Goal: Task Accomplishment & Management: Manage account settings

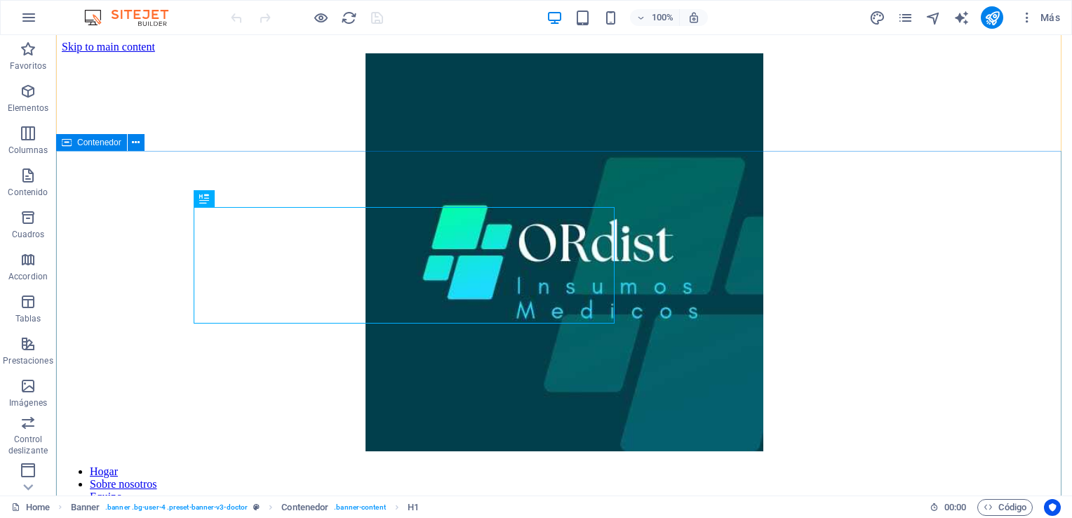
scroll to position [328, 0]
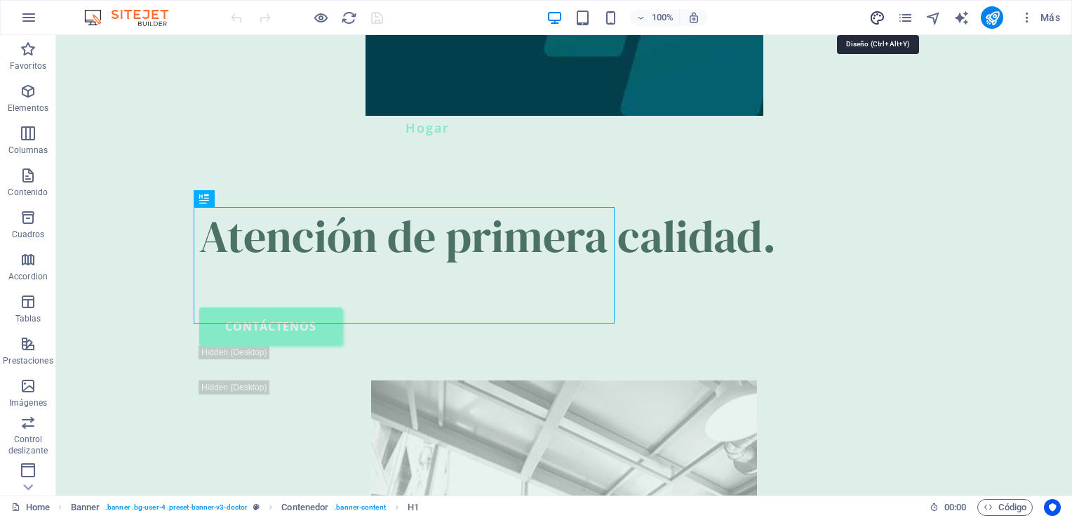
select select "700"
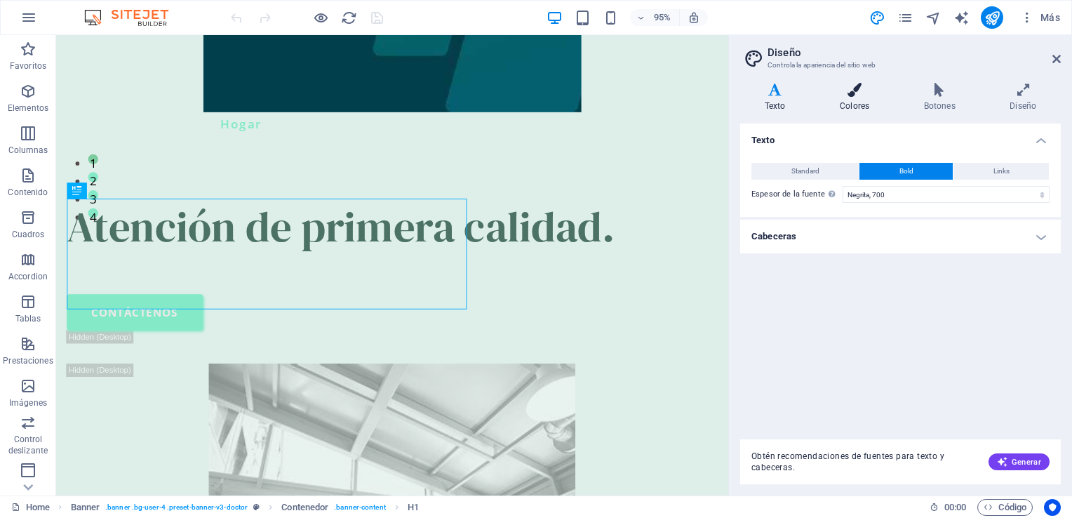
click at [852, 94] on icon at bounding box center [855, 90] width 79 height 14
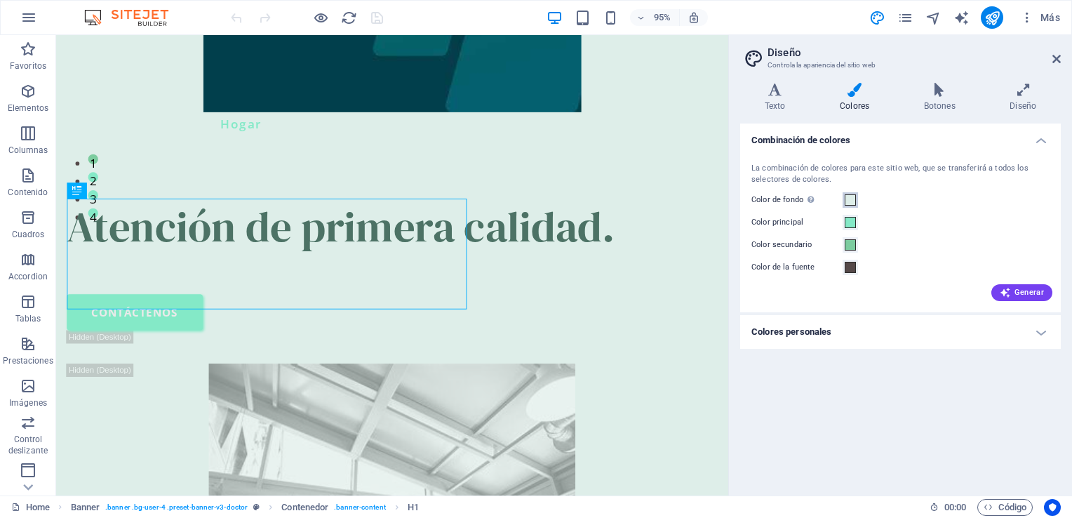
click at [848, 199] on span at bounding box center [850, 199] width 11 height 11
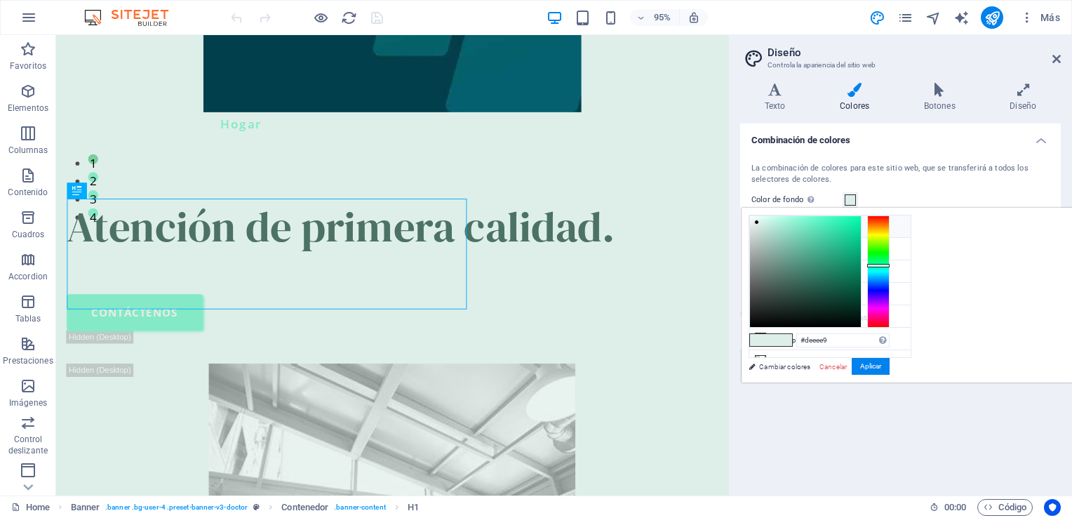
drag, startPoint x: 931, startPoint y: 221, endPoint x: 963, endPoint y: 223, distance: 32.4
click at [890, 369] on button "Aplicar" at bounding box center [871, 366] width 38 height 17
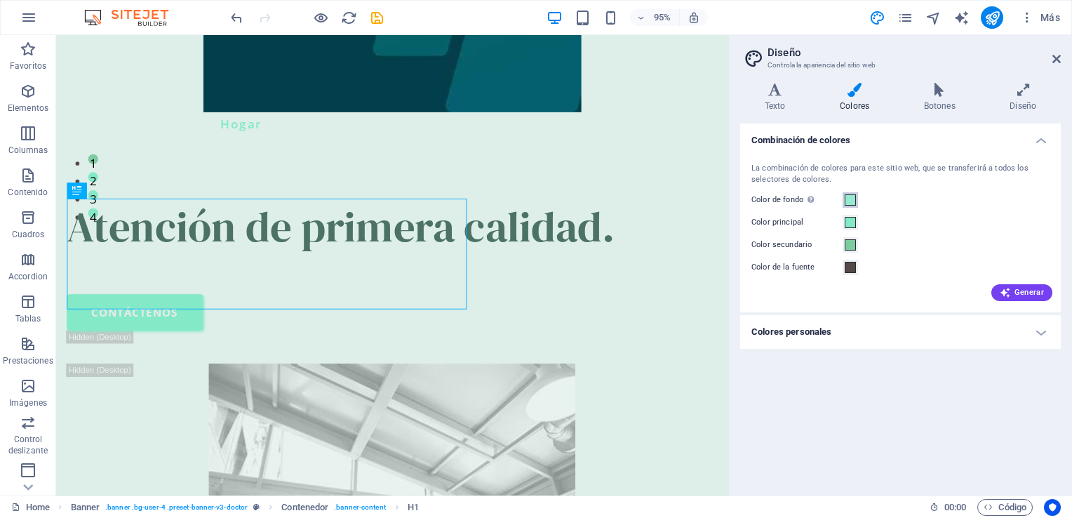
click at [853, 201] on span at bounding box center [850, 199] width 11 height 11
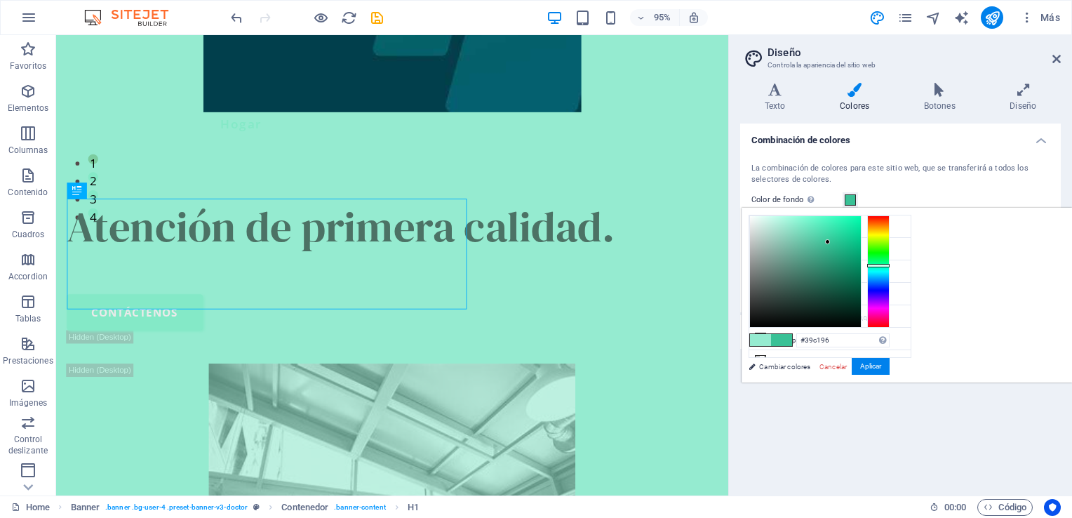
type input "#38c095"
drag, startPoint x: 966, startPoint y: 222, endPoint x: 1004, endPoint y: 242, distance: 42.4
click at [890, 361] on button "Aplicar" at bounding box center [871, 366] width 38 height 17
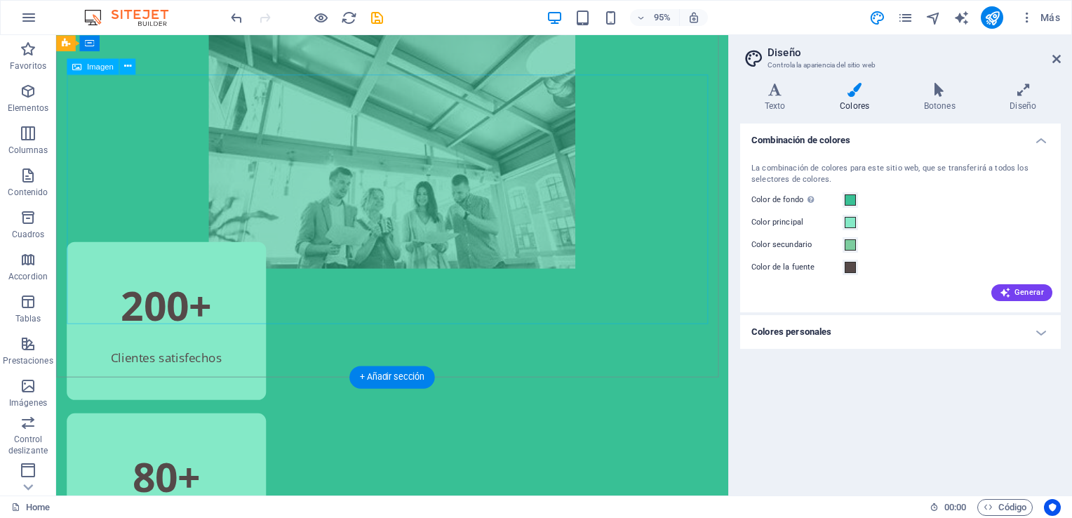
scroll to position [1076, 0]
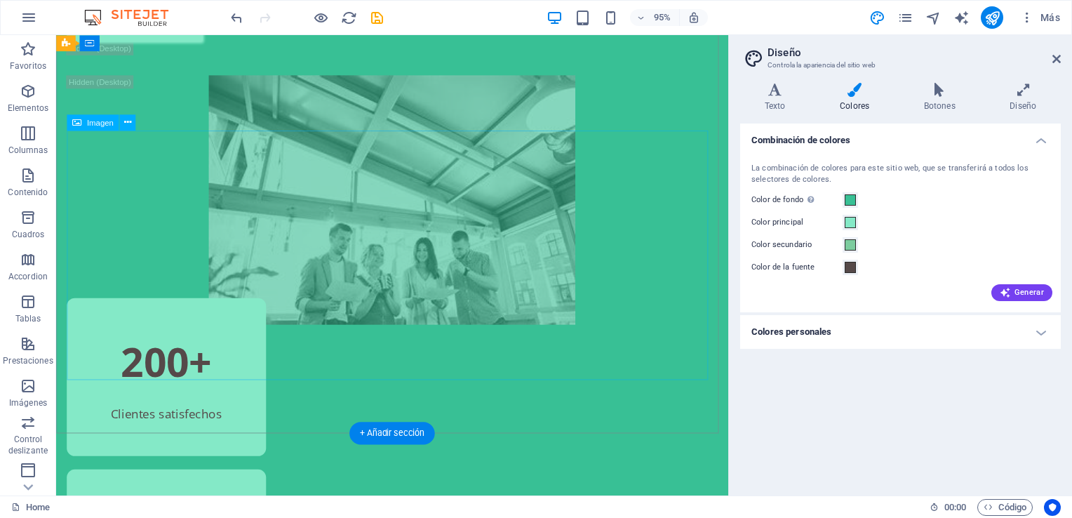
click at [375, 251] on figure at bounding box center [409, 208] width 685 height 262
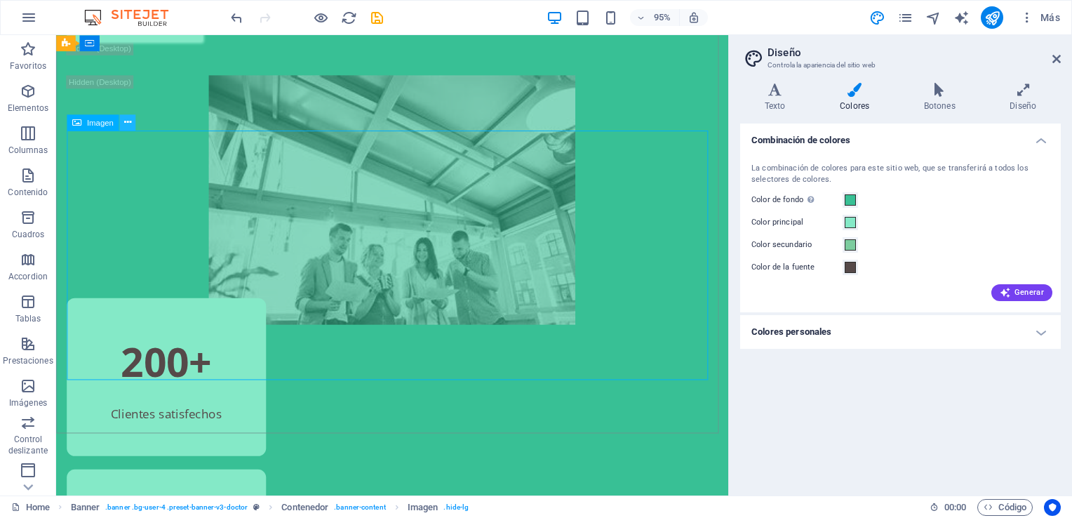
click at [128, 126] on icon at bounding box center [127, 122] width 7 height 14
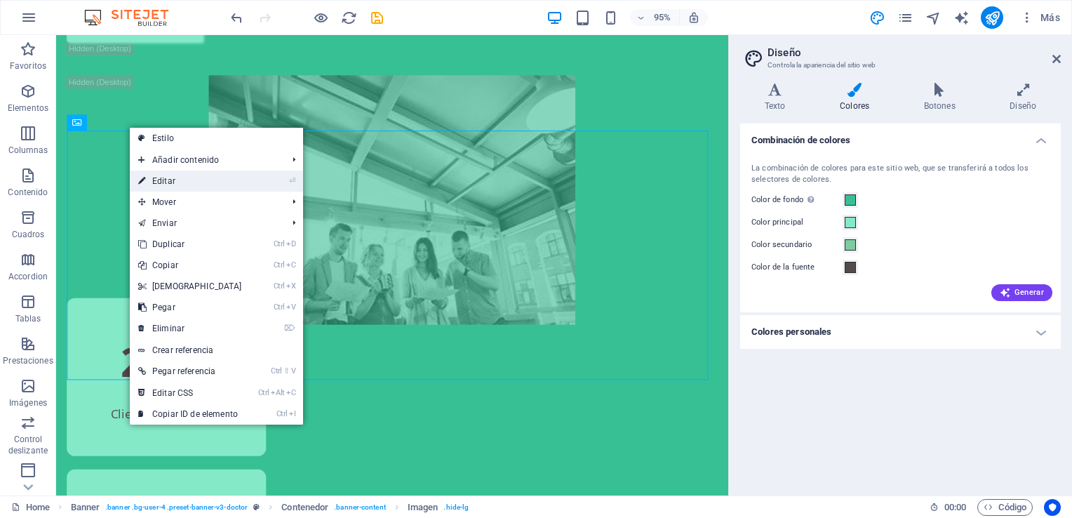
click at [186, 176] on link "⏎ Editar" at bounding box center [190, 181] width 121 height 21
select select "px"
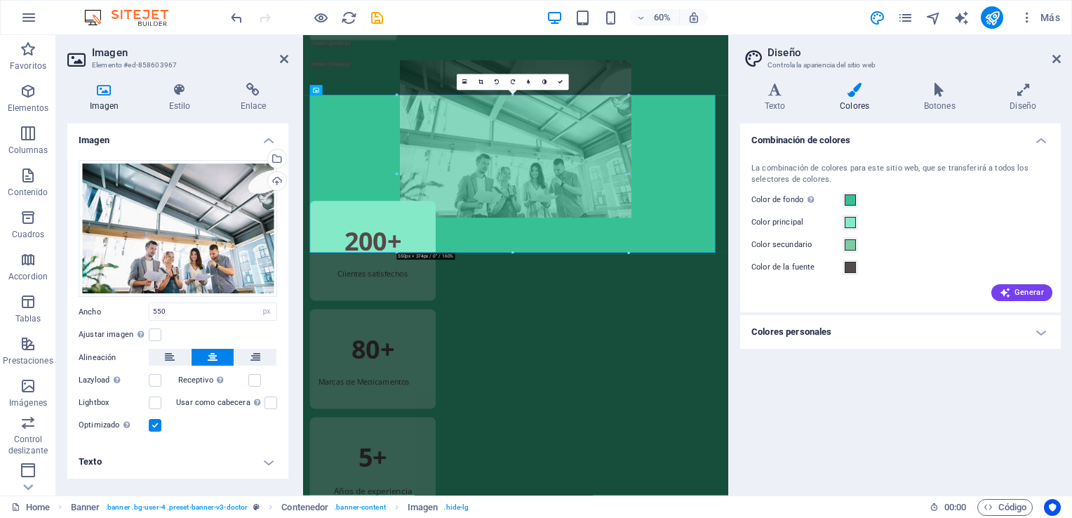
click at [154, 428] on label at bounding box center [155, 425] width 13 height 13
click at [0, 0] on input "Optimizado Las imágenes se comprimen para así mejorar la velocidad de las págin…" at bounding box center [0, 0] width 0 height 0
click at [548, 83] on link at bounding box center [545, 82] width 16 height 16
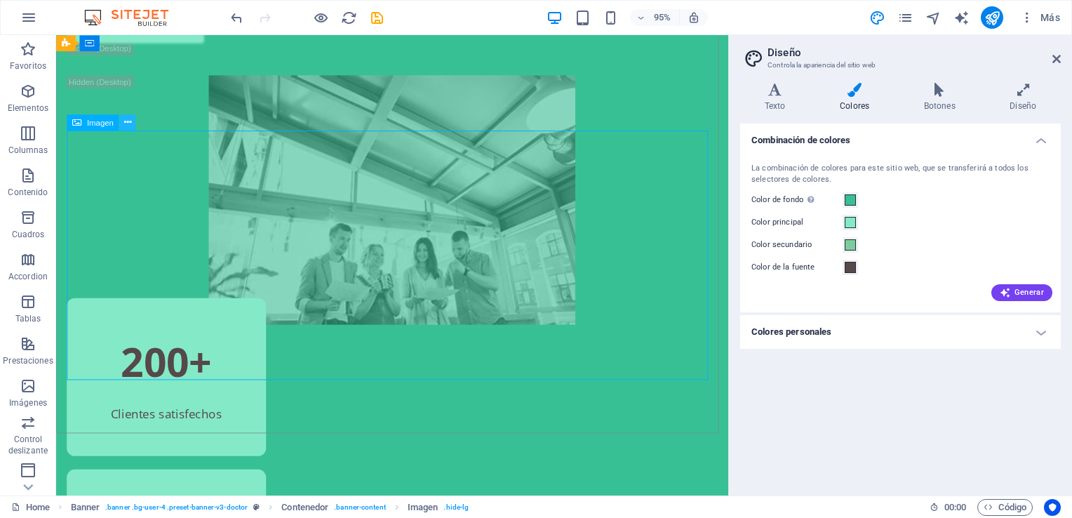
click at [127, 127] on icon at bounding box center [127, 122] width 7 height 14
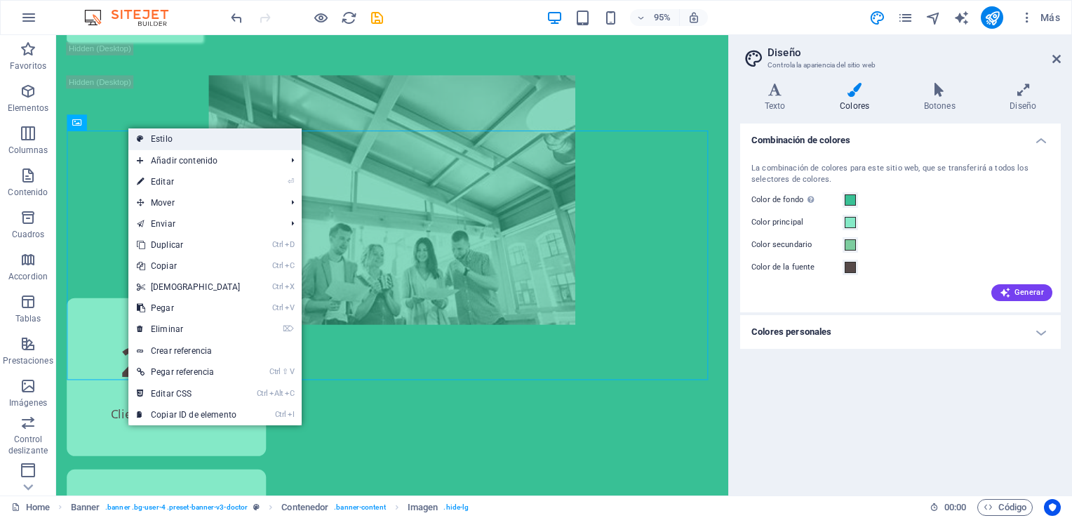
click at [173, 133] on link "Estilo" at bounding box center [214, 138] width 173 height 21
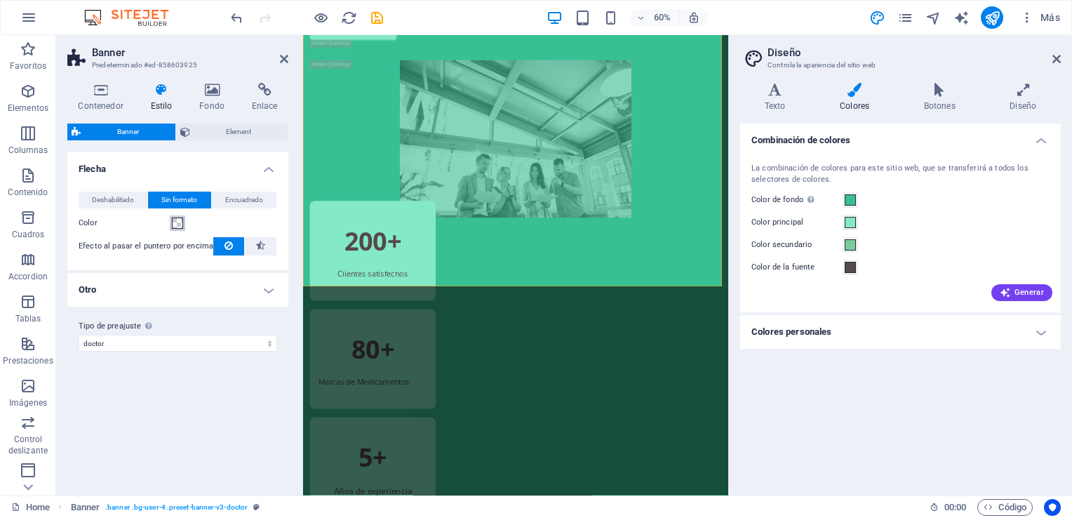
click at [178, 222] on span at bounding box center [177, 223] width 11 height 11
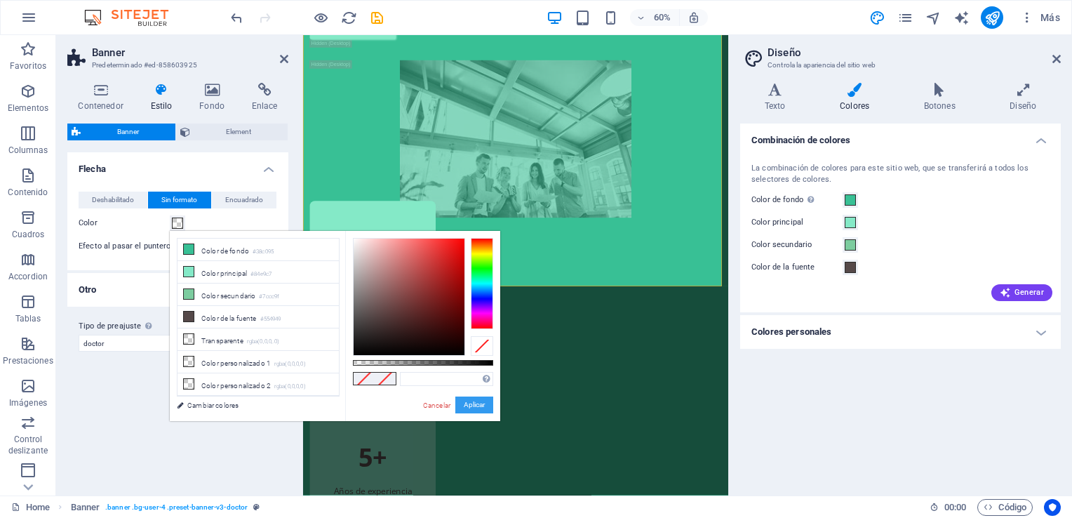
drag, startPoint x: 486, startPoint y: 401, endPoint x: 298, endPoint y: 606, distance: 277.7
click at [486, 401] on button "Aplicar" at bounding box center [475, 405] width 38 height 17
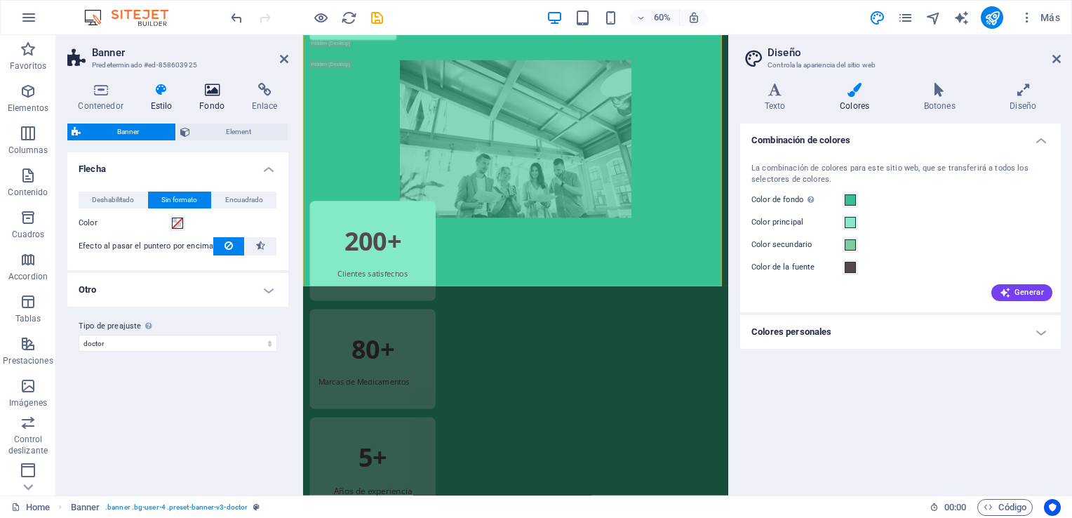
click at [212, 86] on icon at bounding box center [212, 90] width 47 height 14
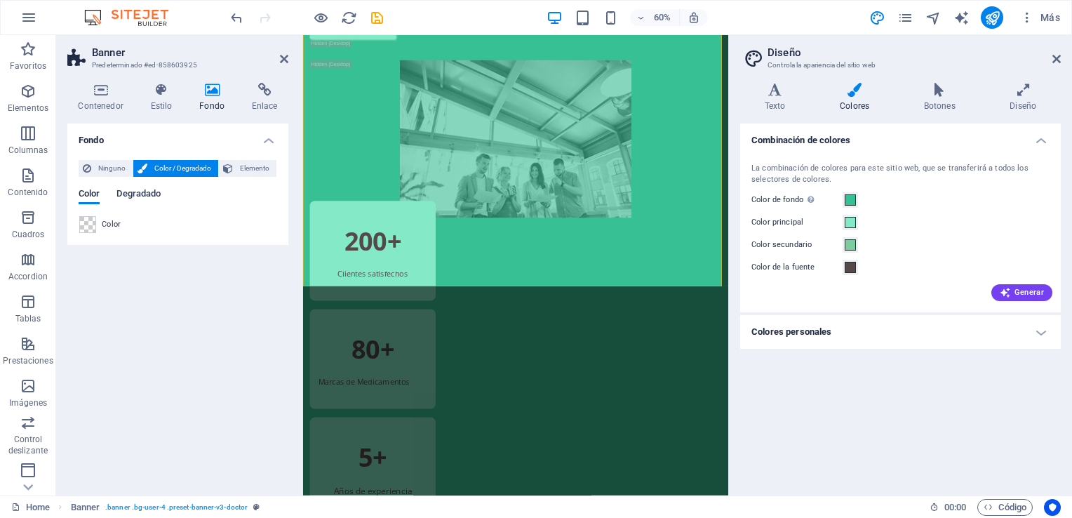
click at [135, 198] on span "Degradado" at bounding box center [139, 195] width 44 height 20
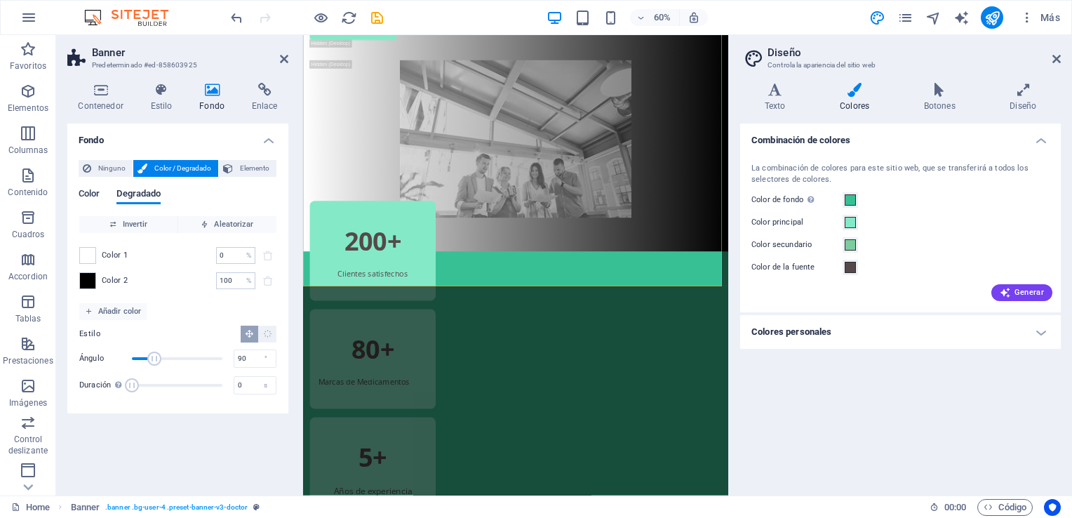
click at [95, 192] on span "Color" at bounding box center [89, 195] width 21 height 20
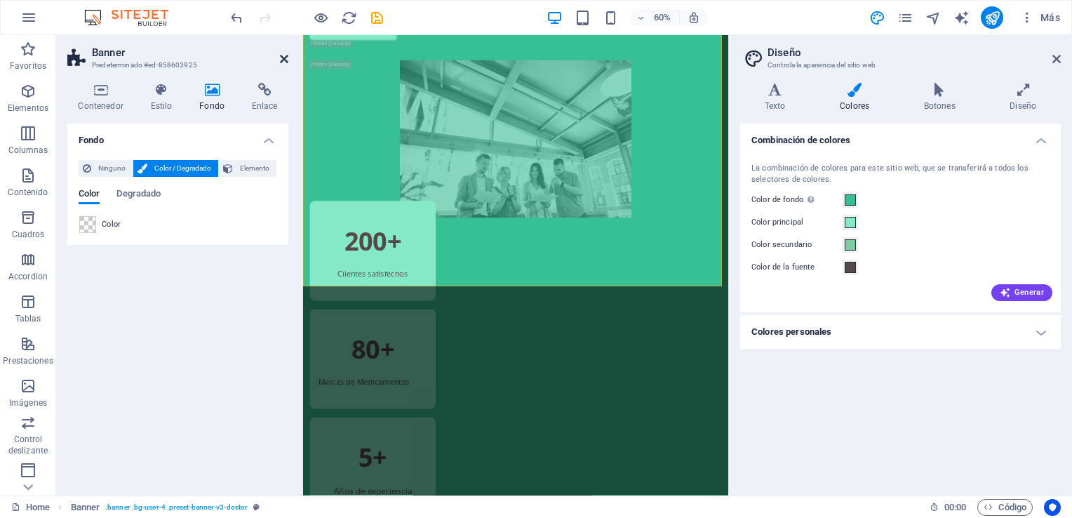
click at [284, 58] on icon at bounding box center [284, 58] width 8 height 11
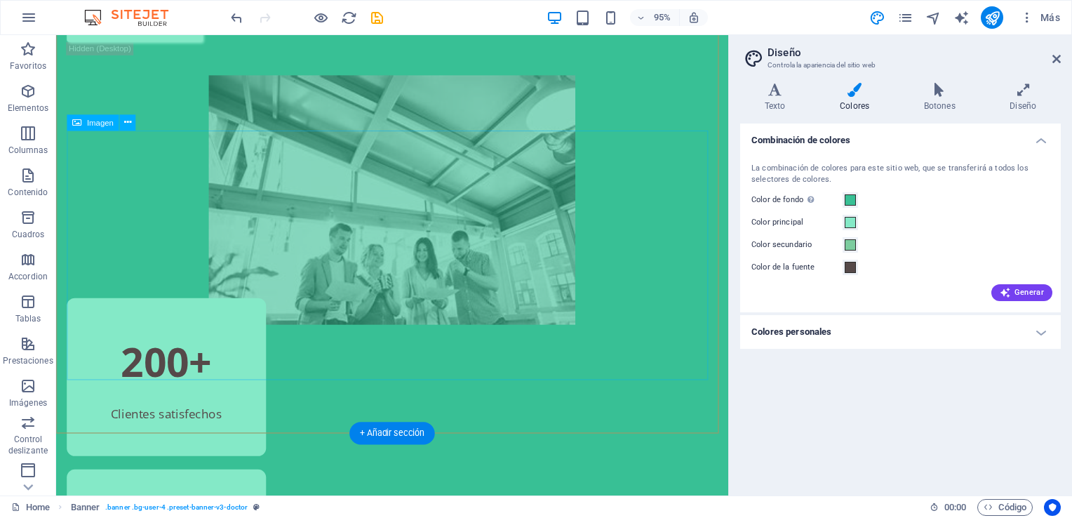
click at [279, 207] on figure at bounding box center [409, 208] width 685 height 262
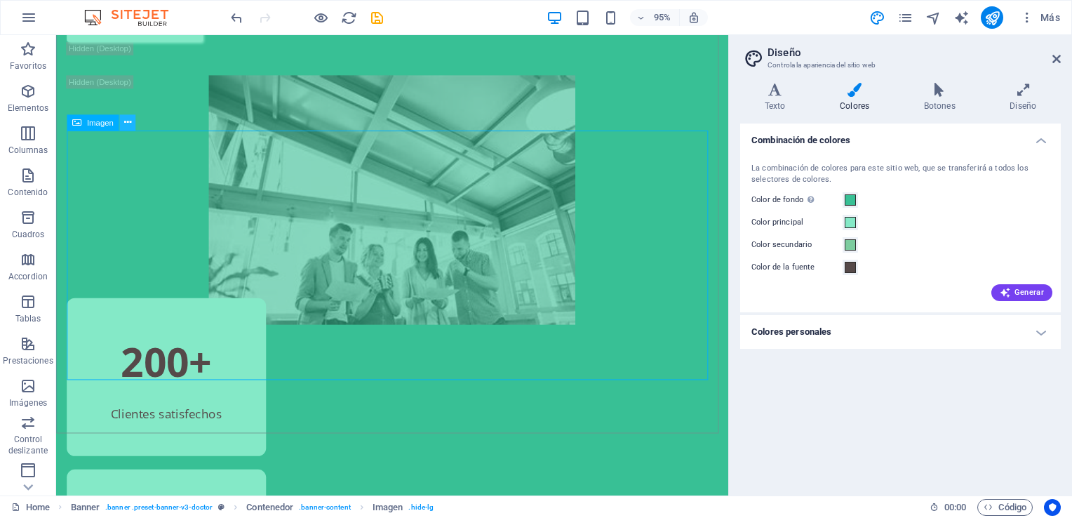
click at [131, 124] on icon at bounding box center [127, 122] width 7 height 14
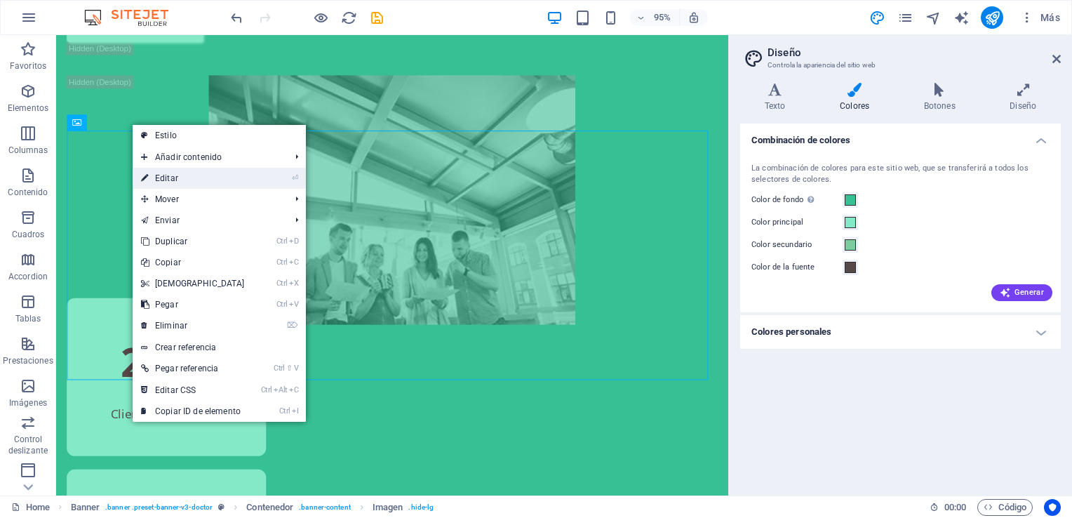
click at [216, 175] on link "⏎ Editar" at bounding box center [193, 178] width 121 height 21
select select "px"
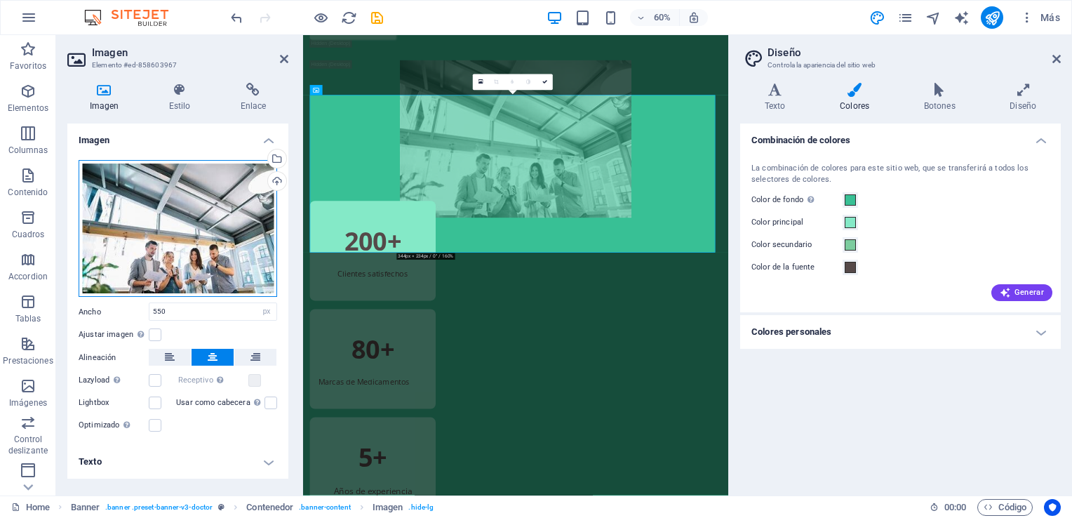
click at [209, 244] on div "Arrastra archivos aquí, haz clic para escoger archivos o selecciona archivos de…" at bounding box center [178, 229] width 199 height 138
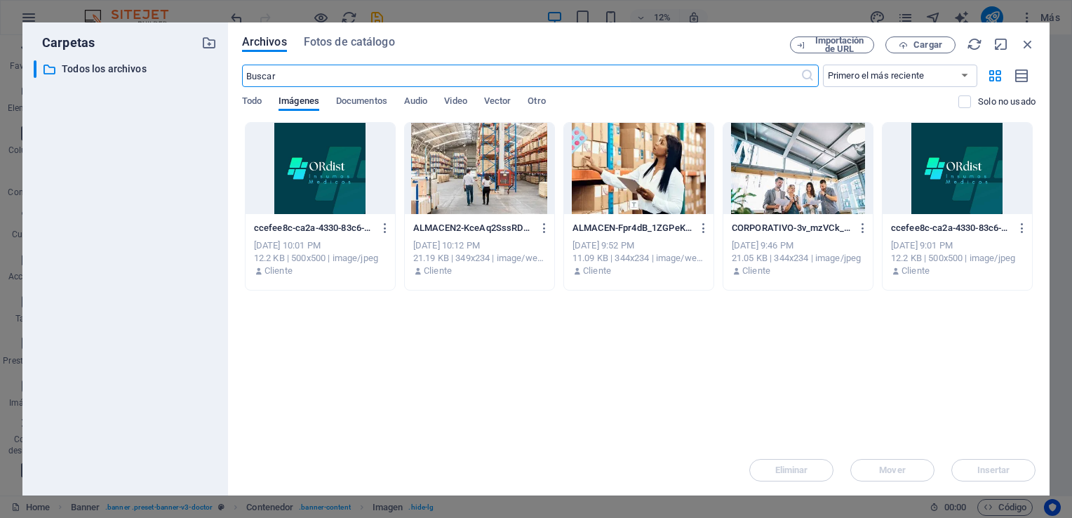
click at [810, 168] on div at bounding box center [798, 168] width 149 height 91
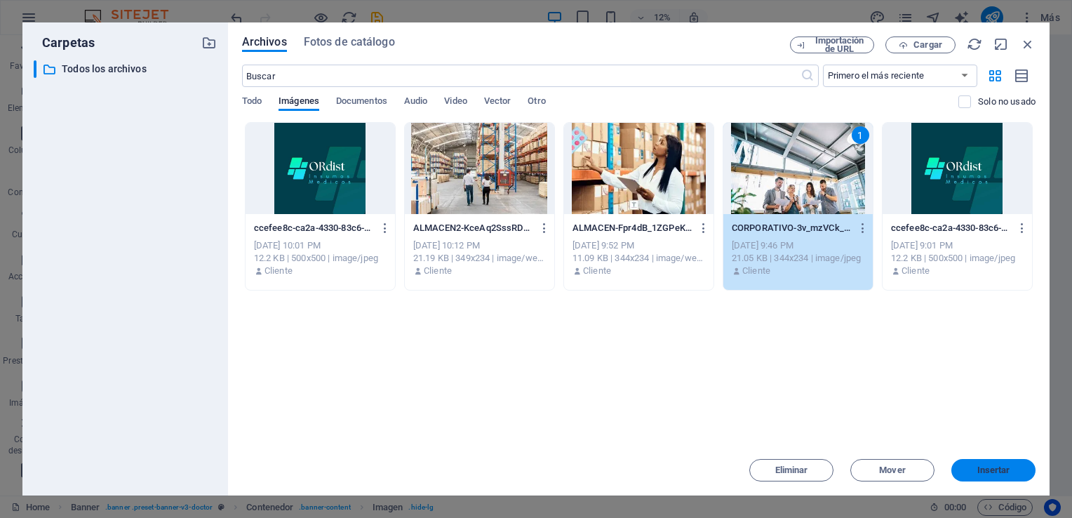
click at [984, 476] on button "Insertar" at bounding box center [994, 470] width 84 height 22
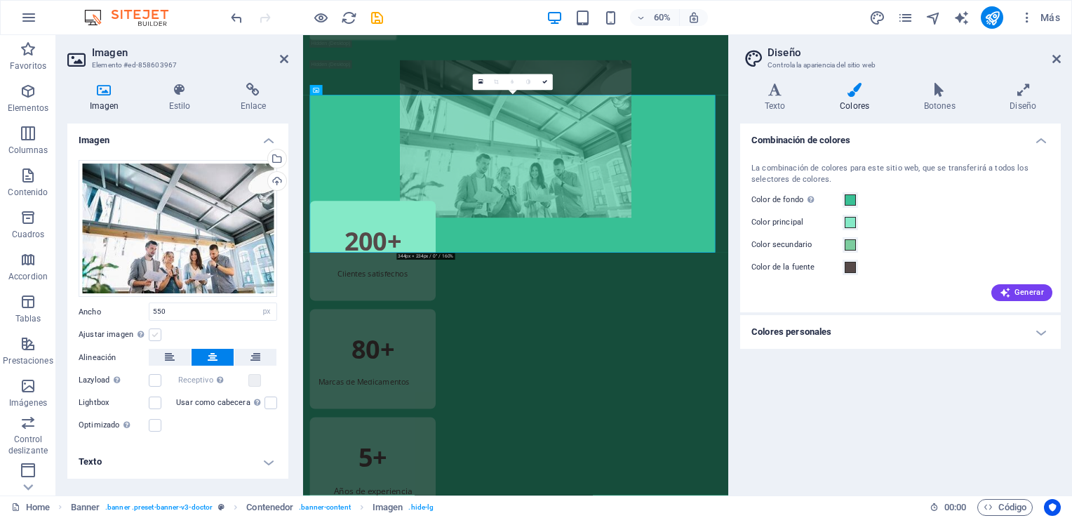
click at [155, 332] on label at bounding box center [155, 334] width 13 height 13
click at [0, 0] on input "Ajustar imagen Ajustar imagen automáticamente a un ancho y alto fijo" at bounding box center [0, 0] width 0 height 0
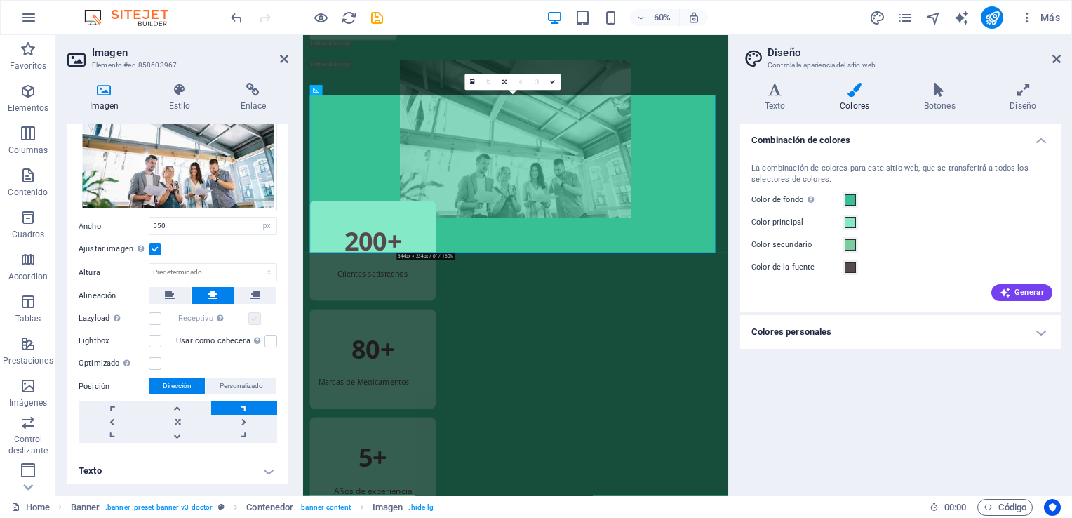
scroll to position [86, 0]
click at [239, 403] on link at bounding box center [244, 407] width 66 height 14
click at [181, 415] on link at bounding box center [178, 421] width 66 height 14
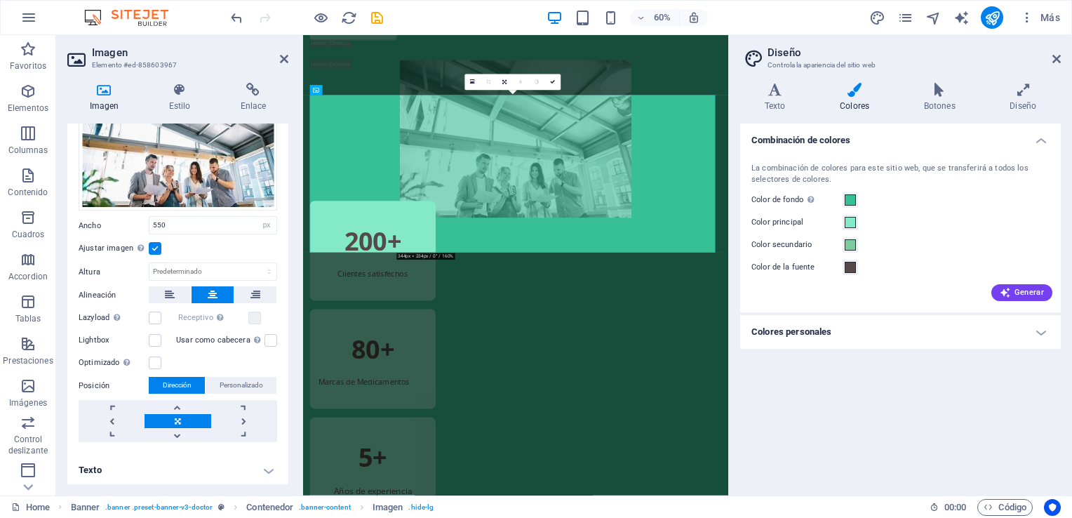
click at [181, 415] on link at bounding box center [178, 421] width 66 height 14
click at [159, 246] on label at bounding box center [155, 248] width 13 height 13
click at [0, 0] on input "Ajustar imagen Ajustar imagen automáticamente a un ancho y alto fijo" at bounding box center [0, 0] width 0 height 0
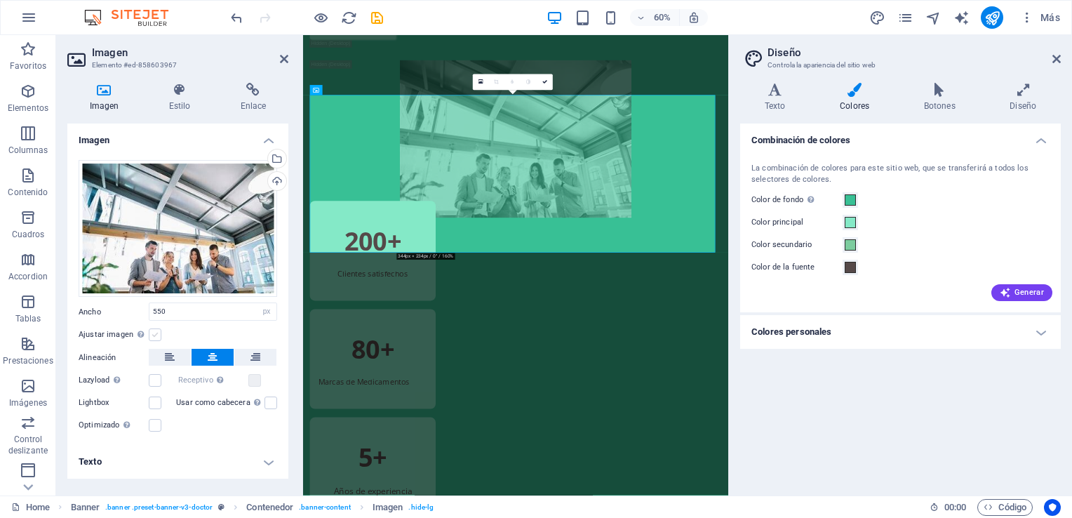
scroll to position [0, 0]
click at [206, 215] on div "Arrastra archivos aquí, haz clic para escoger archivos o selecciona archivos de…" at bounding box center [178, 229] width 199 height 138
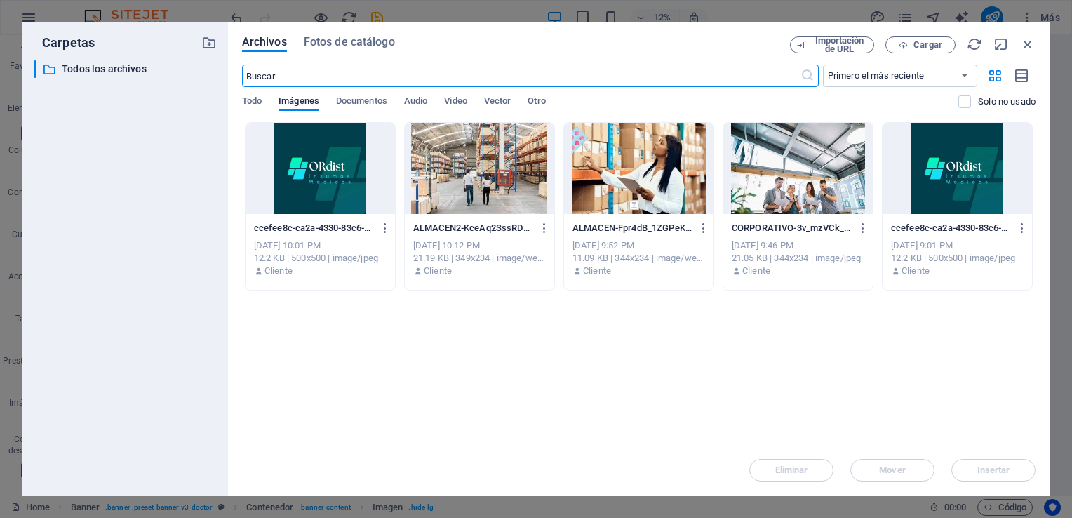
click at [817, 161] on div at bounding box center [798, 168] width 149 height 91
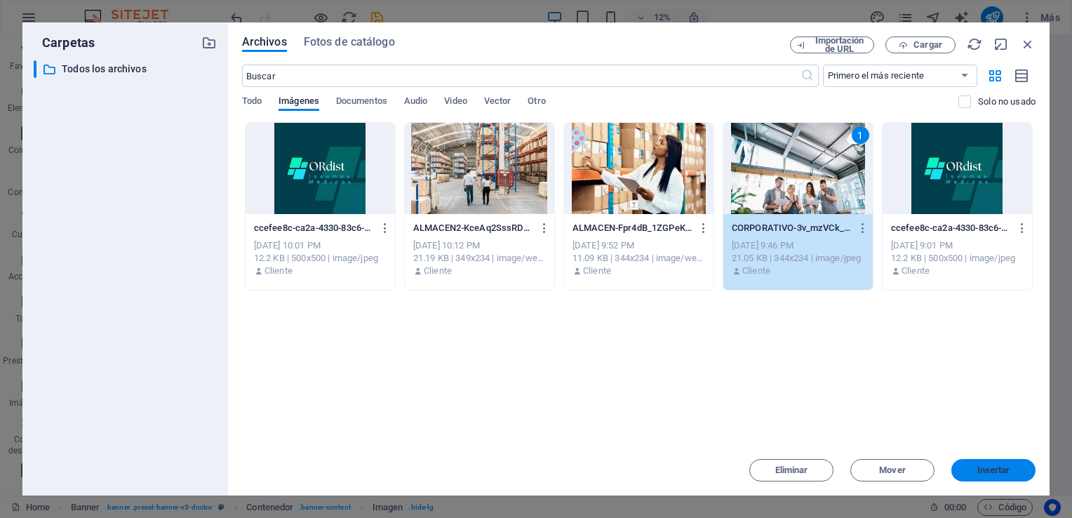
click at [978, 466] on span "Insertar" at bounding box center [994, 470] width 33 height 8
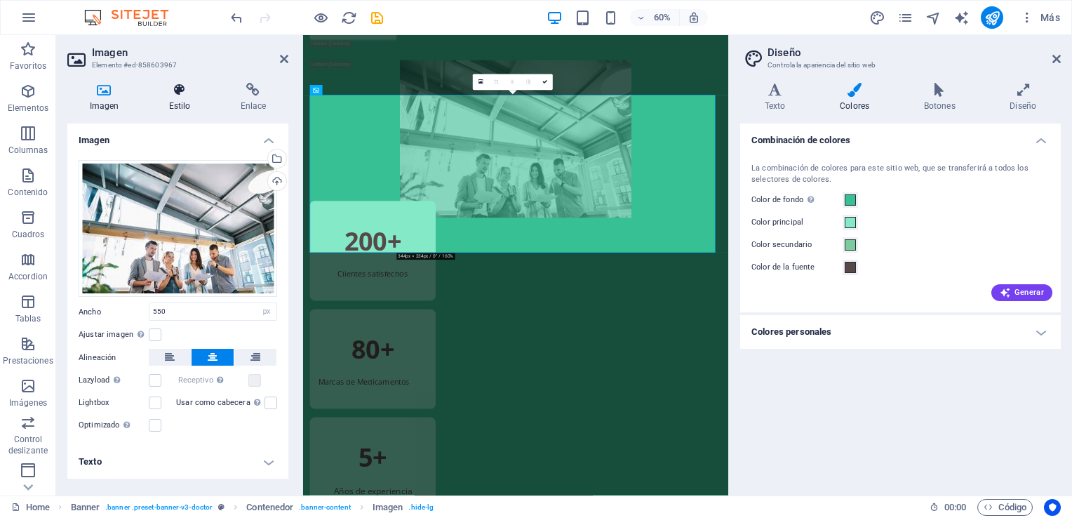
click at [180, 91] on icon at bounding box center [180, 90] width 66 height 14
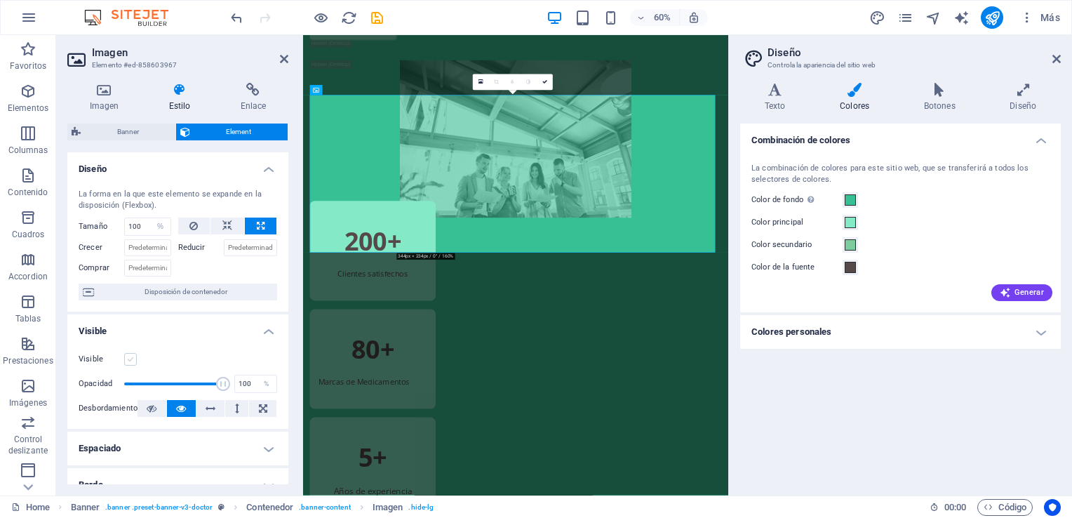
click at [130, 363] on label at bounding box center [130, 359] width 13 height 13
click at [0, 0] on input "Visible" at bounding box center [0, 0] width 0 height 0
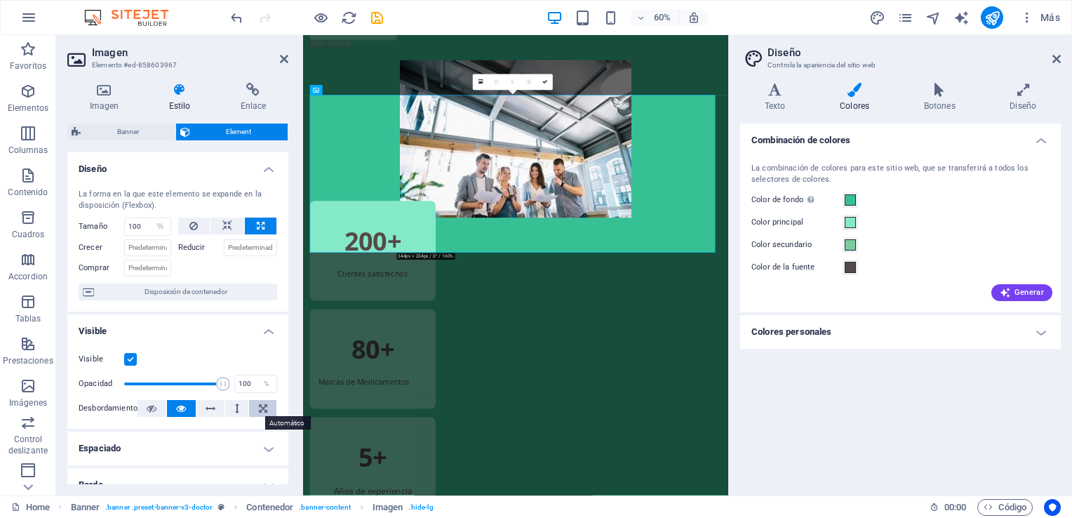
click at [254, 413] on button at bounding box center [262, 408] width 27 height 17
click at [479, 336] on figure at bounding box center [657, 208] width 686 height 262
click at [281, 60] on icon at bounding box center [284, 58] width 8 height 11
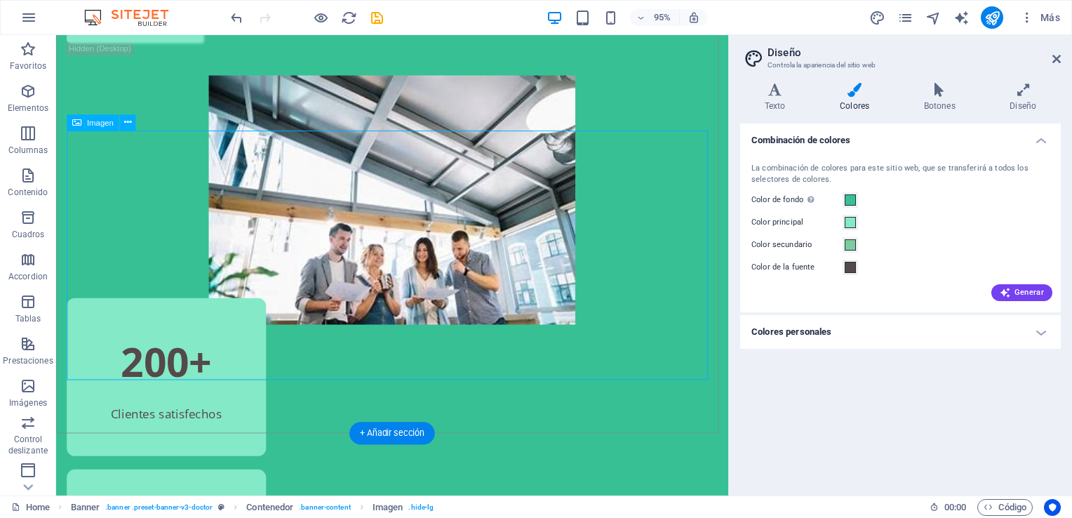
click at [394, 248] on figure at bounding box center [409, 208] width 685 height 262
drag, startPoint x: 430, startPoint y: 233, endPoint x: 474, endPoint y: 253, distance: 48.7
click at [474, 253] on figure at bounding box center [409, 208] width 685 height 262
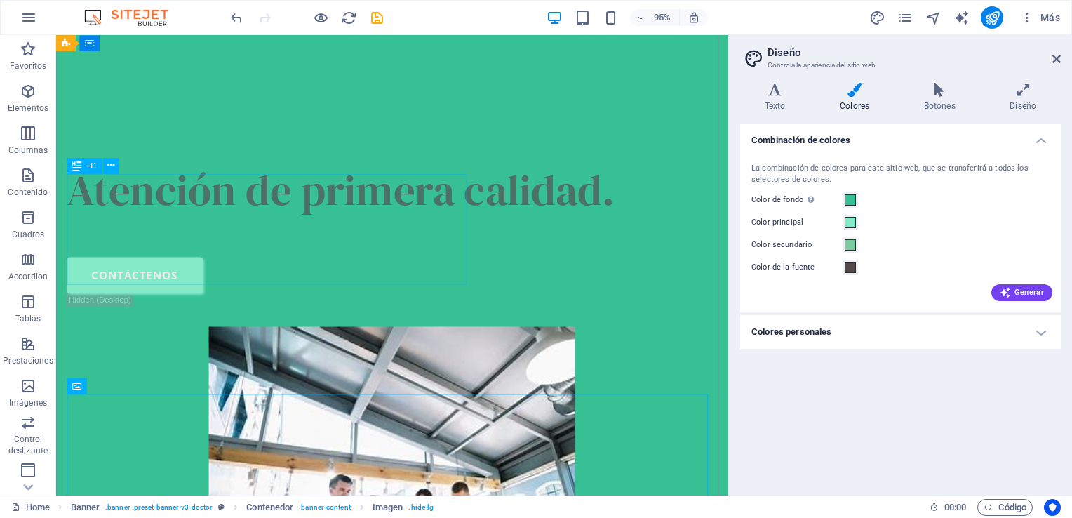
scroll to position [795, 0]
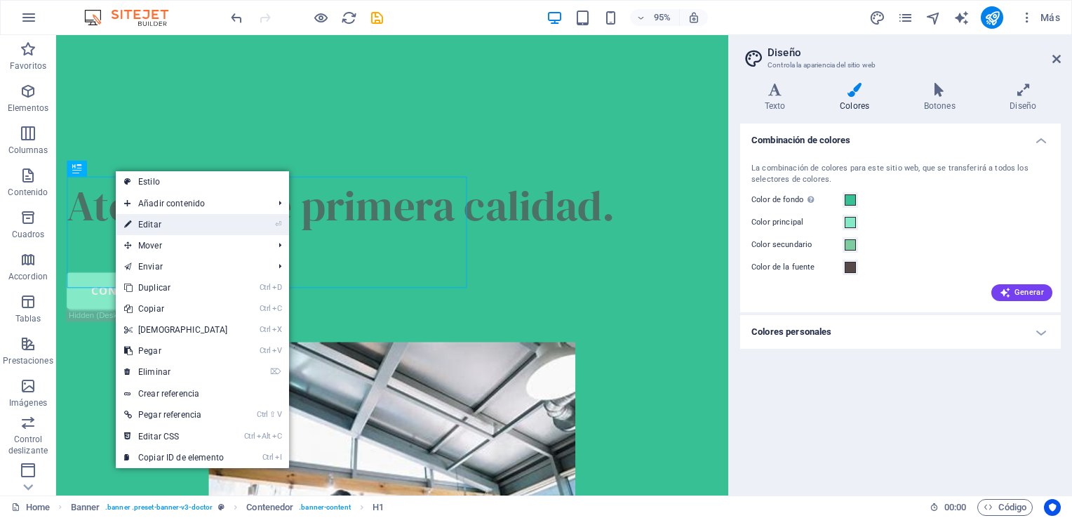
click at [158, 226] on link "⏎ Editar" at bounding box center [176, 224] width 121 height 21
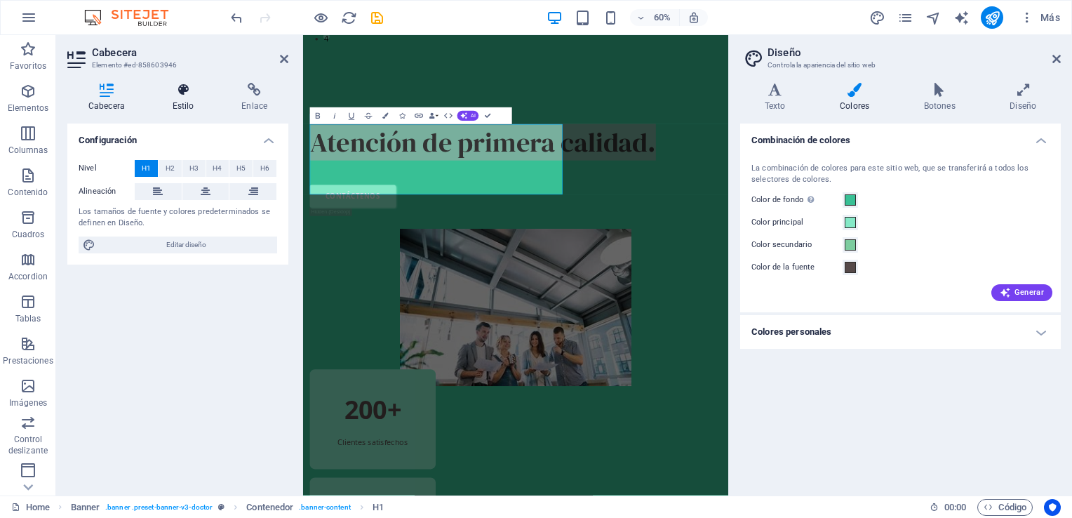
click at [182, 86] on icon at bounding box center [184, 90] width 64 height 14
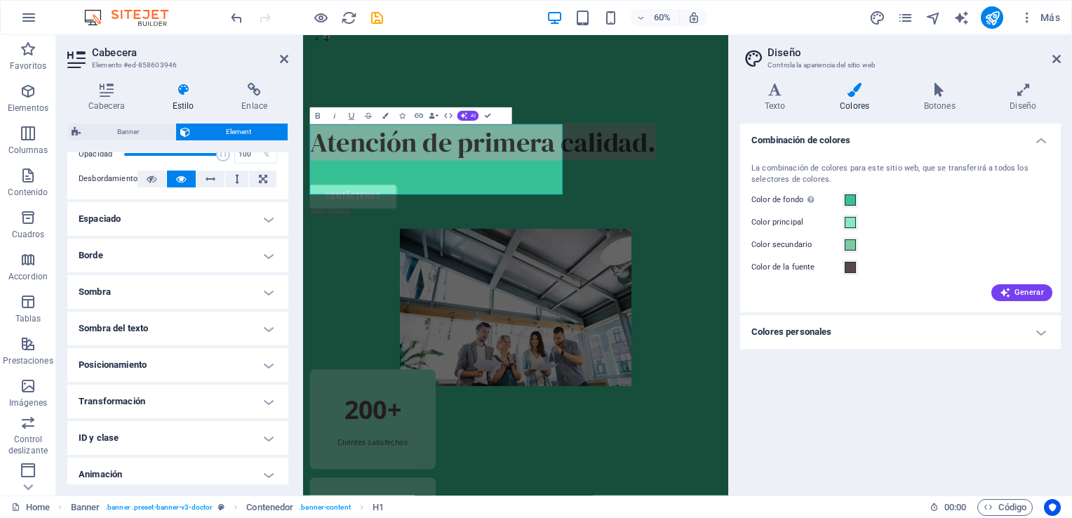
scroll to position [272, 0]
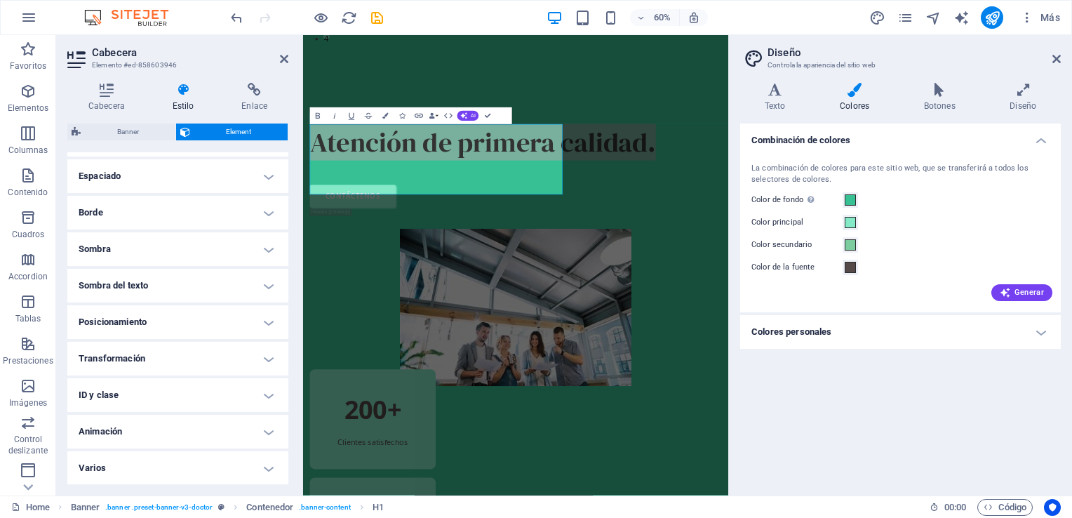
click at [198, 246] on h4 "Sombra" at bounding box center [177, 249] width 221 height 34
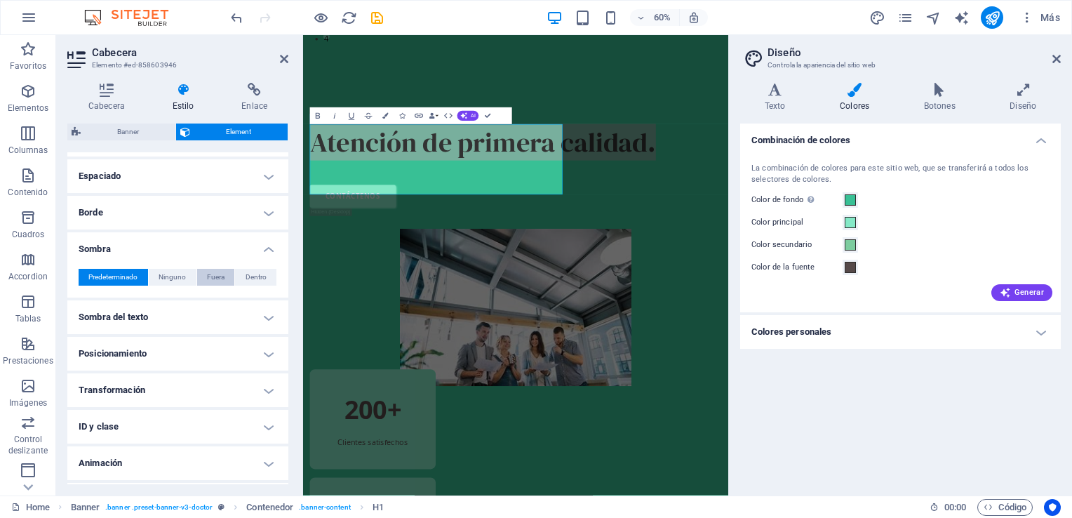
click at [218, 274] on span "Fuera" at bounding box center [216, 277] width 18 height 17
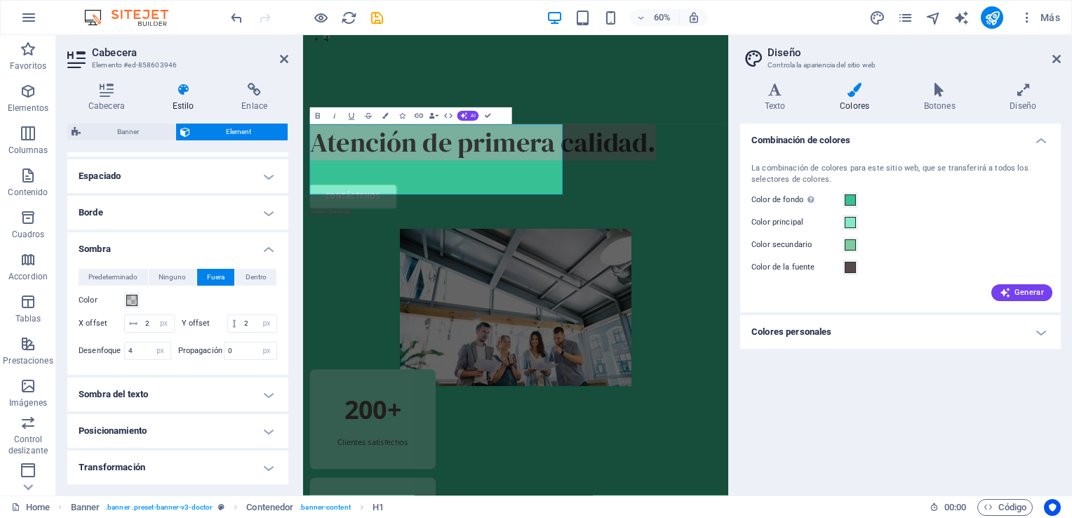
type input "2"
type input "4"
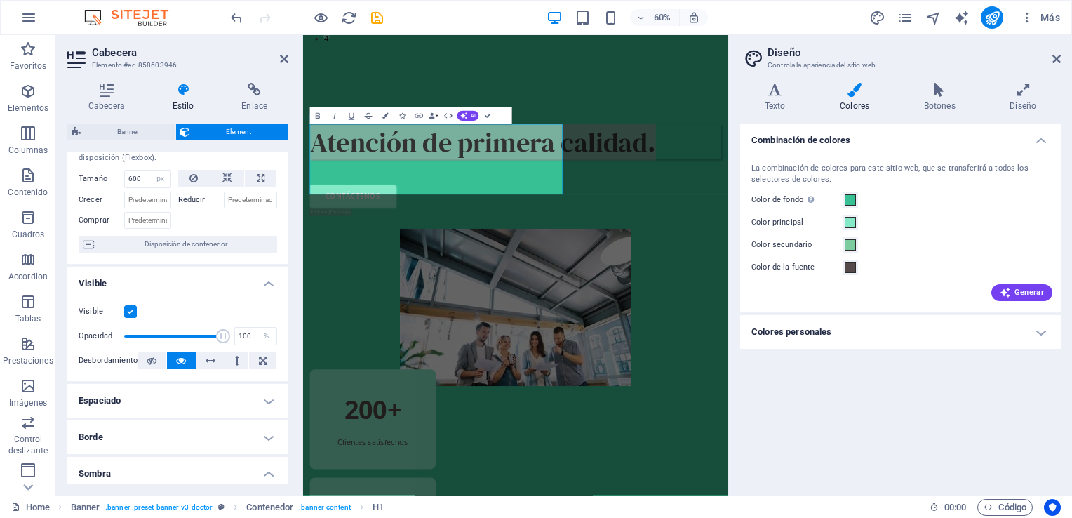
scroll to position [0, 0]
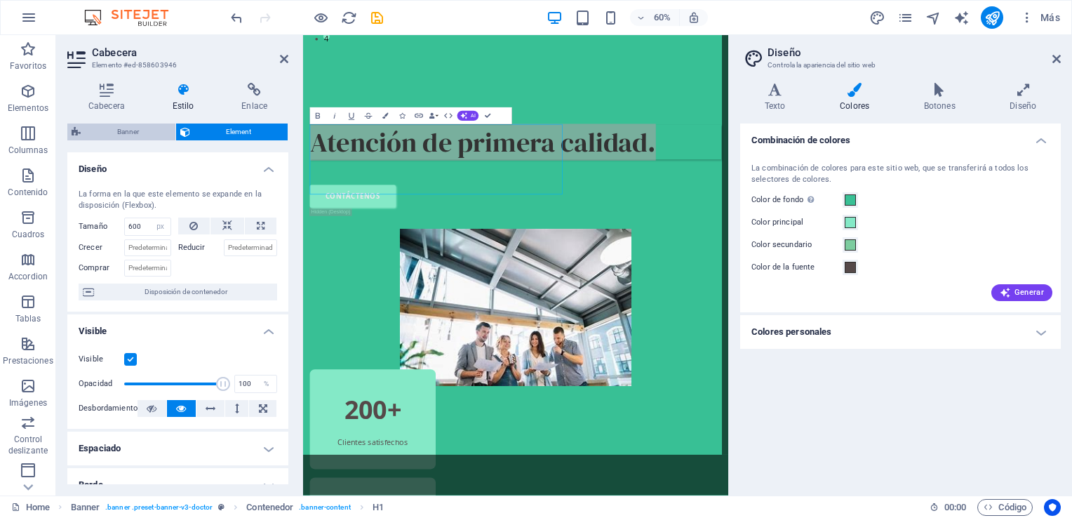
click at [128, 124] on span "Banner" at bounding box center [128, 132] width 86 height 17
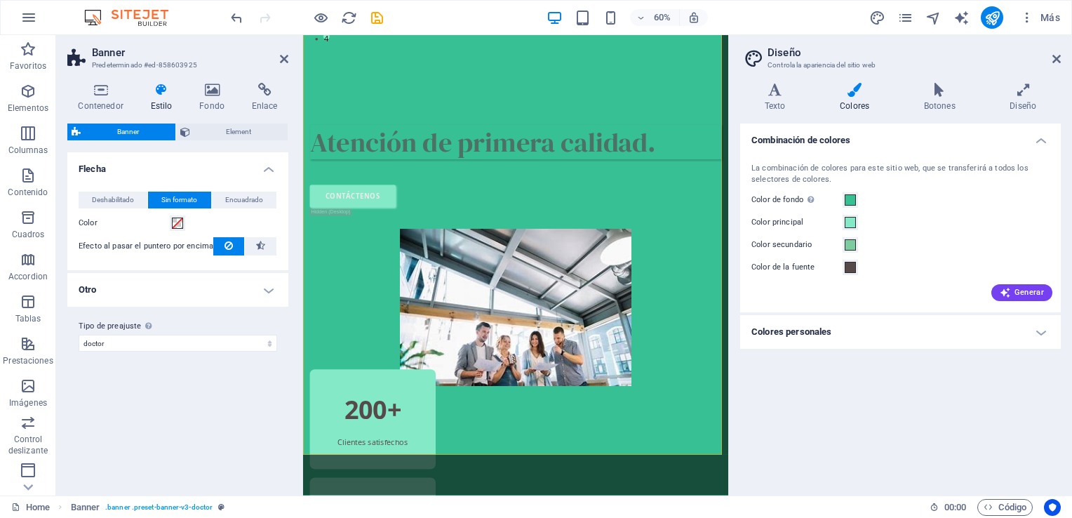
click at [239, 282] on h4 "Otro" at bounding box center [177, 290] width 221 height 34
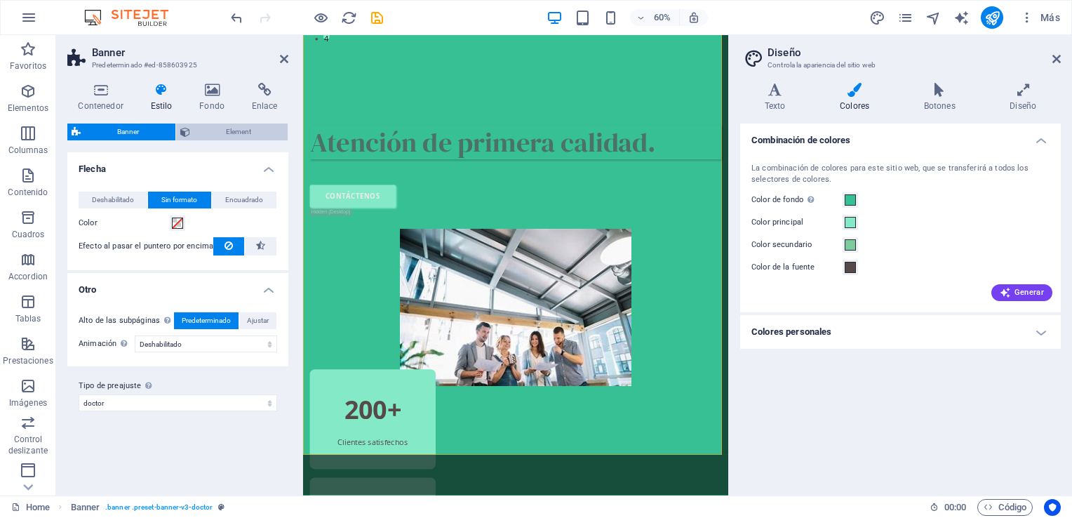
click at [219, 125] on span "Element" at bounding box center [239, 132] width 90 height 17
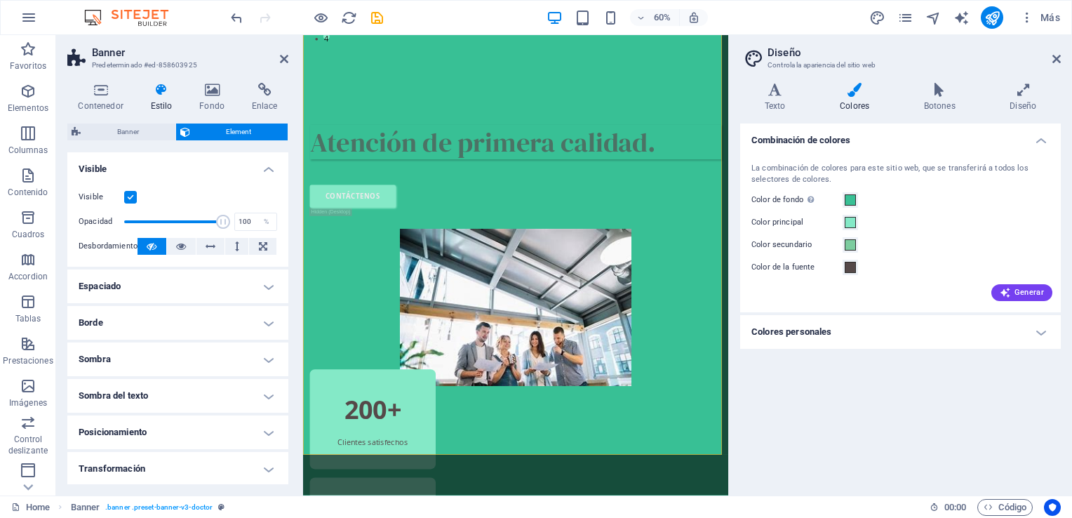
click at [286, 51] on h2 "Banner" at bounding box center [190, 52] width 197 height 13
click at [282, 56] on icon at bounding box center [284, 58] width 8 height 11
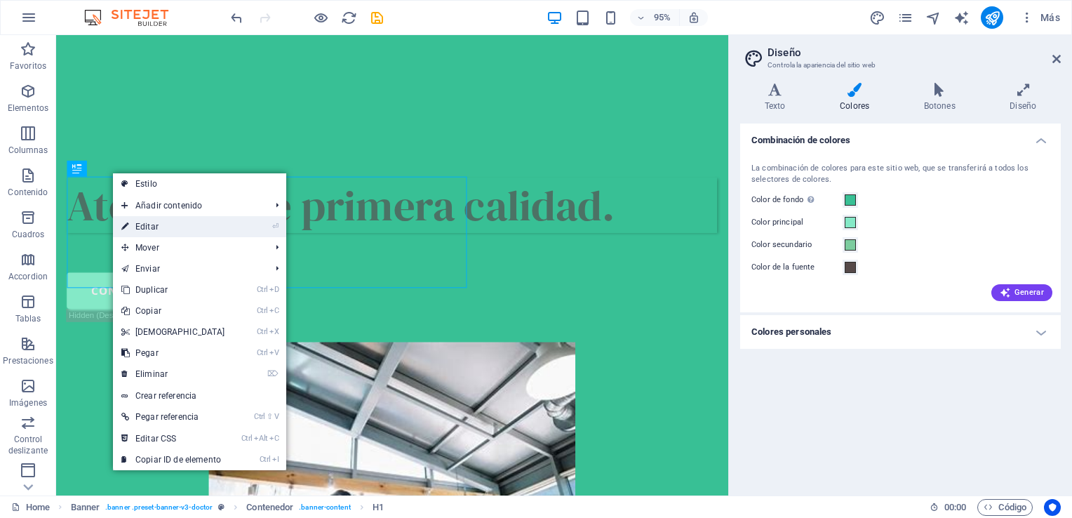
click at [166, 221] on link "⏎ Editar" at bounding box center [173, 226] width 121 height 21
select select "px"
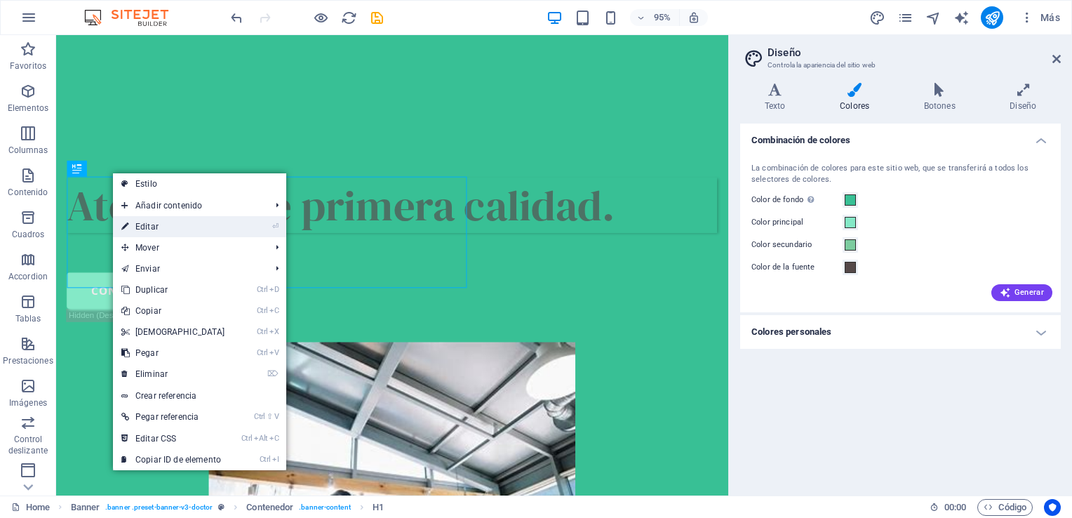
select select "px"
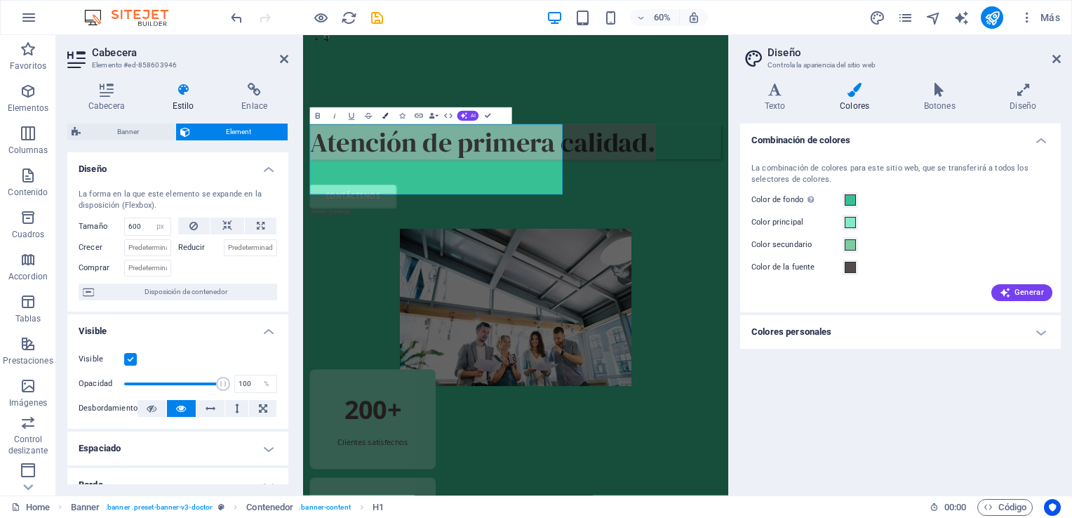
click at [382, 119] on button "Colors" at bounding box center [386, 115] width 16 height 17
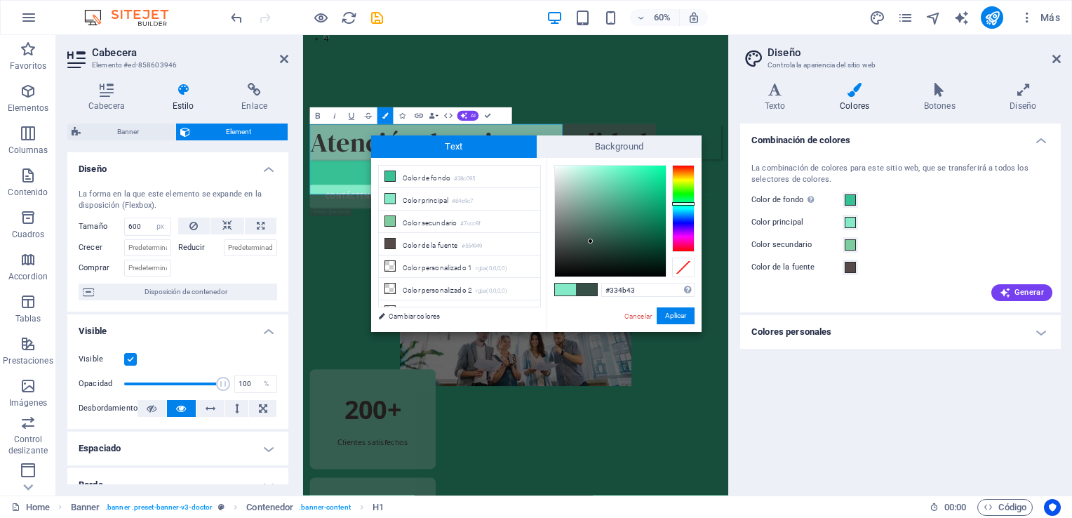
type input "#314a41"
drag, startPoint x: 590, startPoint y: 225, endPoint x: 591, endPoint y: 244, distance: 19.7
click at [591, 244] on div at bounding box center [590, 243] width 5 height 5
click at [667, 317] on button "Aplicar" at bounding box center [676, 315] width 38 height 17
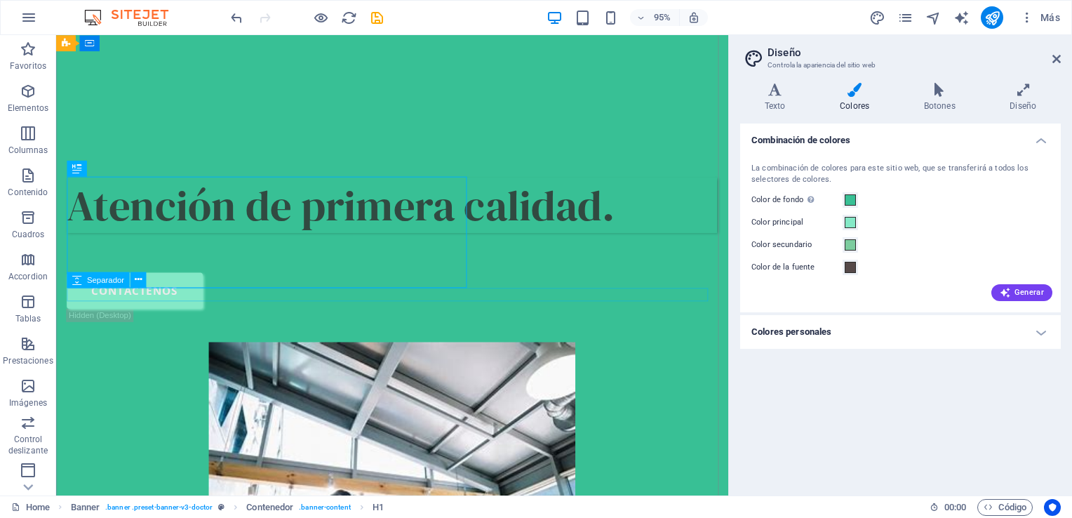
click at [639, 257] on div at bounding box center [409, 250] width 685 height 14
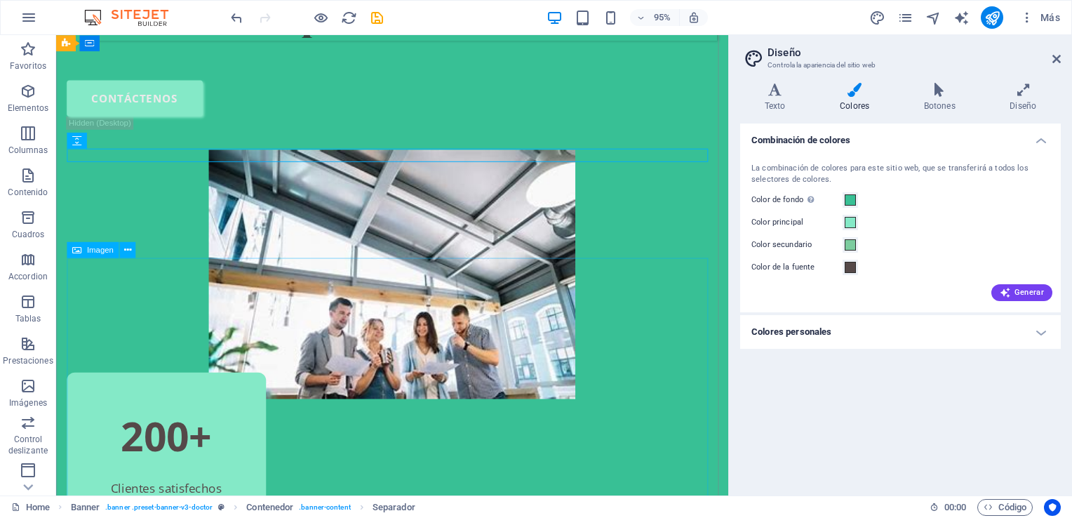
scroll to position [1006, 0]
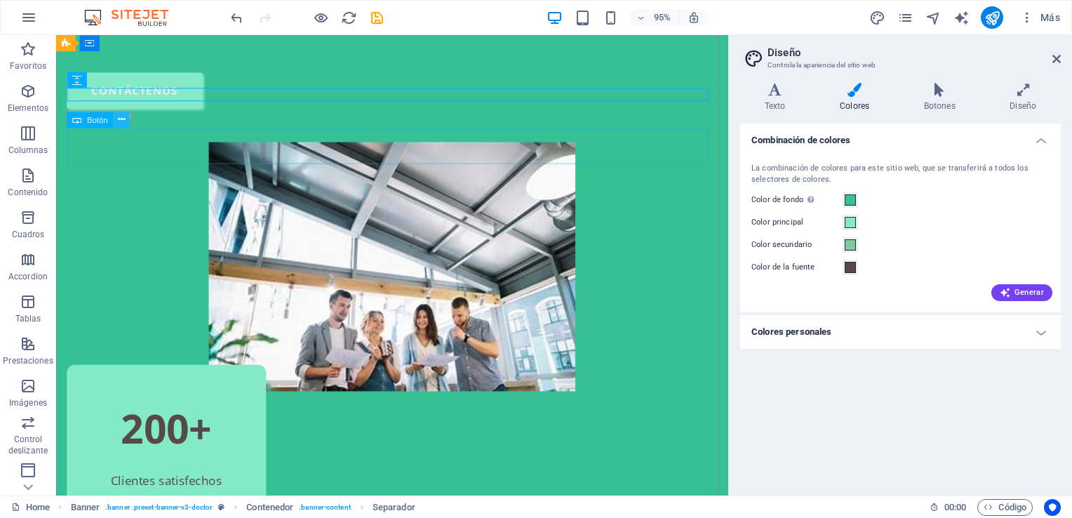
click at [124, 120] on icon at bounding box center [121, 119] width 7 height 14
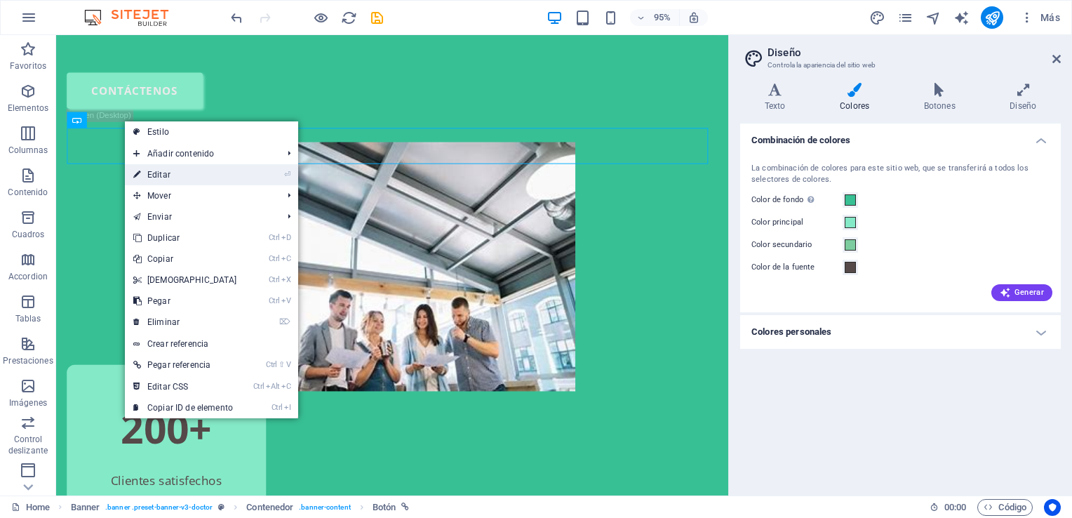
click at [168, 178] on link "⏎ Editar" at bounding box center [185, 174] width 121 height 21
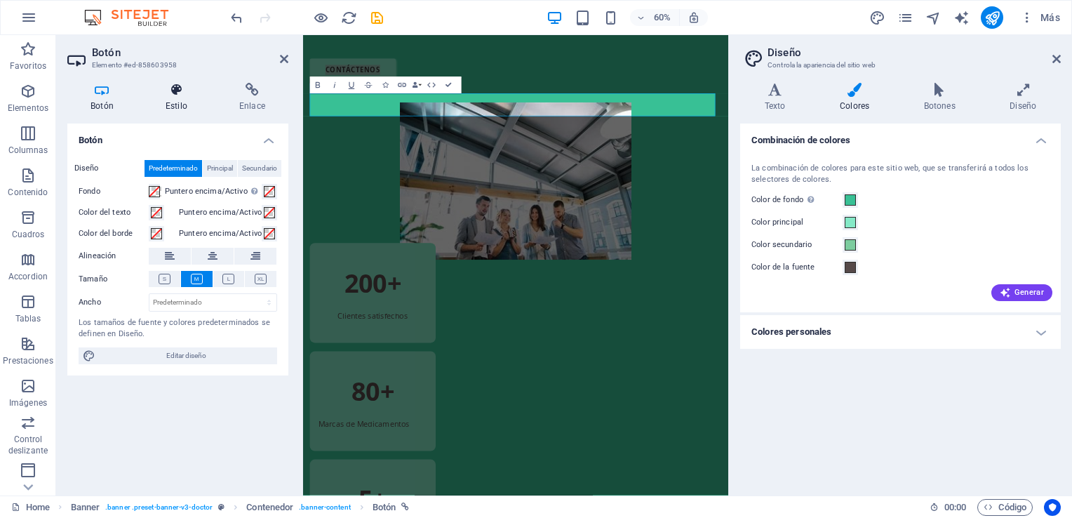
click at [168, 91] on icon at bounding box center [176, 90] width 68 height 14
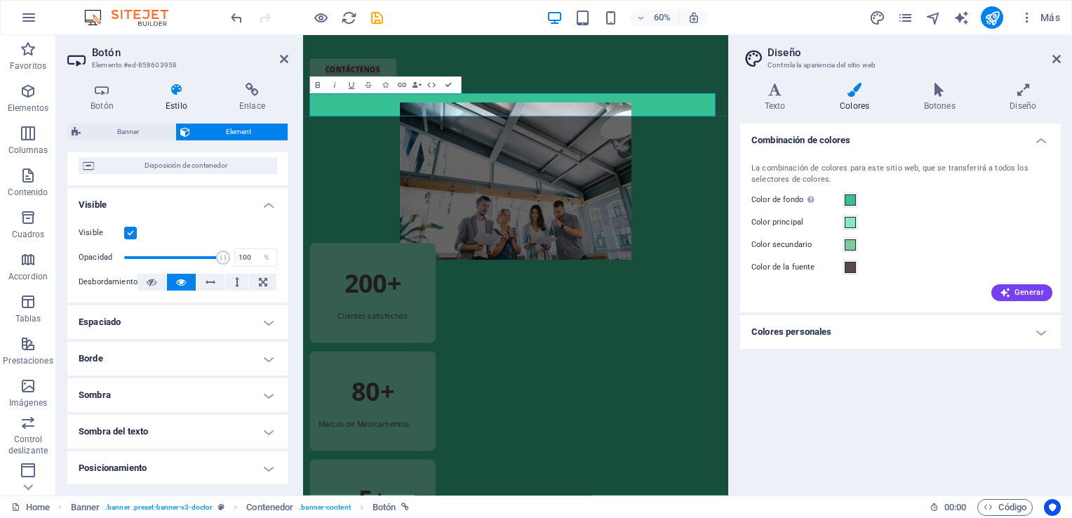
scroll to position [0, 0]
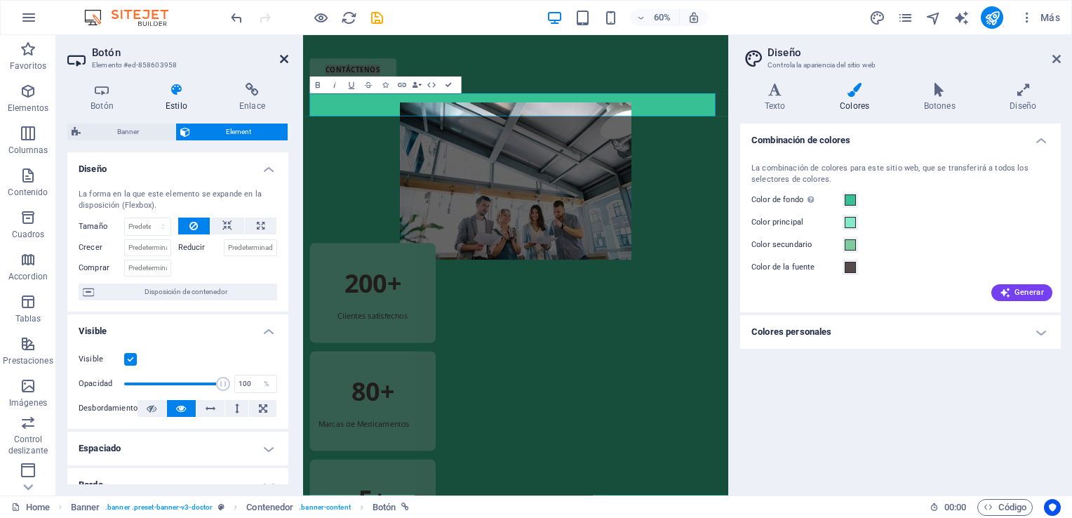
click at [280, 55] on icon at bounding box center [284, 58] width 8 height 11
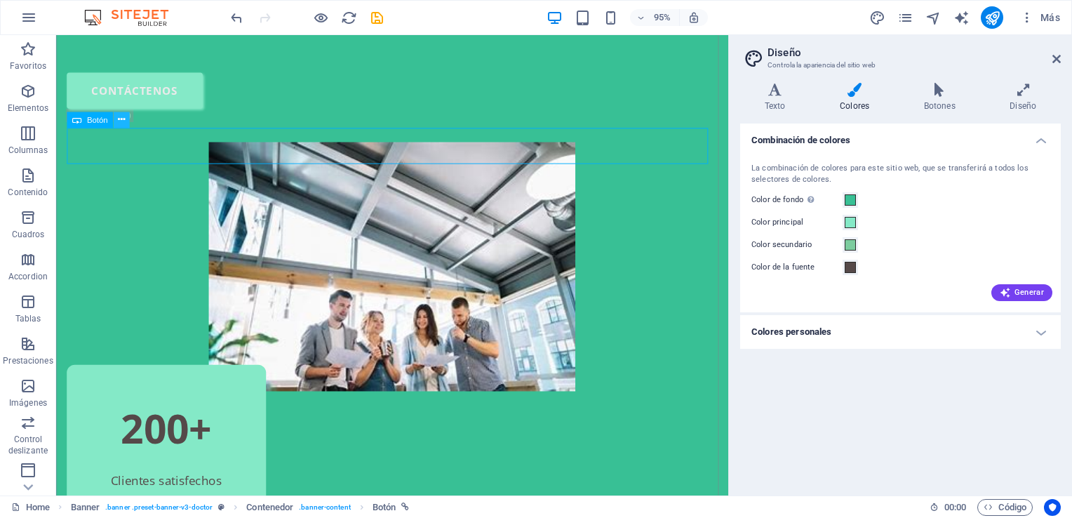
click at [121, 124] on icon at bounding box center [121, 119] width 7 height 14
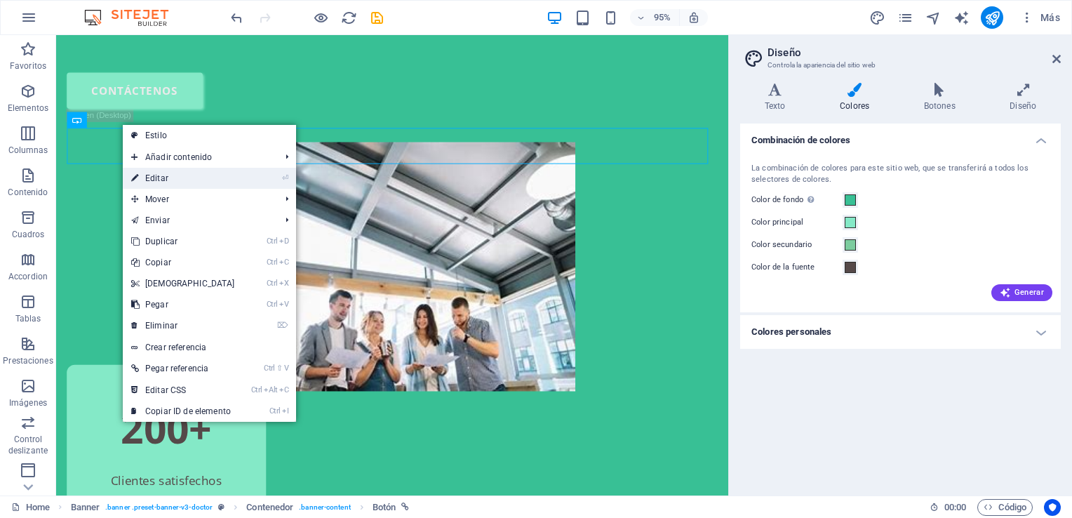
click at [173, 172] on link "⏎ Editar" at bounding box center [183, 178] width 121 height 21
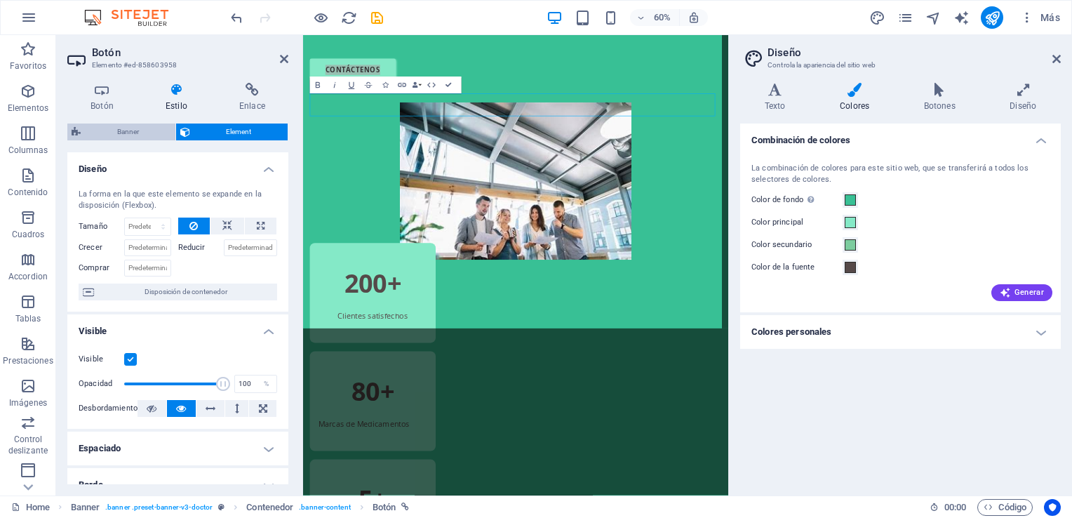
click at [110, 132] on span "Banner" at bounding box center [128, 132] width 86 height 17
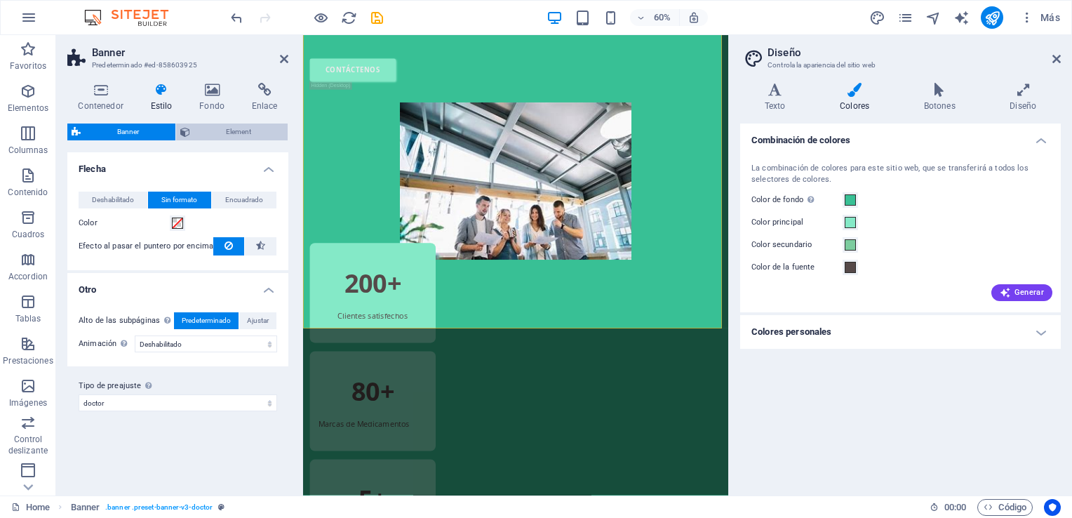
click at [225, 131] on span "Element" at bounding box center [239, 132] width 90 height 17
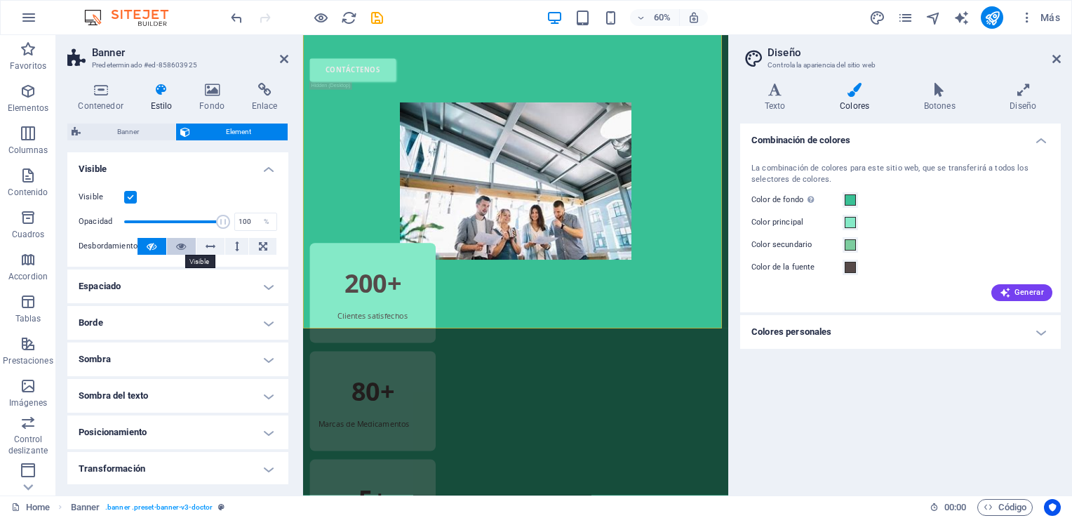
click at [188, 245] on button at bounding box center [181, 246] width 29 height 17
click at [279, 60] on header "Banner Predeterminado #ed-858603925" at bounding box center [177, 53] width 221 height 36
click at [281, 58] on icon at bounding box center [284, 58] width 8 height 11
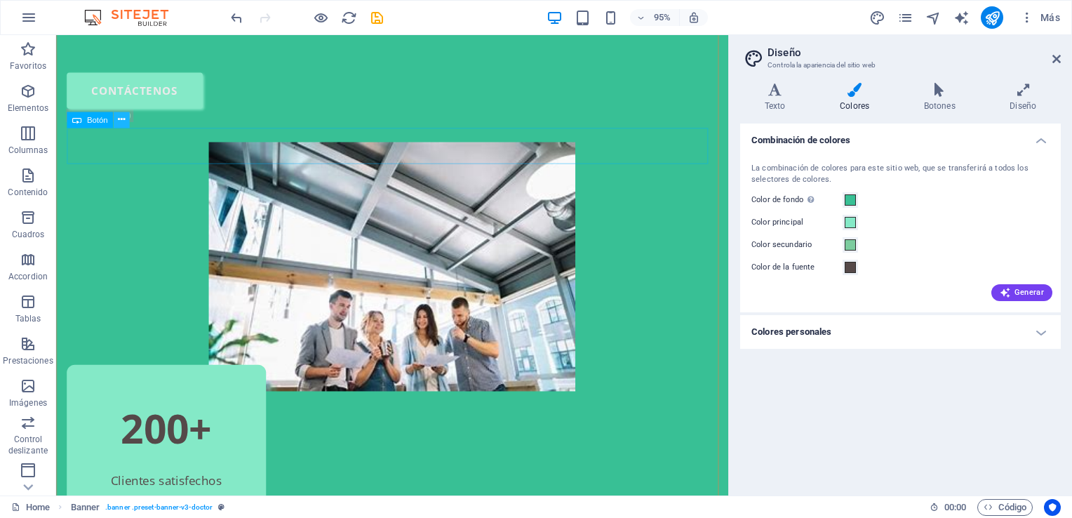
click at [119, 119] on icon at bounding box center [121, 119] width 7 height 14
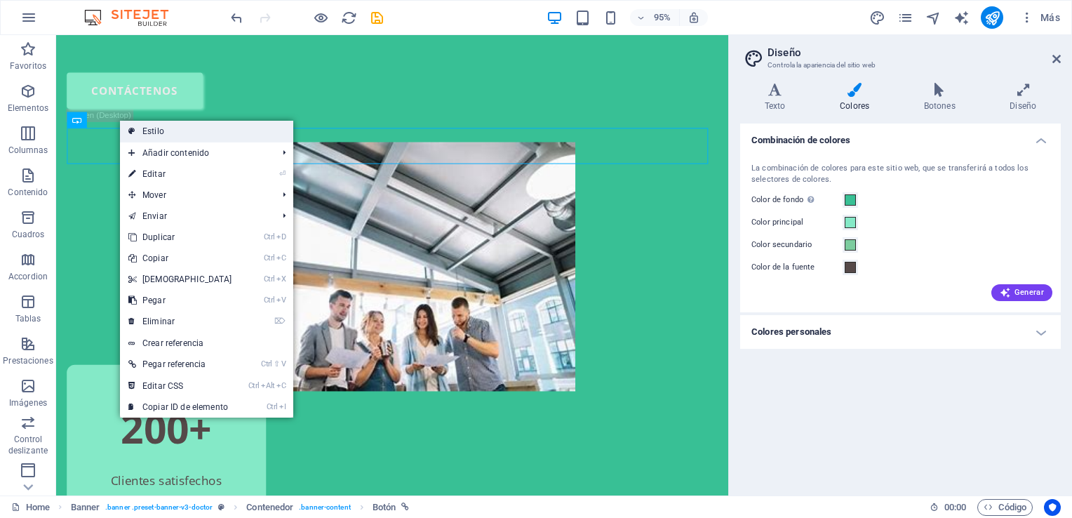
click at [163, 131] on link "Estilo" at bounding box center [206, 131] width 173 height 21
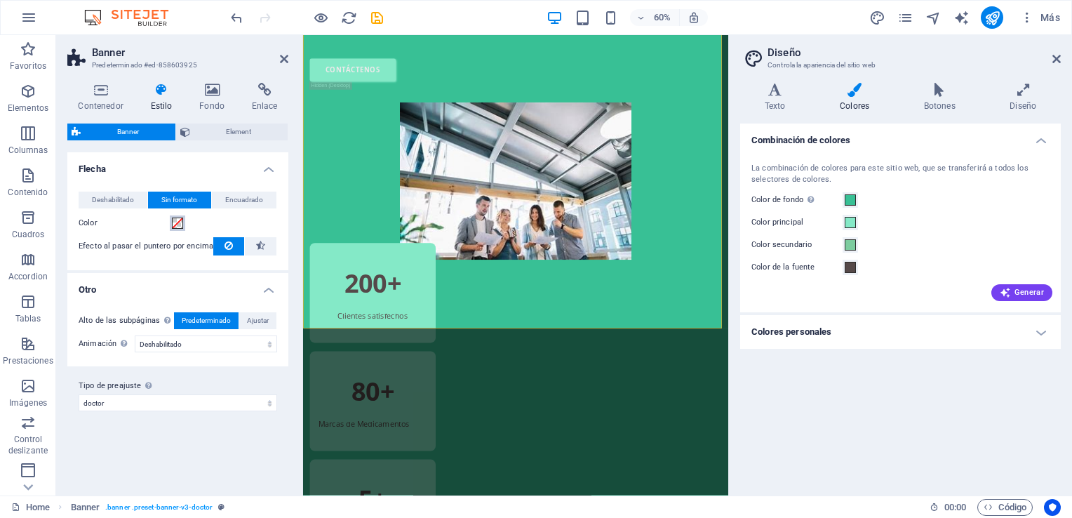
click at [174, 222] on span at bounding box center [177, 223] width 11 height 11
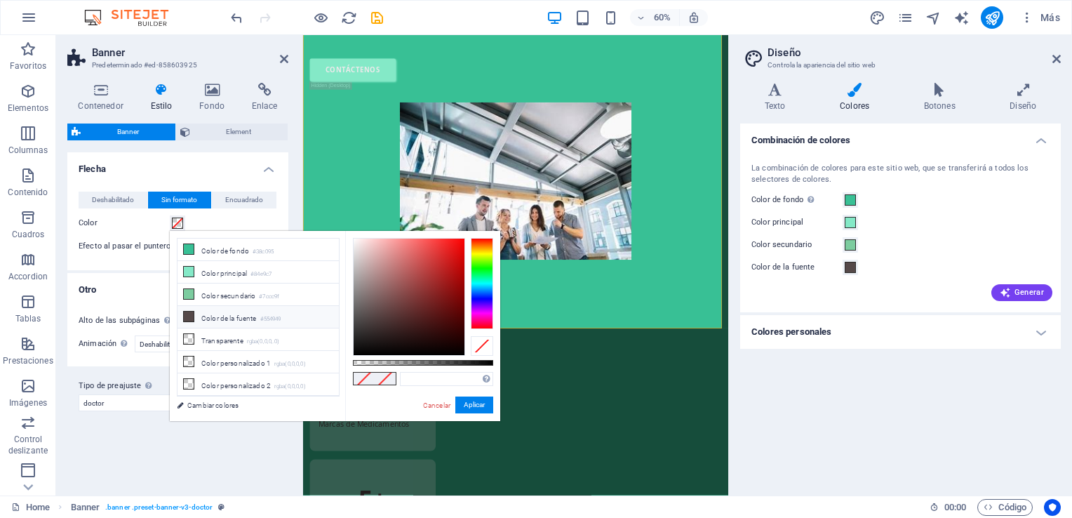
click at [249, 317] on li "Color de la fuente #554949" at bounding box center [258, 317] width 161 height 22
type input "#554949"
click at [480, 405] on button "Aplicar" at bounding box center [475, 405] width 38 height 17
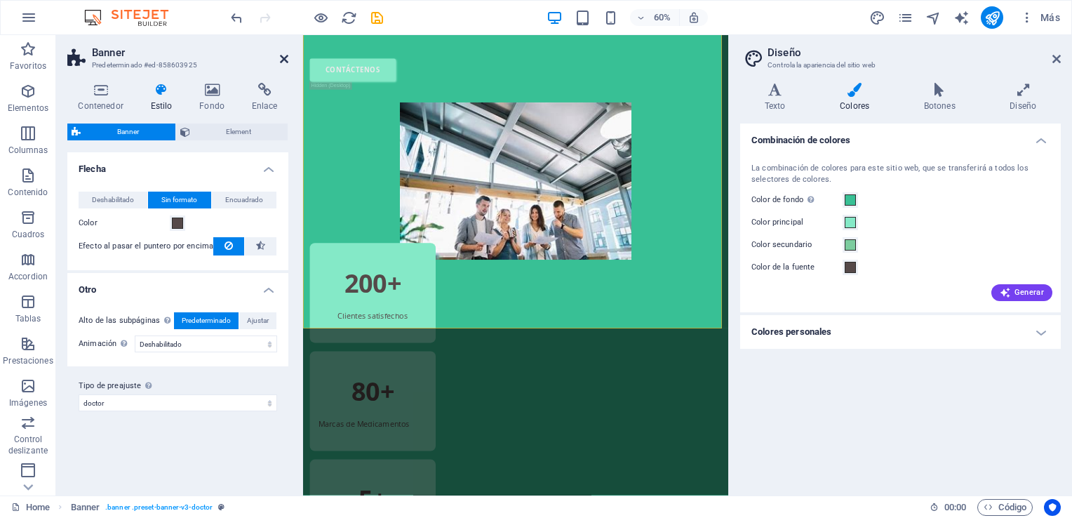
click at [281, 60] on icon at bounding box center [284, 58] width 8 height 11
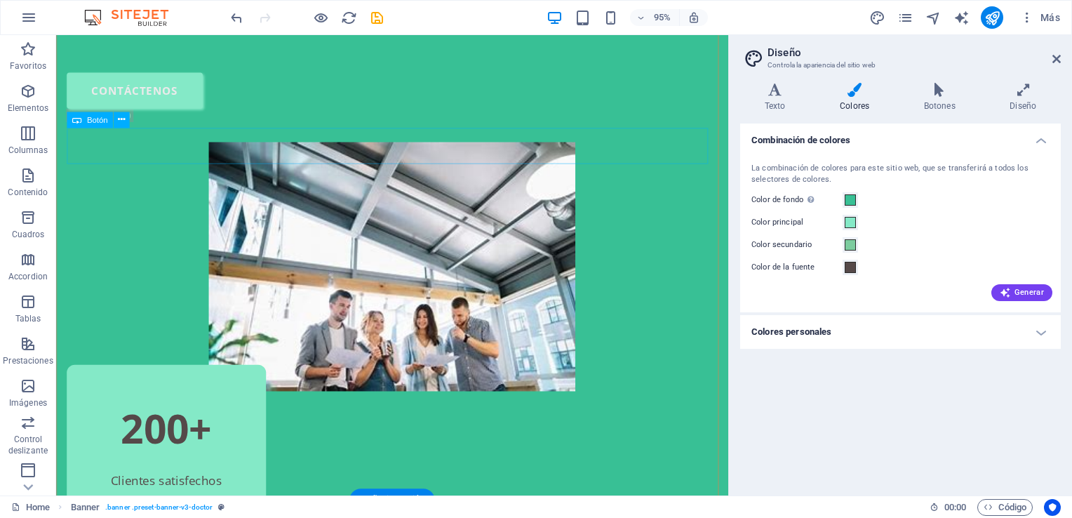
click at [144, 112] on div "contáctenos" at bounding box center [409, 93] width 685 height 38
click at [125, 120] on icon at bounding box center [121, 119] width 7 height 14
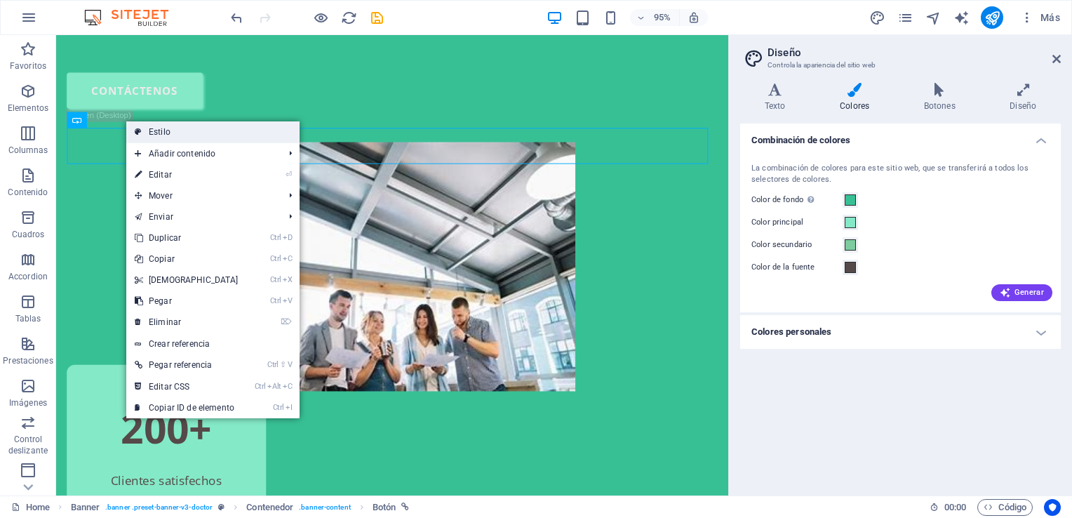
click at [167, 125] on link "Estilo" at bounding box center [212, 131] width 173 height 21
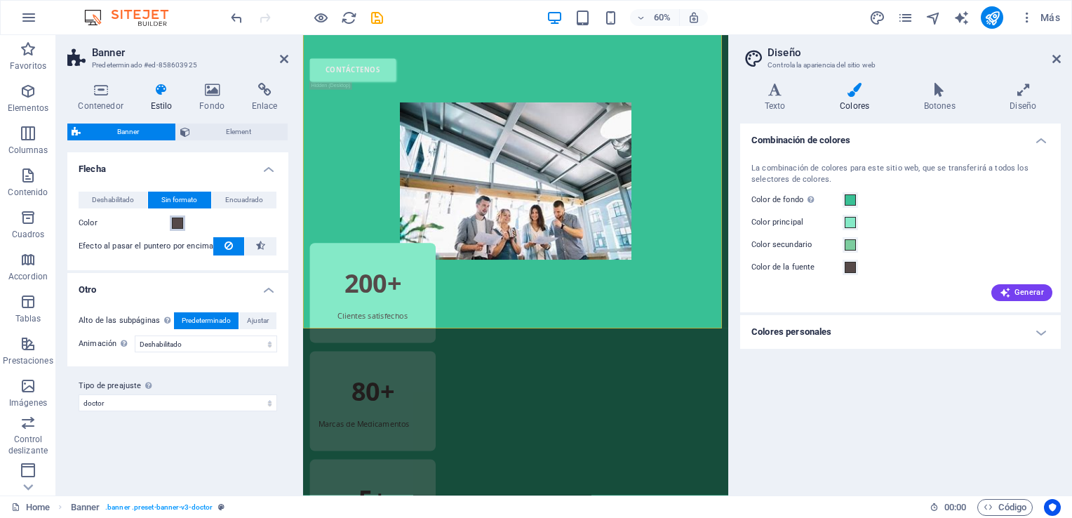
click at [177, 220] on span at bounding box center [177, 223] width 11 height 11
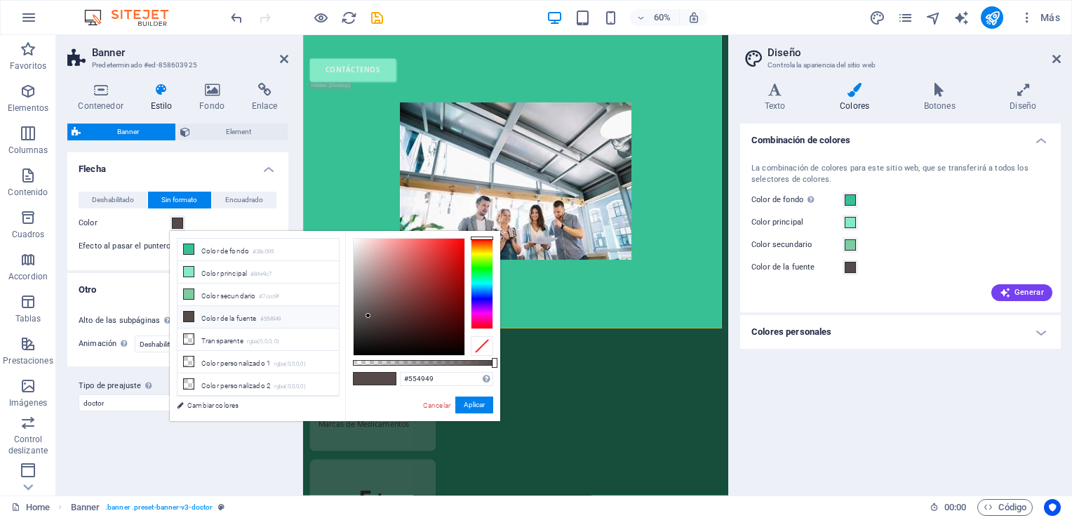
click at [200, 309] on li "Color de la fuente #554949" at bounding box center [258, 317] width 161 height 22
click at [200, 310] on li "Color de la fuente #554949" at bounding box center [258, 317] width 161 height 22
click at [482, 406] on button "Aplicar" at bounding box center [475, 405] width 38 height 17
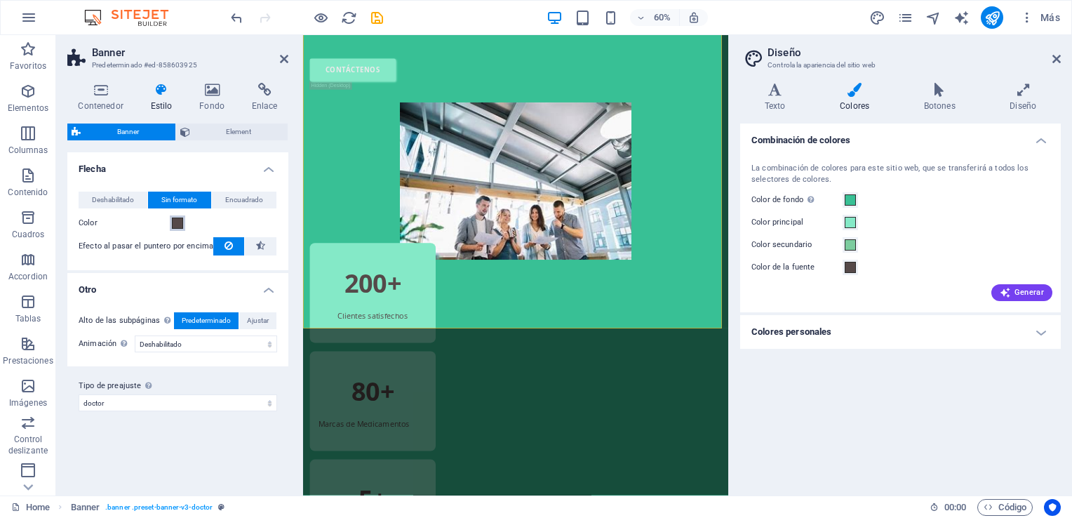
click at [173, 221] on span at bounding box center [177, 223] width 11 height 11
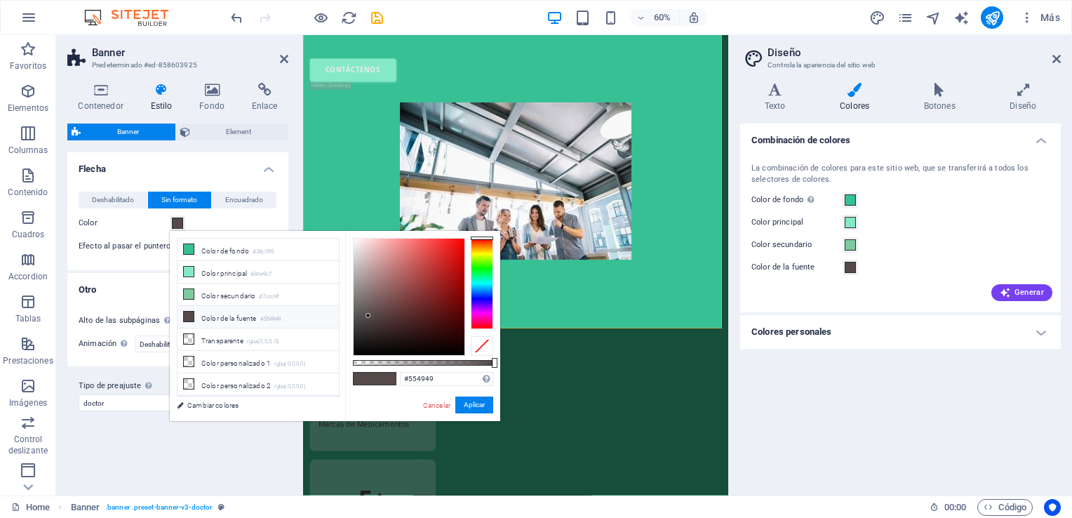
click at [188, 313] on icon at bounding box center [189, 317] width 10 height 10
click at [478, 399] on button "Aplicar" at bounding box center [475, 405] width 38 height 17
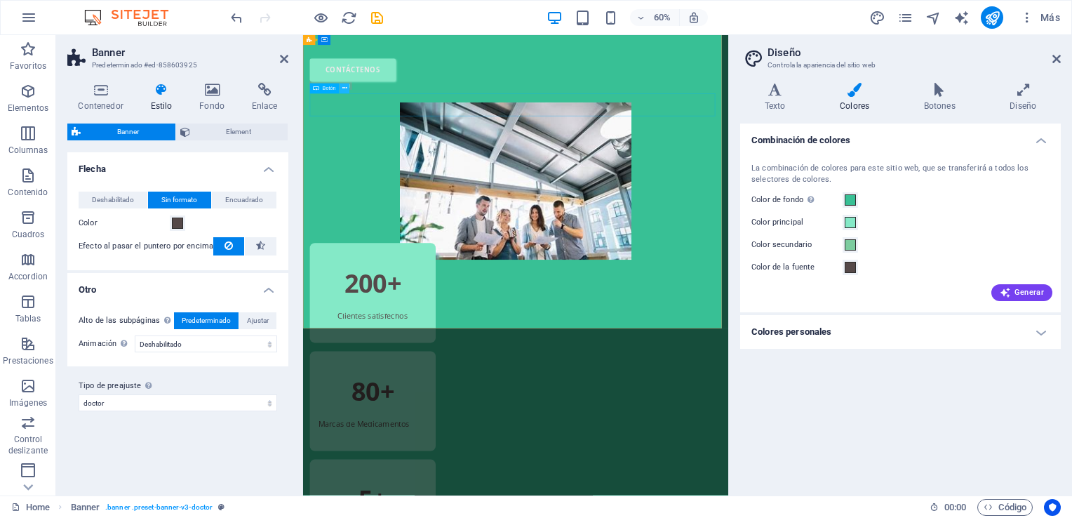
click at [345, 88] on icon at bounding box center [345, 88] width 5 height 9
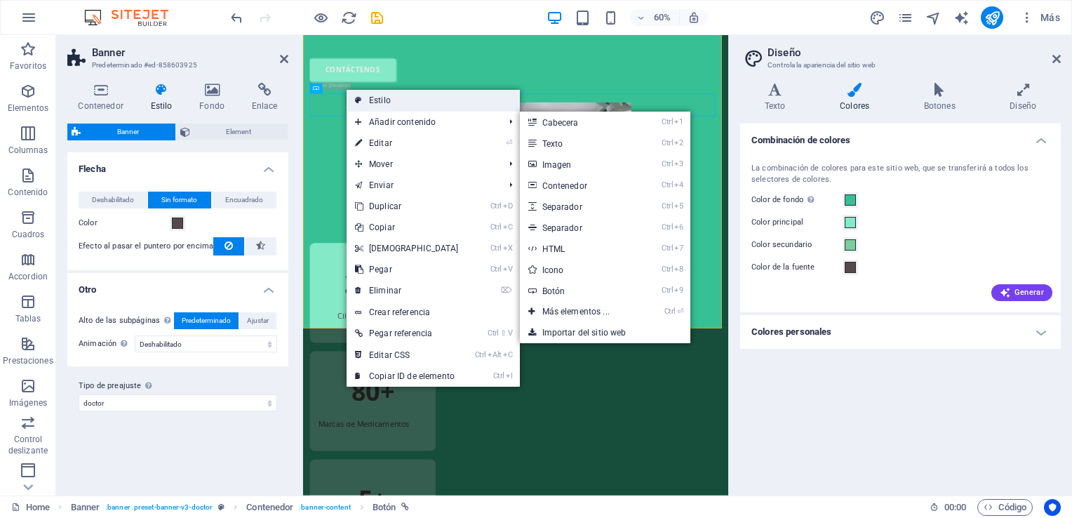
click at [380, 103] on link "Estilo" at bounding box center [433, 100] width 173 height 21
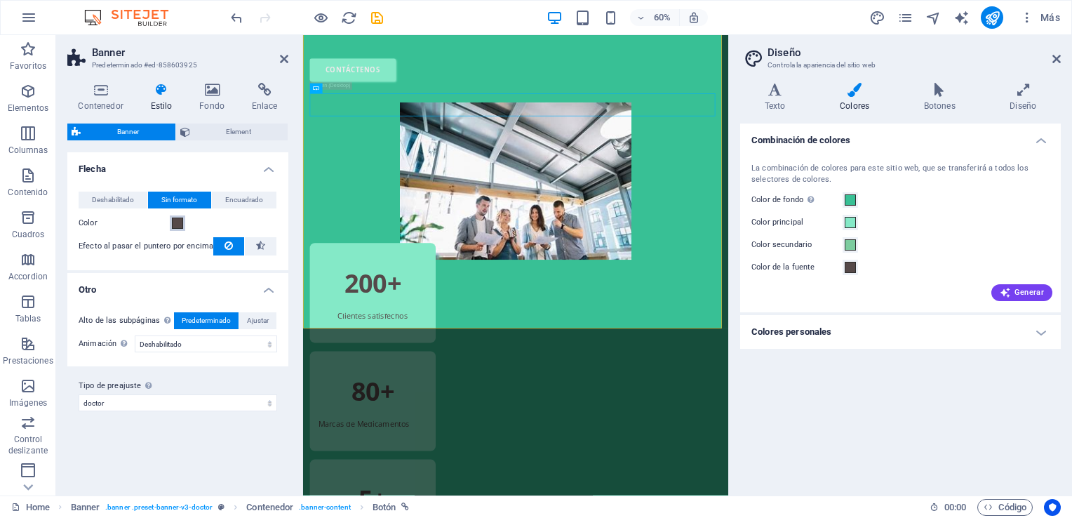
click at [177, 222] on span at bounding box center [177, 223] width 11 height 11
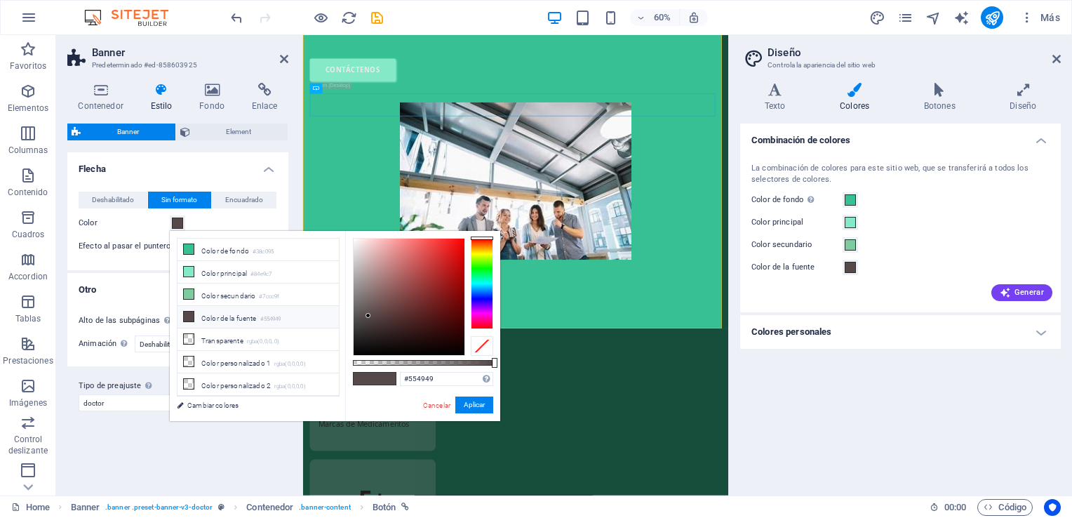
click at [231, 316] on li "Color de la fuente #554949" at bounding box center [258, 317] width 161 height 22
click at [469, 408] on button "Aplicar" at bounding box center [475, 405] width 38 height 17
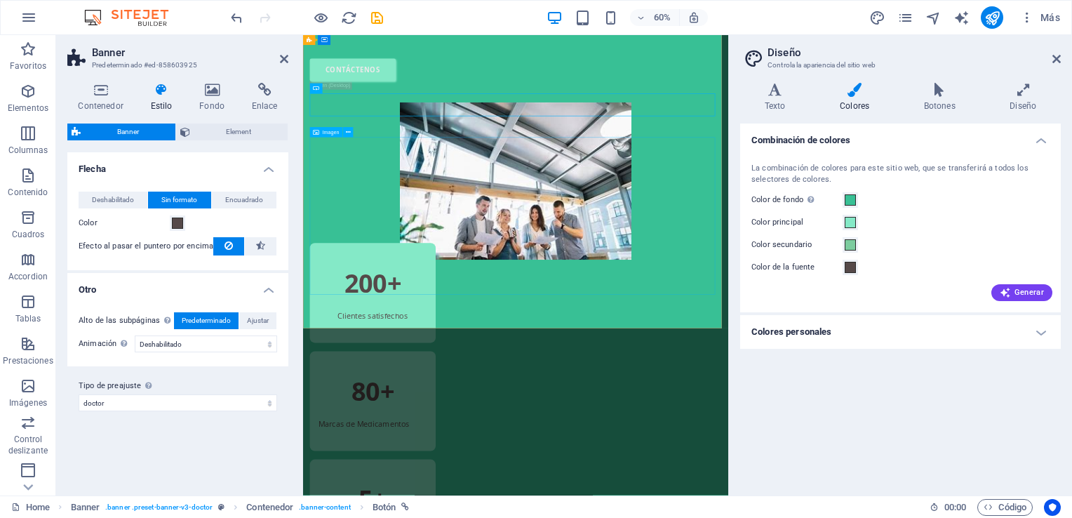
click at [382, 327] on figure at bounding box center [657, 278] width 686 height 262
click at [286, 60] on icon at bounding box center [284, 58] width 8 height 11
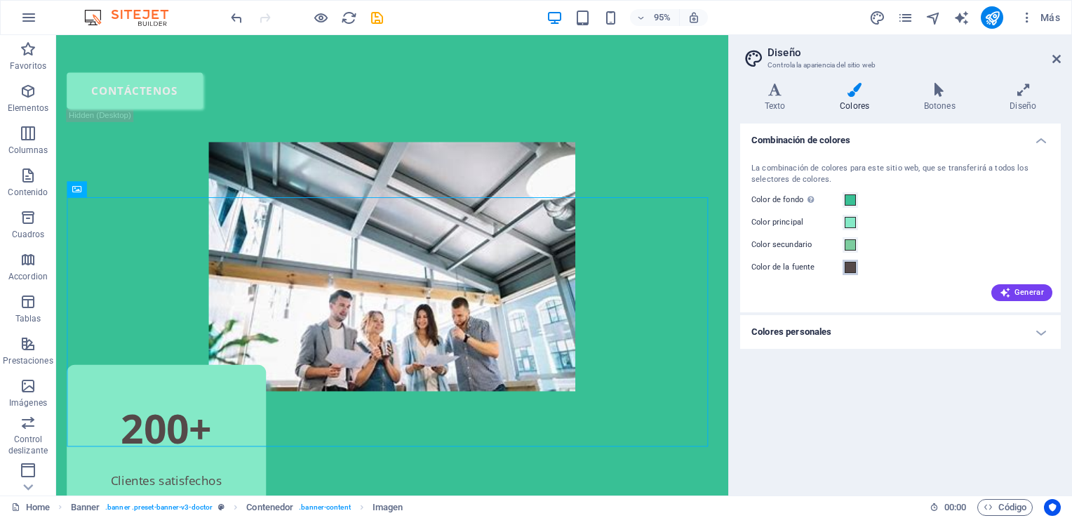
click at [853, 268] on span at bounding box center [850, 267] width 11 height 11
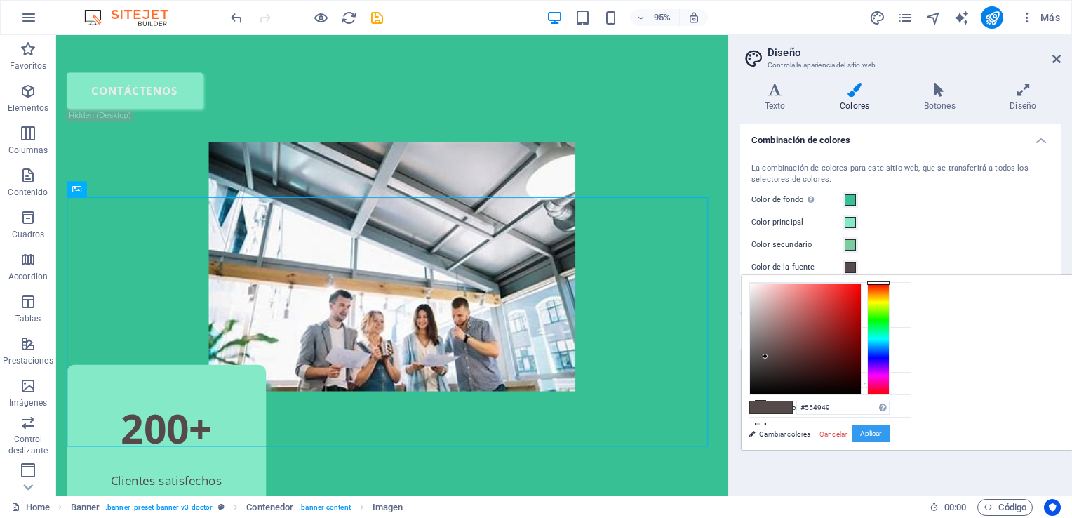
click at [890, 433] on button "Aplicar" at bounding box center [871, 433] width 38 height 17
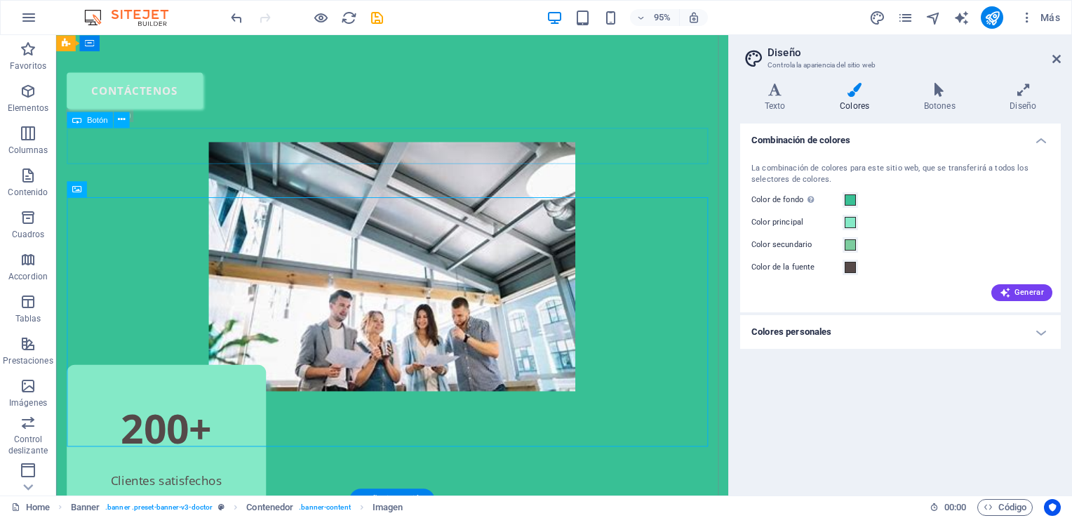
click at [232, 112] on div "contáctenos" at bounding box center [409, 93] width 685 height 38
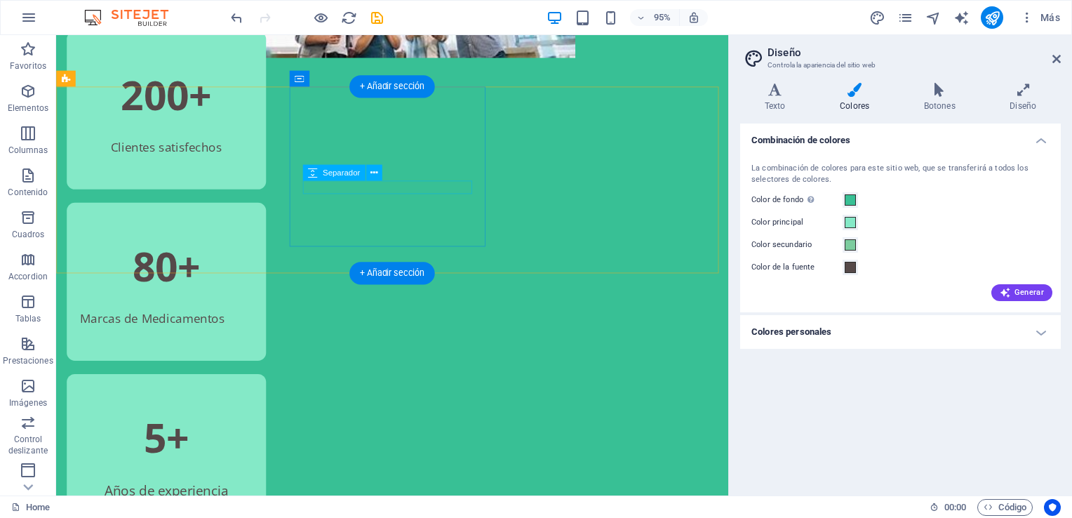
scroll to position [1427, 0]
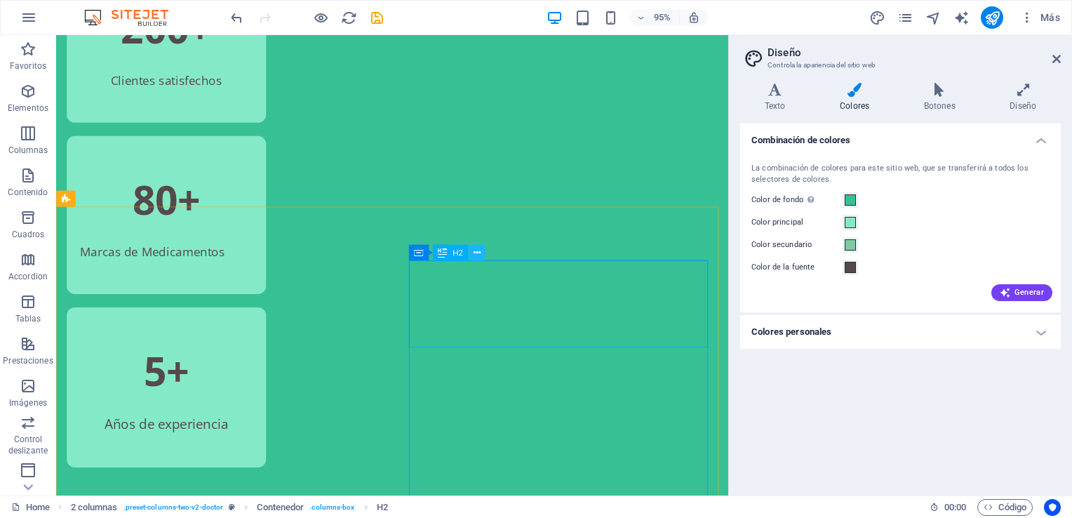
click at [474, 256] on icon at bounding box center [476, 253] width 7 height 14
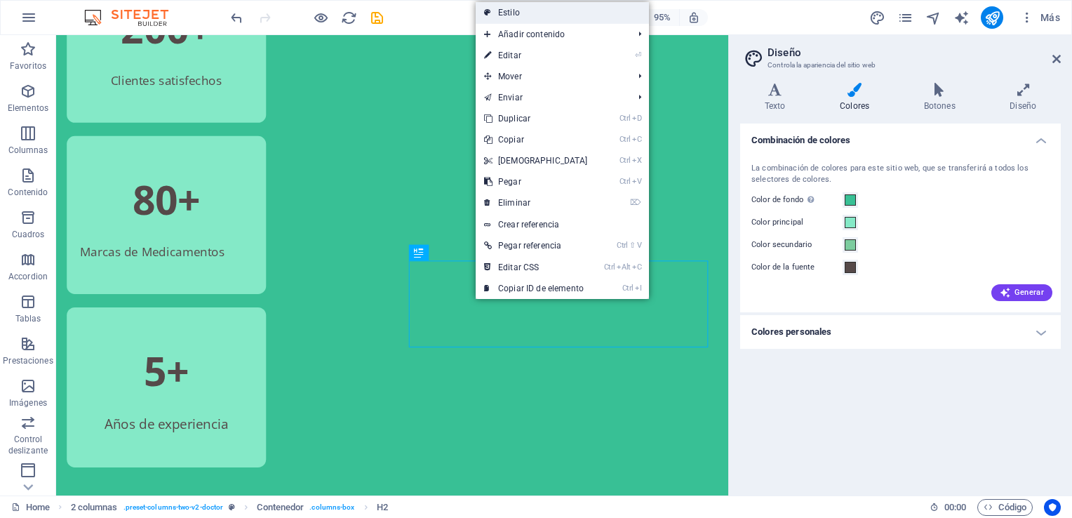
click at [514, 18] on link "Estilo" at bounding box center [562, 12] width 173 height 21
select select "px"
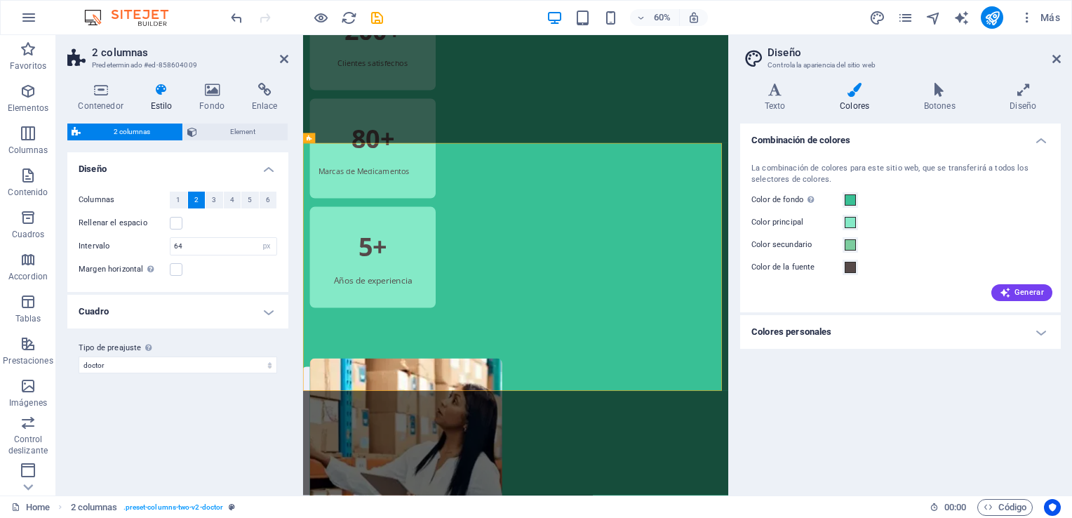
click at [289, 58] on aside "2 columnas Predeterminado #ed-858604009 Contenedor Estilo Fondo Enlace Tamaño A…" at bounding box center [179, 265] width 247 height 460
click at [286, 58] on icon at bounding box center [284, 58] width 8 height 11
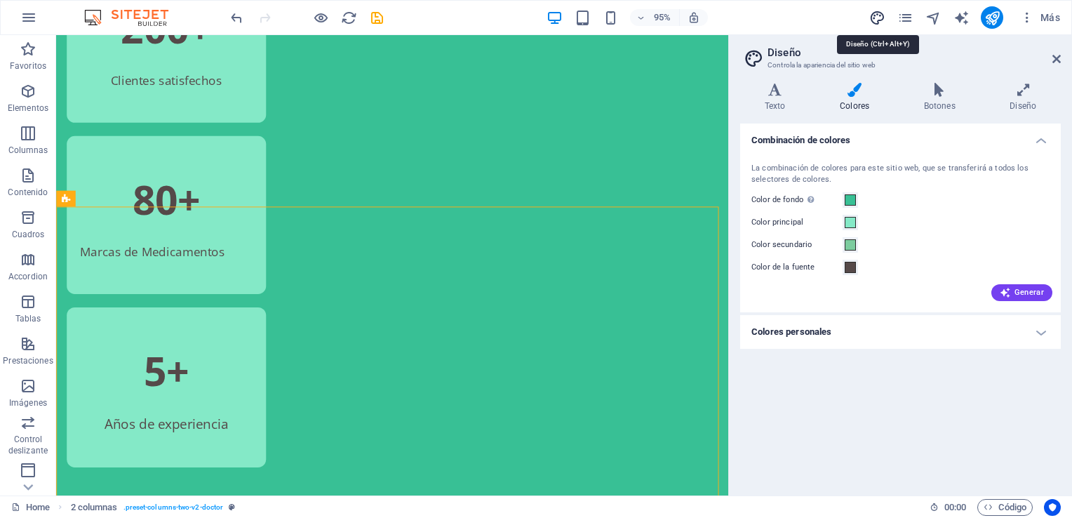
click at [1011, 291] on icon "button" at bounding box center [1005, 292] width 11 height 11
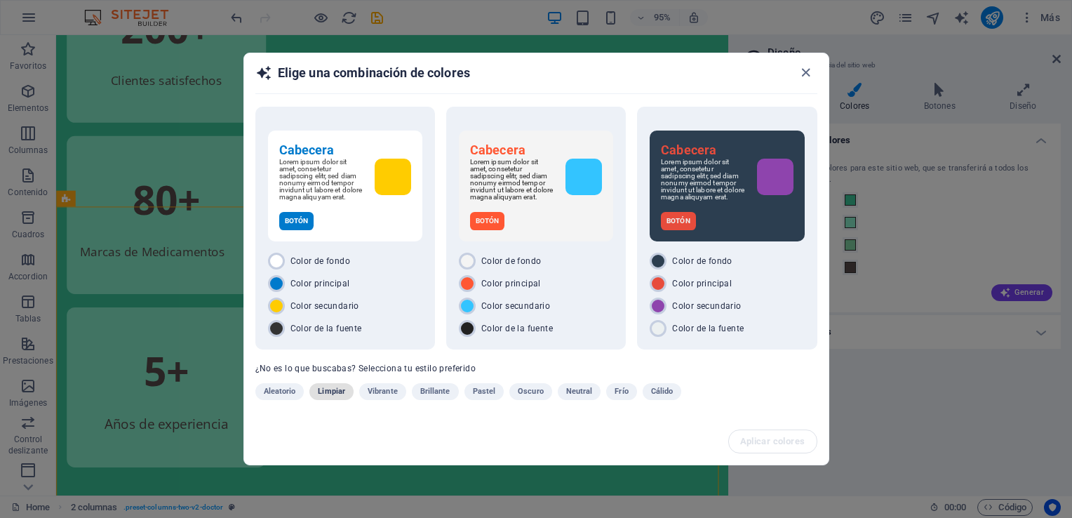
click at [331, 387] on span "Limpiar" at bounding box center [331, 391] width 27 height 17
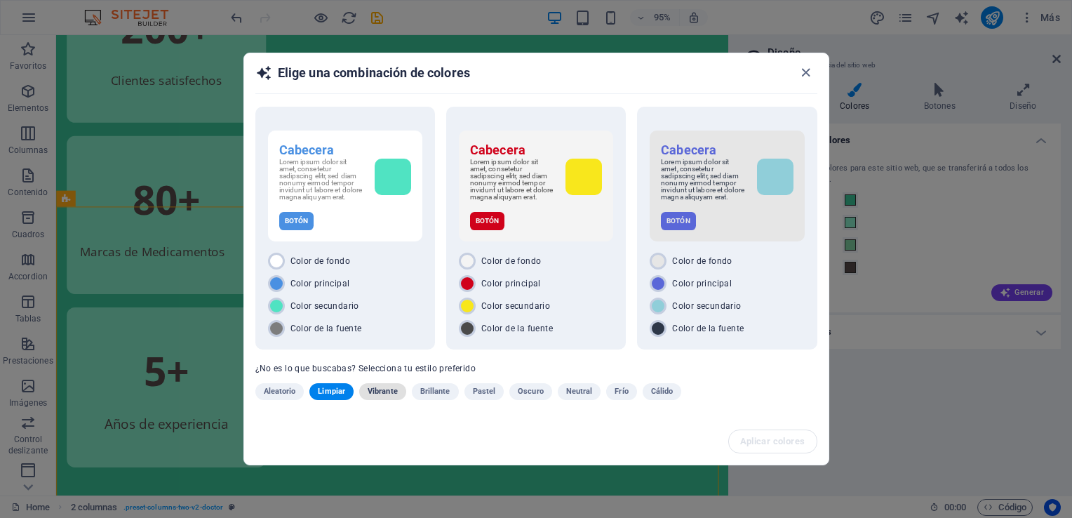
click at [388, 393] on span "Vibrante" at bounding box center [383, 391] width 30 height 17
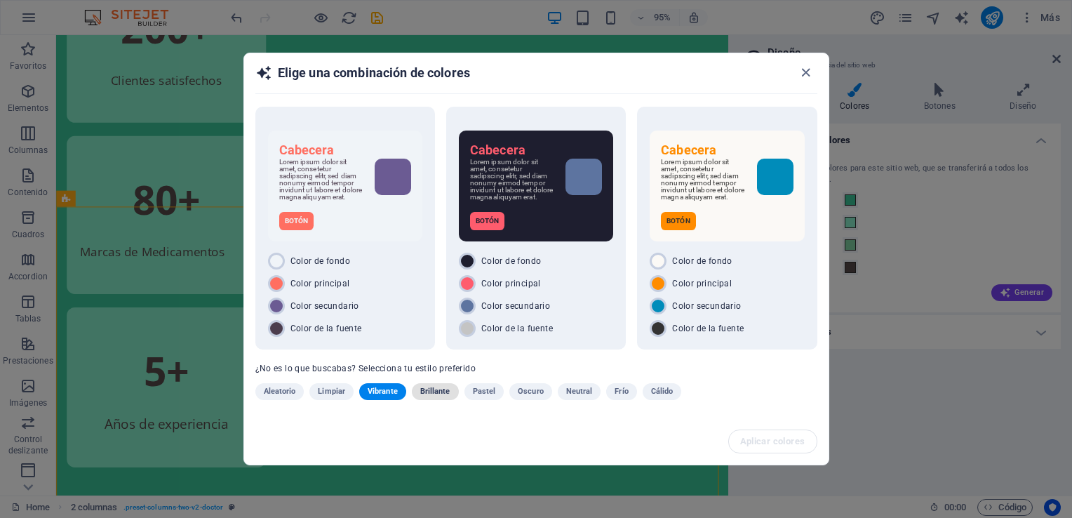
click at [446, 386] on span "Brillante" at bounding box center [435, 391] width 30 height 17
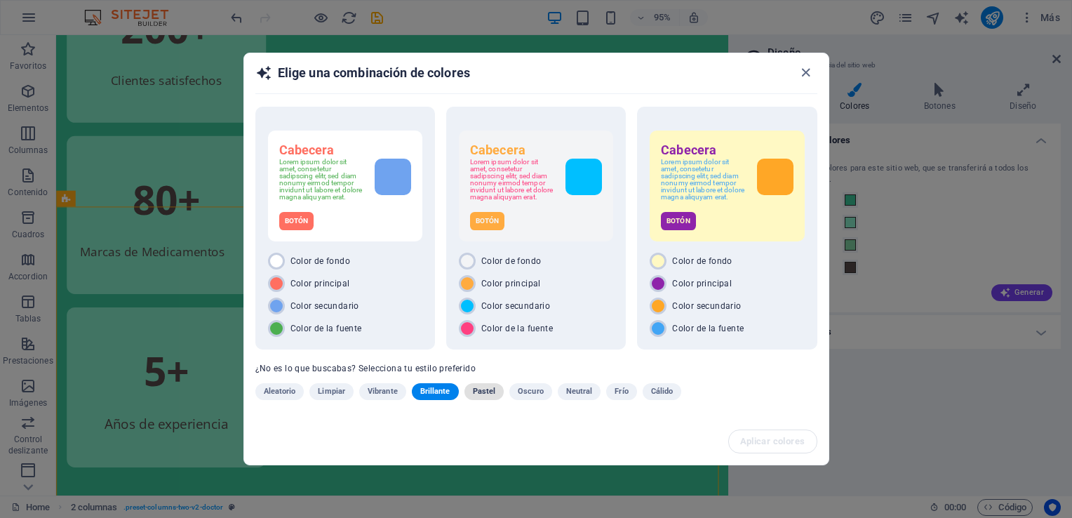
click at [485, 390] on span "Pastel" at bounding box center [484, 391] width 23 height 17
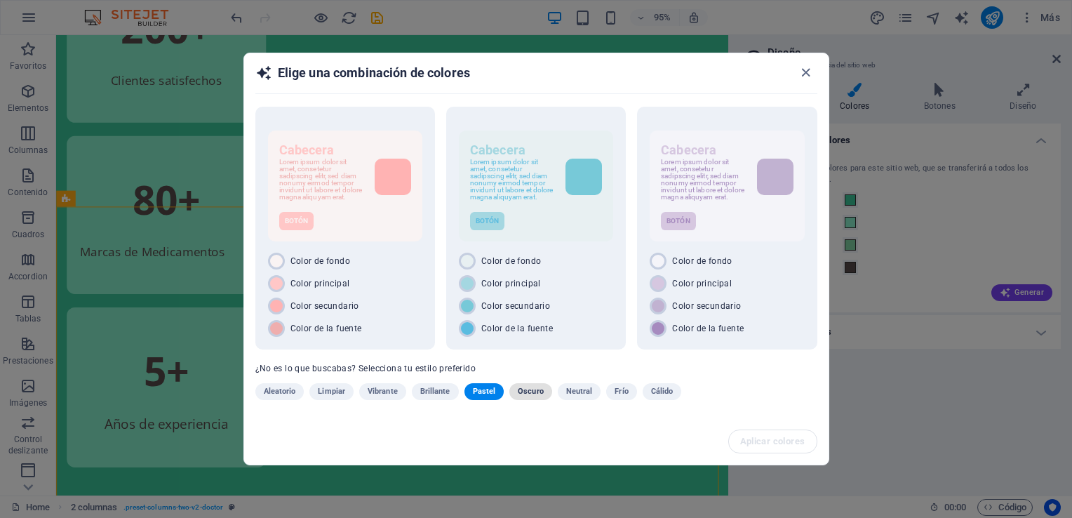
click at [533, 393] on span "Oscuro" at bounding box center [531, 391] width 26 height 17
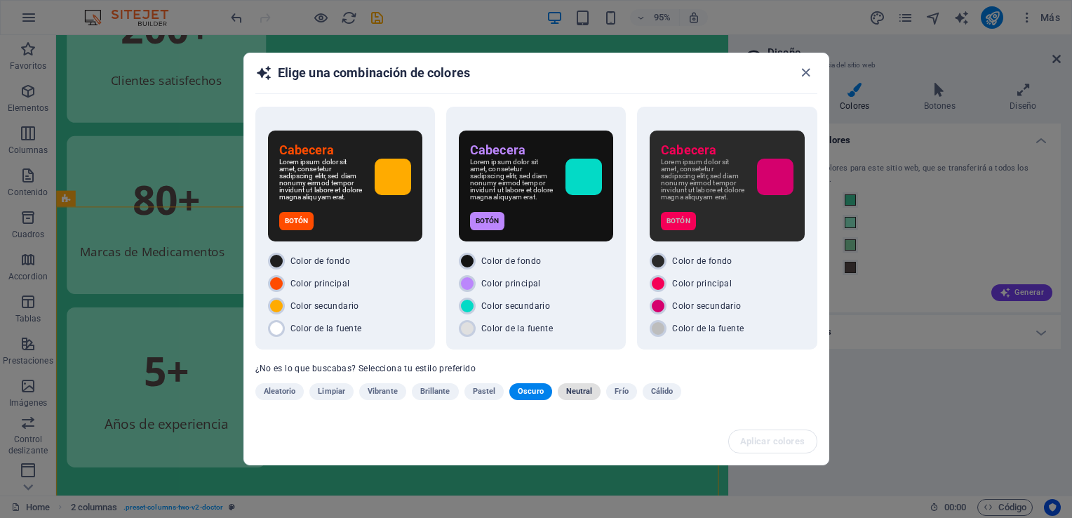
click at [574, 391] on span "Neutral" at bounding box center [579, 391] width 27 height 17
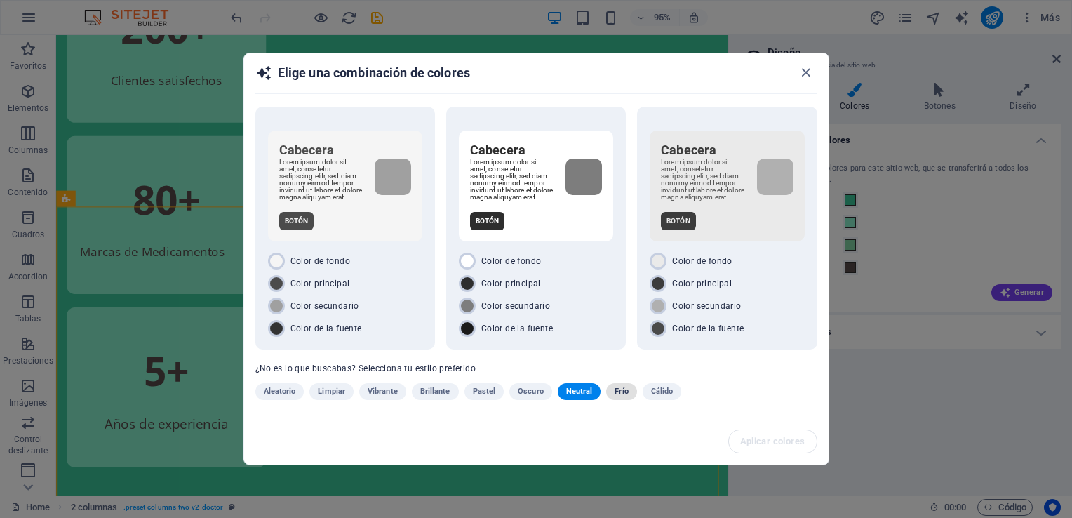
click at [615, 390] on span "Frío" at bounding box center [621, 391] width 13 height 17
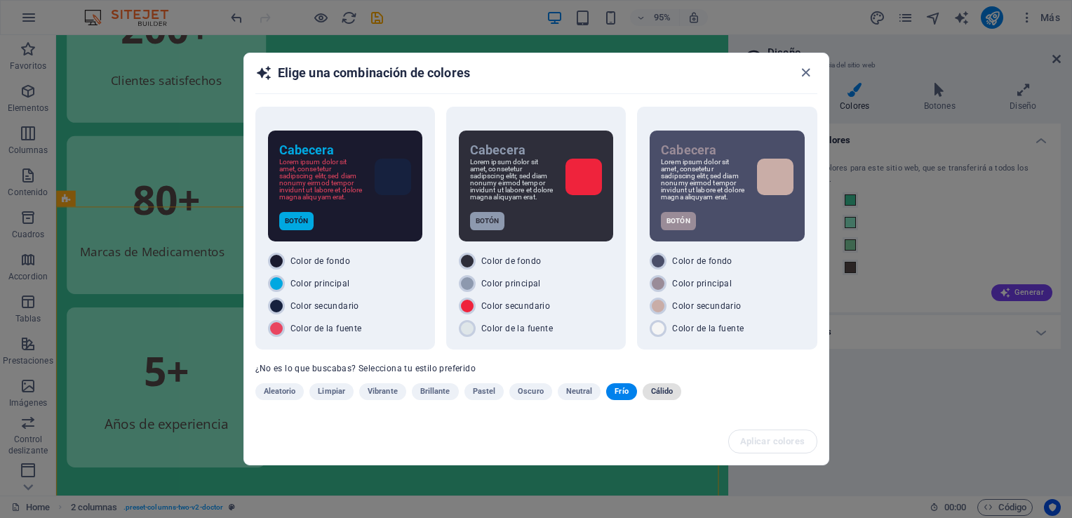
click at [662, 391] on span "Cálido" at bounding box center [662, 391] width 22 height 17
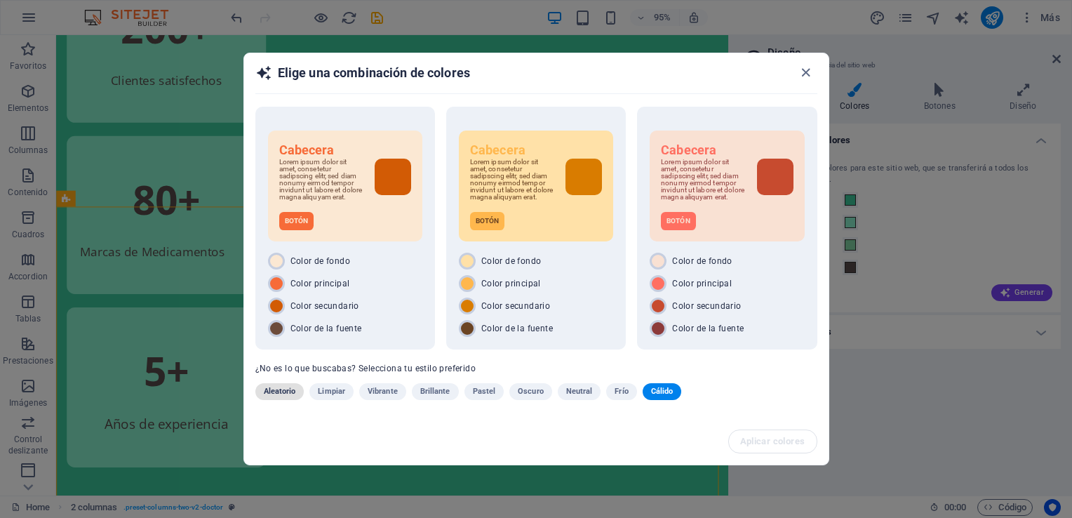
click at [287, 392] on span "Aleatorio" at bounding box center [280, 391] width 32 height 17
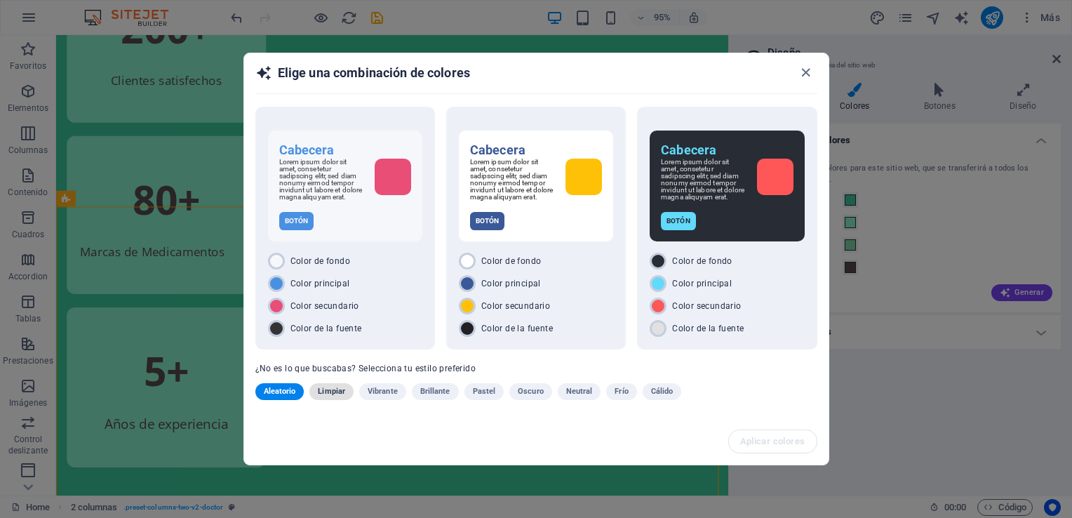
click at [328, 392] on span "Limpiar" at bounding box center [331, 391] width 27 height 17
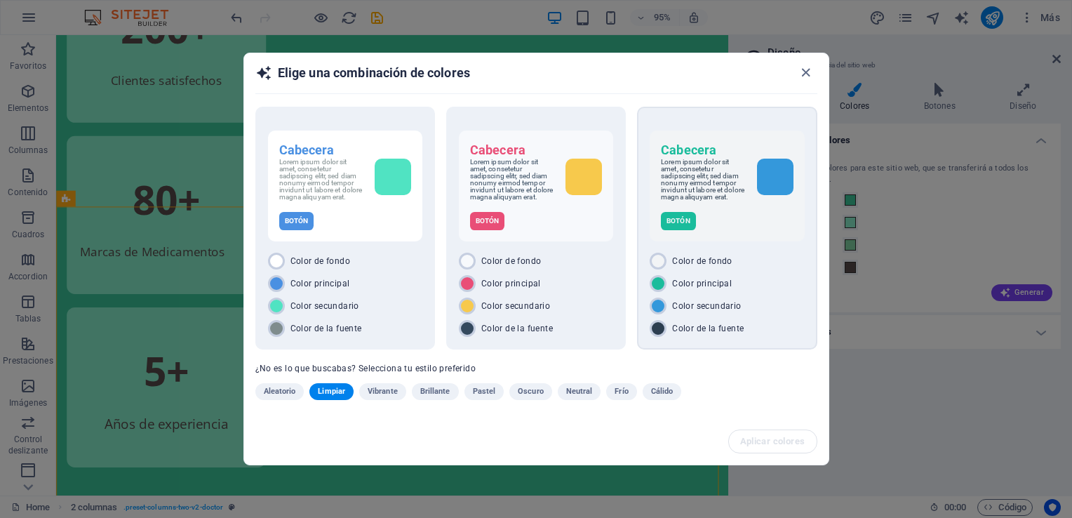
click at [711, 227] on div "Botón" at bounding box center [727, 221] width 132 height 18
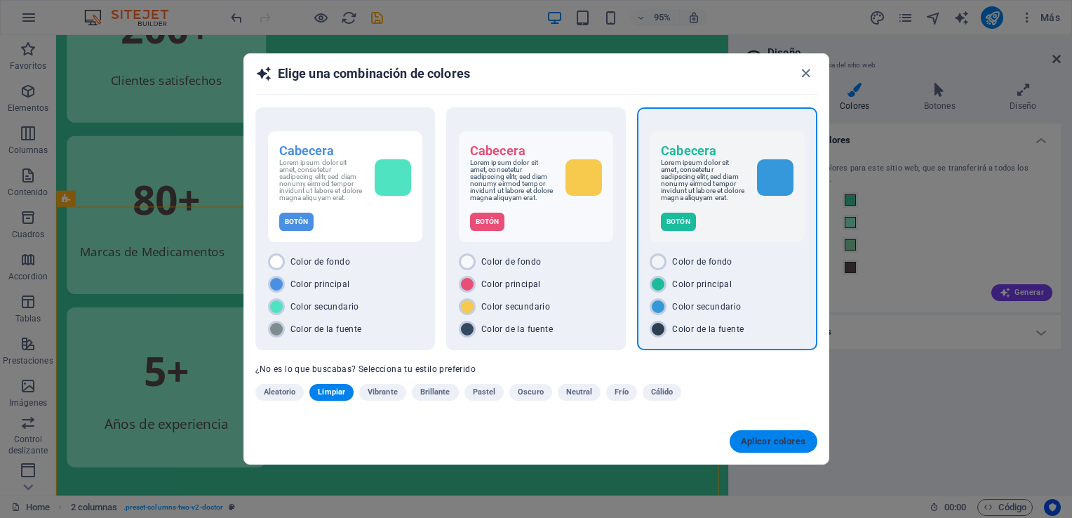
click at [764, 441] on span "Aplicar colores" at bounding box center [773, 441] width 65 height 11
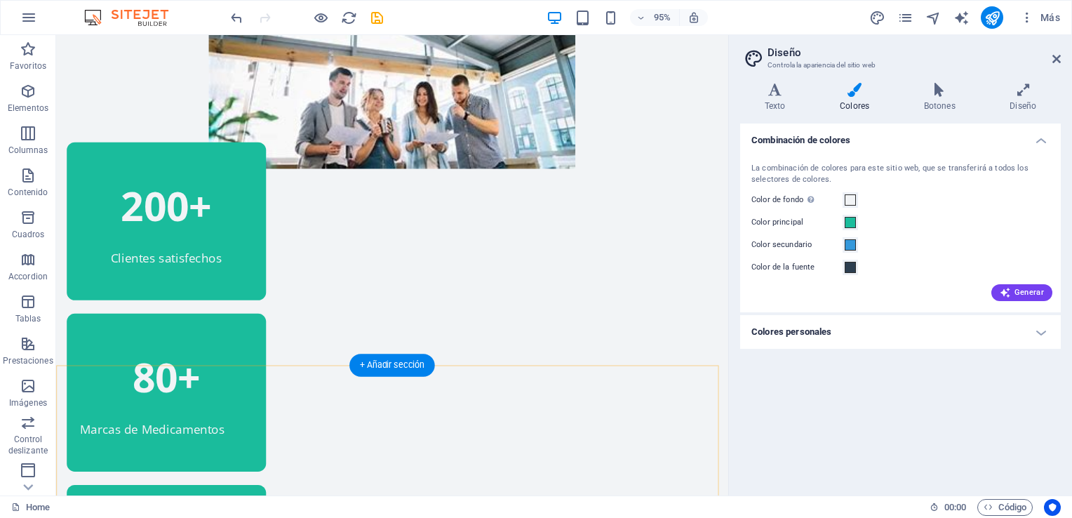
scroll to position [1216, 0]
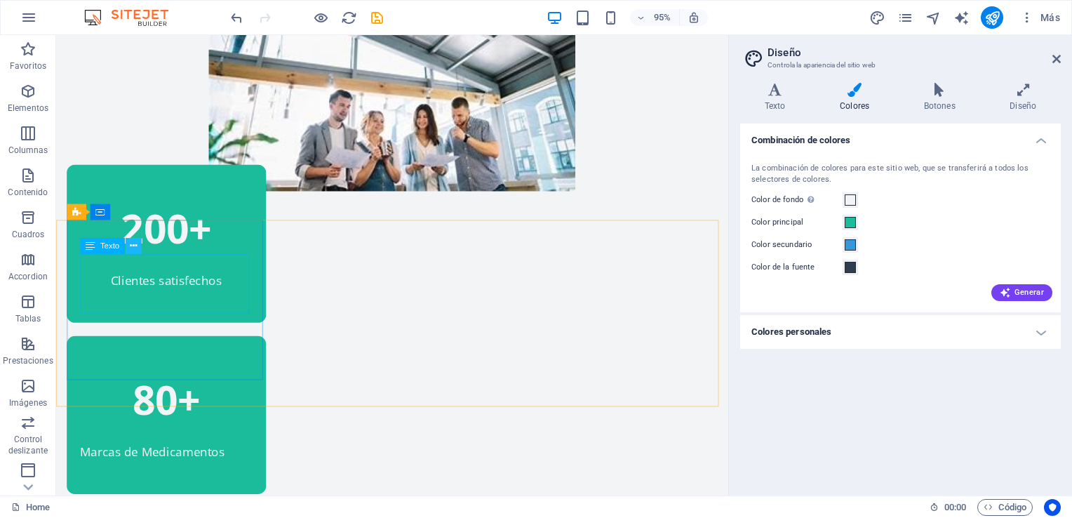
click at [132, 249] on icon at bounding box center [133, 246] width 7 height 14
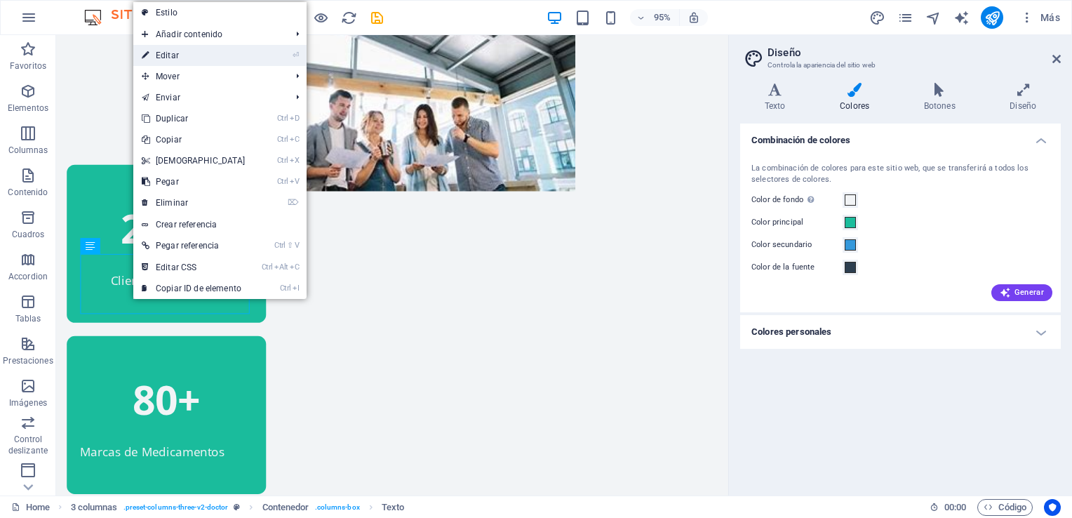
click at [187, 52] on link "⏎ Editar" at bounding box center [193, 55] width 121 height 21
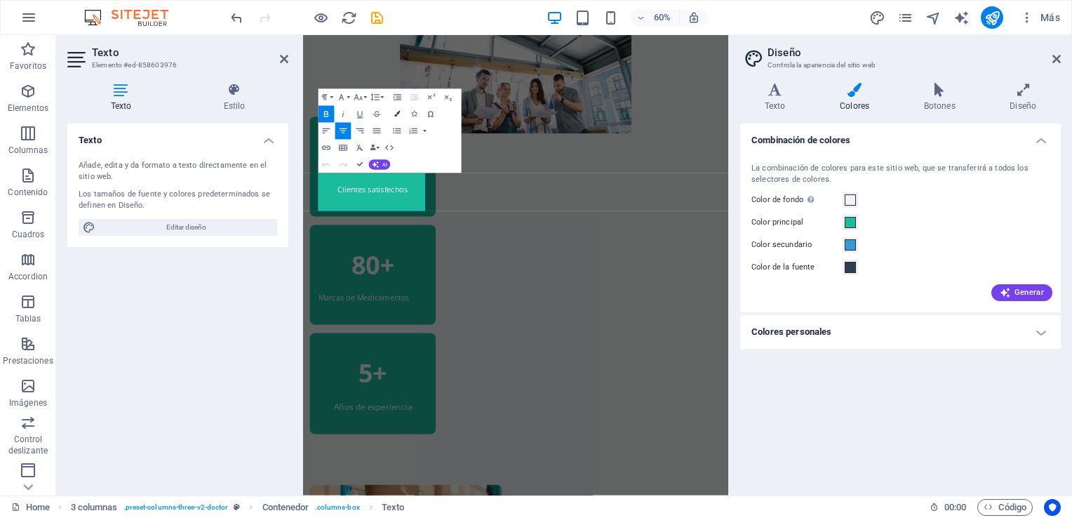
click at [394, 112] on icon "button" at bounding box center [397, 115] width 6 height 6
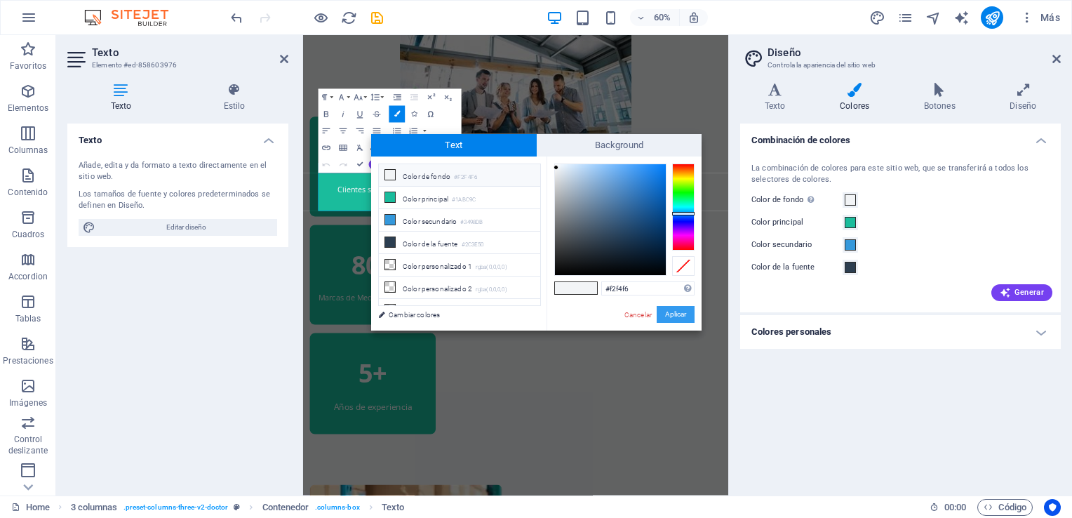
click at [681, 310] on button "Aplicar" at bounding box center [676, 314] width 38 height 17
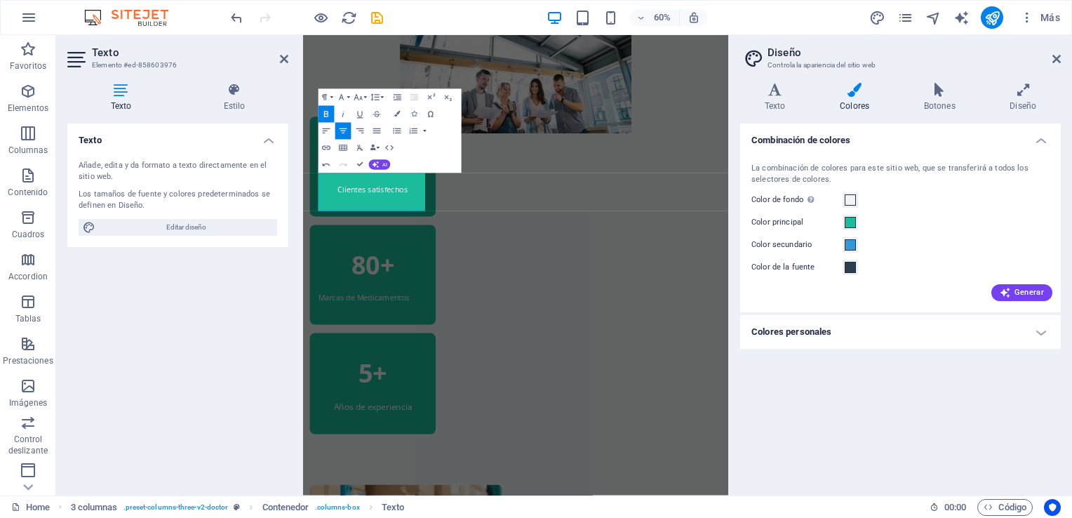
click at [289, 59] on aside "Texto Elemento #ed-858603976 Texto Estilo Texto Añade, edita y da formato a tex…" at bounding box center [179, 265] width 247 height 460
click at [286, 59] on icon at bounding box center [284, 58] width 8 height 11
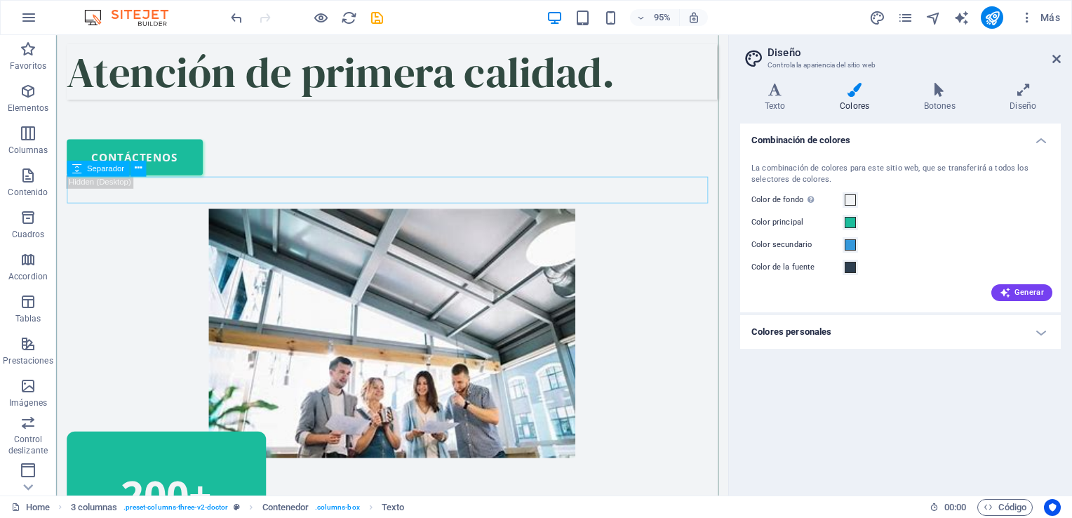
scroll to position [865, 0]
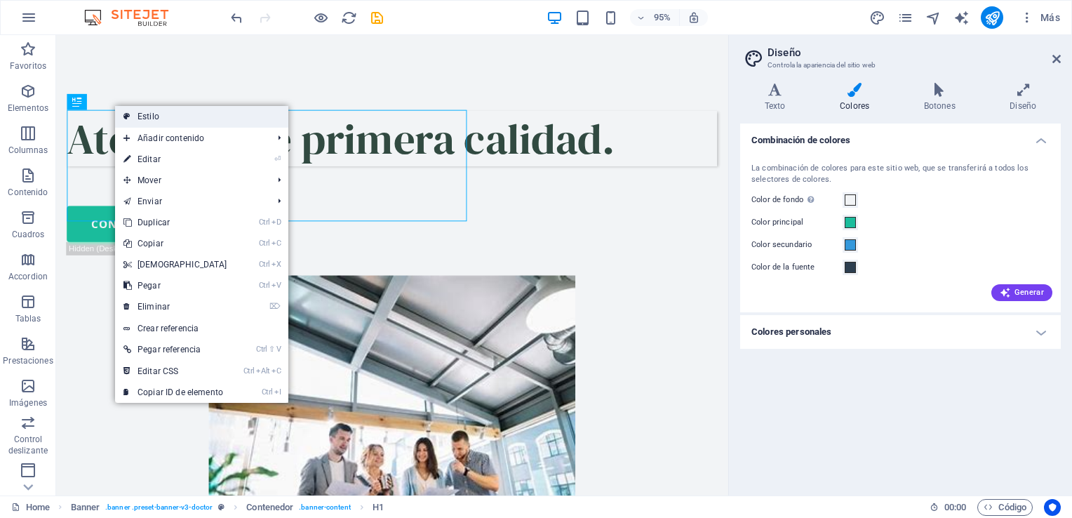
click at [161, 121] on link "Estilo" at bounding box center [201, 116] width 173 height 21
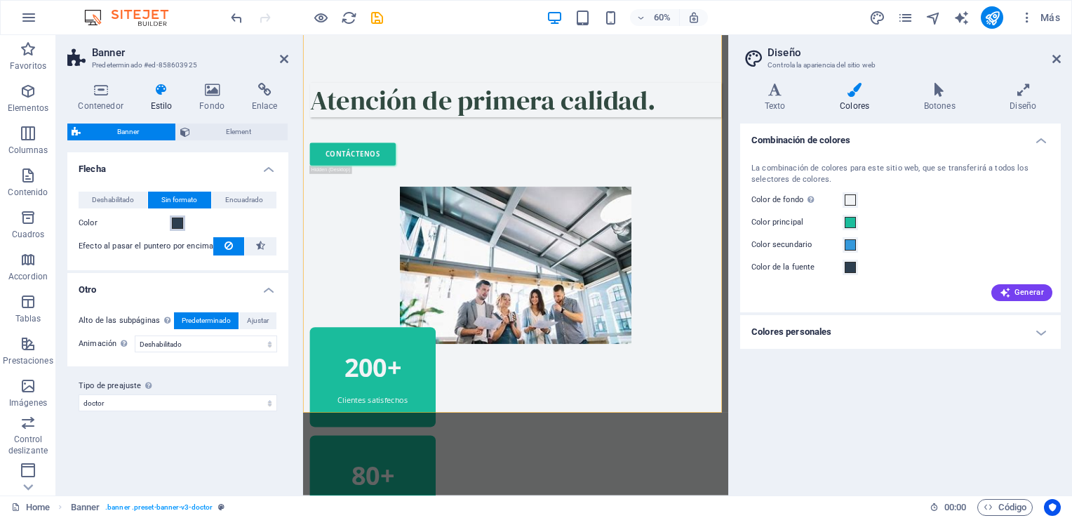
click at [179, 220] on span at bounding box center [177, 223] width 11 height 11
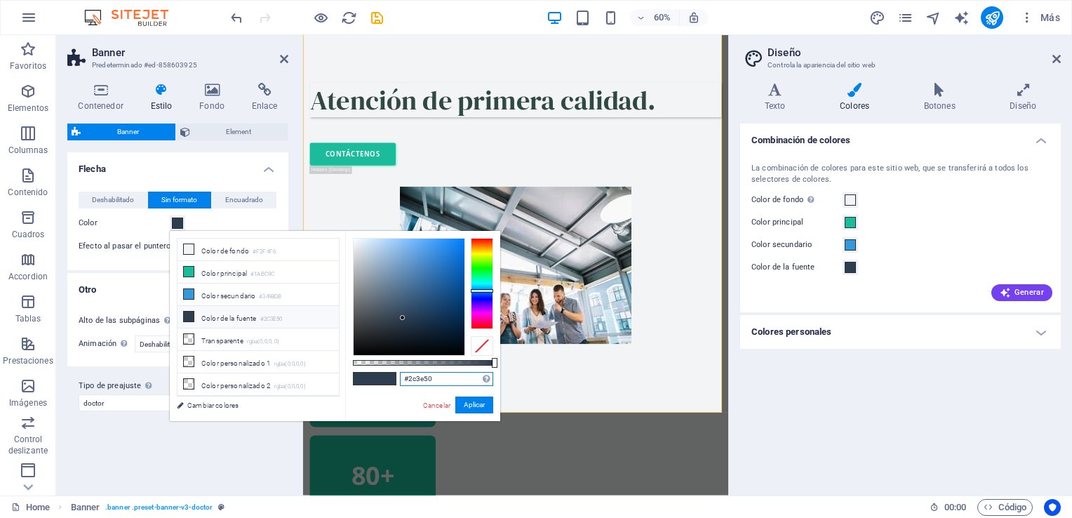
drag, startPoint x: 442, startPoint y: 380, endPoint x: 401, endPoint y: 380, distance: 41.4
click at [401, 380] on input "#2c3e50" at bounding box center [446, 379] width 93 height 14
click at [464, 403] on button "Aplicar" at bounding box center [475, 405] width 38 height 17
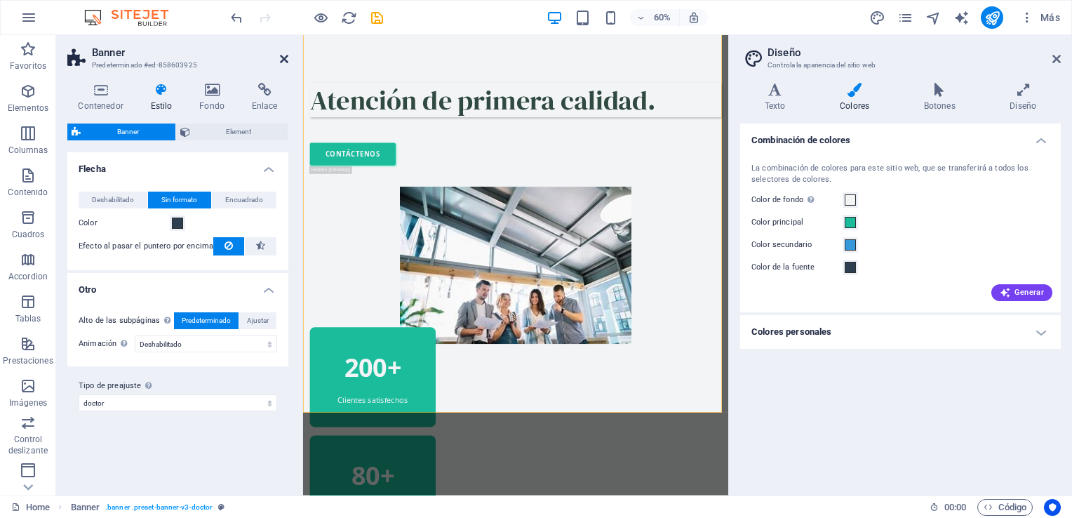
click at [280, 58] on icon at bounding box center [284, 58] width 8 height 11
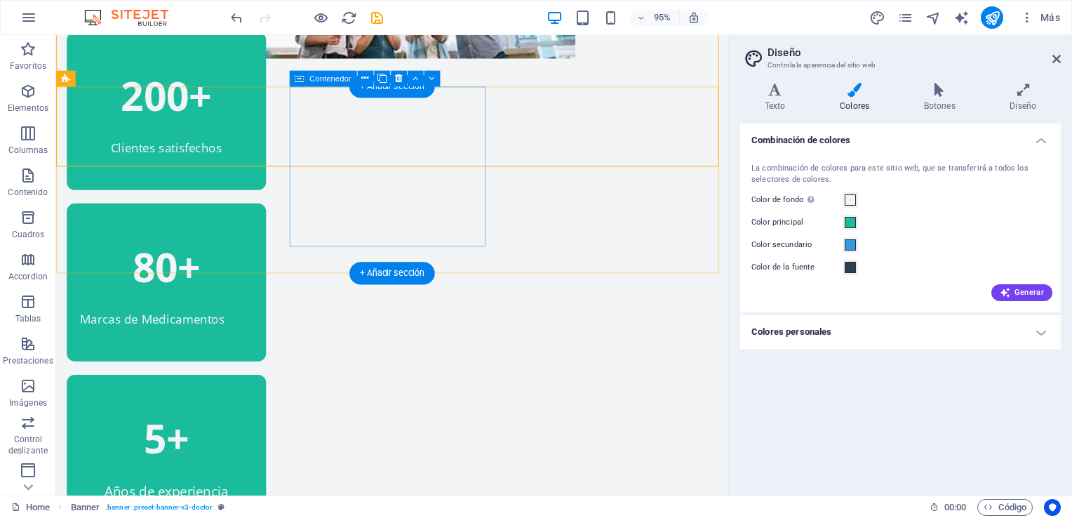
scroll to position [1357, 0]
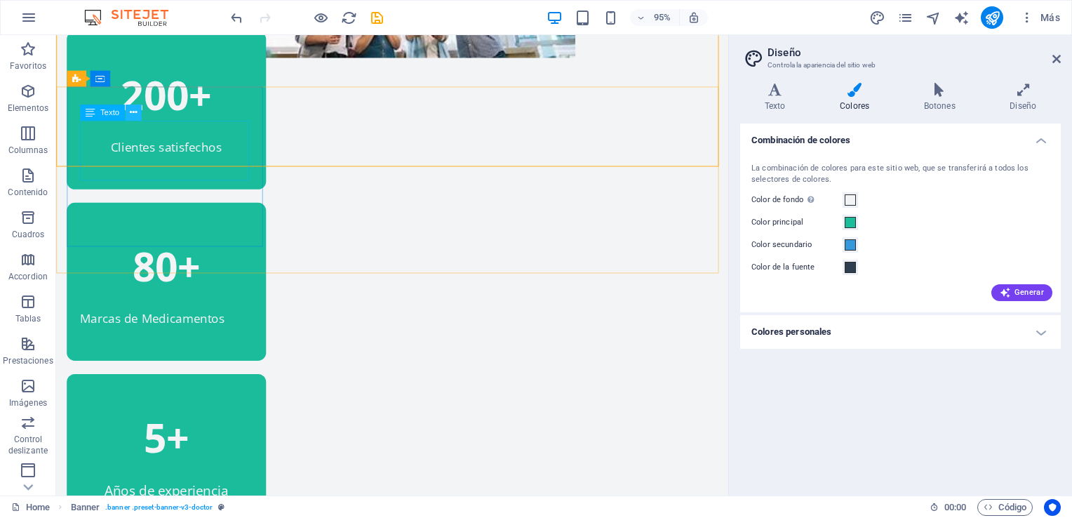
click at [132, 117] on icon at bounding box center [133, 113] width 7 height 14
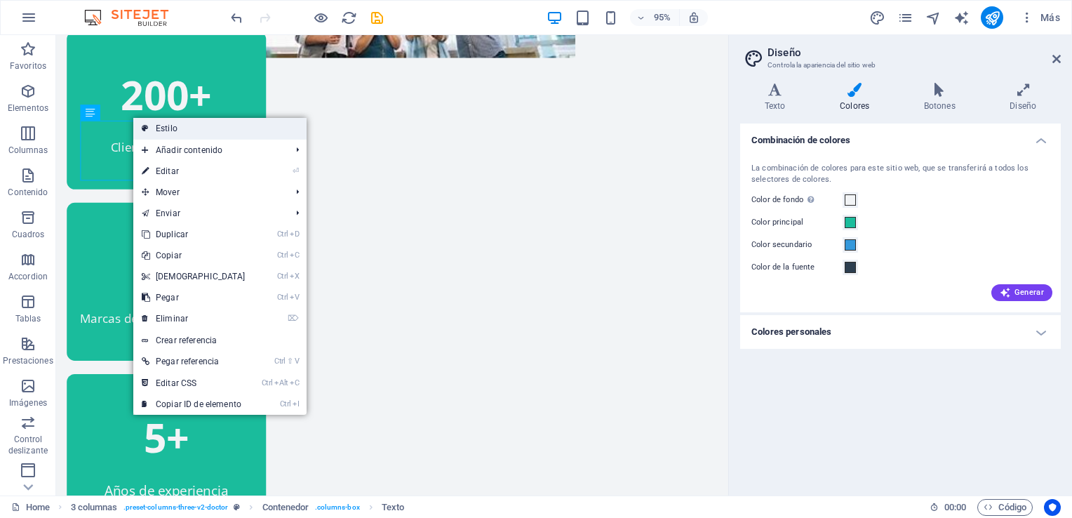
click at [164, 125] on link "Estilo" at bounding box center [219, 128] width 173 height 21
select select "px"
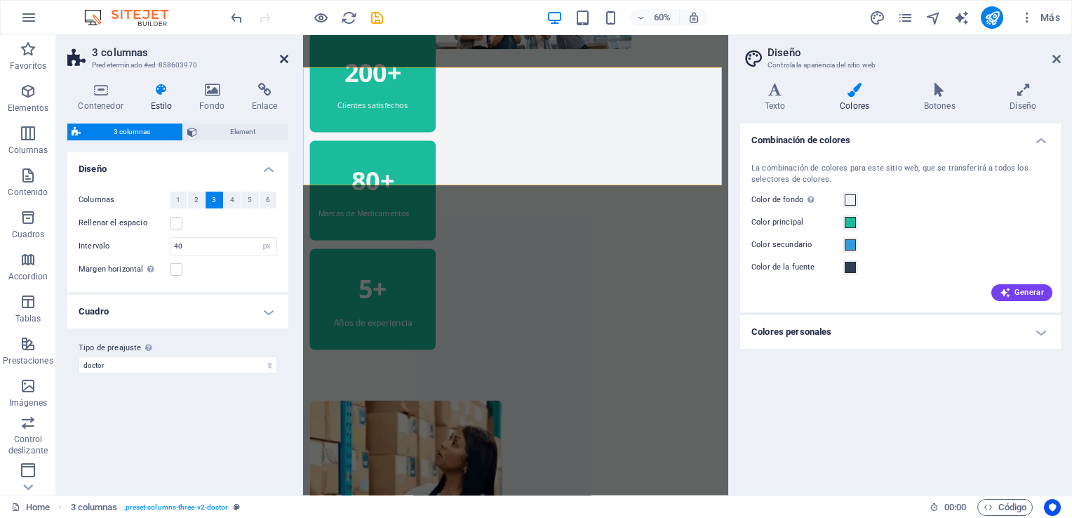
click at [281, 59] on icon at bounding box center [284, 58] width 8 height 11
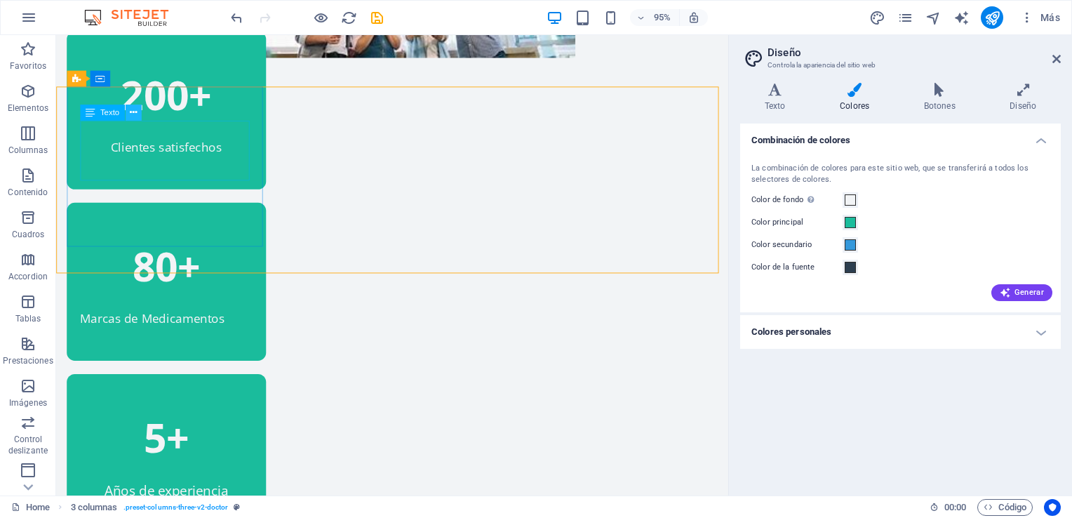
click at [130, 116] on icon at bounding box center [133, 113] width 7 height 14
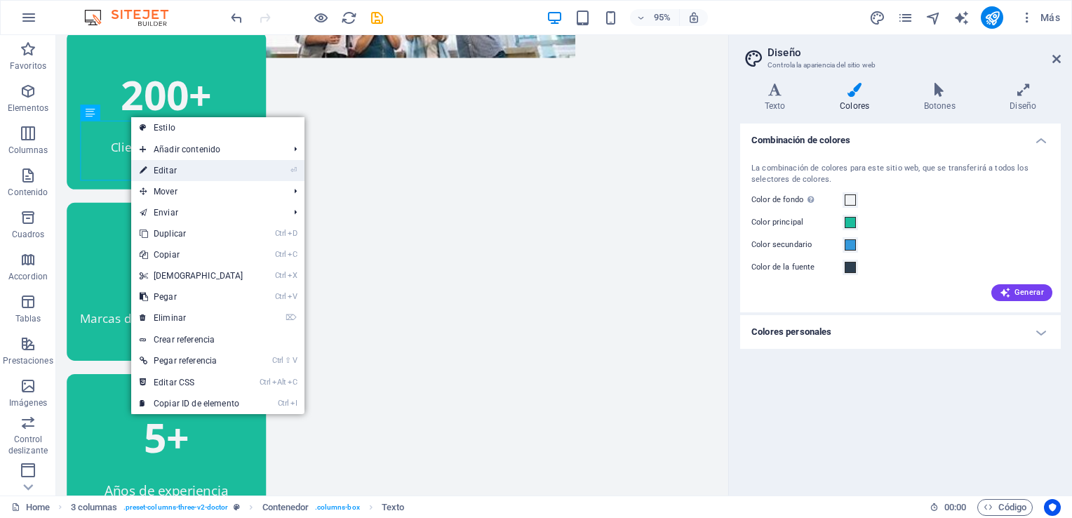
click at [173, 169] on link "⏎ Editar" at bounding box center [191, 170] width 121 height 21
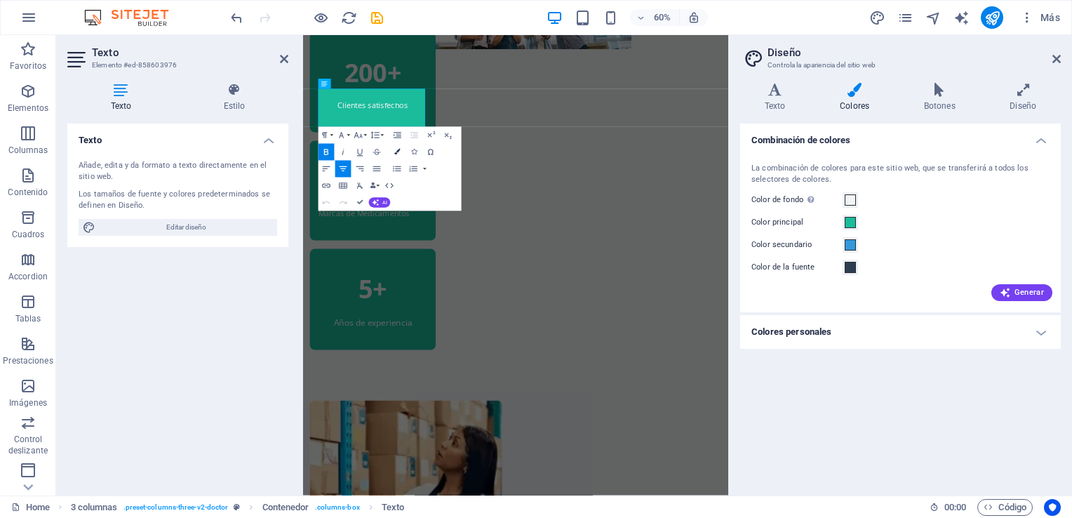
click at [395, 153] on icon "button" at bounding box center [397, 152] width 6 height 6
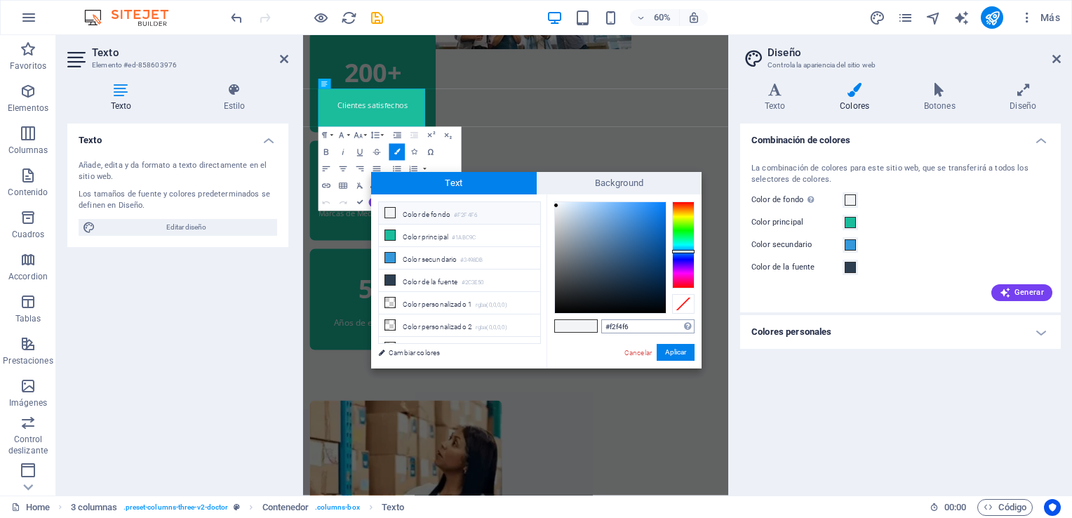
click at [646, 326] on input "#f2f4f6" at bounding box center [647, 326] width 93 height 14
type input "#"
type input "#2c3e50"
click at [679, 350] on button "Aplicar" at bounding box center [676, 352] width 38 height 17
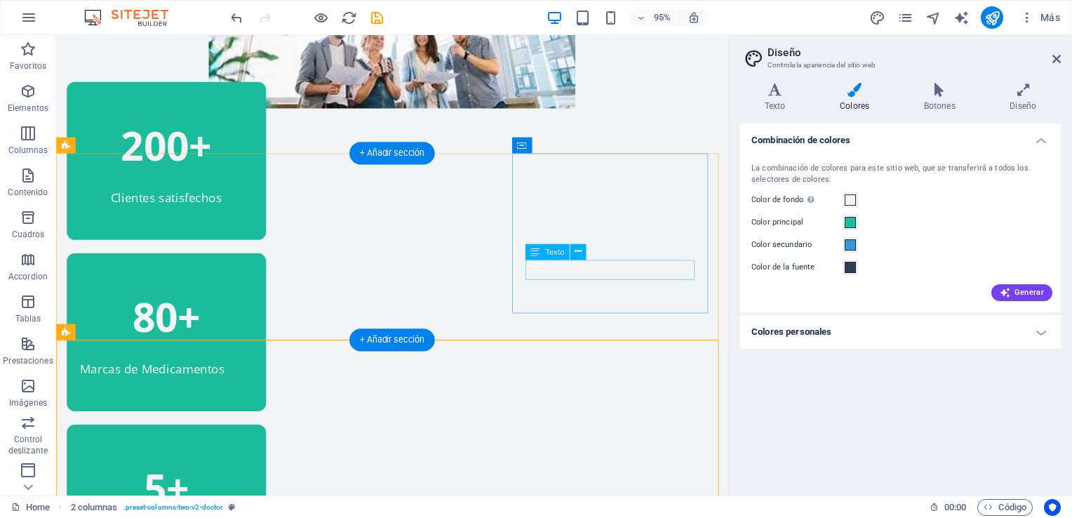
scroll to position [1286, 0]
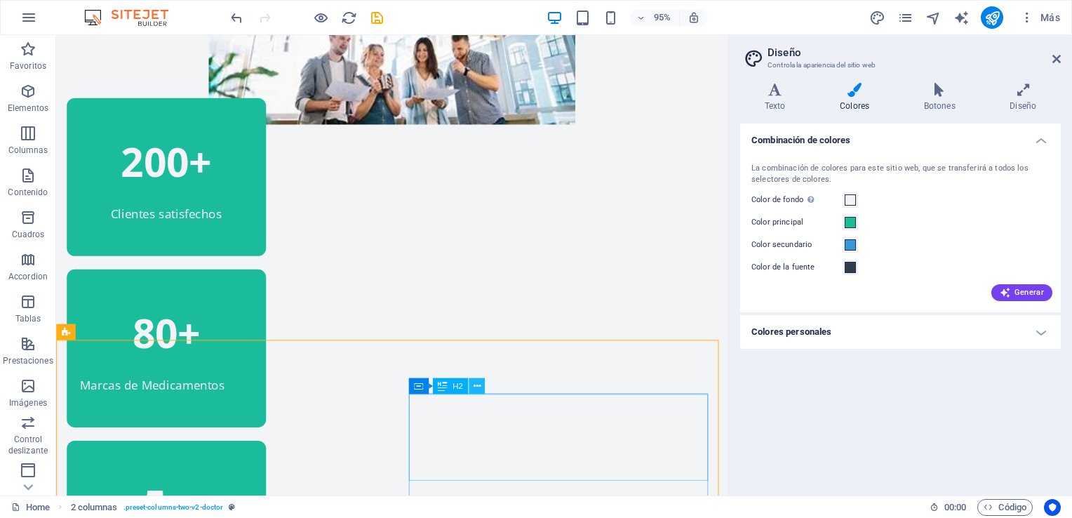
click at [483, 387] on button at bounding box center [477, 386] width 16 height 16
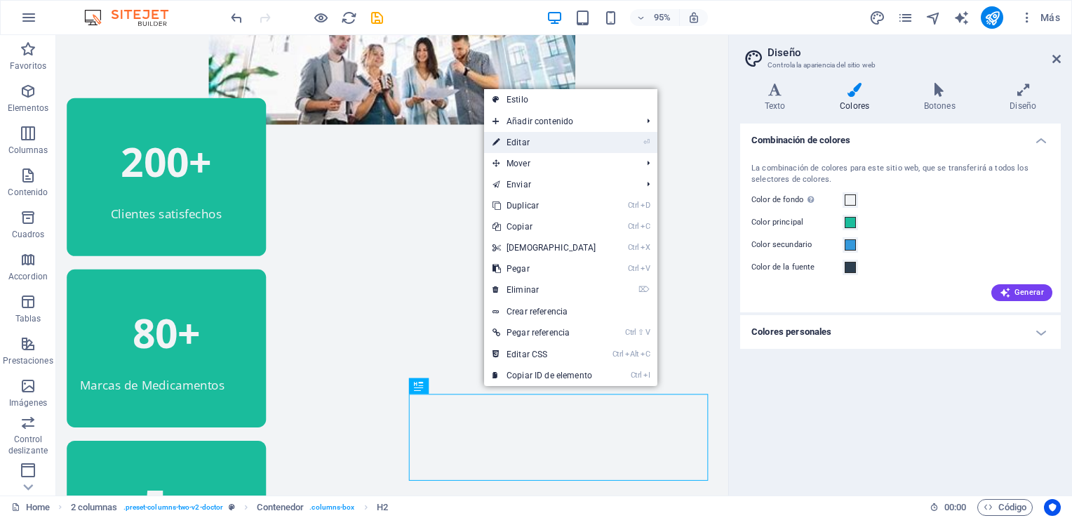
click at [536, 145] on link "⏎ Editar" at bounding box center [544, 142] width 121 height 21
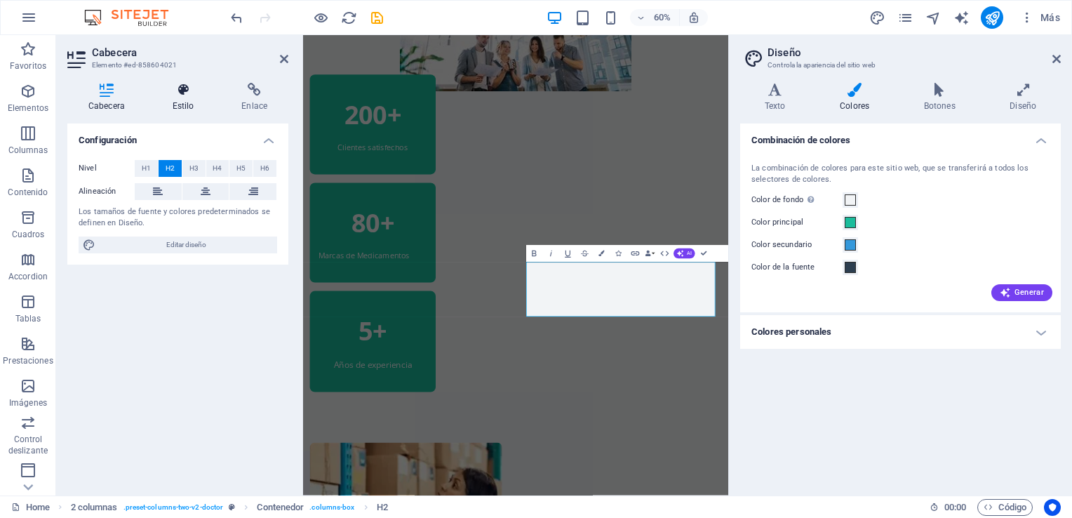
click at [181, 97] on h4 "Estilo" at bounding box center [186, 97] width 69 height 29
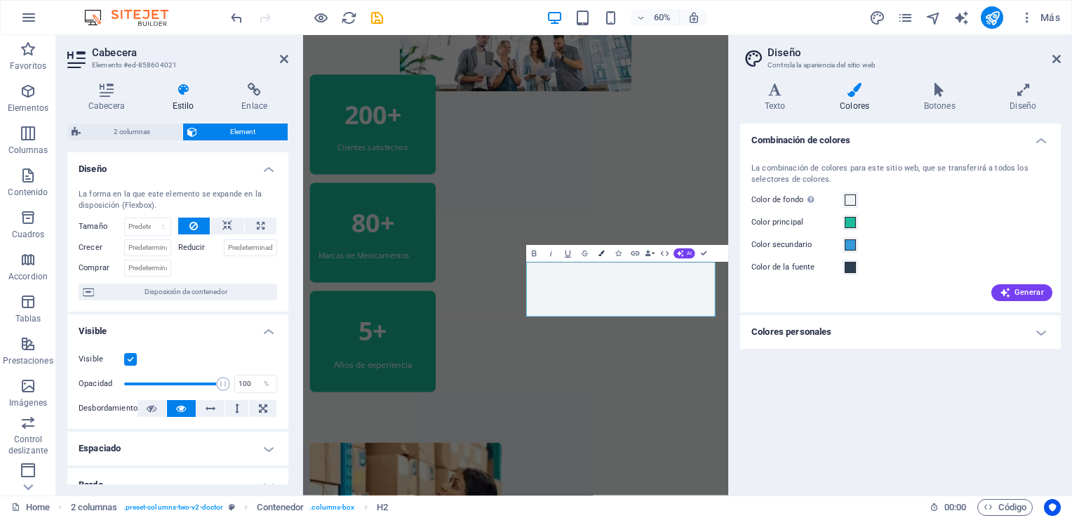
click at [602, 254] on icon "button" at bounding box center [602, 254] width 6 height 6
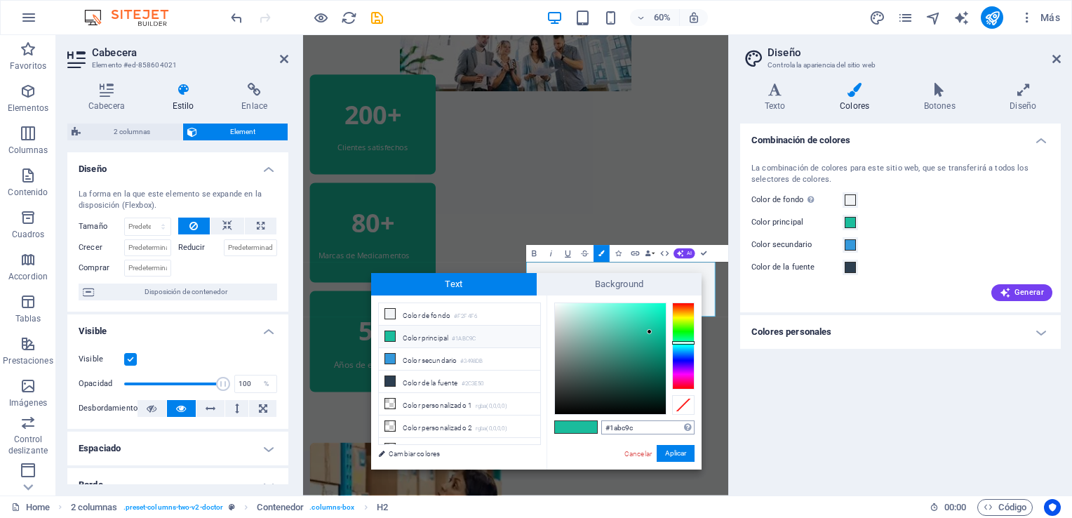
click at [637, 428] on input "#1abc9c" at bounding box center [647, 427] width 93 height 14
click at [672, 456] on button "Aplicar" at bounding box center [676, 453] width 38 height 17
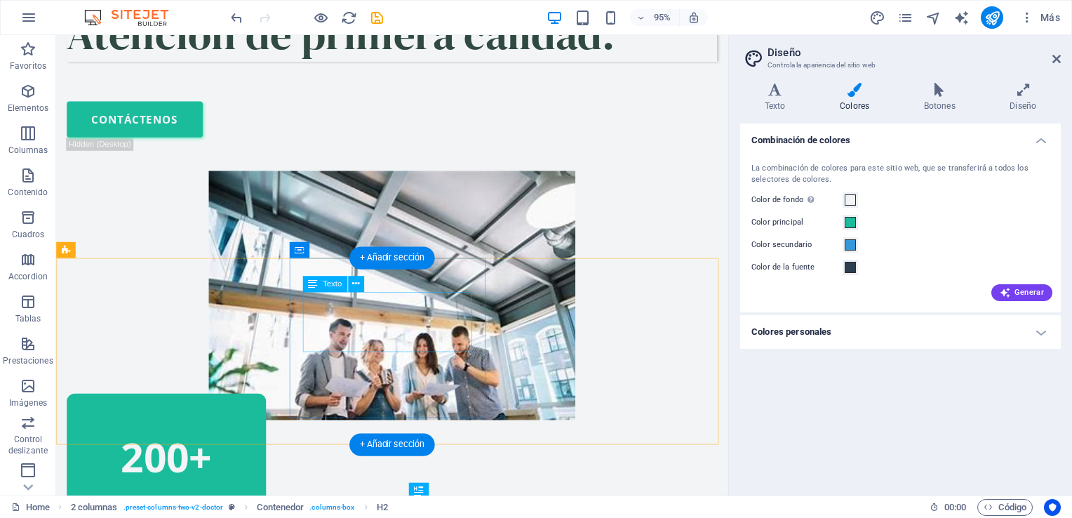
scroll to position [795, 0]
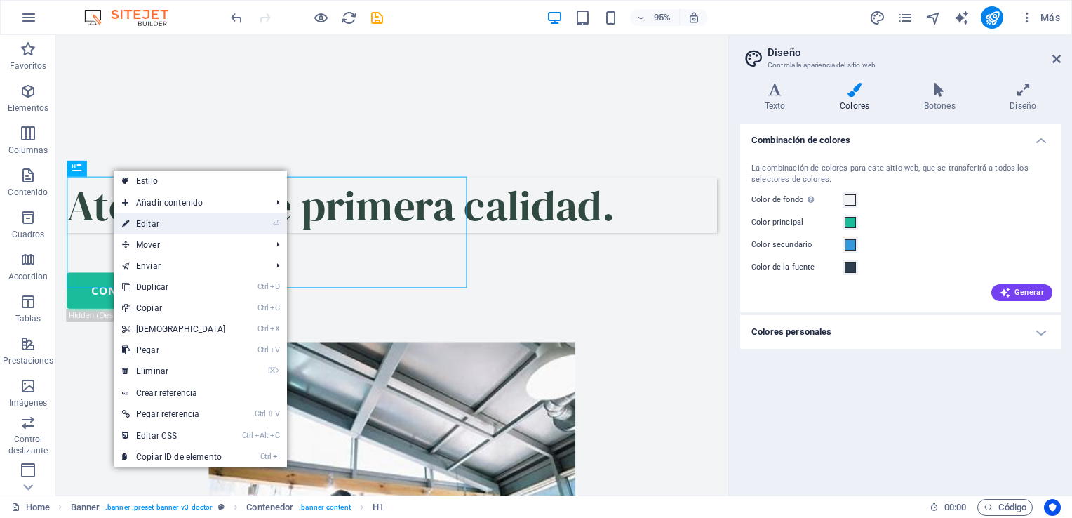
click at [174, 222] on link "⏎ Editar" at bounding box center [174, 223] width 121 height 21
select select "px"
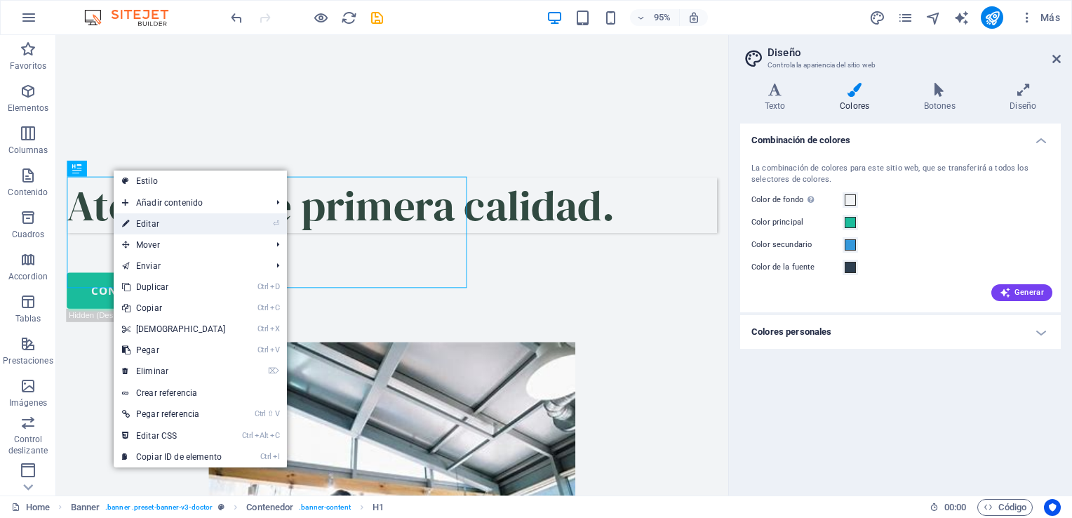
select select "px"
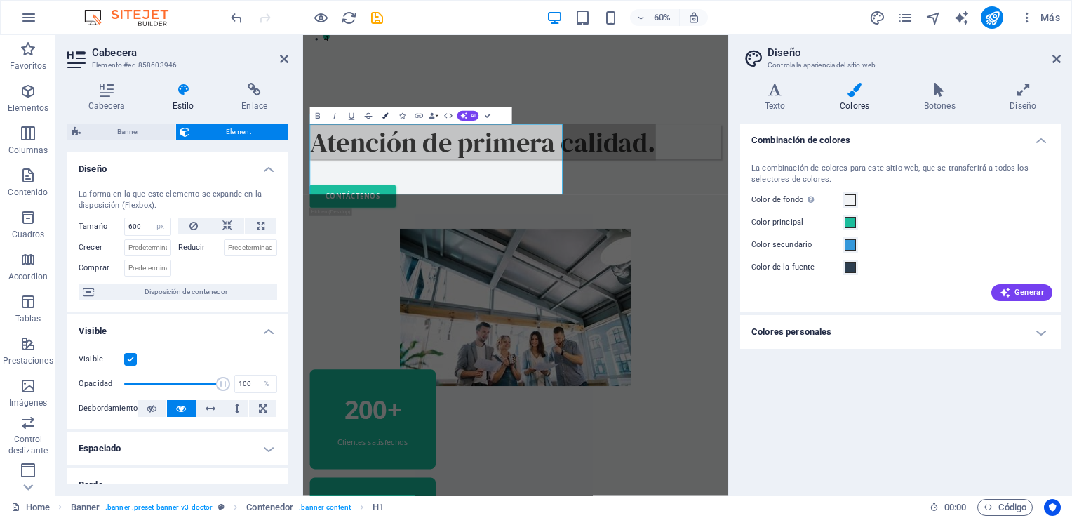
click at [386, 115] on icon "button" at bounding box center [386, 116] width 6 height 6
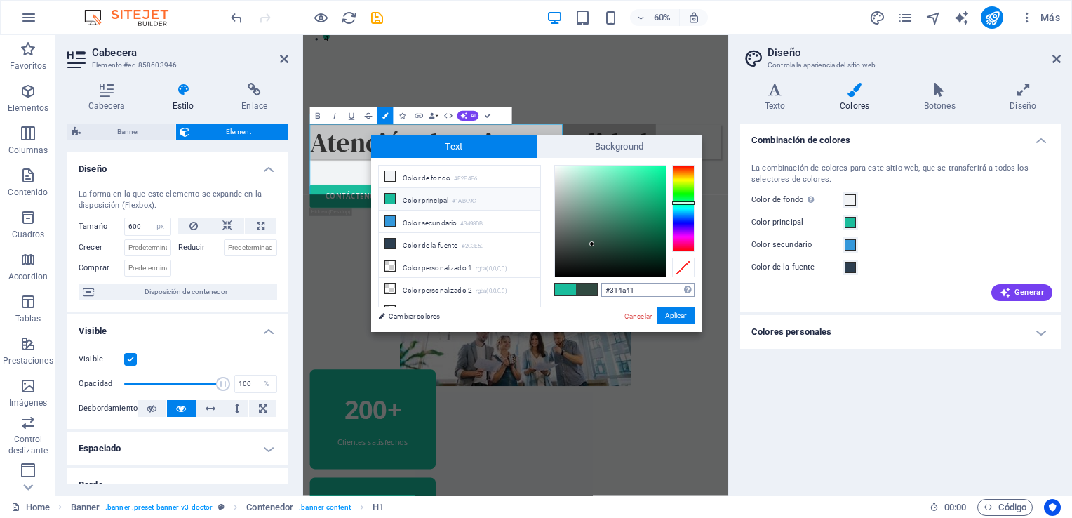
click at [649, 288] on input "#314a41" at bounding box center [647, 290] width 93 height 14
type input "#1abc9c"
click at [665, 321] on button "Aplicar" at bounding box center [676, 315] width 38 height 17
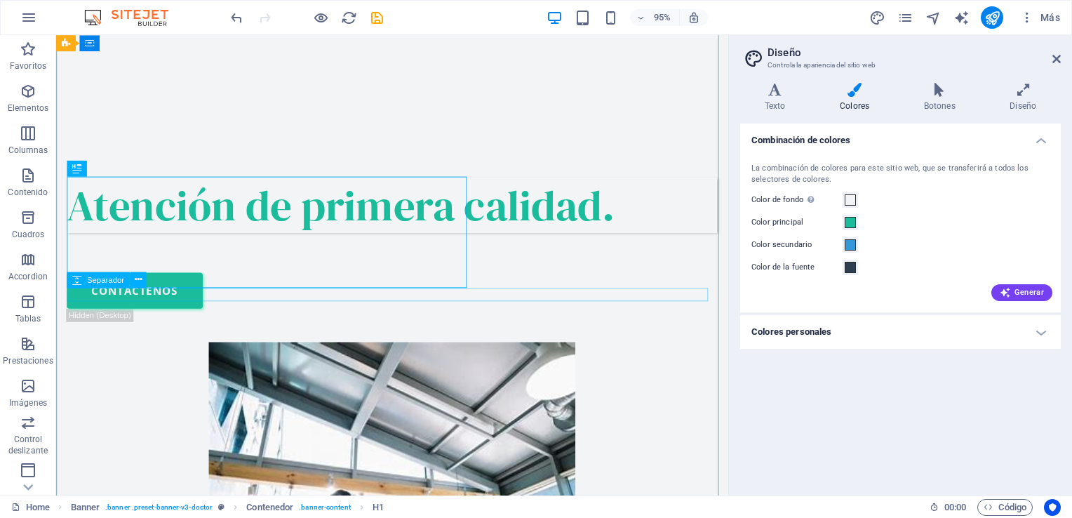
click at [554, 257] on div at bounding box center [409, 250] width 685 height 14
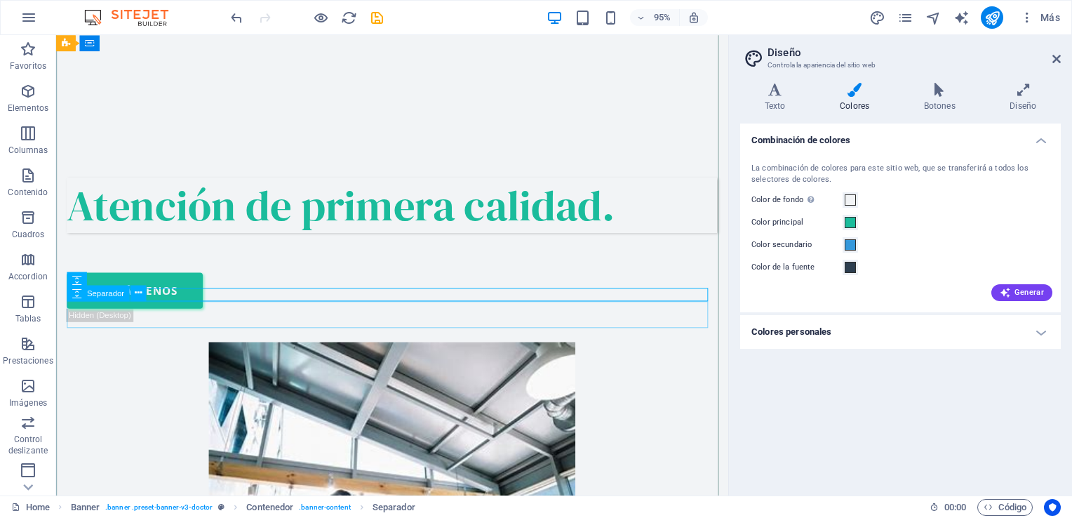
click at [559, 285] on div at bounding box center [409, 271] width 685 height 28
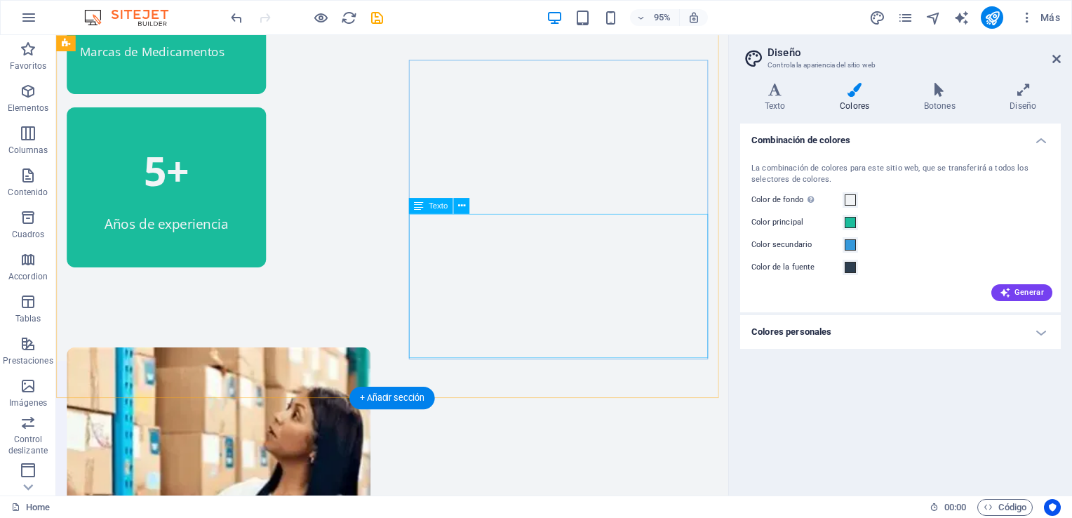
scroll to position [1708, 0]
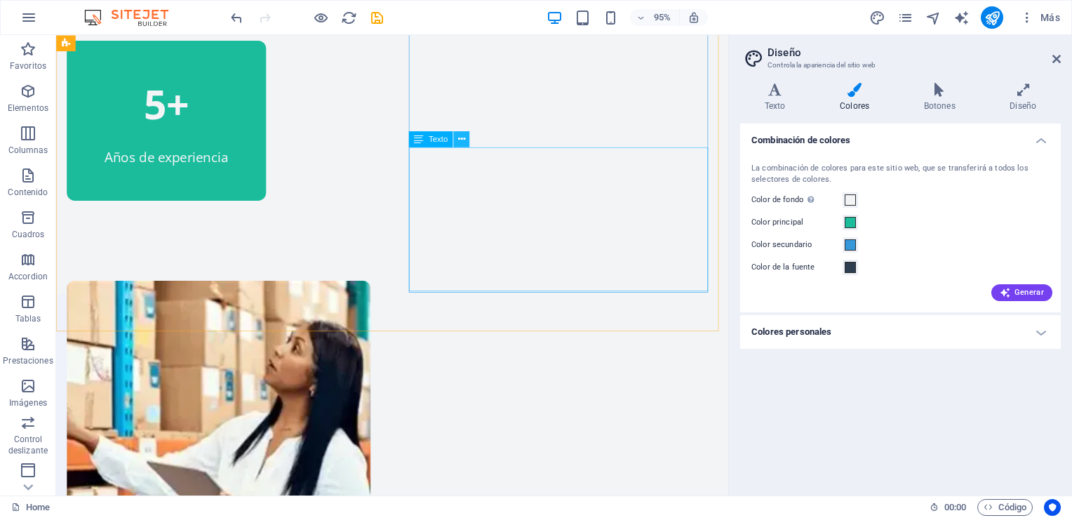
click at [461, 141] on icon at bounding box center [461, 140] width 7 height 14
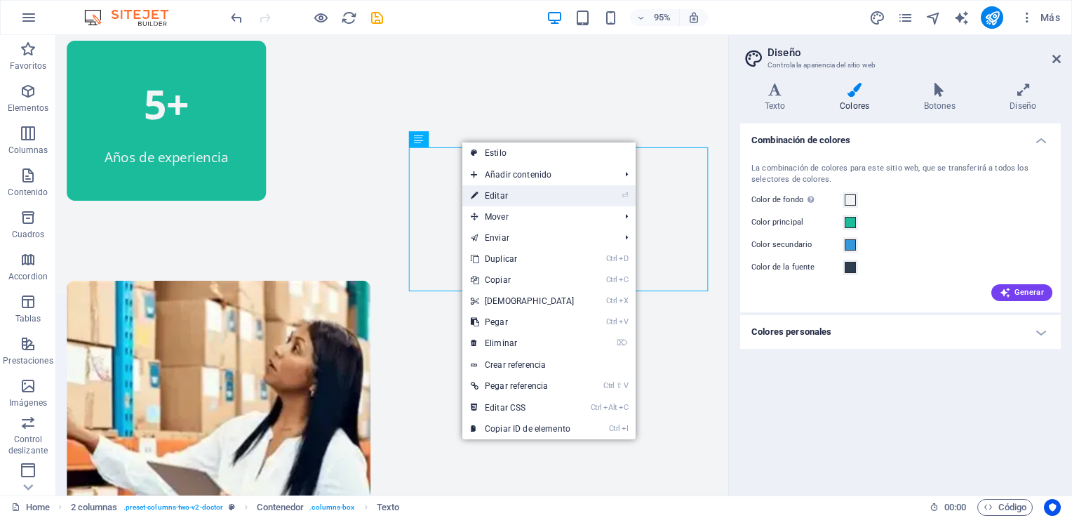
click at [503, 193] on link "⏎ Editar" at bounding box center [523, 195] width 121 height 21
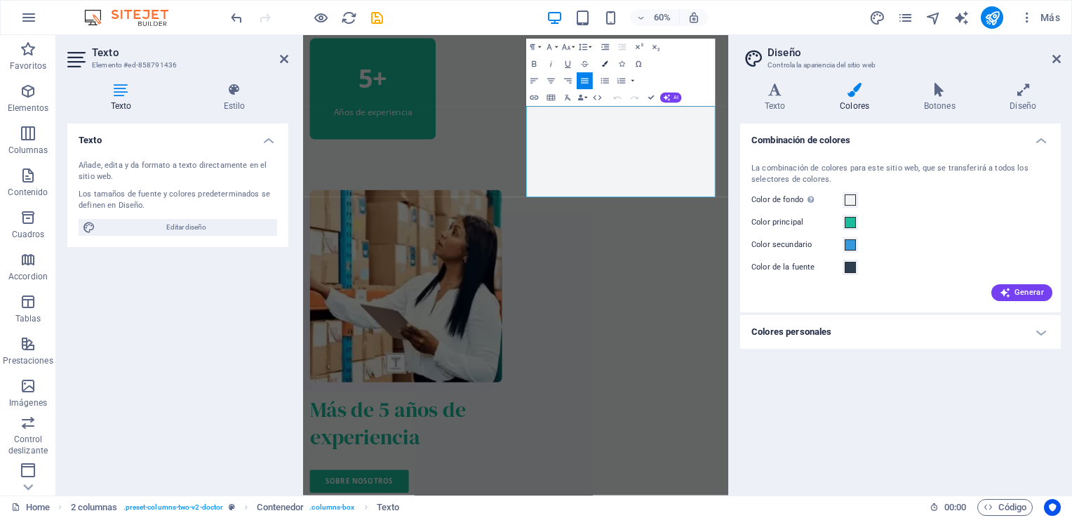
click at [603, 62] on icon "button" at bounding box center [605, 64] width 6 height 6
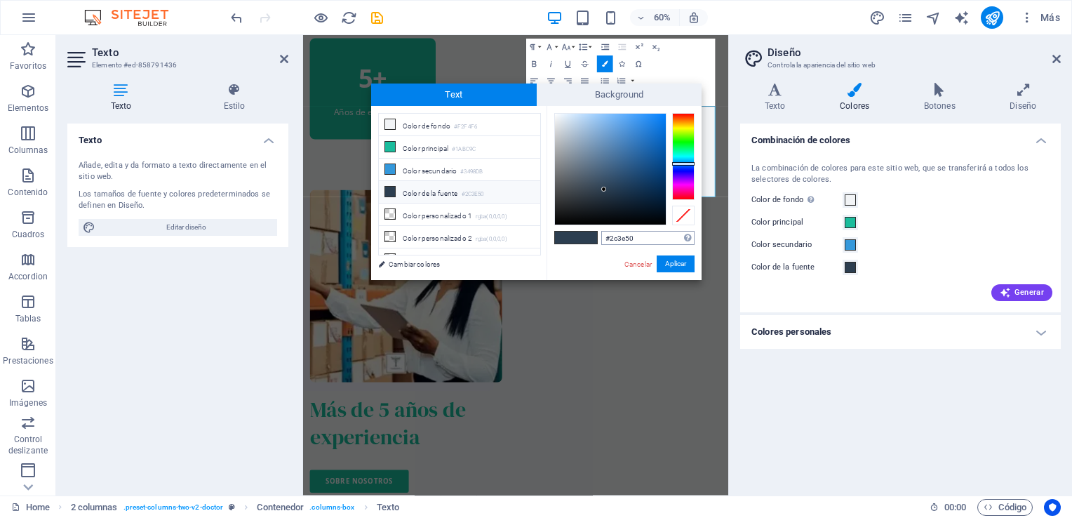
click at [637, 240] on input "#2c3e50" at bounding box center [647, 238] width 93 height 14
type input "#1abc9c"
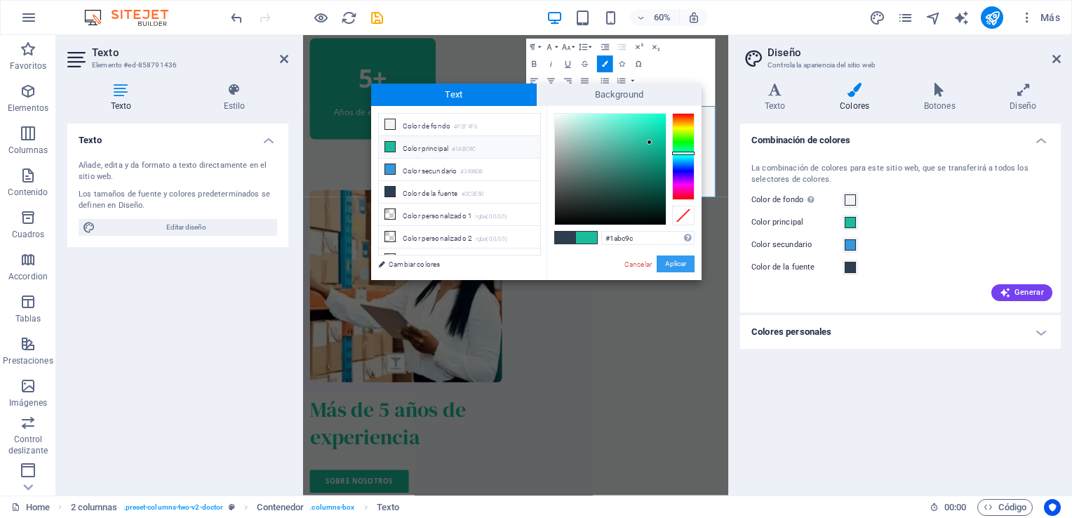
click at [671, 262] on button "Aplicar" at bounding box center [676, 263] width 38 height 17
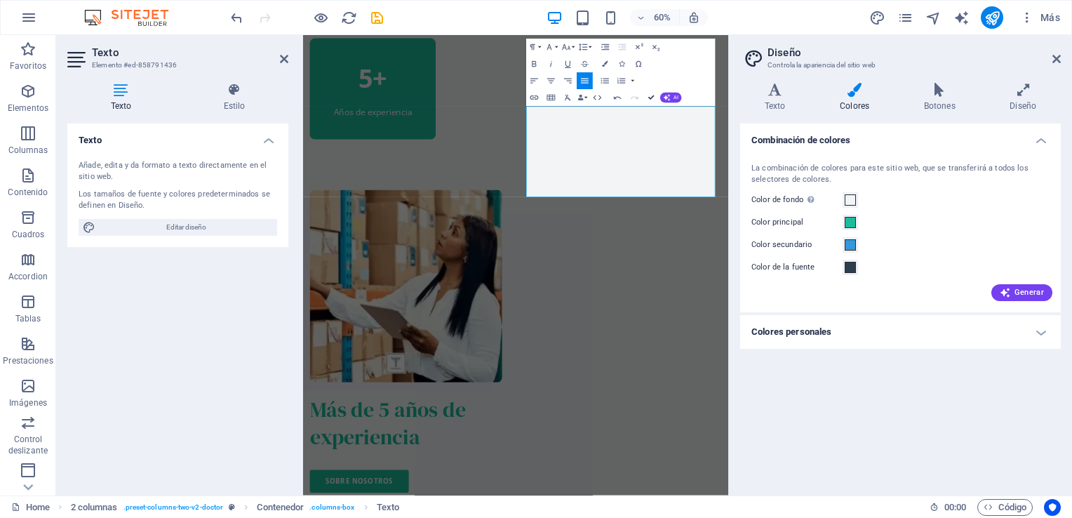
scroll to position [1707, 0]
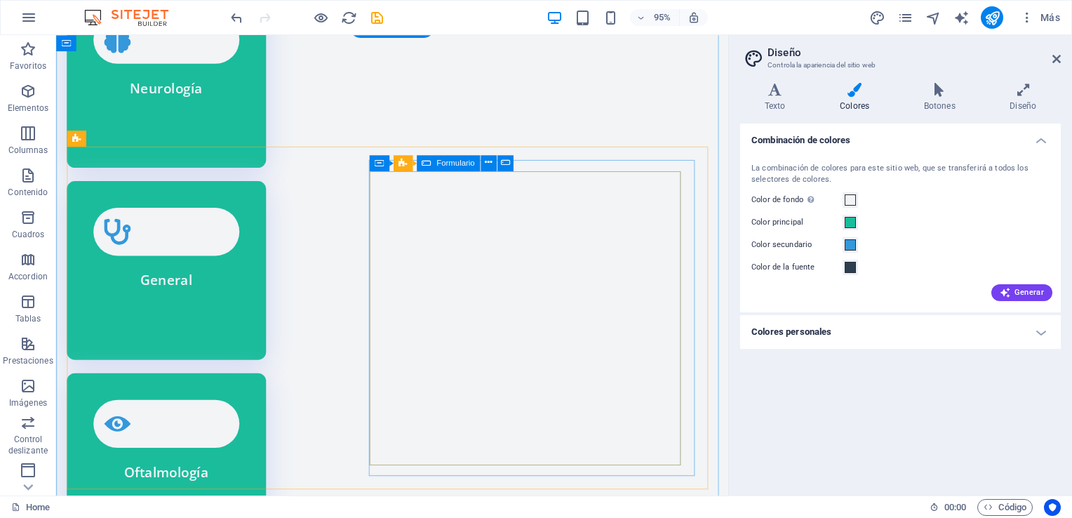
scroll to position [4304, 0]
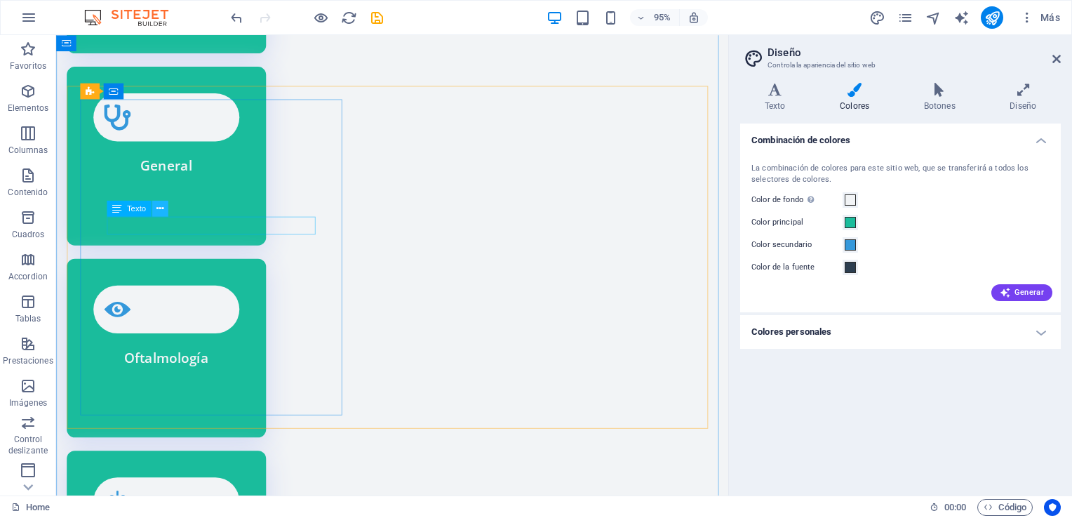
click at [165, 211] on button at bounding box center [160, 209] width 16 height 16
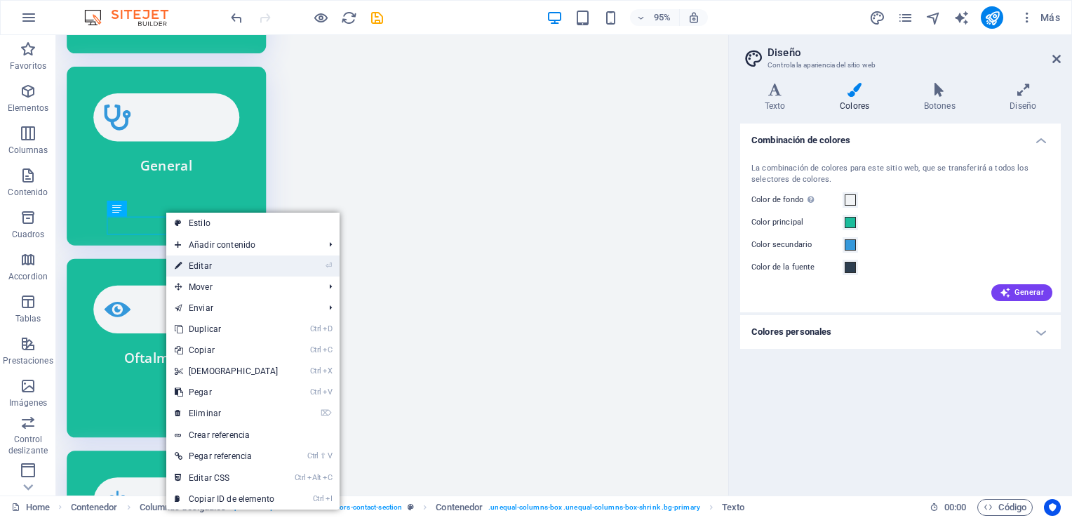
click at [225, 270] on link "⏎ Editar" at bounding box center [226, 265] width 121 height 21
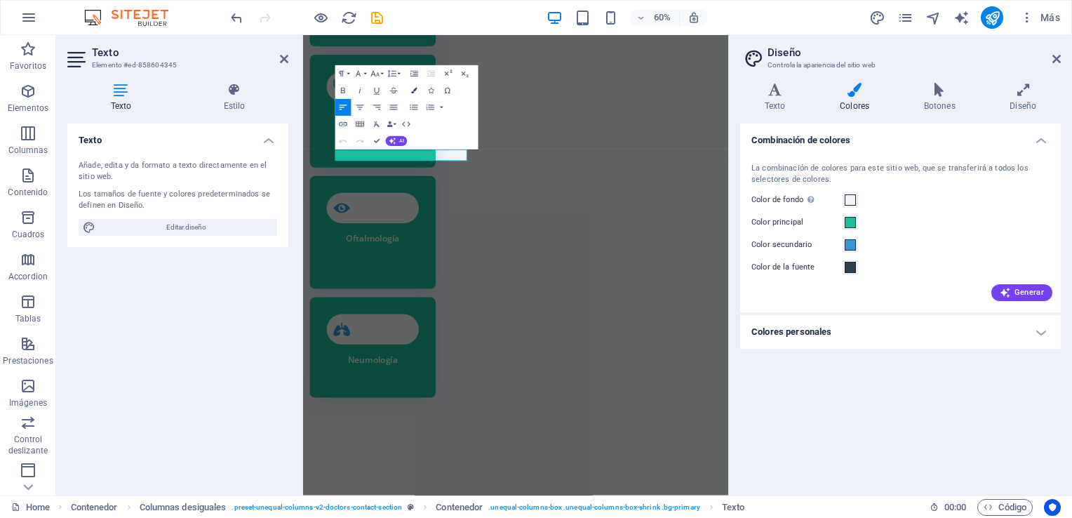
click at [414, 91] on icon "button" at bounding box center [414, 91] width 6 height 6
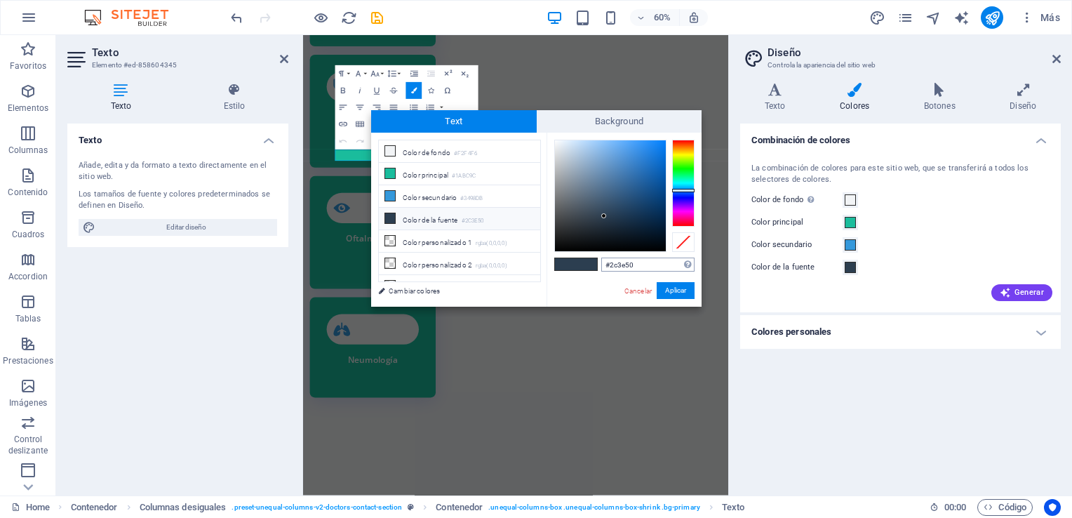
click at [643, 258] on input "#2c3e50" at bounding box center [647, 265] width 93 height 14
type input "#1abc9c"
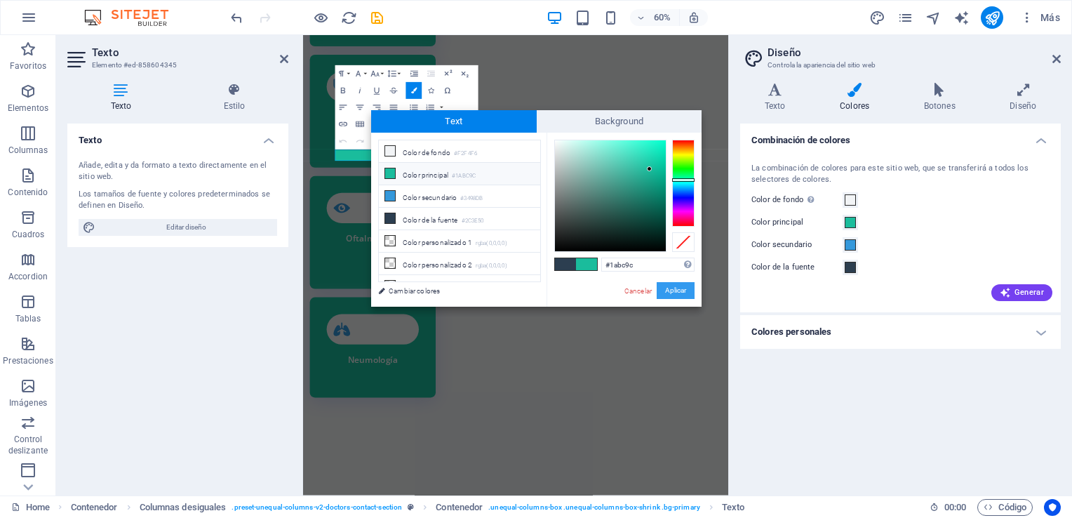
click at [674, 286] on button "Aplicar" at bounding box center [676, 290] width 38 height 17
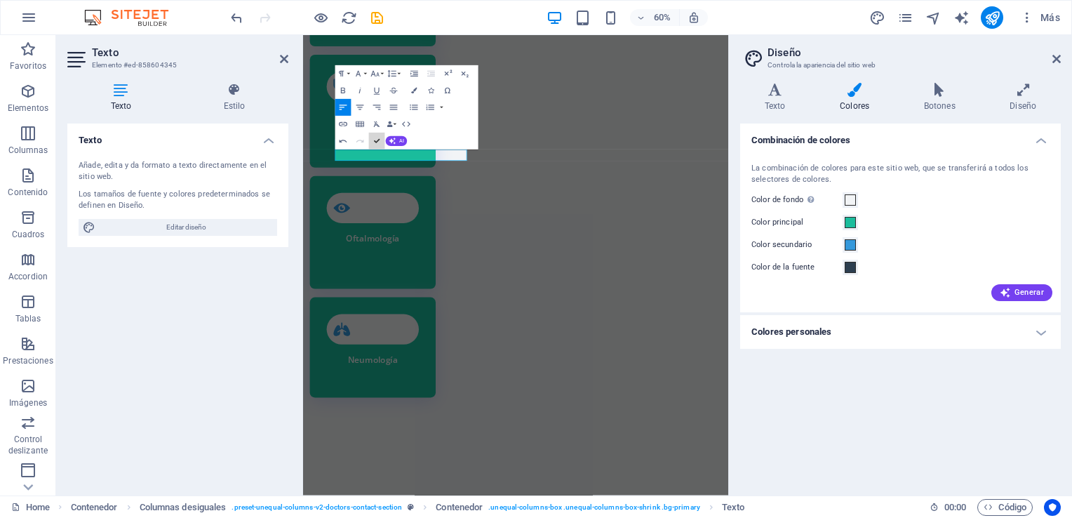
scroll to position [4304, 0]
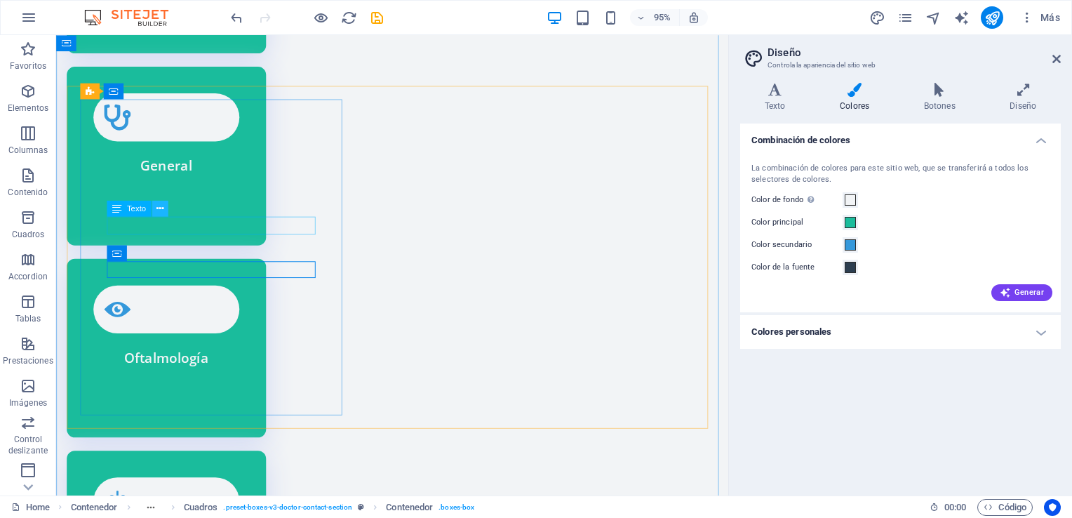
click at [157, 209] on icon at bounding box center [160, 208] width 7 height 14
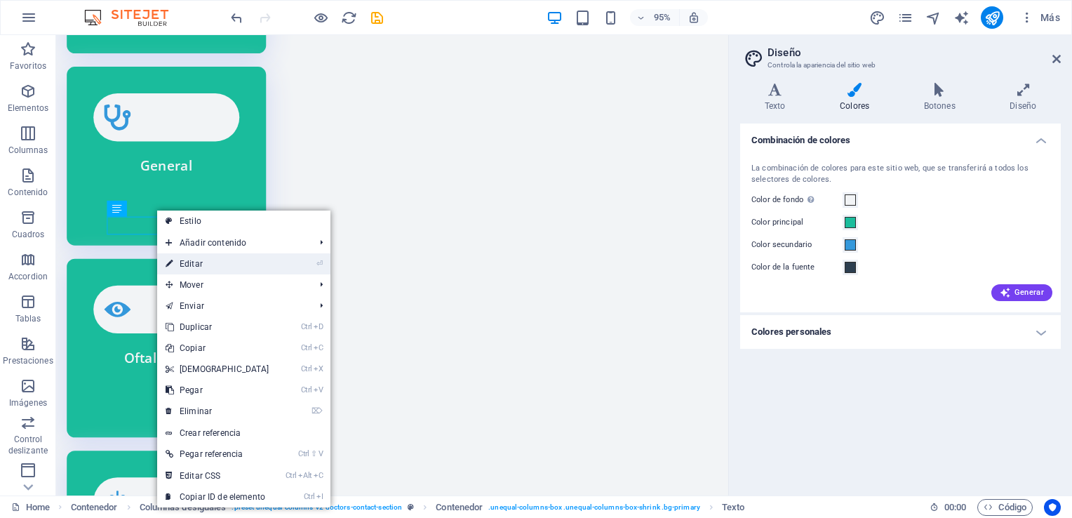
click at [213, 262] on link "⏎ Editar" at bounding box center [217, 263] width 121 height 21
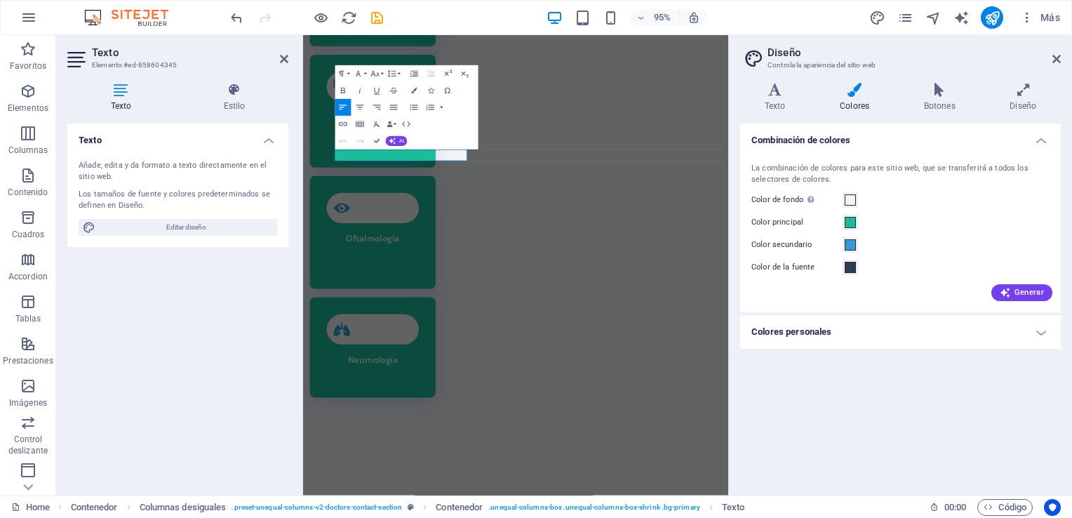
scroll to position [4304, 0]
drag, startPoint x: 512, startPoint y: 238, endPoint x: 351, endPoint y: 239, distance: 161.4
click at [413, 89] on icon "button" at bounding box center [414, 91] width 6 height 6
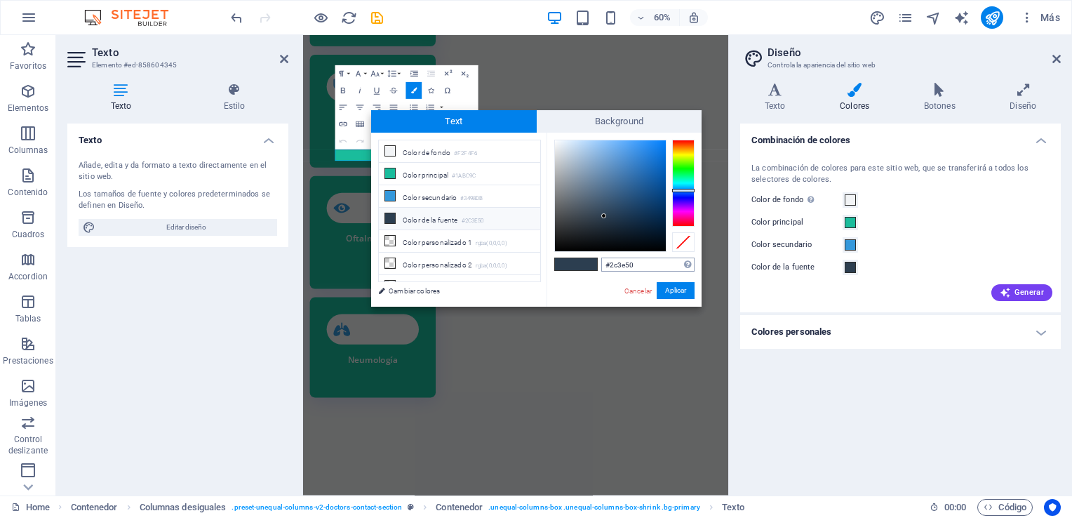
click at [650, 262] on input "#2c3e50" at bounding box center [647, 265] width 93 height 14
type input "#1abc9c"
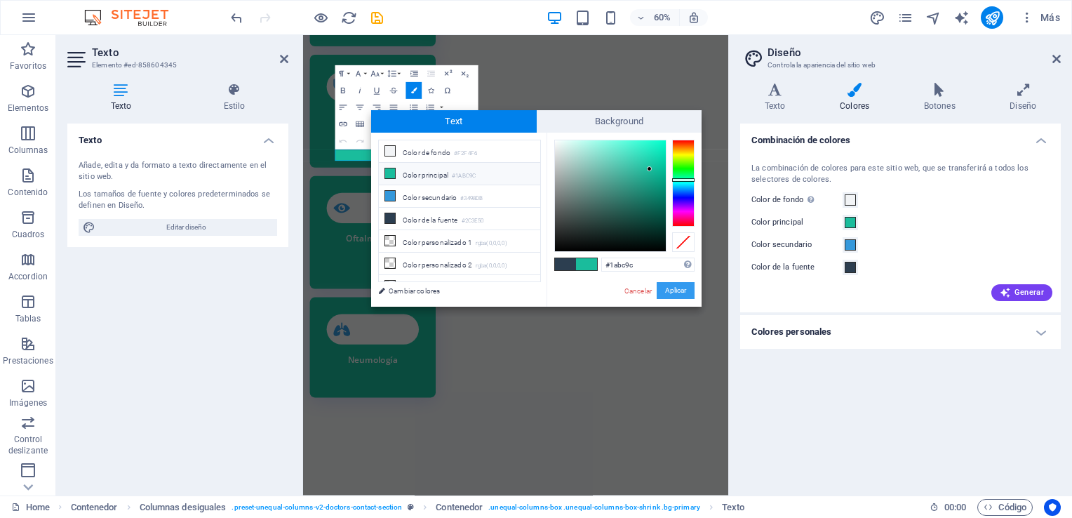
click at [671, 288] on button "Aplicar" at bounding box center [676, 290] width 38 height 17
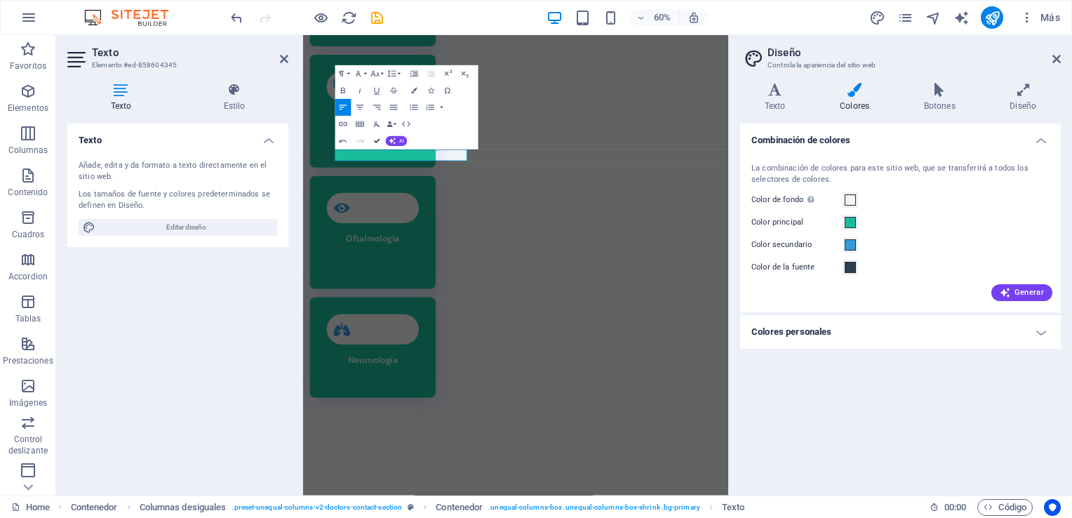
drag, startPoint x: 376, startPoint y: 140, endPoint x: 339, endPoint y: 112, distance: 46.6
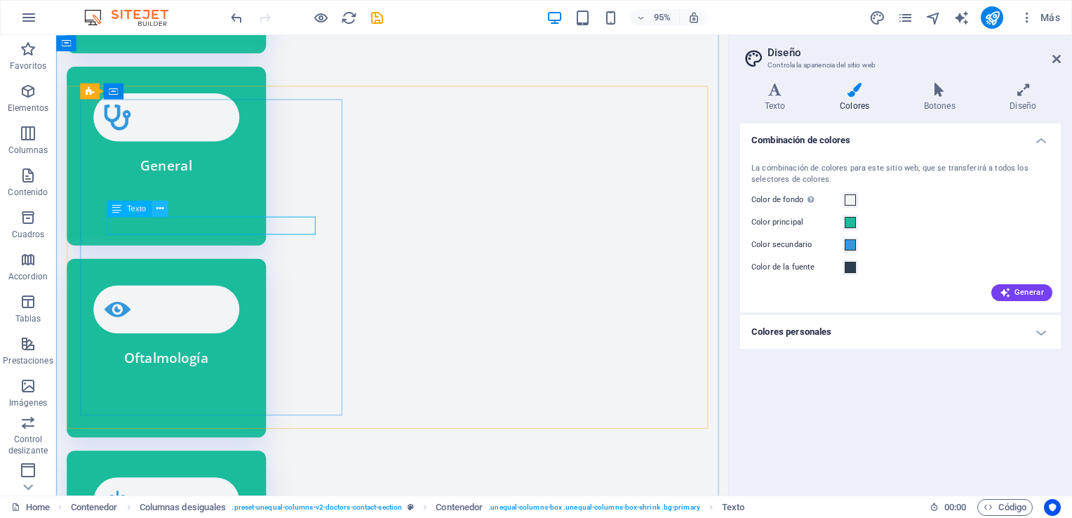
click at [161, 207] on icon at bounding box center [160, 208] width 7 height 14
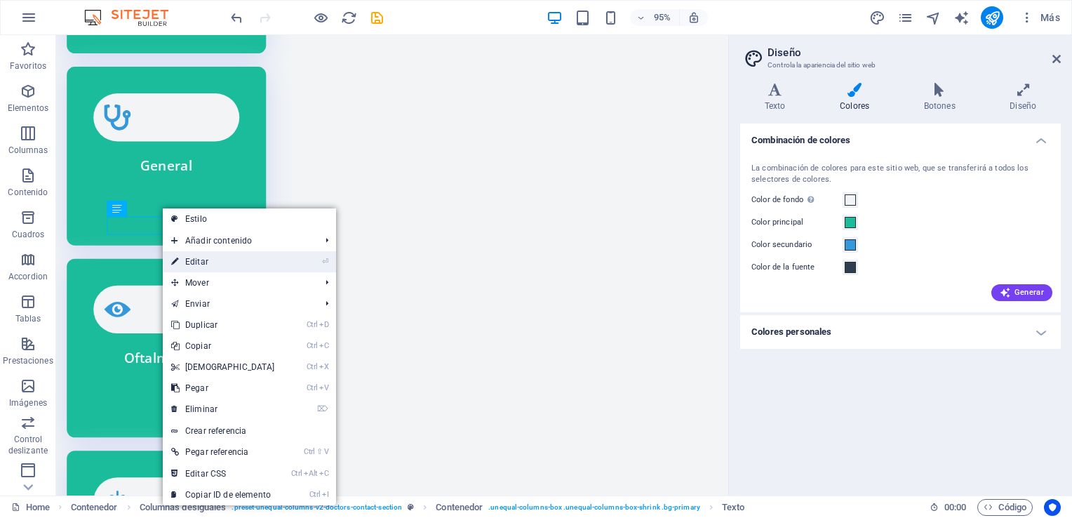
click at [205, 265] on link "⏎ Editar" at bounding box center [223, 261] width 121 height 21
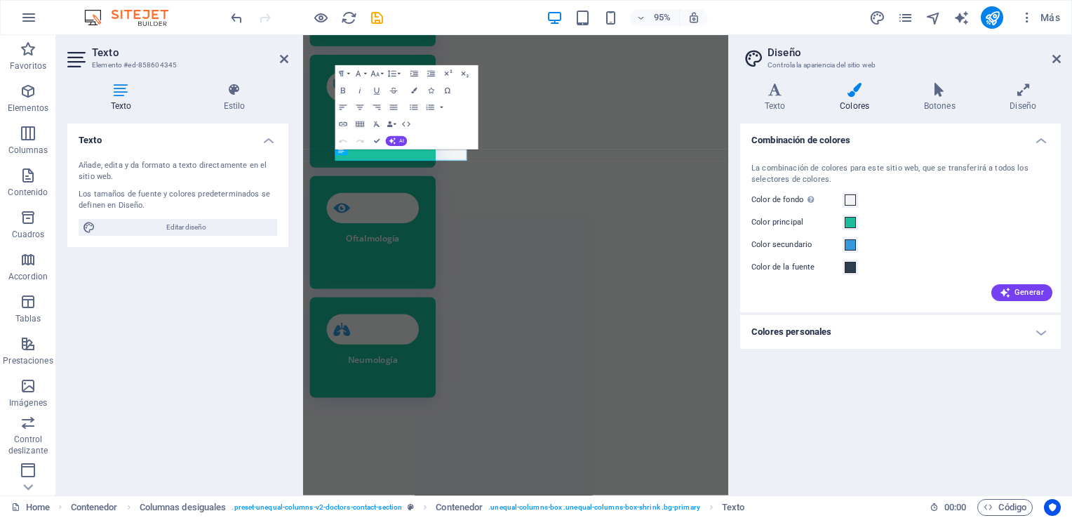
scroll to position [4304, 0]
drag, startPoint x: 469, startPoint y: 234, endPoint x: 352, endPoint y: 233, distance: 117.2
drag, startPoint x: 511, startPoint y: 236, endPoint x: 349, endPoint y: 241, distance: 162.2
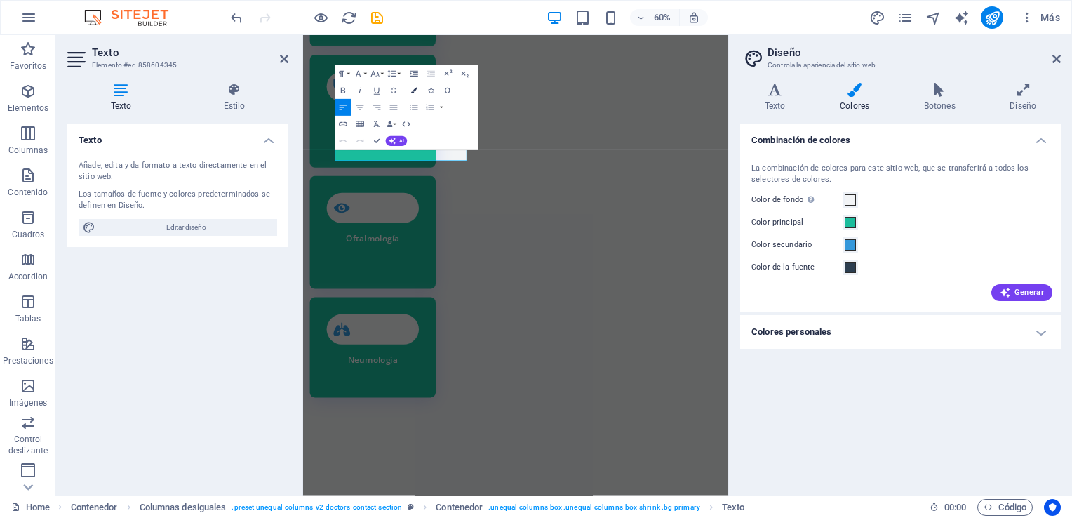
click at [413, 91] on icon "button" at bounding box center [414, 91] width 6 height 6
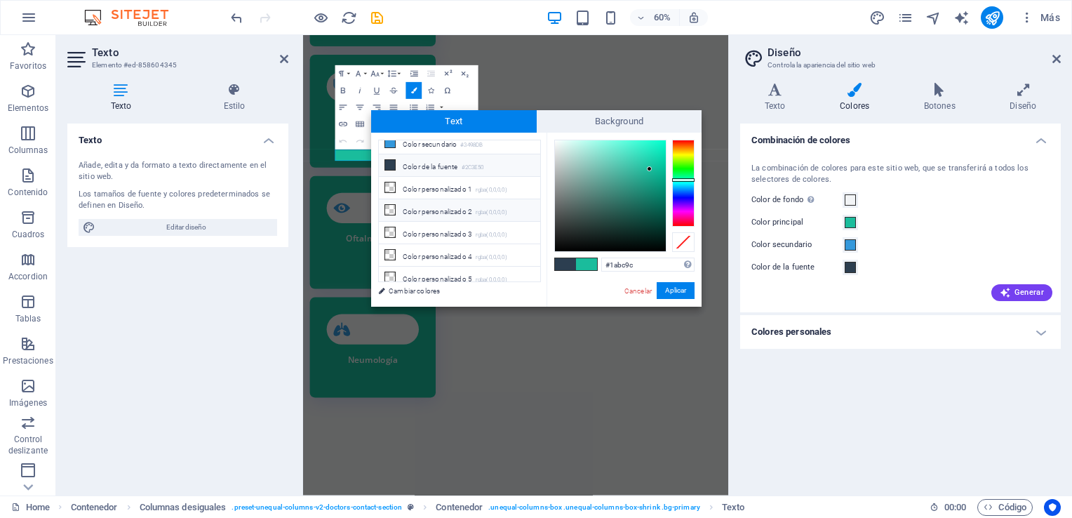
scroll to position [0, 0]
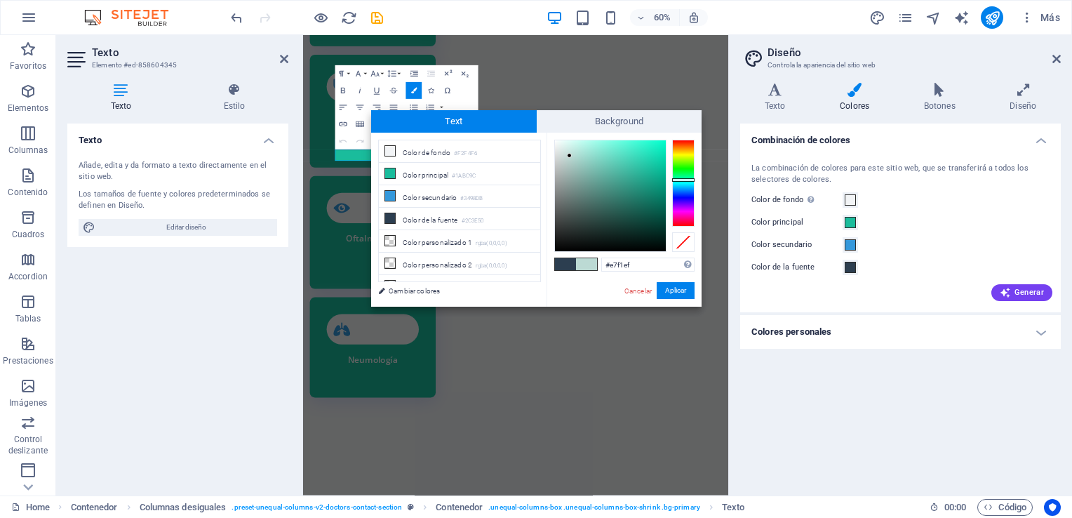
type input "#ebf3f1"
drag, startPoint x: 649, startPoint y: 167, endPoint x: 558, endPoint y: 145, distance: 93.8
click at [558, 145] on div at bounding box center [557, 144] width 5 height 5
click at [674, 293] on button "Aplicar" at bounding box center [676, 290] width 38 height 17
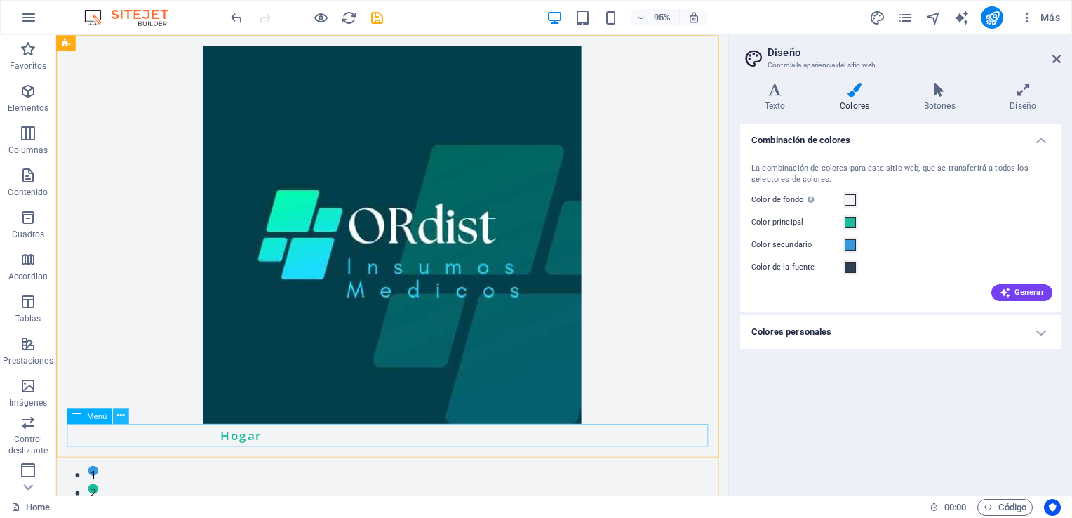
click at [118, 420] on icon at bounding box center [120, 415] width 7 height 14
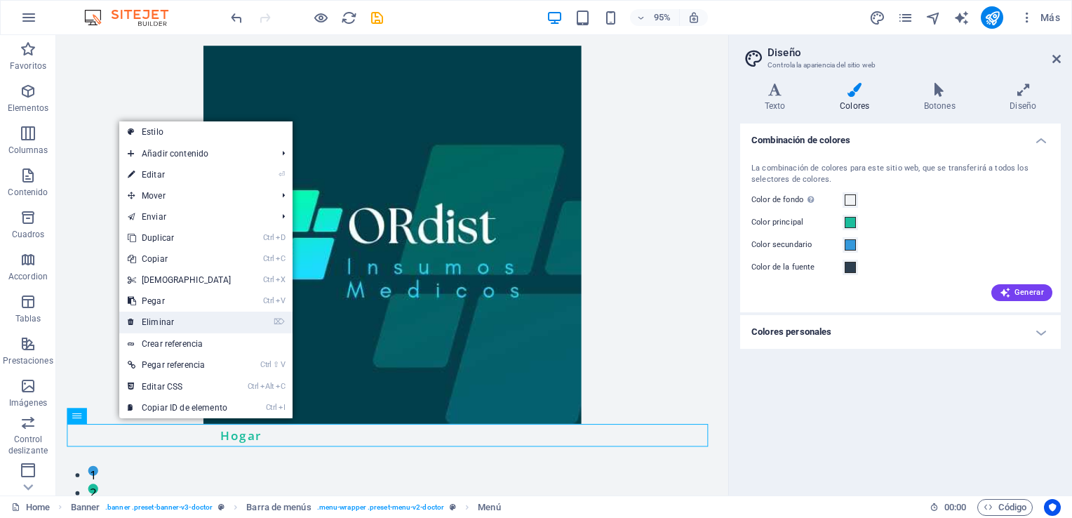
click at [163, 319] on link "⌦ Eliminar" at bounding box center [179, 322] width 121 height 21
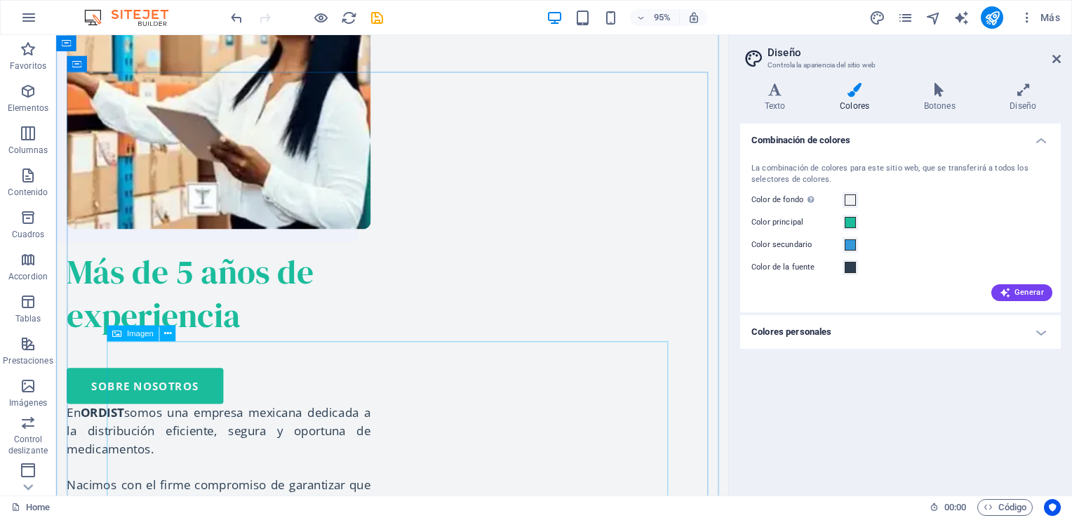
scroll to position [2035, 0]
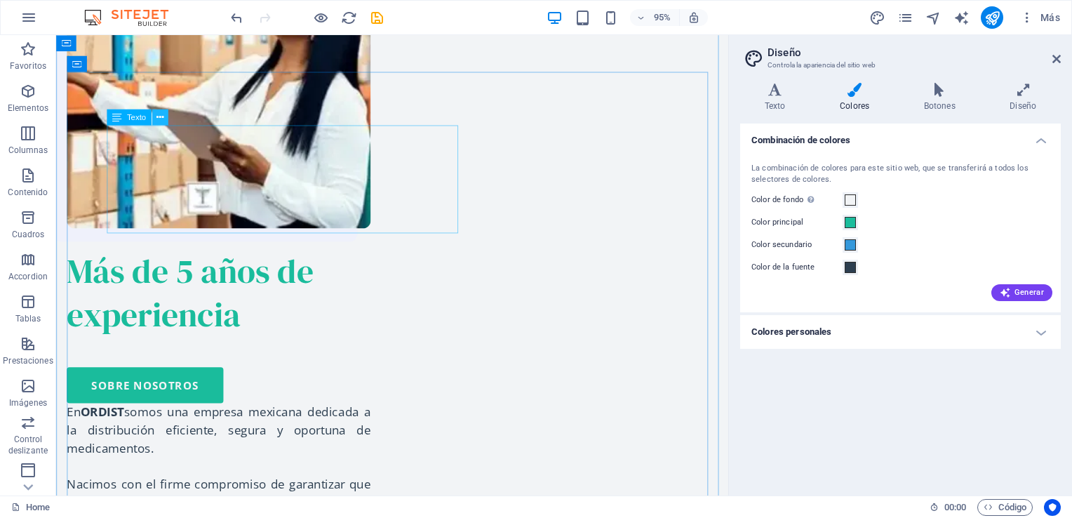
click at [157, 119] on icon at bounding box center [160, 117] width 7 height 14
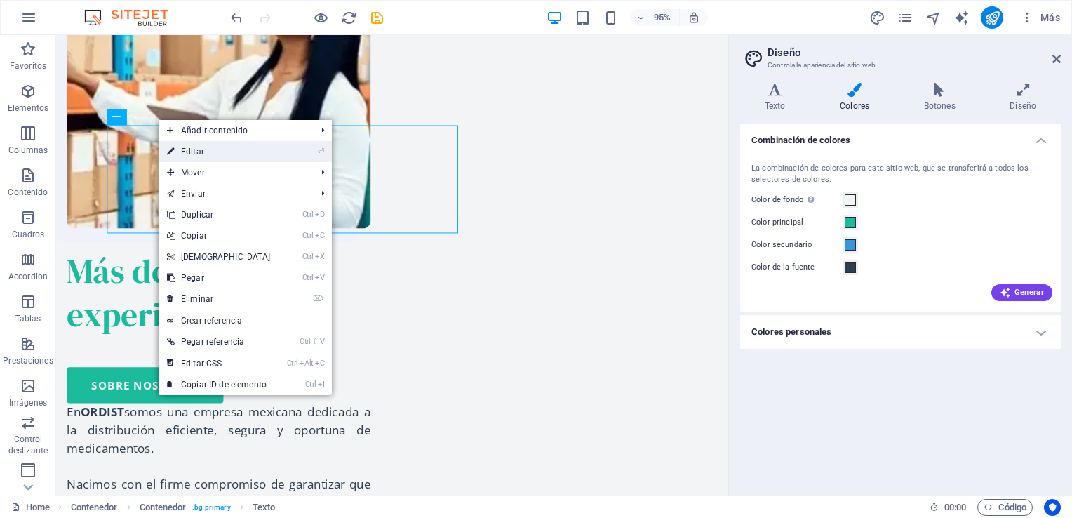
click at [192, 146] on link "⏎ Editar" at bounding box center [219, 151] width 121 height 21
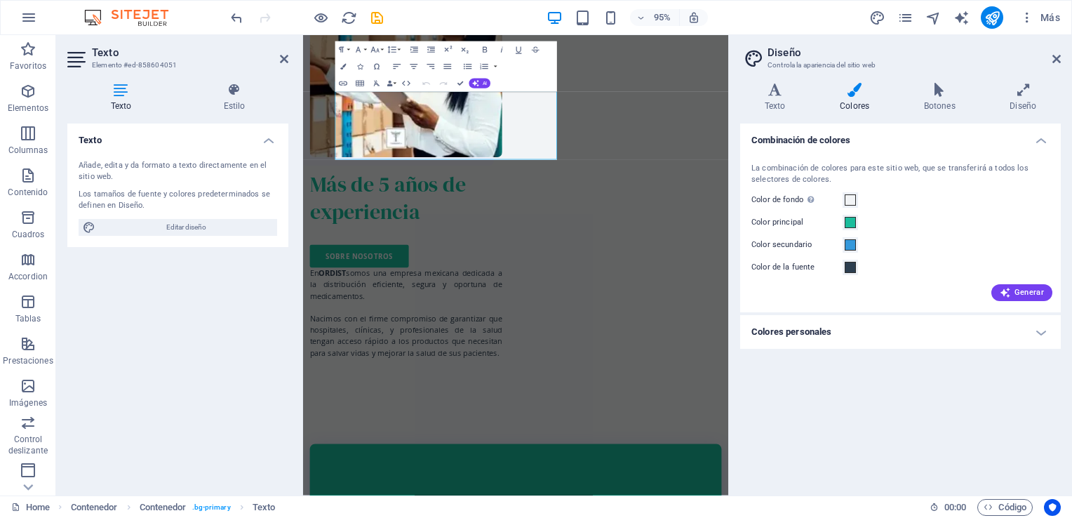
scroll to position [2035, 0]
drag, startPoint x: 681, startPoint y: 229, endPoint x: 640, endPoint y: 125, distance: 111.6
click at [343, 65] on icon "button" at bounding box center [343, 67] width 6 height 6
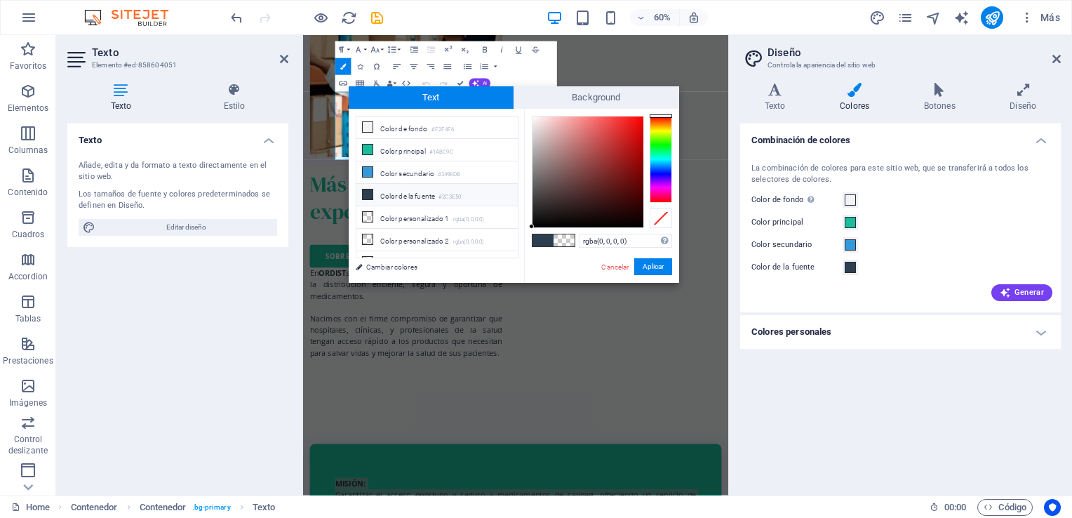
click at [398, 195] on li "Color de la fuente #2C3E50" at bounding box center [437, 195] width 161 height 22
type input "#2c3e50"
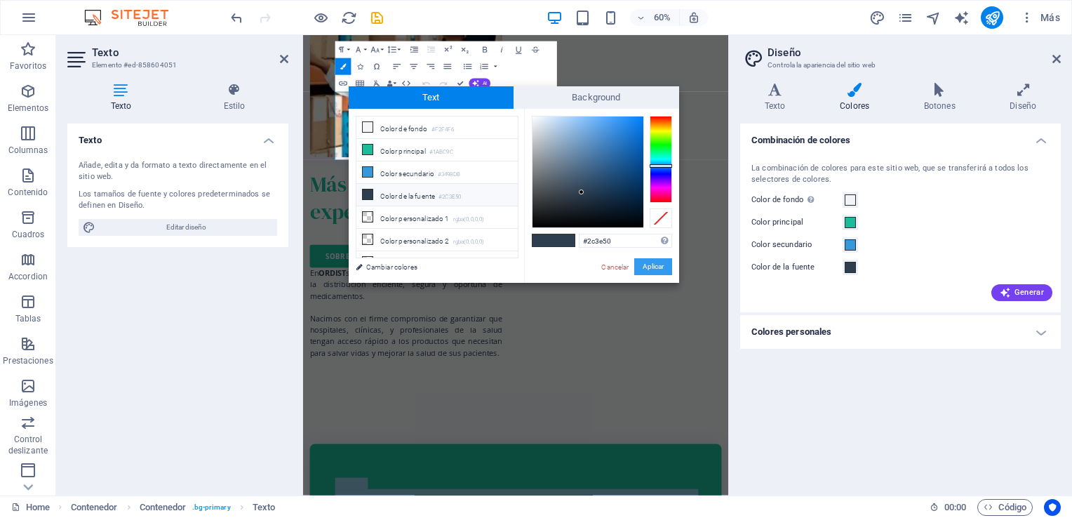
click at [656, 267] on button "Aplicar" at bounding box center [653, 266] width 38 height 17
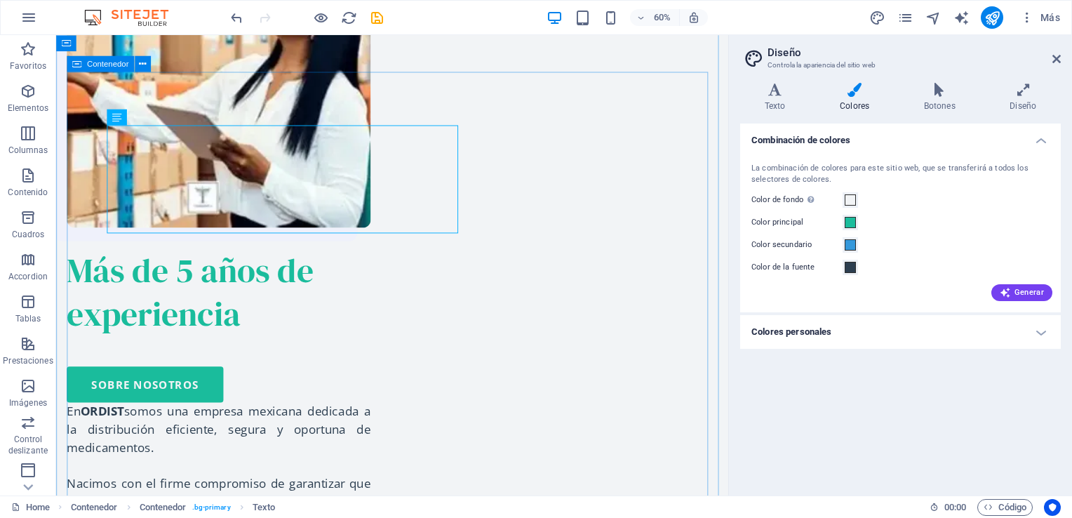
scroll to position [2035, 0]
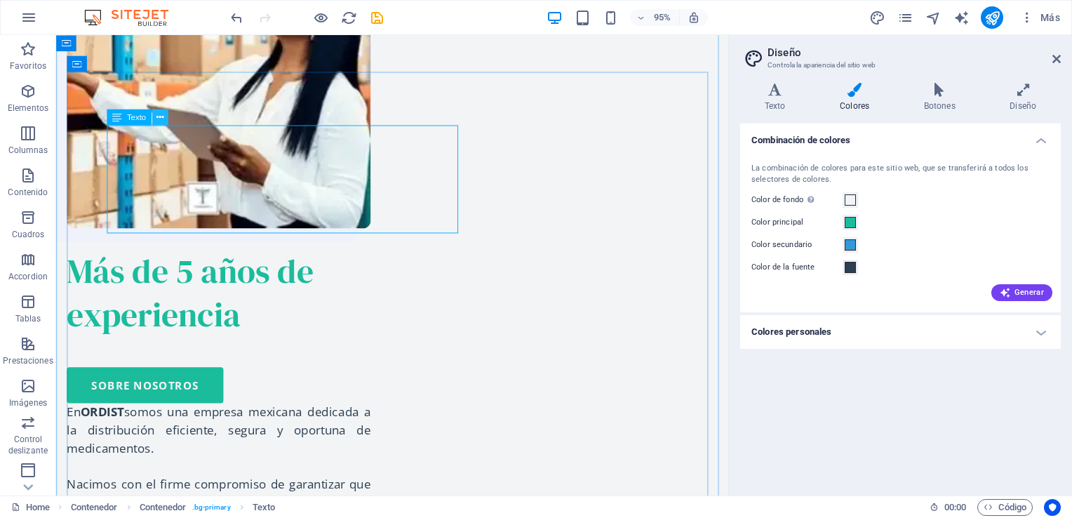
click at [159, 118] on icon at bounding box center [160, 117] width 7 height 14
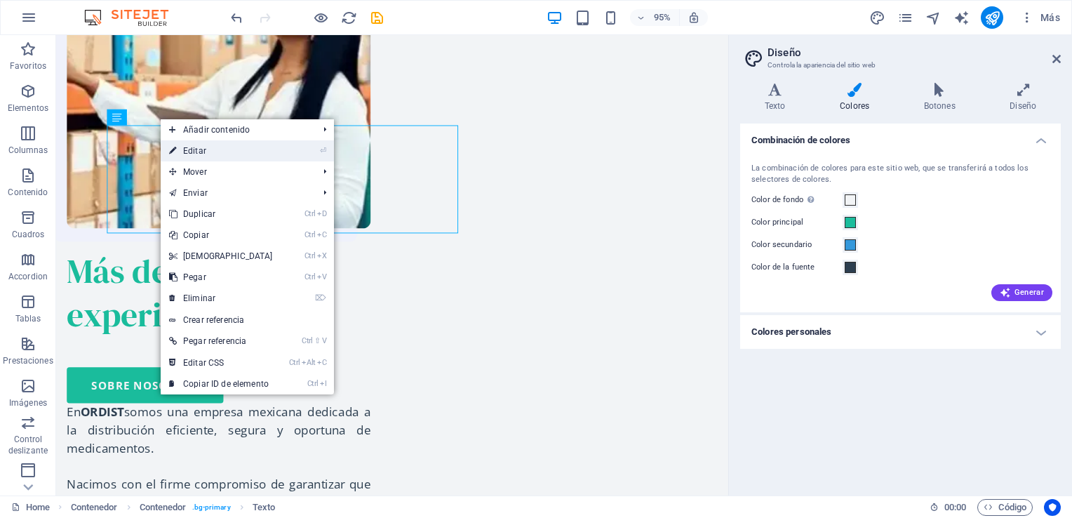
click at [200, 154] on link "⏎ Editar" at bounding box center [221, 150] width 121 height 21
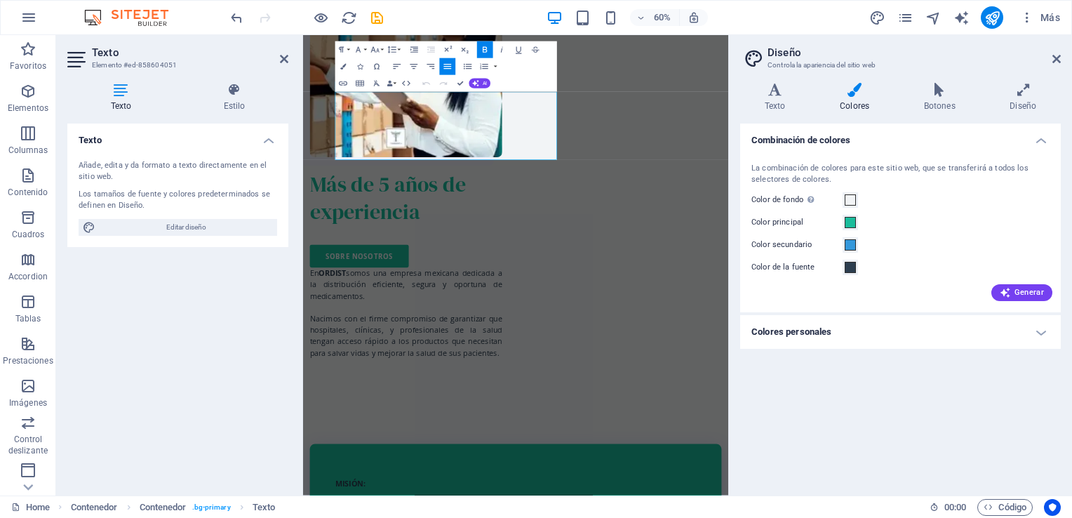
scroll to position [2035, 0]
drag, startPoint x: 711, startPoint y: 230, endPoint x: 341, endPoint y: 149, distance: 378.7
click at [343, 67] on icon "button" at bounding box center [343, 67] width 6 height 6
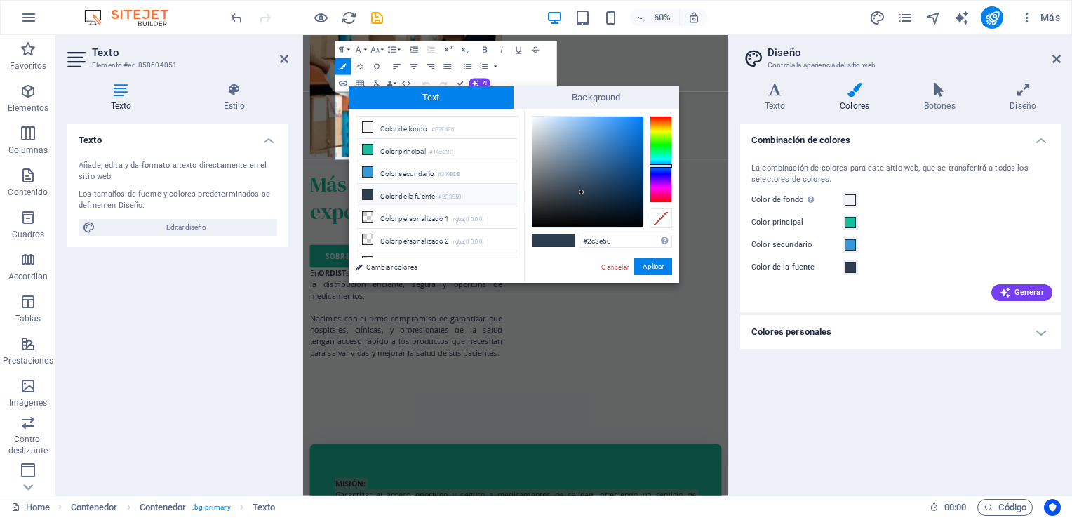
click at [403, 194] on li "Color de la fuente #2C3E50" at bounding box center [437, 195] width 161 height 22
click at [650, 267] on button "Aplicar" at bounding box center [653, 266] width 38 height 17
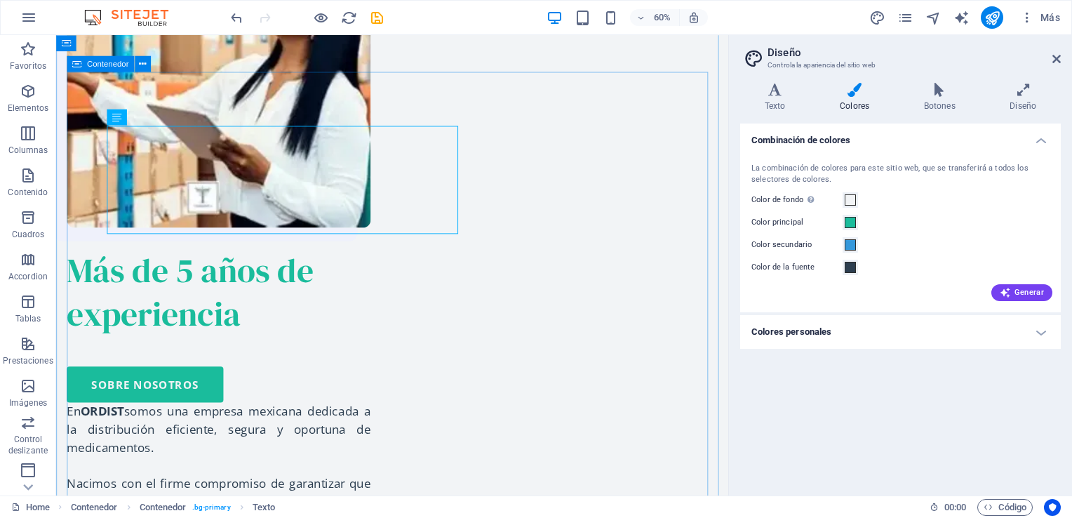
scroll to position [2035, 0]
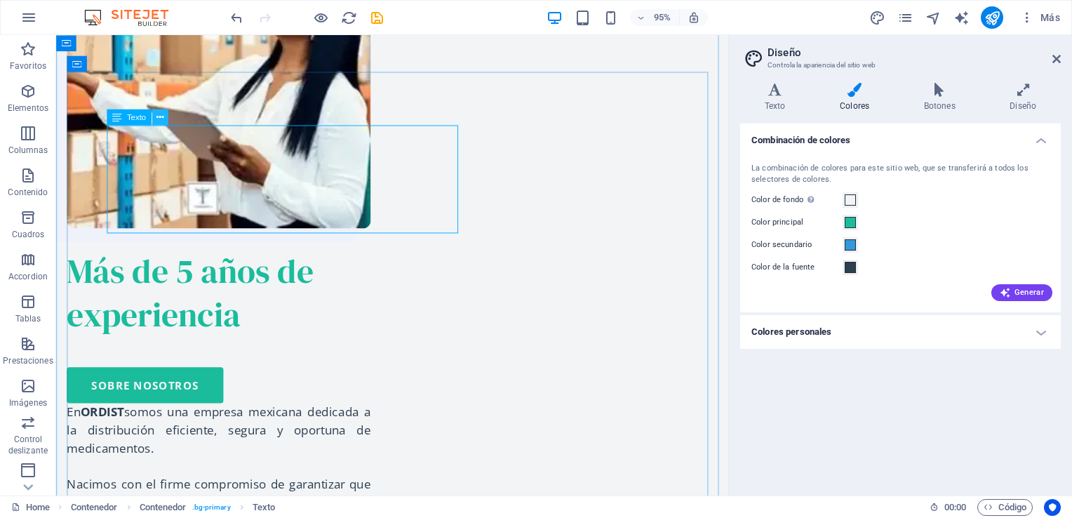
click at [165, 119] on button at bounding box center [160, 117] width 16 height 16
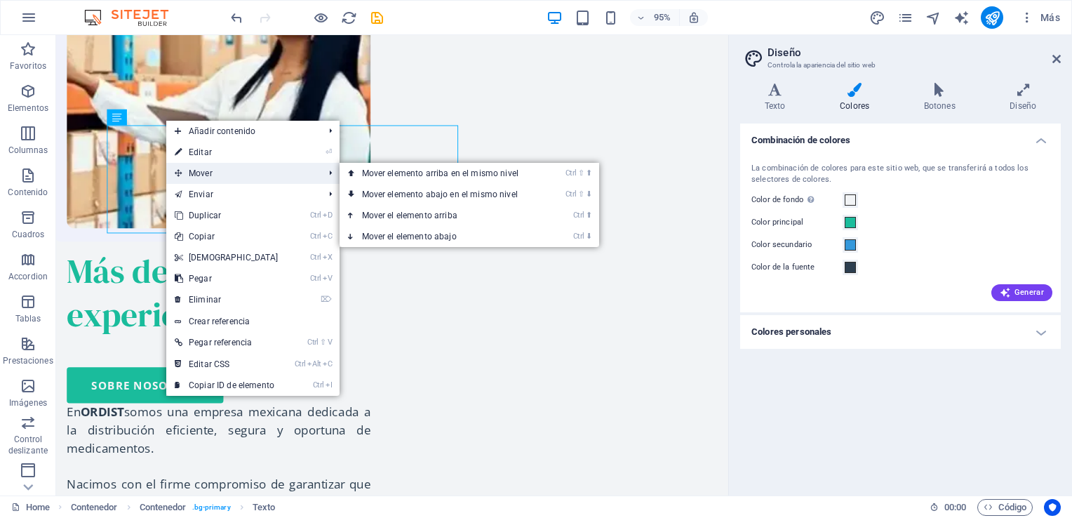
click at [227, 164] on span "Mover" at bounding box center [242, 173] width 152 height 21
click at [224, 148] on link "⏎ Editar" at bounding box center [226, 152] width 121 height 21
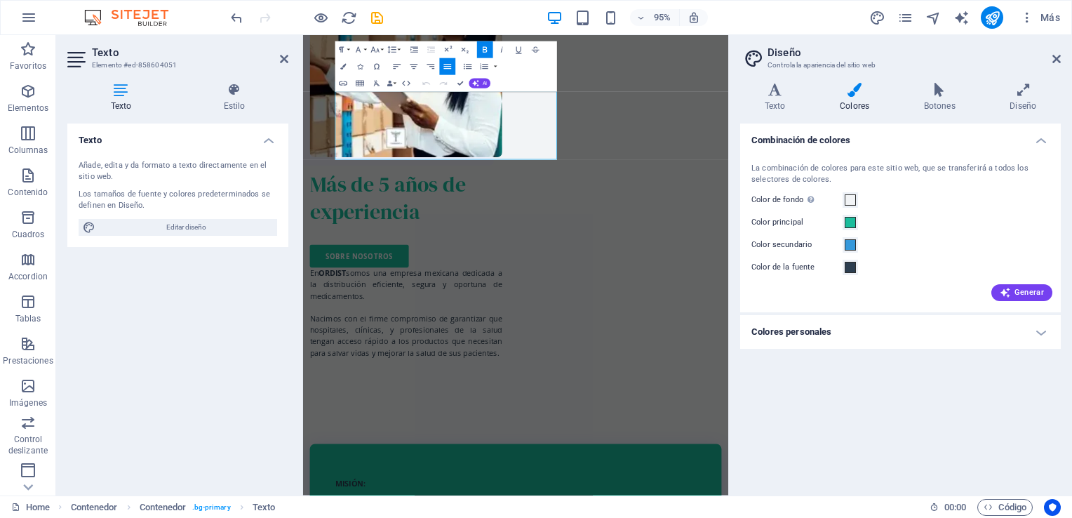
scroll to position [2035, 0]
drag, startPoint x: 716, startPoint y: 230, endPoint x: 343, endPoint y: 156, distance: 380.7
click at [345, 65] on icon "button" at bounding box center [343, 67] width 6 height 6
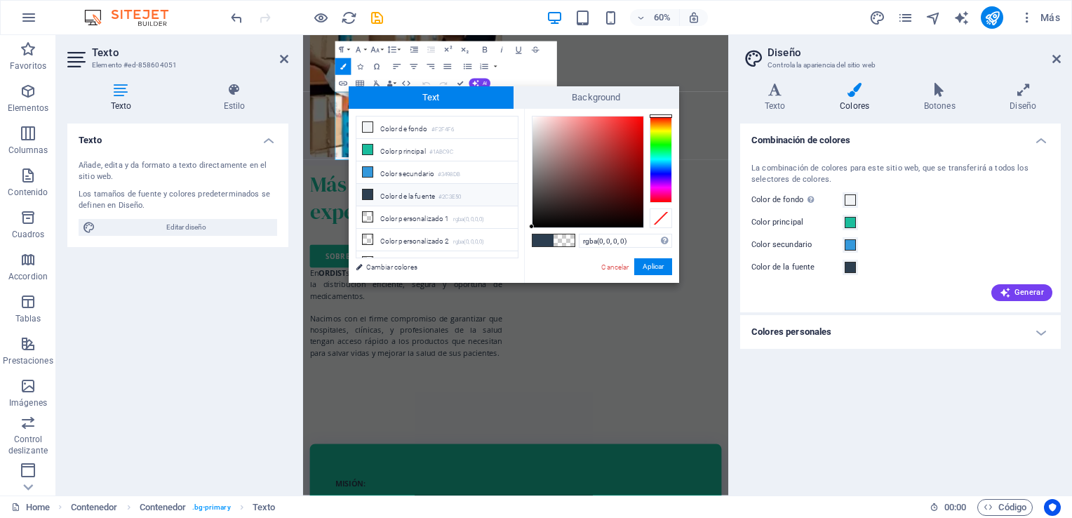
click at [399, 195] on li "Color de la fuente #2C3E50" at bounding box center [437, 195] width 161 height 22
type input "#2c3e50"
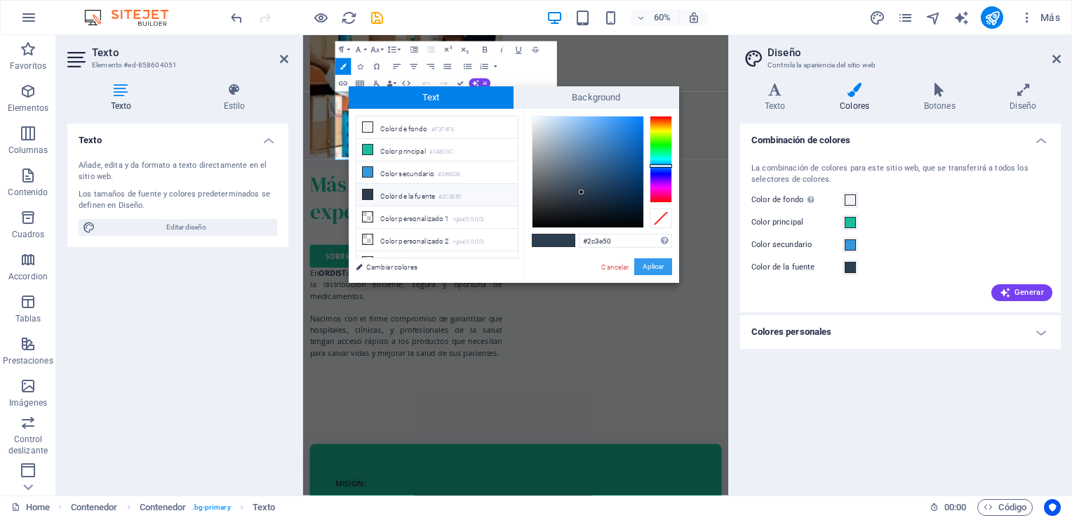
click at [658, 271] on button "Aplicar" at bounding box center [653, 266] width 38 height 17
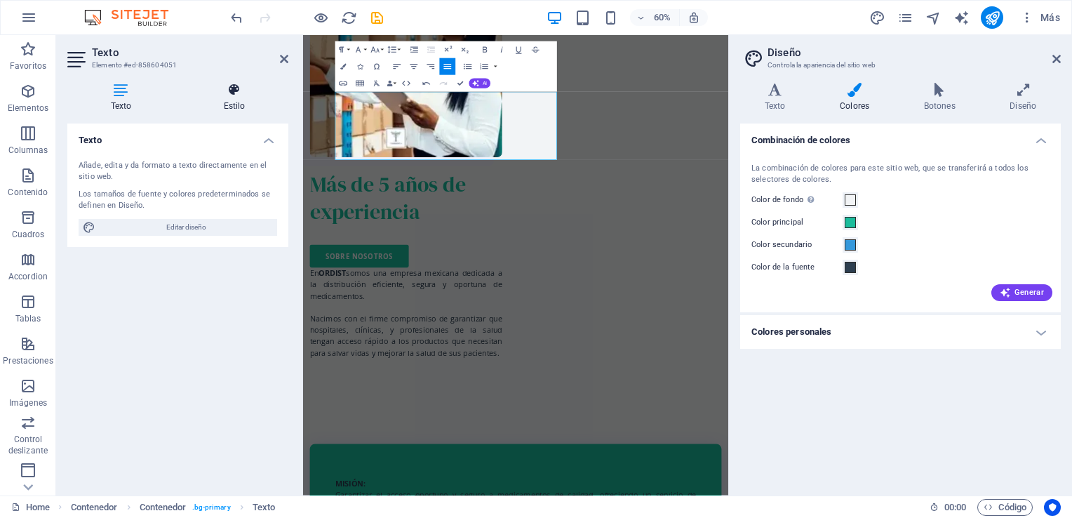
click at [234, 93] on icon at bounding box center [234, 90] width 108 height 14
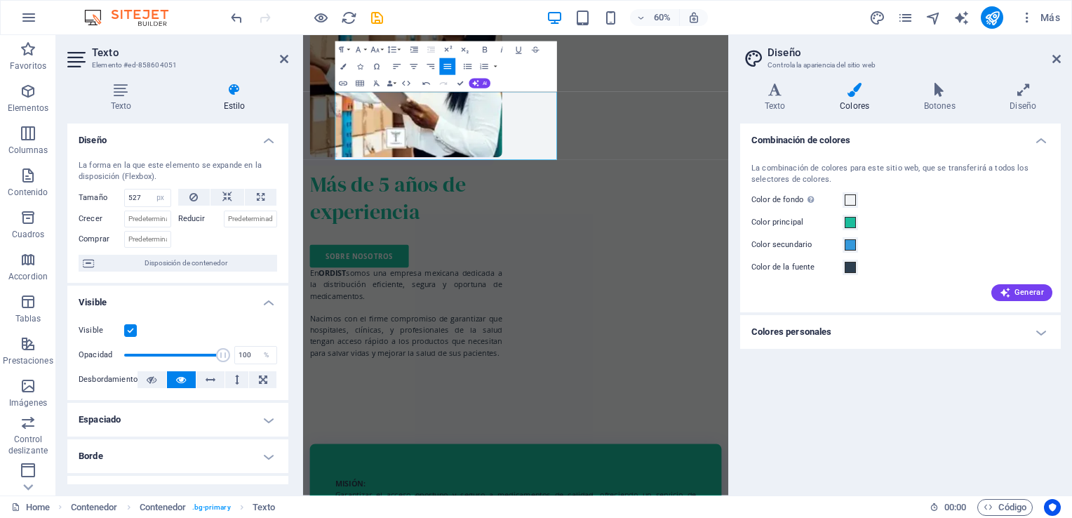
click at [126, 332] on label at bounding box center [130, 330] width 13 height 13
click at [0, 0] on input "Visible" at bounding box center [0, 0] width 0 height 0
click at [126, 332] on label at bounding box center [130, 330] width 13 height 13
click at [0, 0] on input "Visible" at bounding box center [0, 0] width 0 height 0
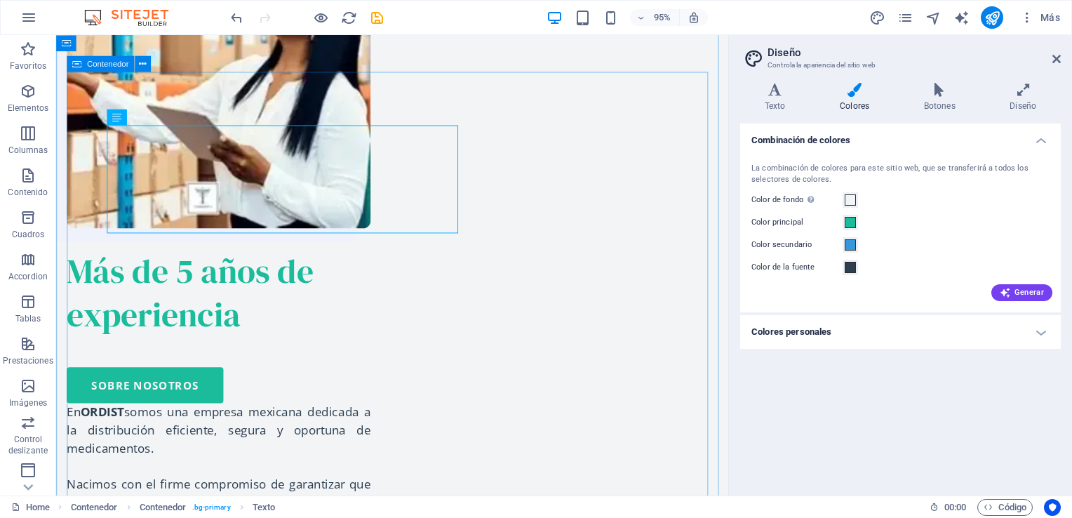
click at [162, 118] on icon at bounding box center [160, 117] width 7 height 14
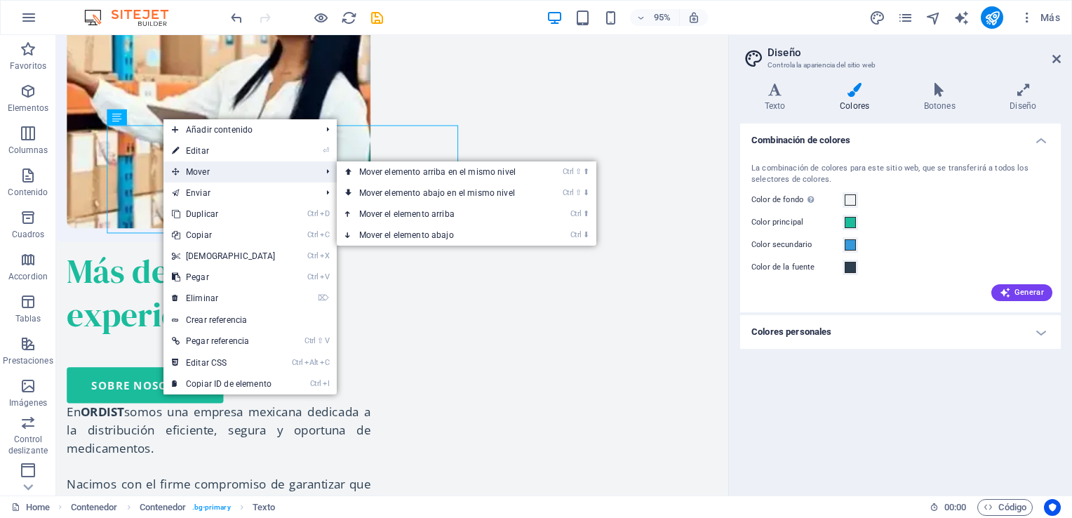
click at [201, 170] on span "Mover" at bounding box center [240, 171] width 152 height 21
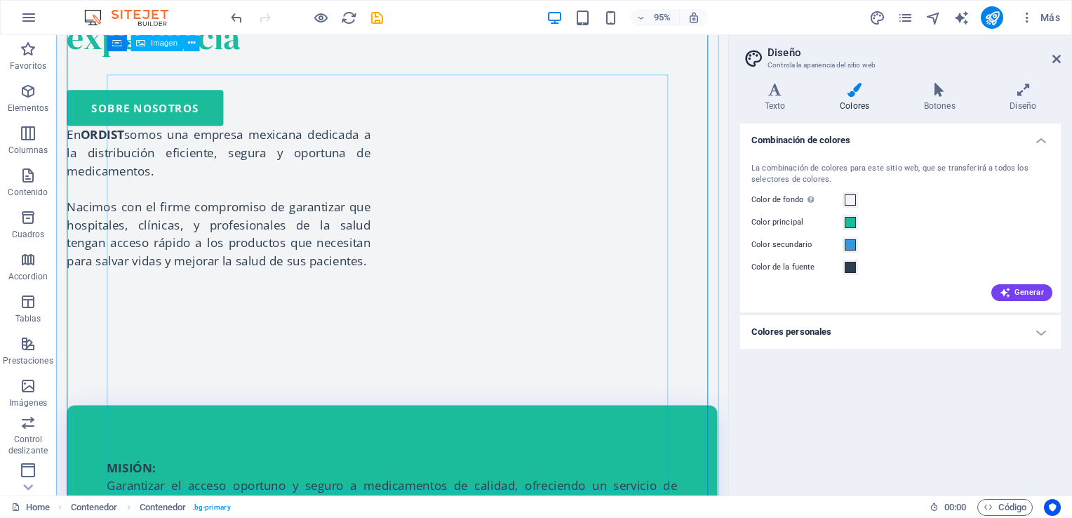
scroll to position [2315, 0]
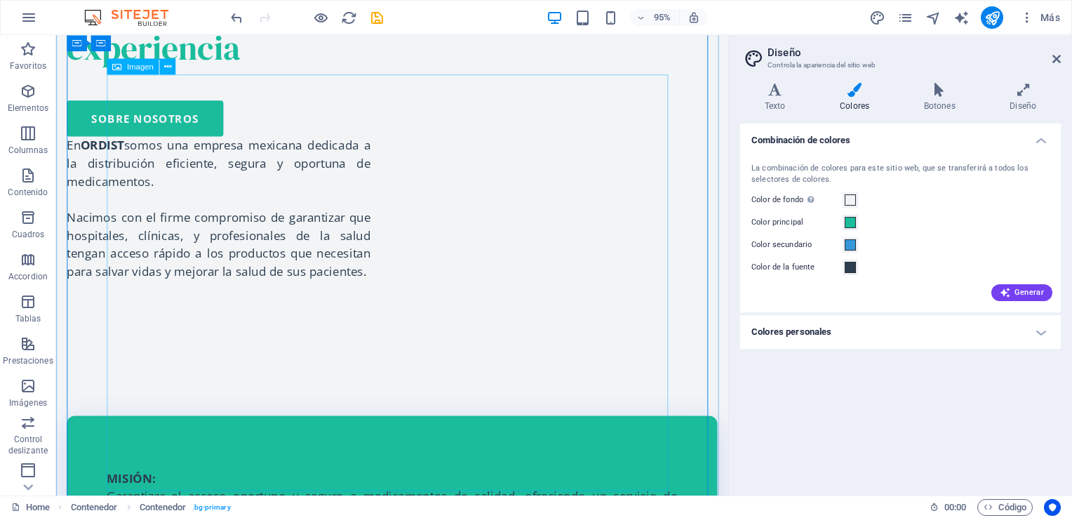
click at [164, 69] on icon at bounding box center [167, 67] width 7 height 14
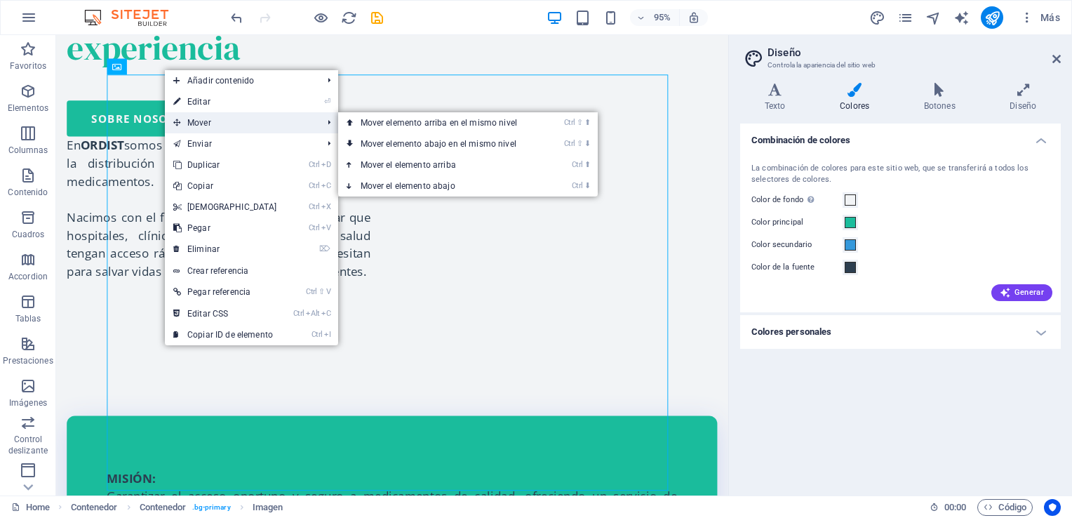
click at [205, 124] on span "Mover" at bounding box center [241, 122] width 152 height 21
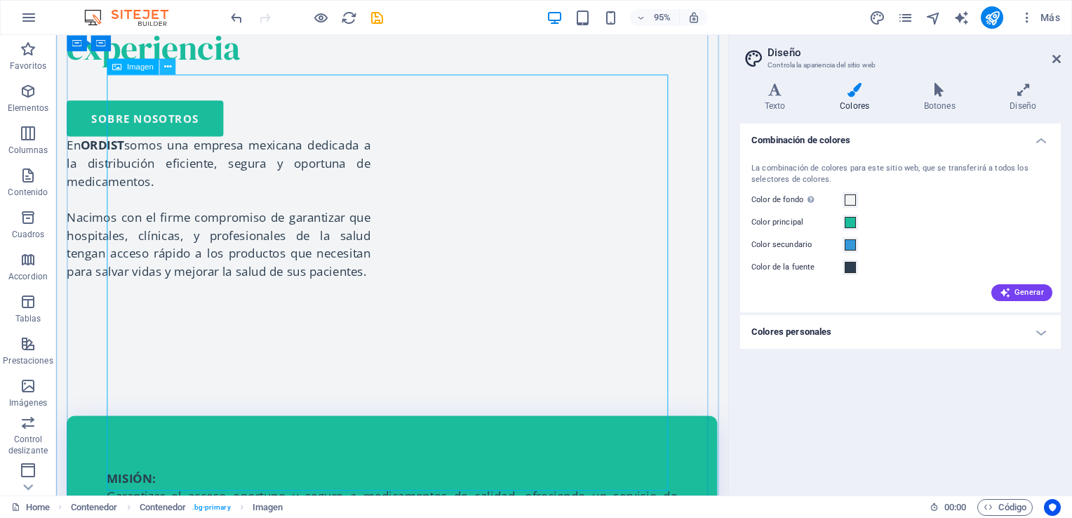
click at [168, 69] on icon at bounding box center [167, 67] width 7 height 14
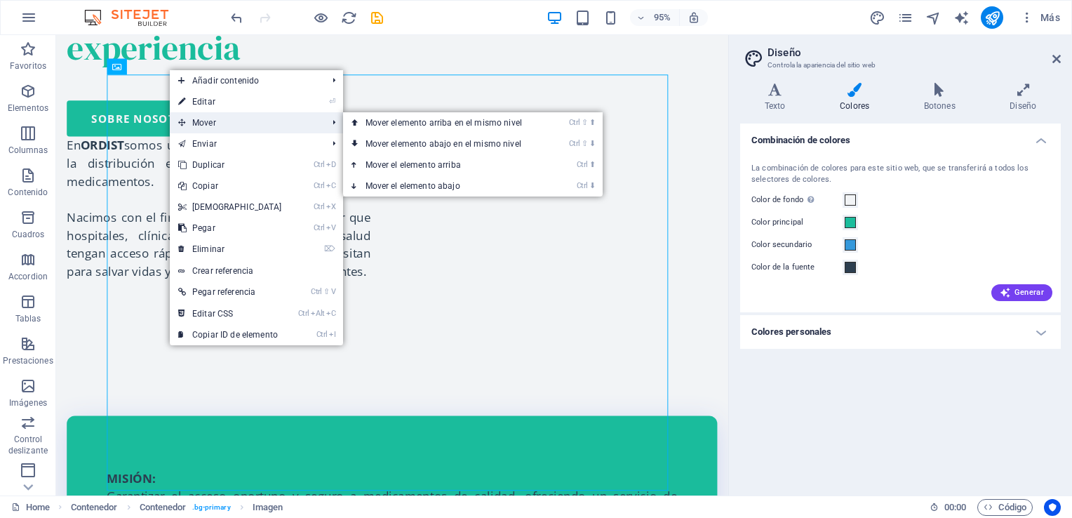
click at [207, 128] on span "Mover" at bounding box center [246, 122] width 152 height 21
click at [396, 139] on link "Ctrl ⇧ ⬇ Mover elemento abajo en el mismo nivel" at bounding box center [446, 143] width 207 height 21
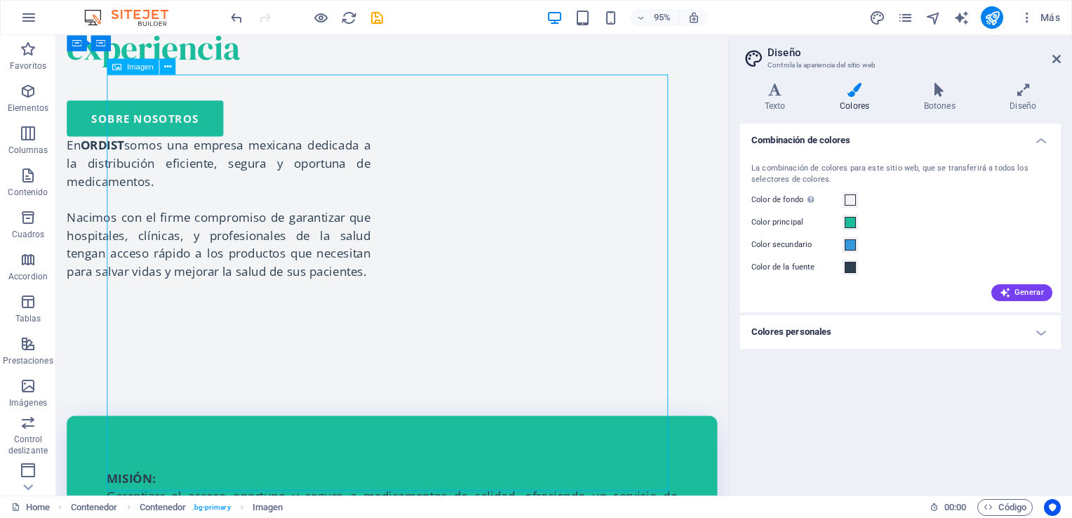
drag, startPoint x: 411, startPoint y: 168, endPoint x: 418, endPoint y: 218, distance: 50.9
click at [166, 67] on icon at bounding box center [167, 67] width 7 height 14
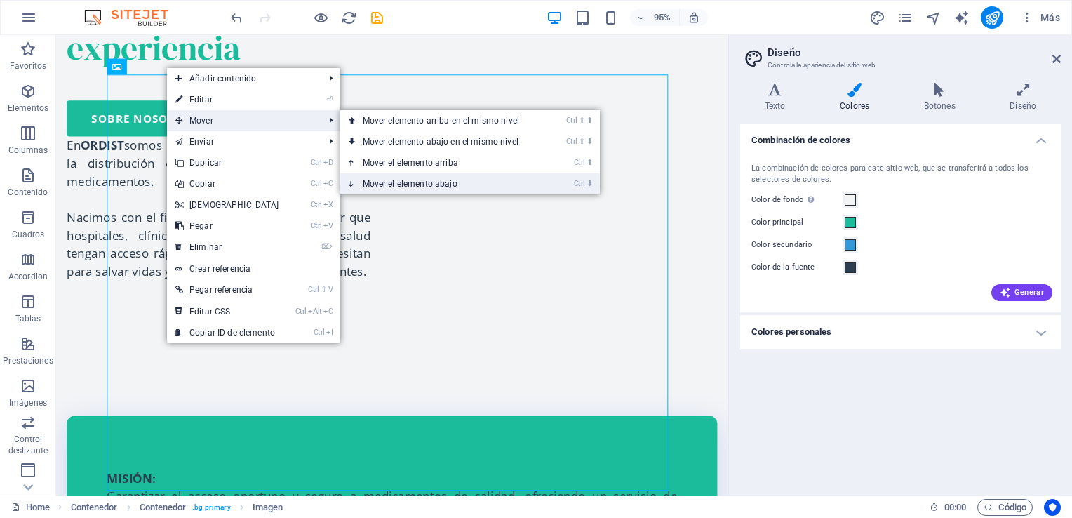
click at [406, 184] on link "Ctrl ⬇ Mover el elemento abajo" at bounding box center [443, 183] width 207 height 21
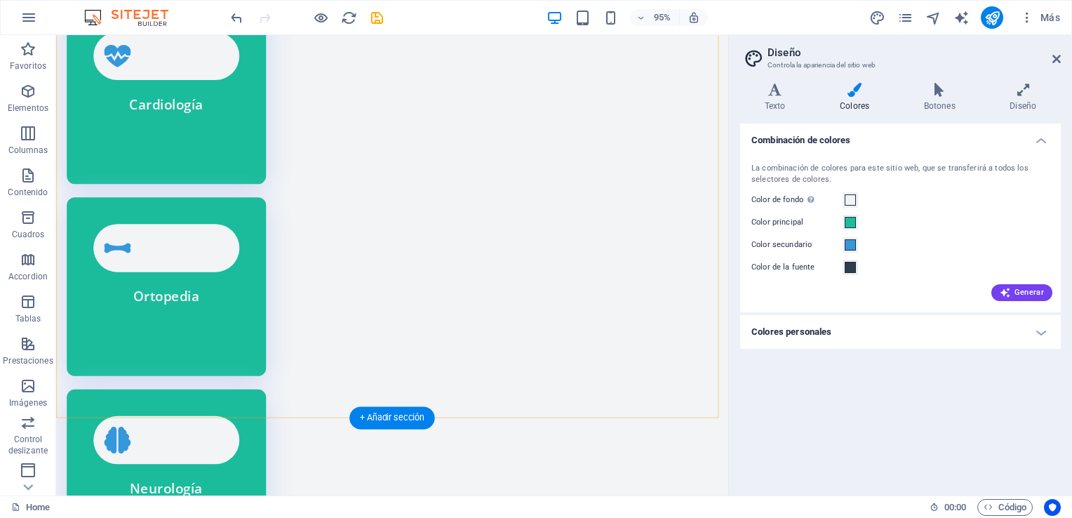
scroll to position [3789, 0]
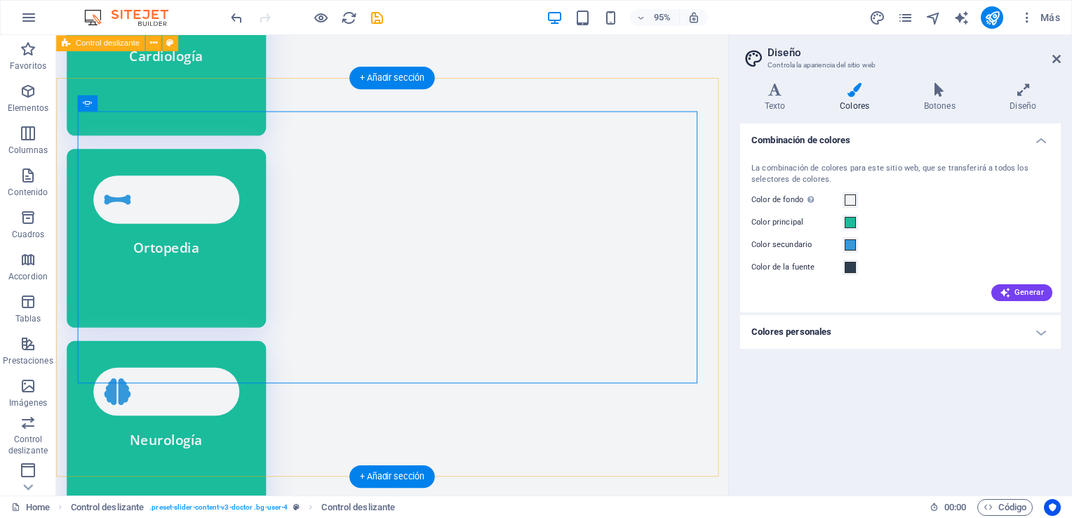
scroll to position [3719, 0]
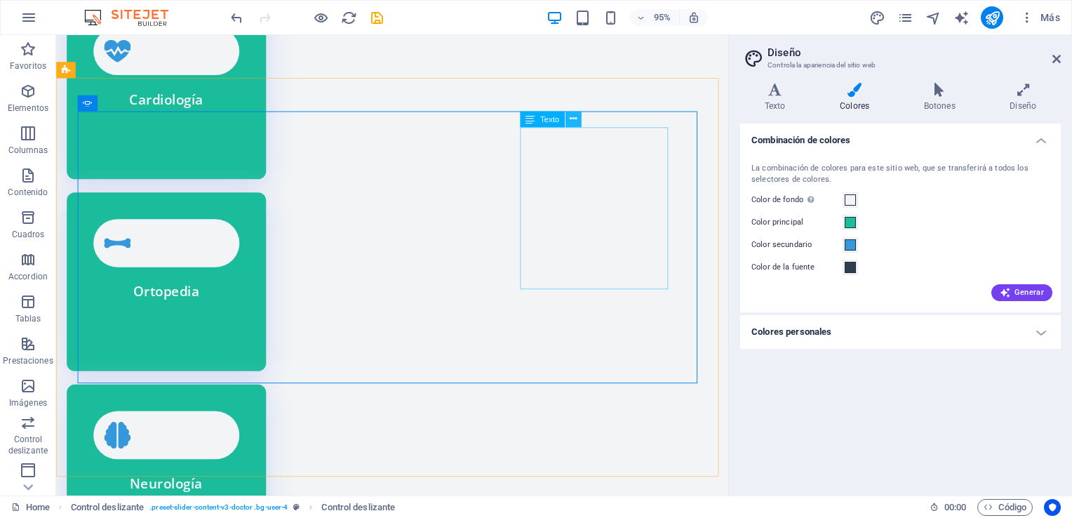
click at [578, 118] on button at bounding box center [574, 119] width 16 height 16
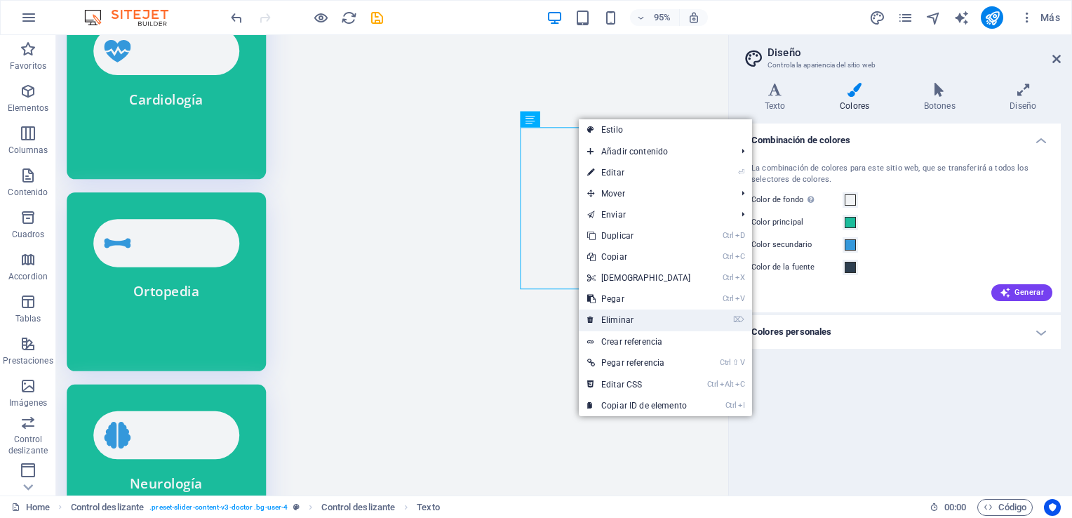
click at [620, 321] on link "⌦ Eliminar" at bounding box center [639, 320] width 121 height 21
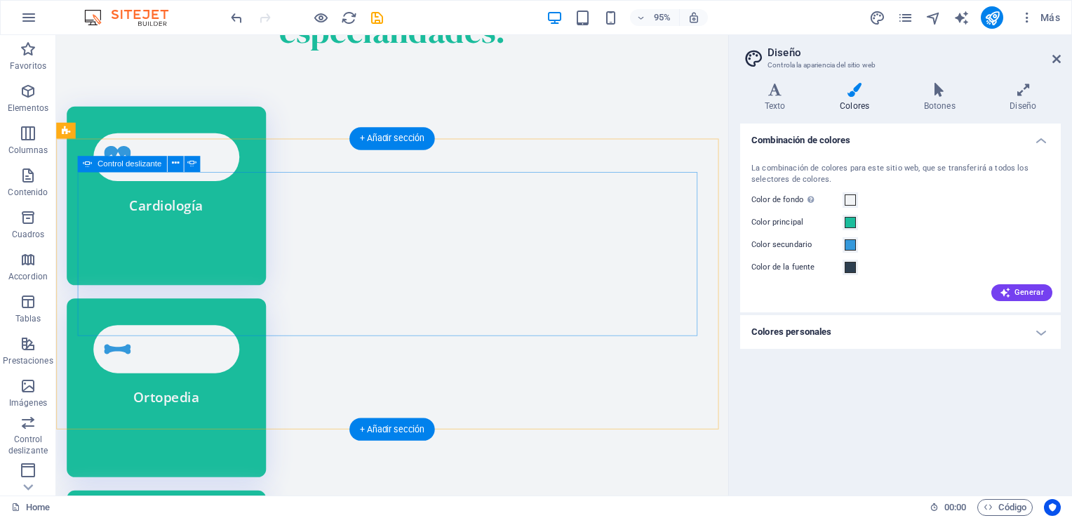
scroll to position [3579, 0]
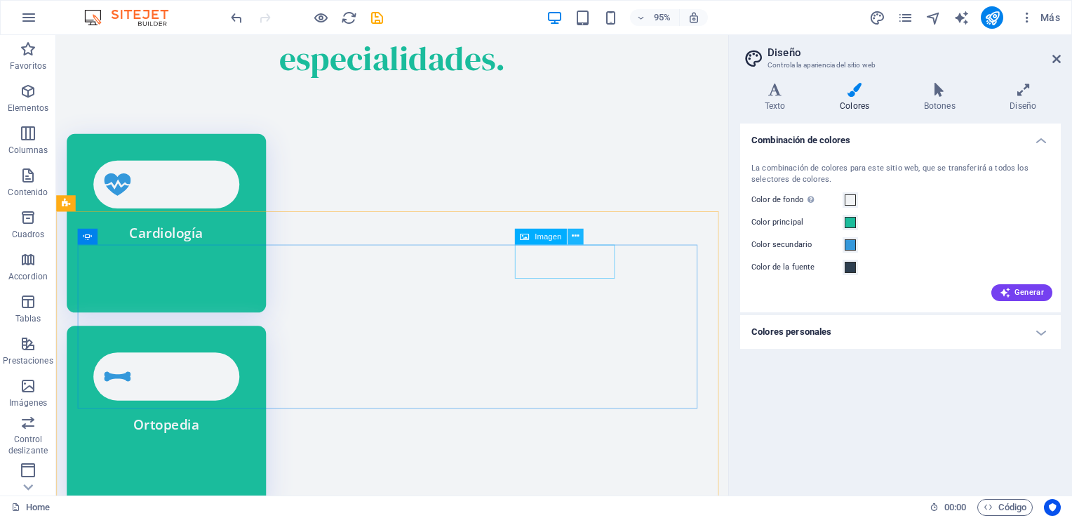
click at [576, 234] on icon at bounding box center [575, 237] width 7 height 14
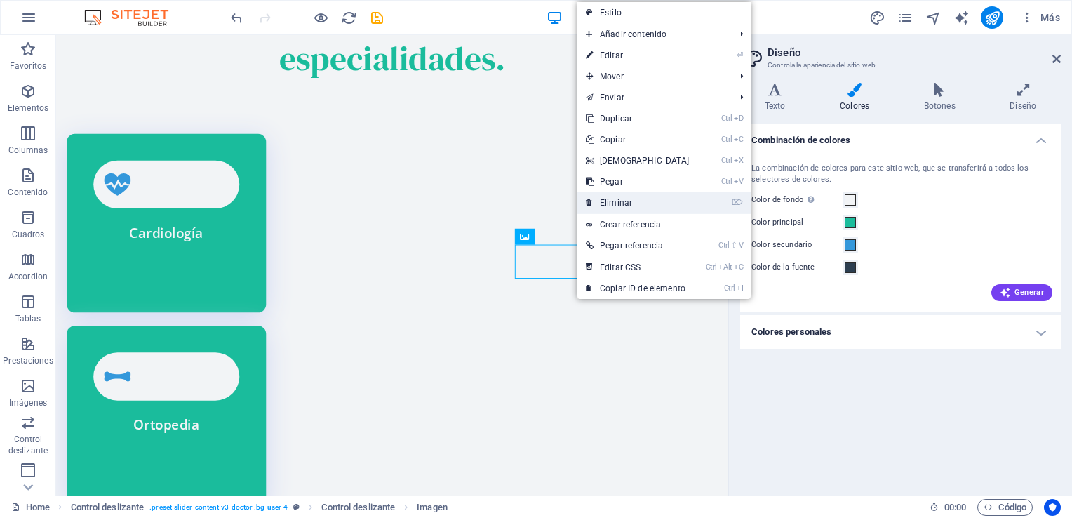
click at [623, 201] on link "⌦ Eliminar" at bounding box center [638, 202] width 121 height 21
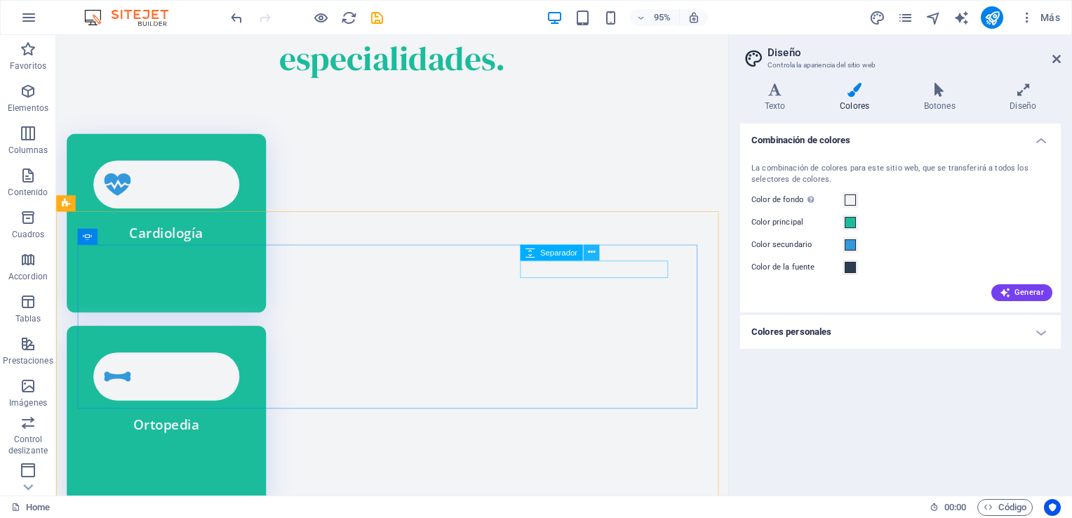
click at [590, 255] on icon at bounding box center [591, 252] width 7 height 14
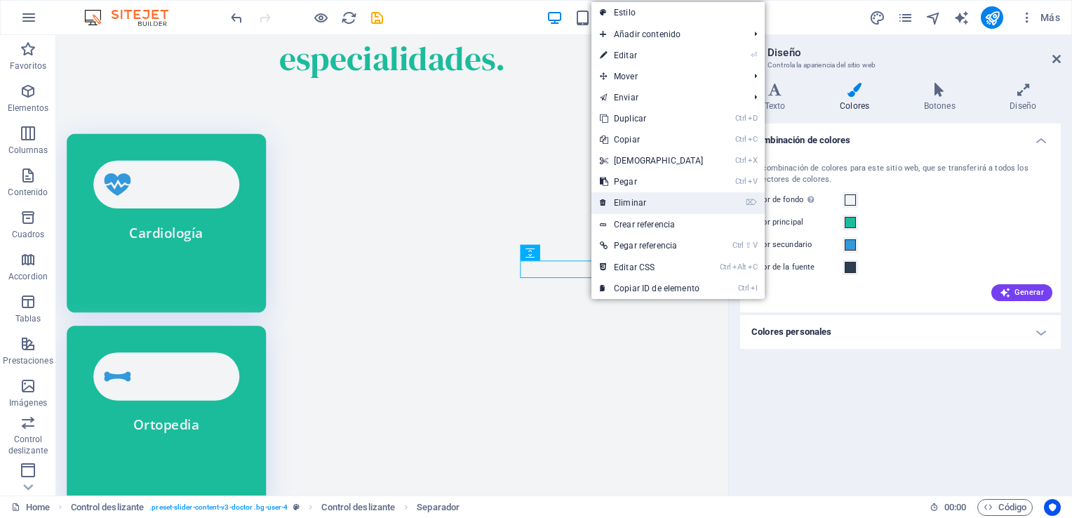
click at [638, 204] on link "⌦ Eliminar" at bounding box center [652, 202] width 121 height 21
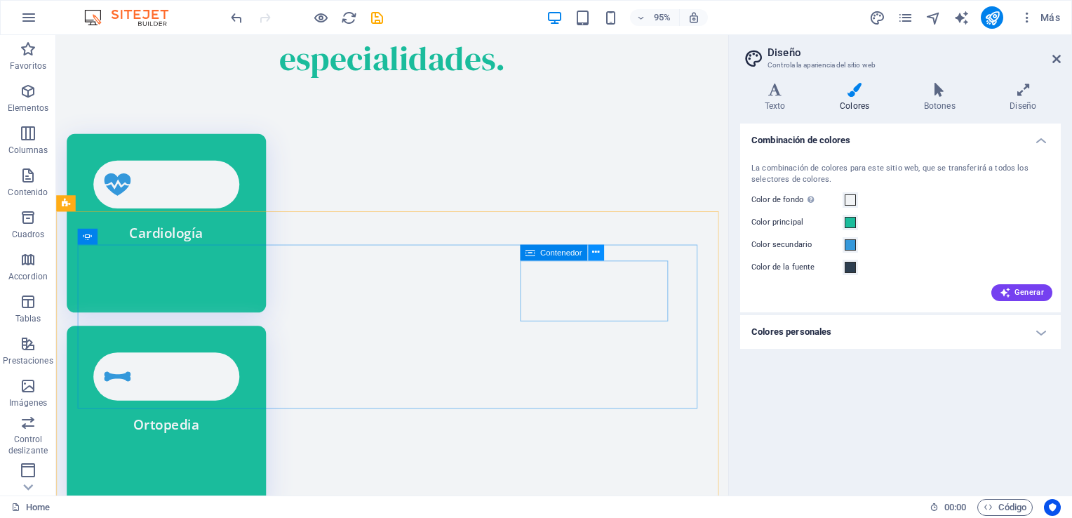
click at [601, 251] on button at bounding box center [596, 252] width 16 height 16
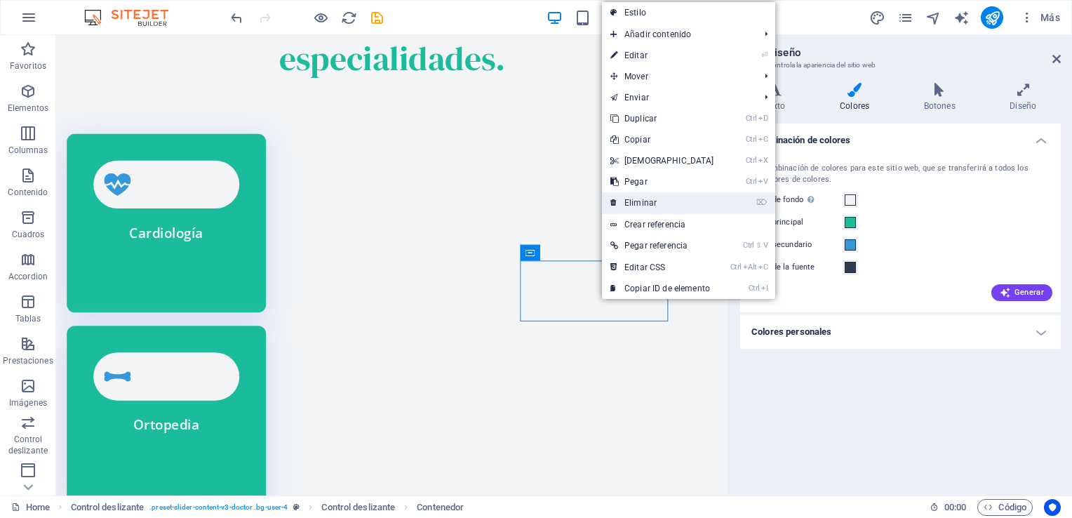
click at [643, 205] on link "⌦ Eliminar" at bounding box center [662, 202] width 121 height 21
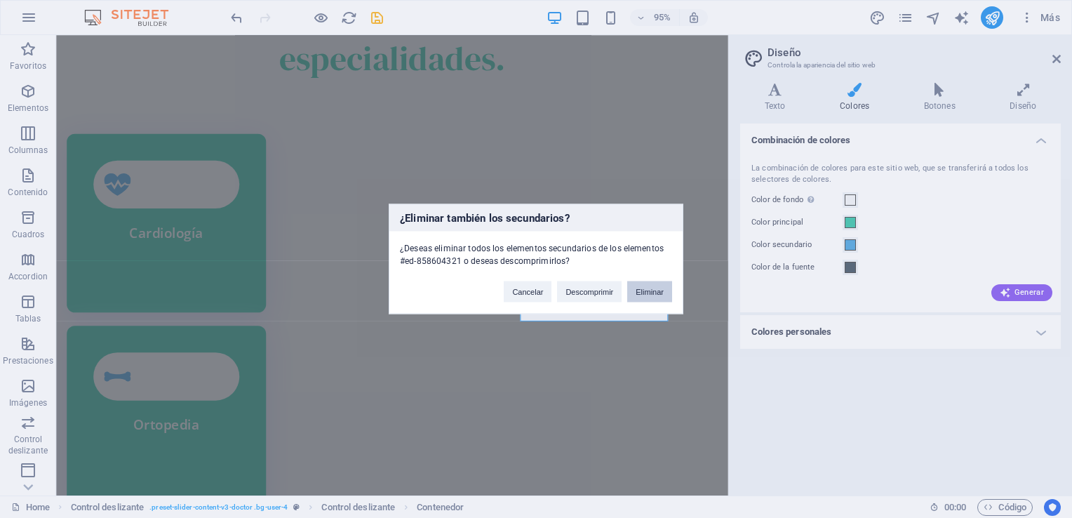
click at [637, 291] on button "Eliminar" at bounding box center [649, 291] width 45 height 21
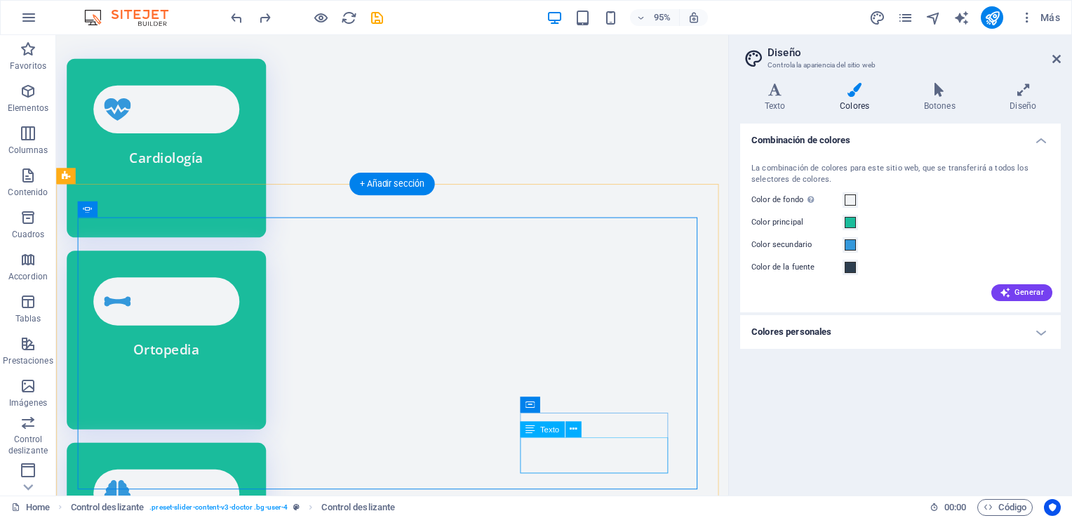
scroll to position [3719, 0]
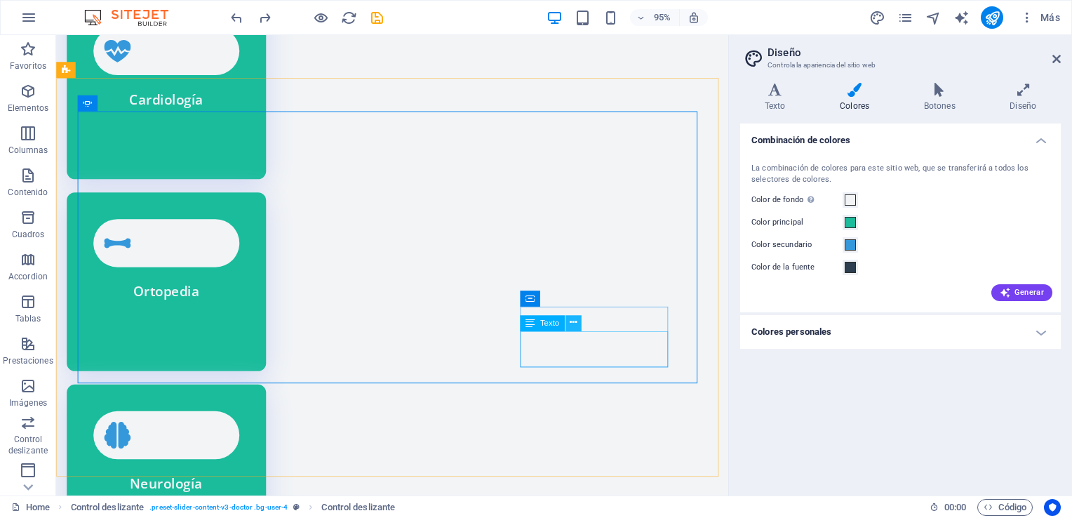
click at [575, 324] on icon at bounding box center [573, 323] width 7 height 14
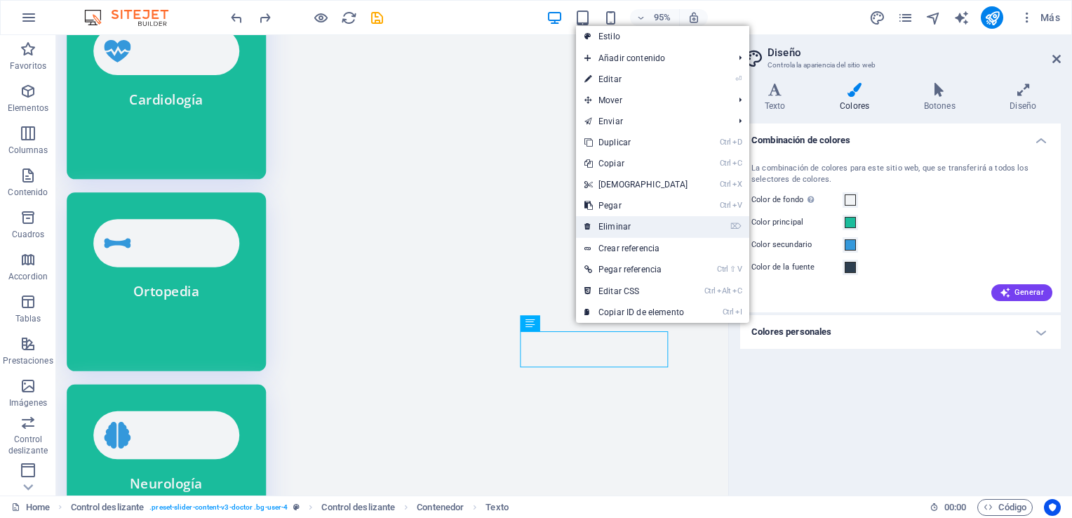
click at [634, 232] on link "⌦ Eliminar" at bounding box center [636, 226] width 121 height 21
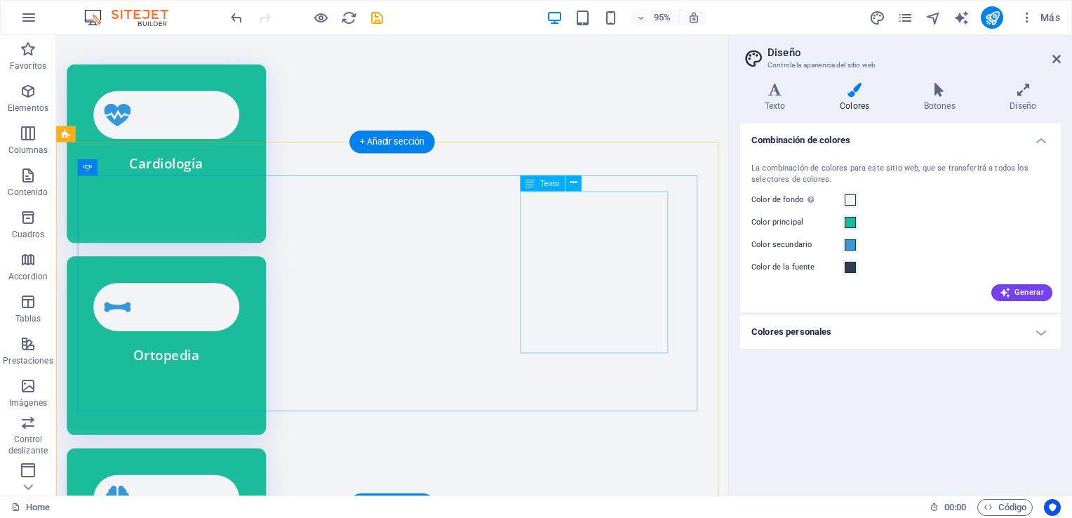
scroll to position [3649, 0]
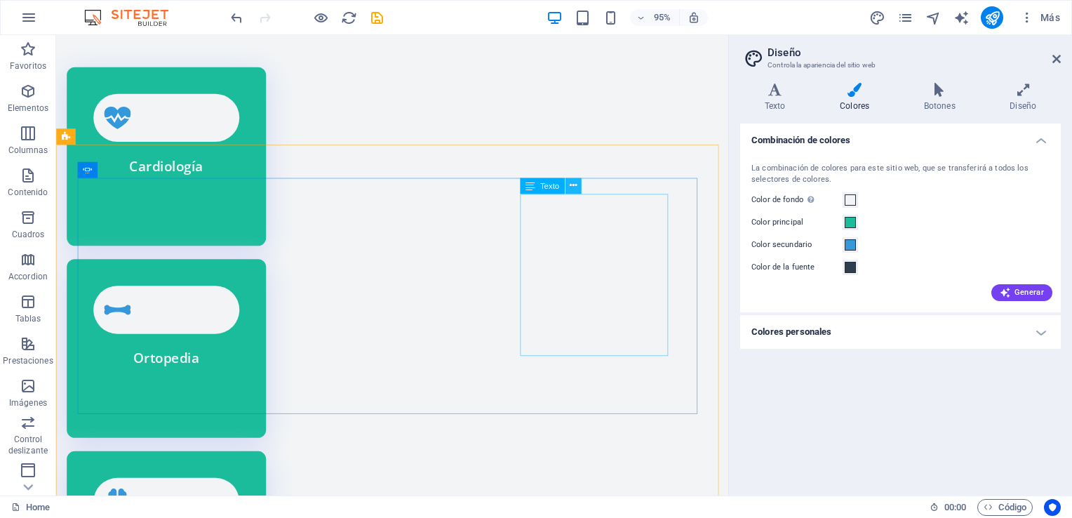
click at [570, 184] on icon at bounding box center [573, 185] width 7 height 14
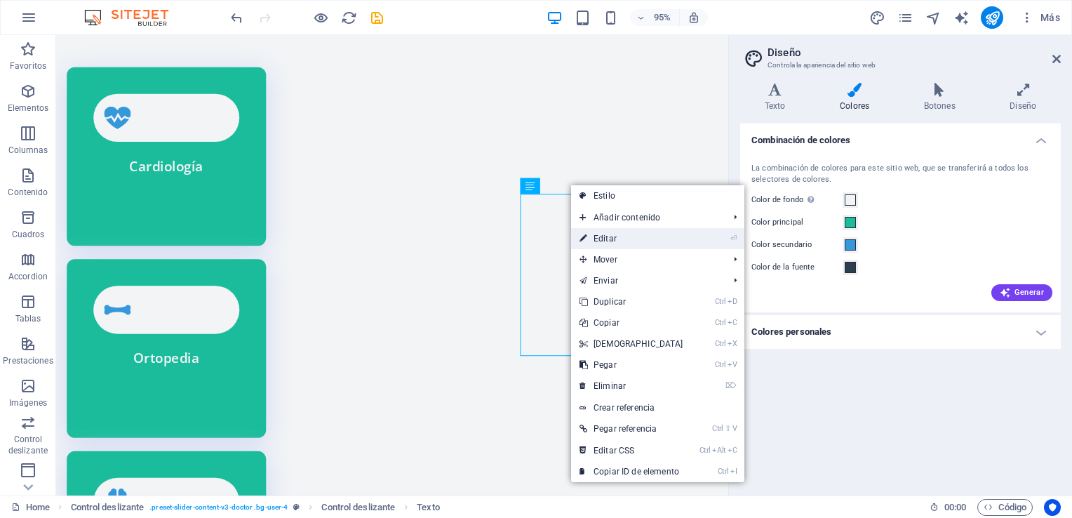
click at [607, 239] on link "⏎ Editar" at bounding box center [631, 238] width 121 height 21
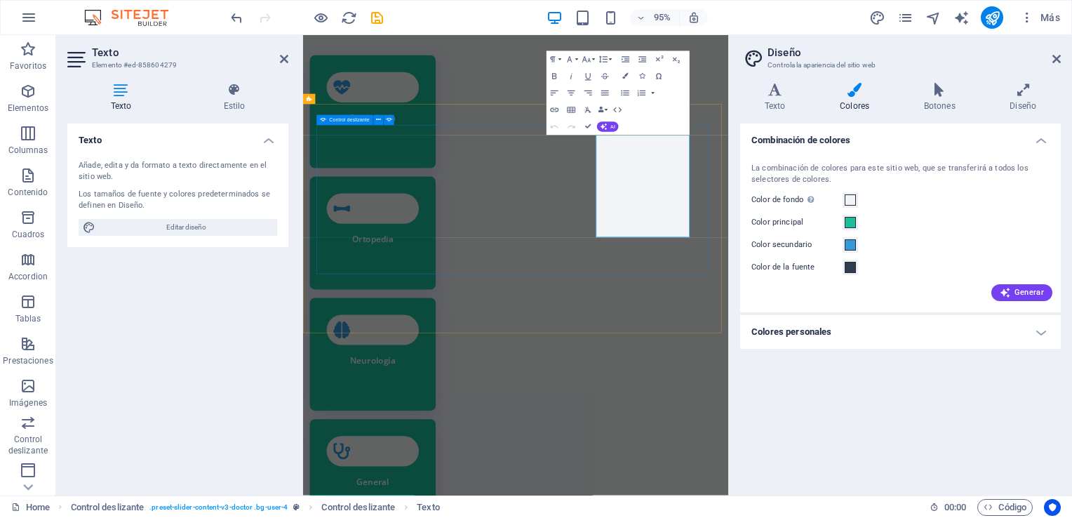
scroll to position [3650, 0]
drag, startPoint x: 862, startPoint y: 267, endPoint x: 879, endPoint y: 364, distance: 98.4
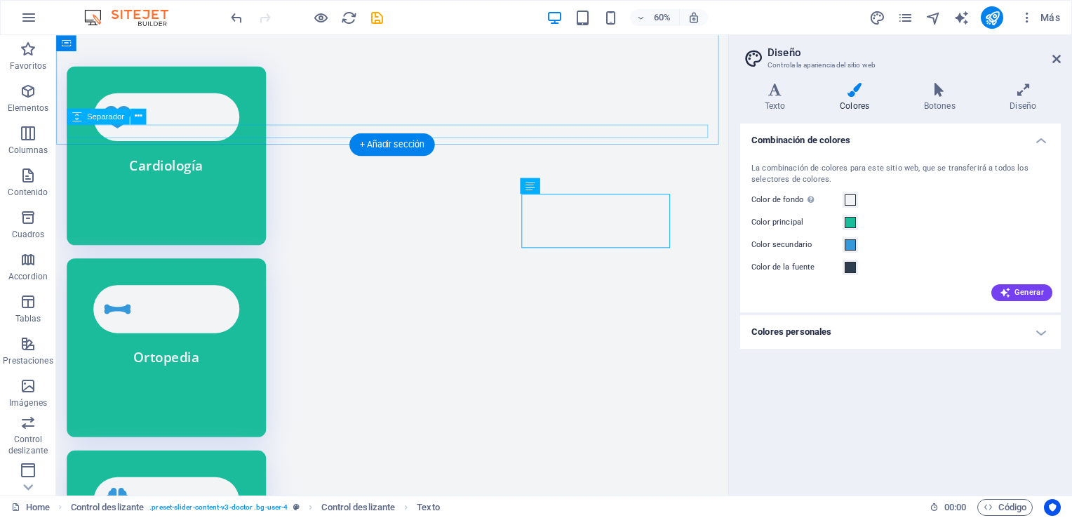
scroll to position [3649, 0]
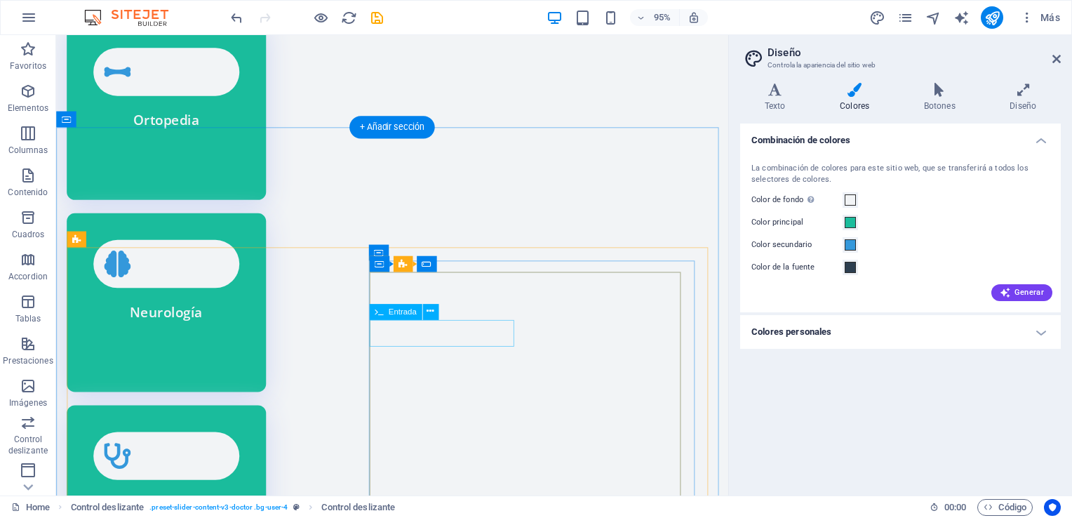
scroll to position [4070, 0]
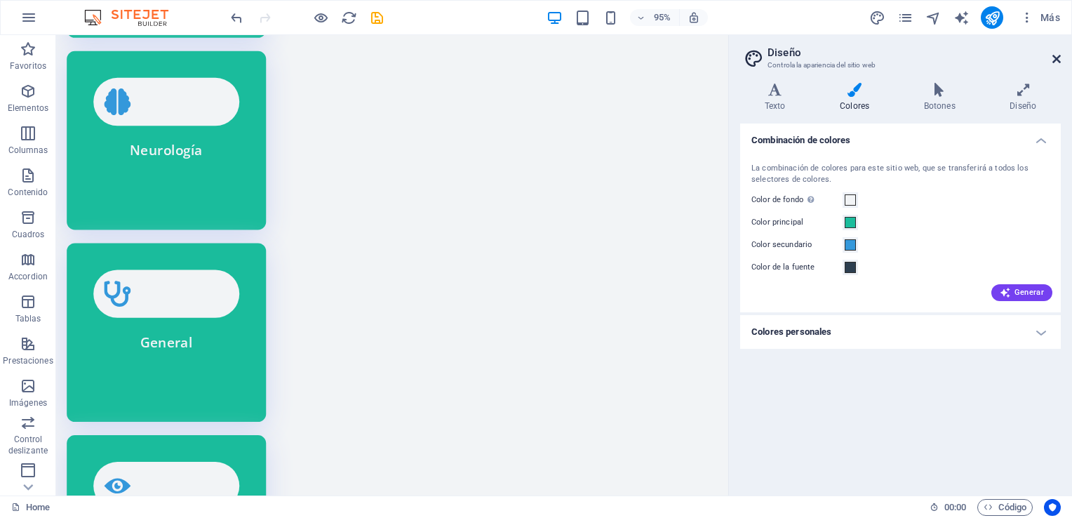
click at [1057, 61] on icon at bounding box center [1057, 58] width 8 height 11
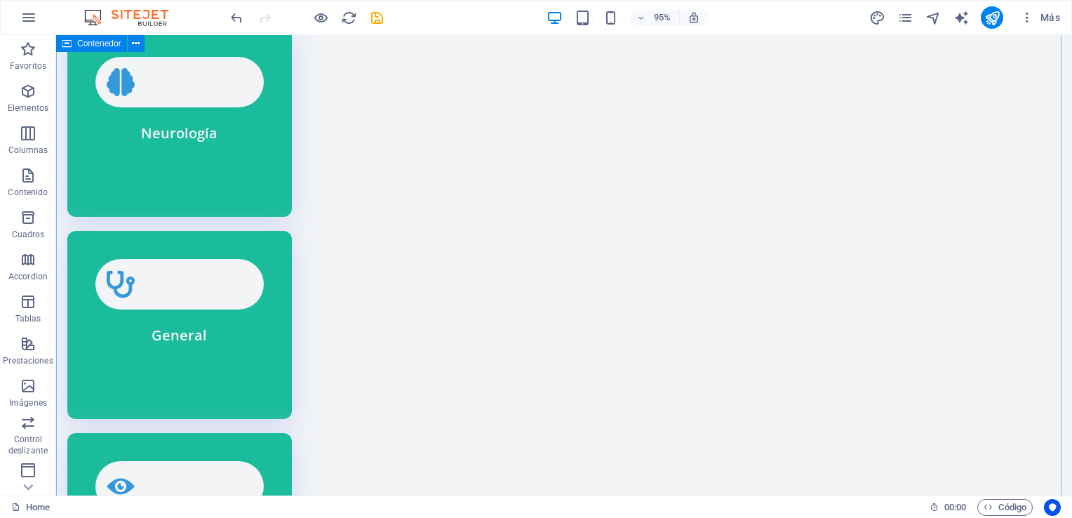
scroll to position [4046, 0]
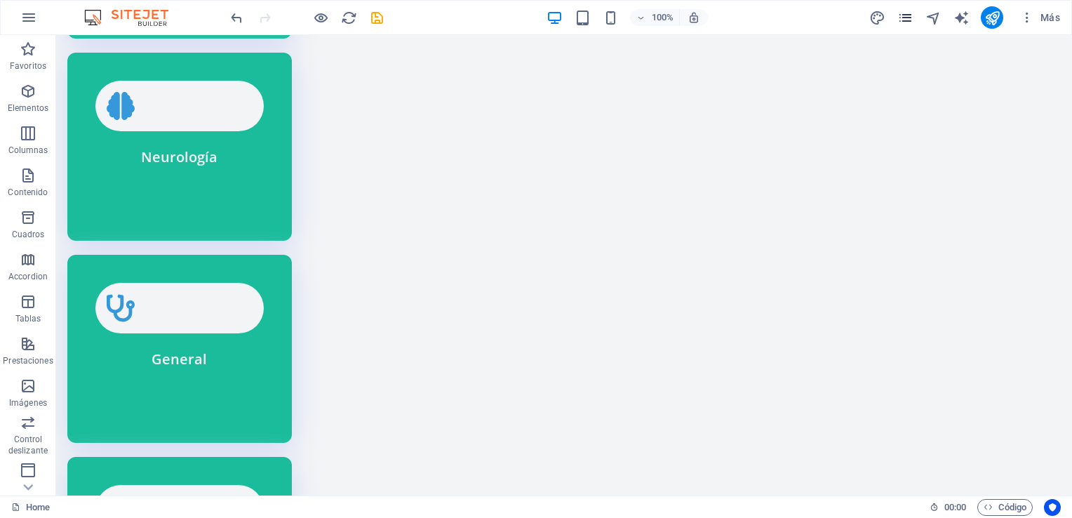
click at [0, 0] on icon "pages" at bounding box center [0, 0] width 0 height 0
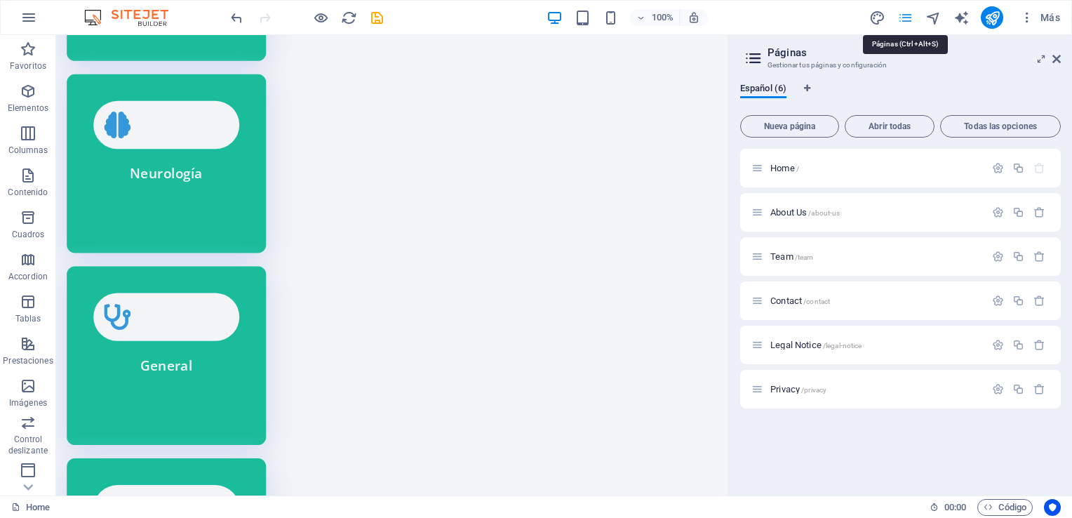
scroll to position [4070, 0]
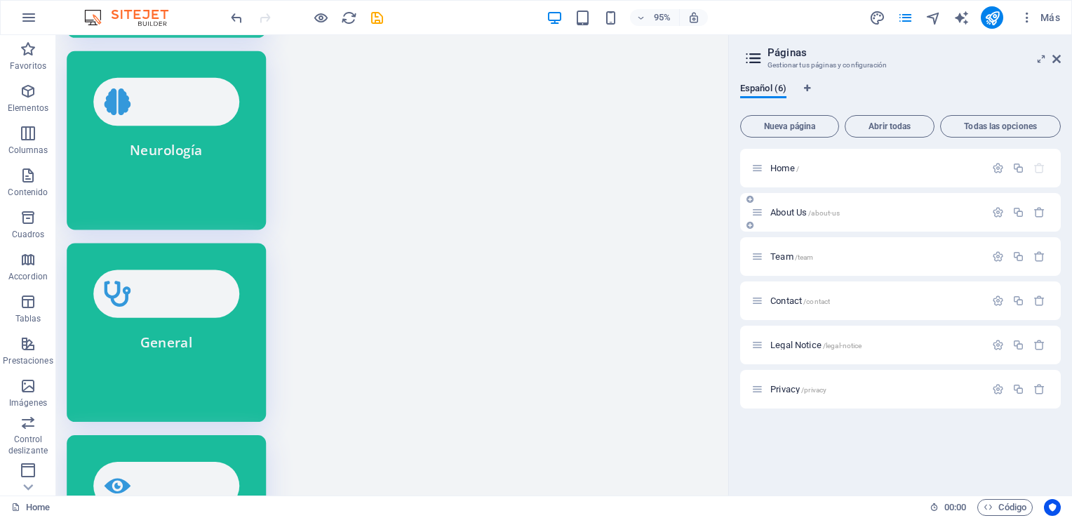
click at [801, 214] on span "About Us /about-us" at bounding box center [805, 212] width 69 height 11
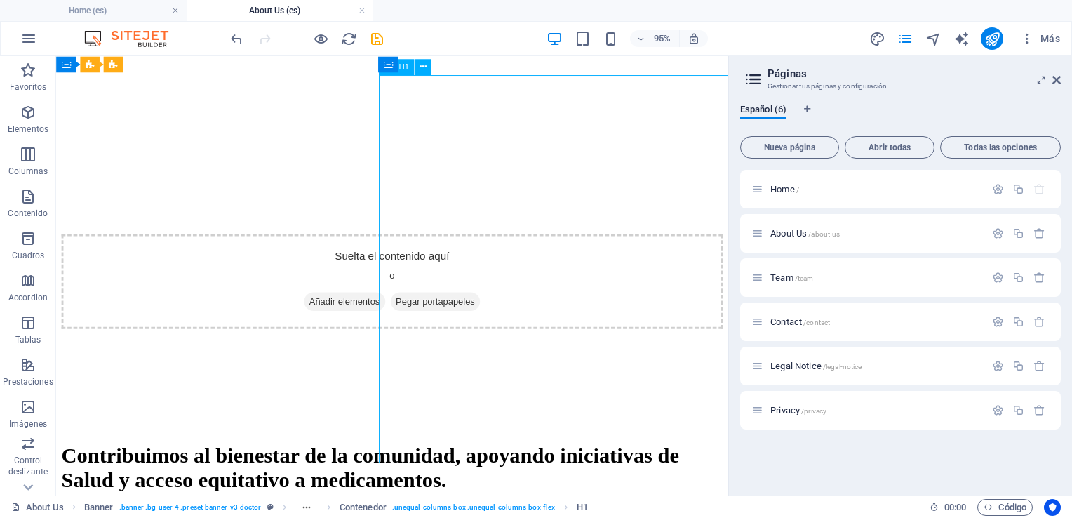
scroll to position [974, 0]
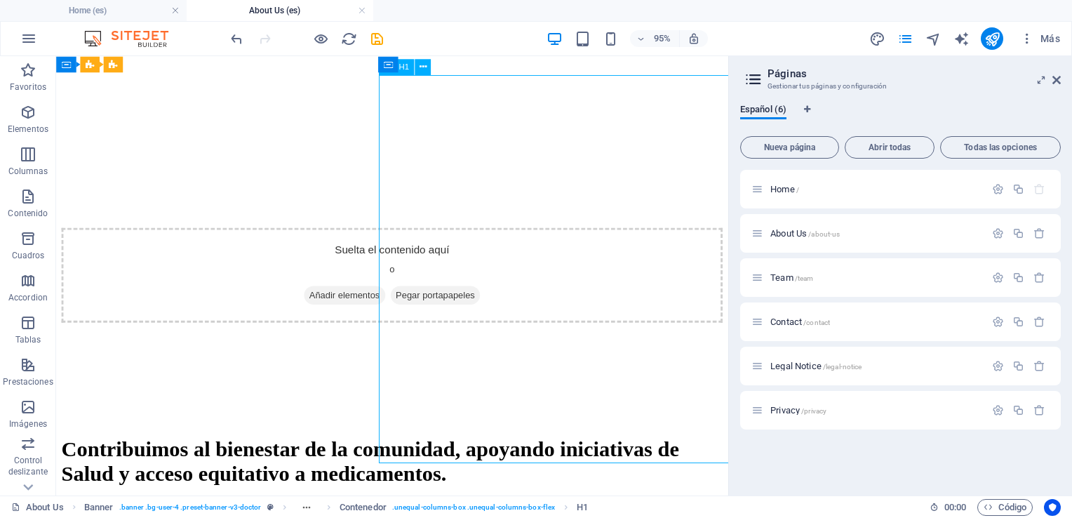
drag, startPoint x: 705, startPoint y: 474, endPoint x: 583, endPoint y: 387, distance: 149.4
click at [583, 456] on div "Contribuimos al bienestar de la comunidad, apoyando iniciativas de Salud y acce…" at bounding box center [410, 482] width 696 height 52
click at [421, 64] on icon at bounding box center [423, 67] width 7 height 14
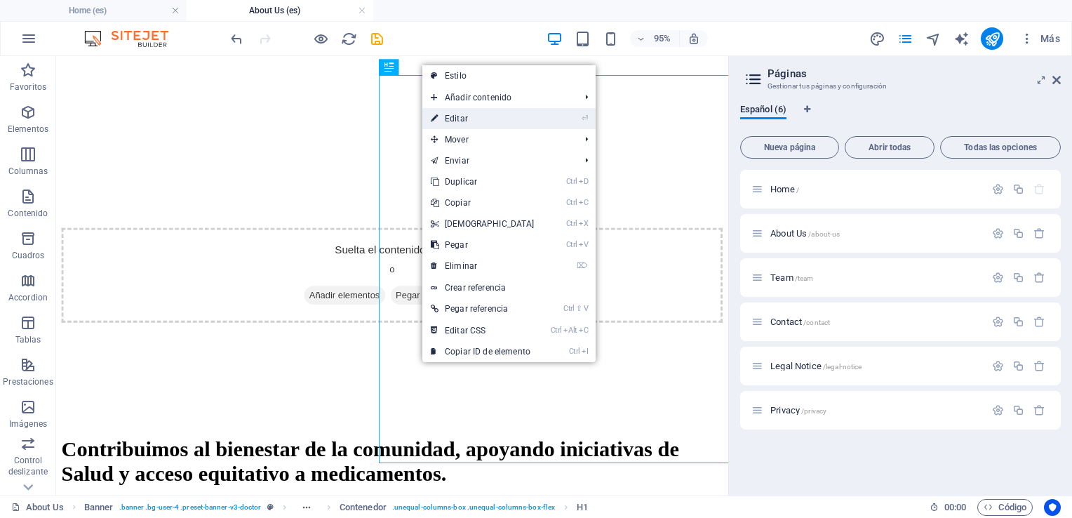
click at [463, 114] on link "⏎ Editar" at bounding box center [483, 118] width 121 height 21
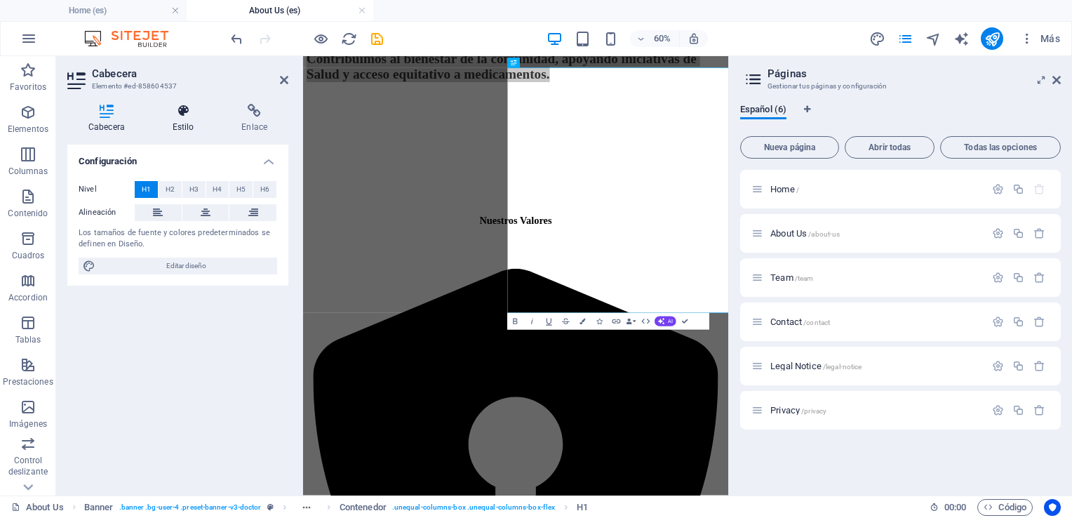
click at [177, 118] on h4 "Estilo" at bounding box center [186, 118] width 69 height 29
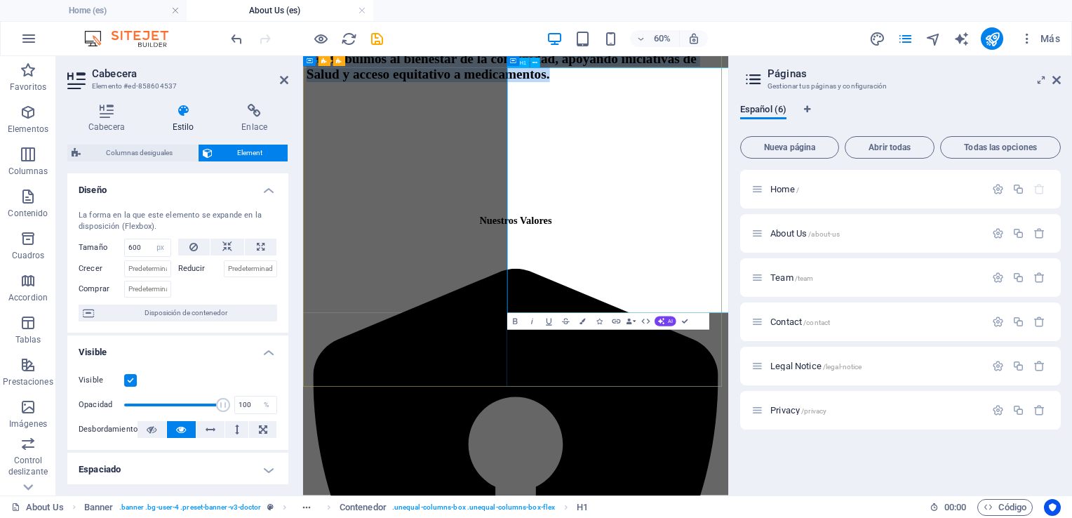
drag, startPoint x: 957, startPoint y: 470, endPoint x: 649, endPoint y: 114, distance: 471.2
click at [649, 100] on h1 "Contribuimos al bienestar de la comunidad, apoyando iniciativas de Salud y acce…" at bounding box center [658, 74] width 698 height 52
click at [583, 321] on icon "button" at bounding box center [583, 322] width 6 height 6
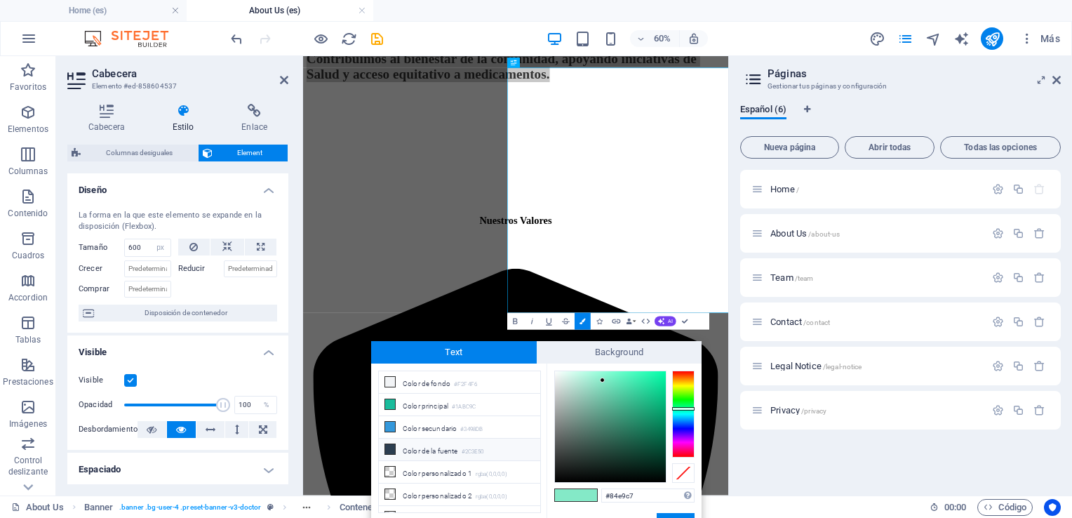
click at [443, 449] on li "Color de la fuente #2C3E50" at bounding box center [459, 450] width 161 height 22
type input "#2c3e50"
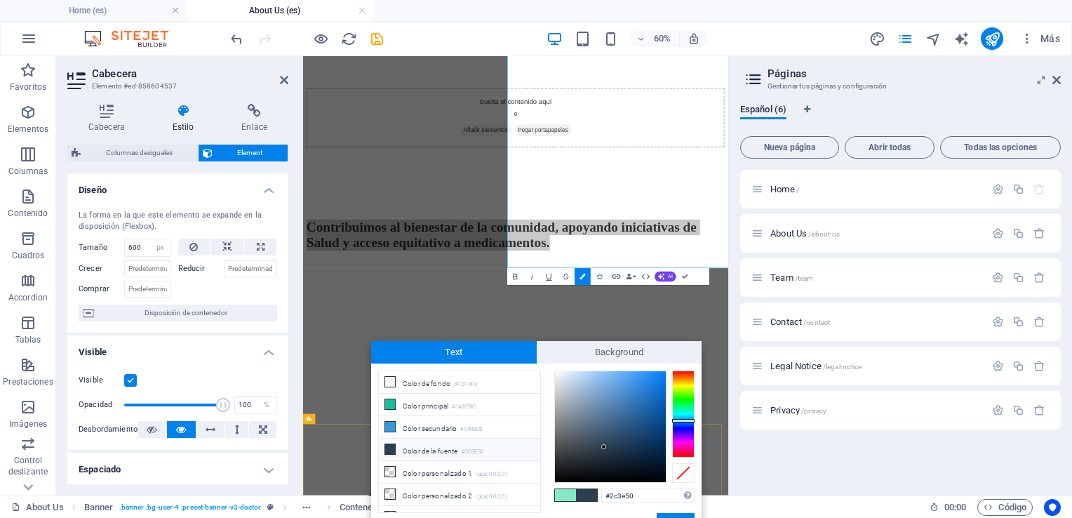
scroll to position [1115, 0]
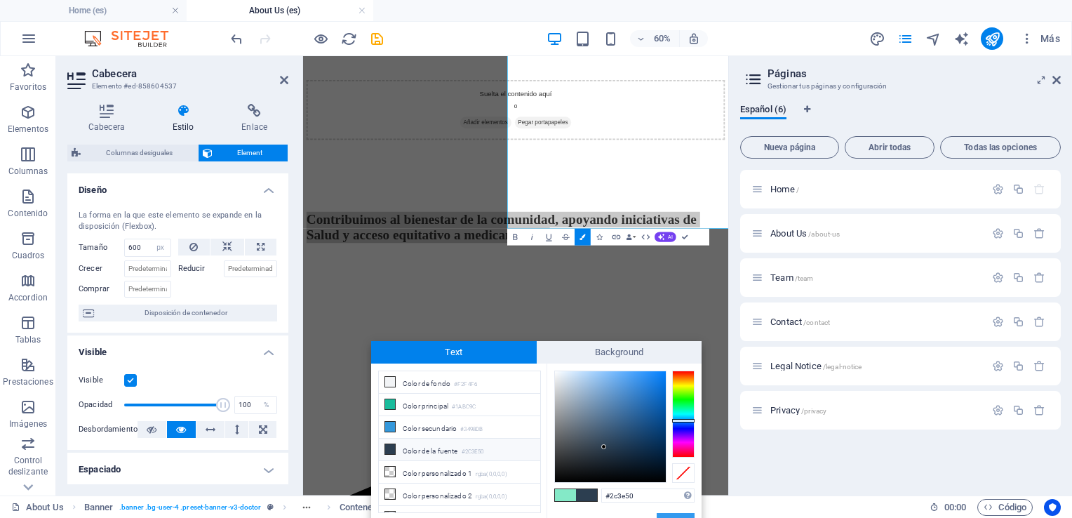
click at [671, 515] on button "Aplicar" at bounding box center [676, 521] width 38 height 17
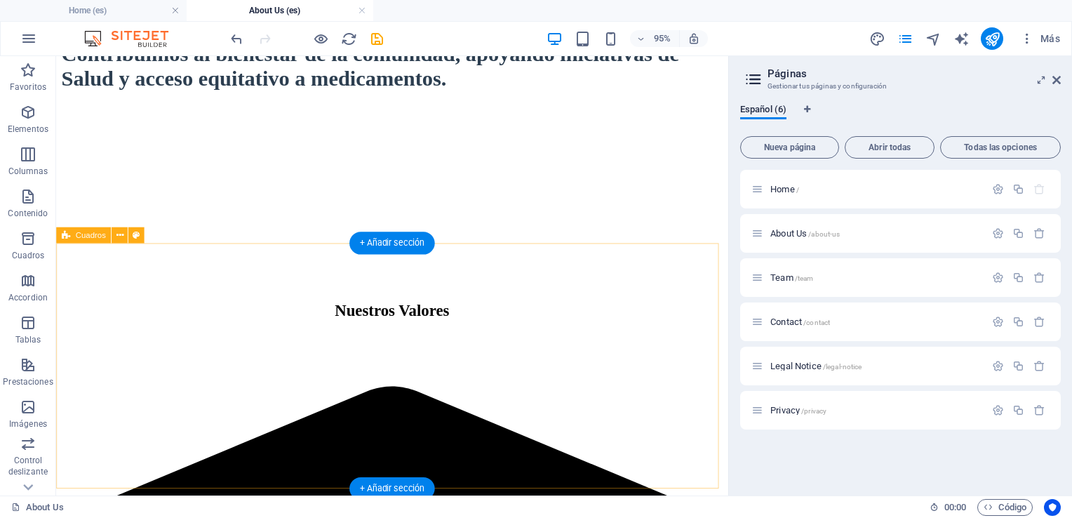
scroll to position [1465, 0]
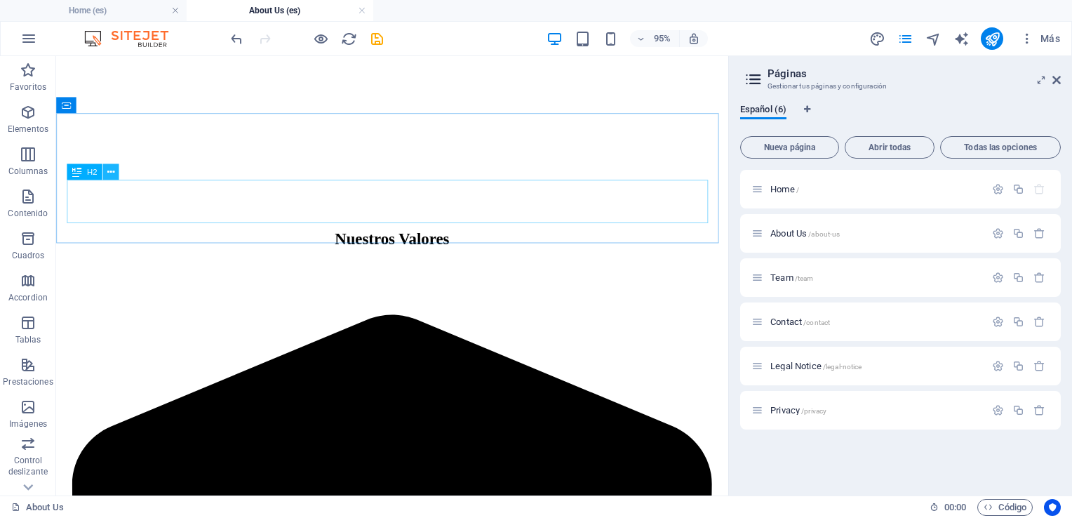
click at [111, 175] on icon at bounding box center [110, 172] width 7 height 14
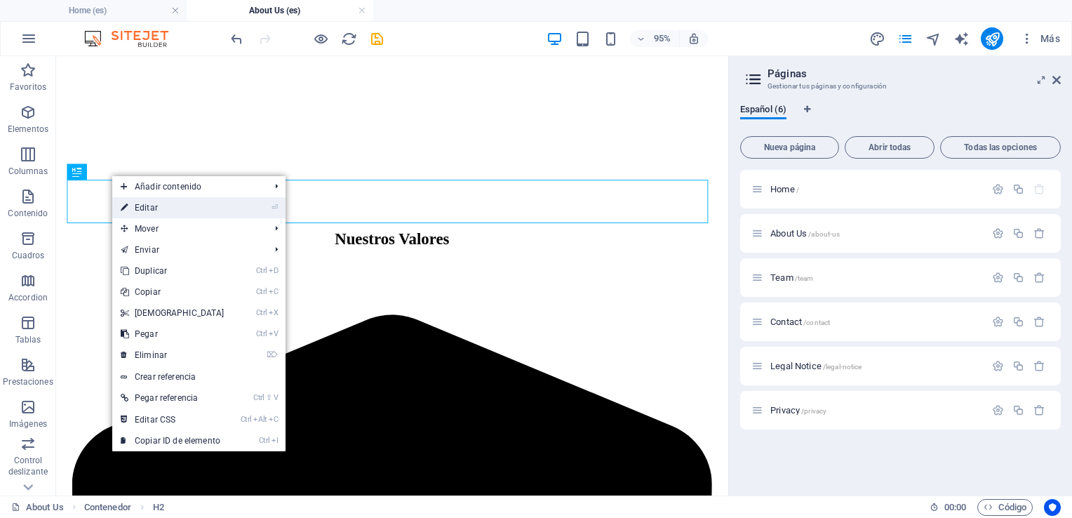
click at [145, 207] on link "⏎ Editar" at bounding box center [172, 207] width 121 height 21
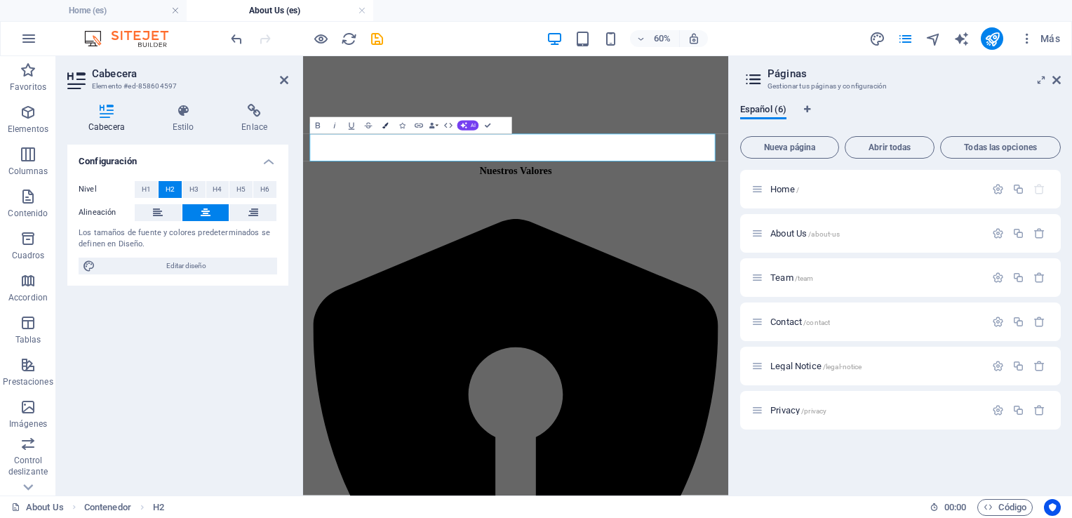
click at [385, 127] on icon "button" at bounding box center [386, 126] width 6 height 6
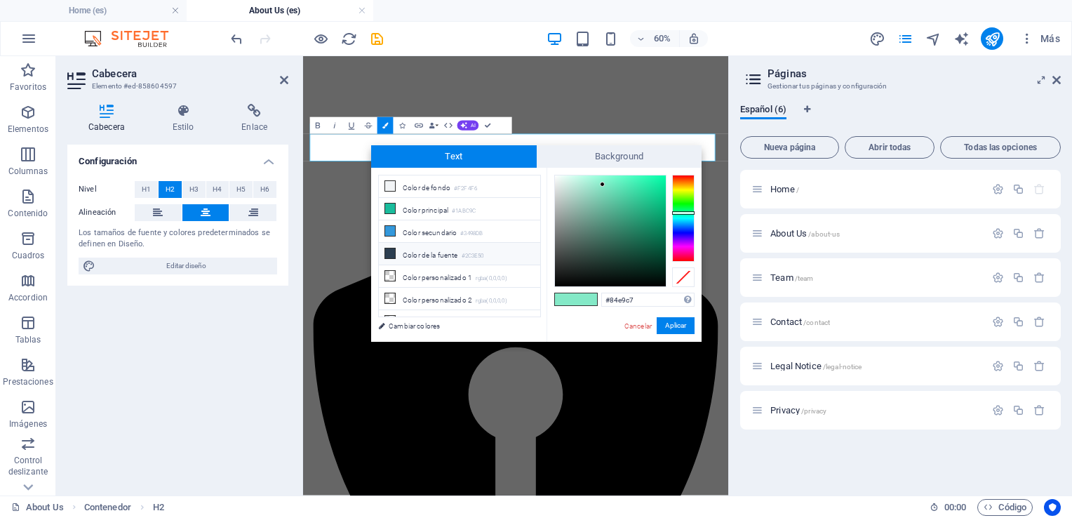
click at [409, 248] on li "Color de la fuente #2C3E50" at bounding box center [459, 254] width 161 height 22
type input "#2c3e50"
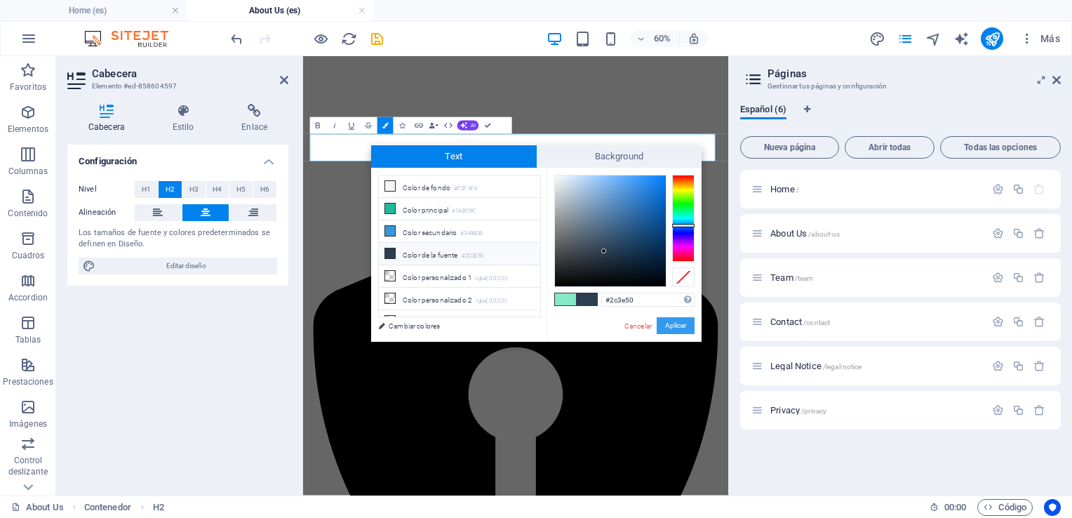
click at [666, 324] on button "Aplicar" at bounding box center [676, 325] width 38 height 17
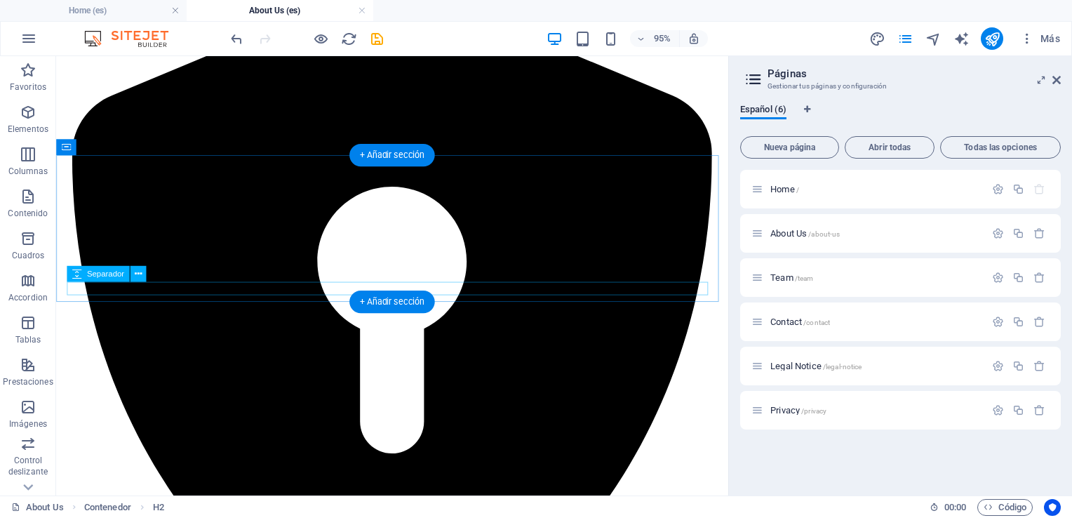
scroll to position [1816, 0]
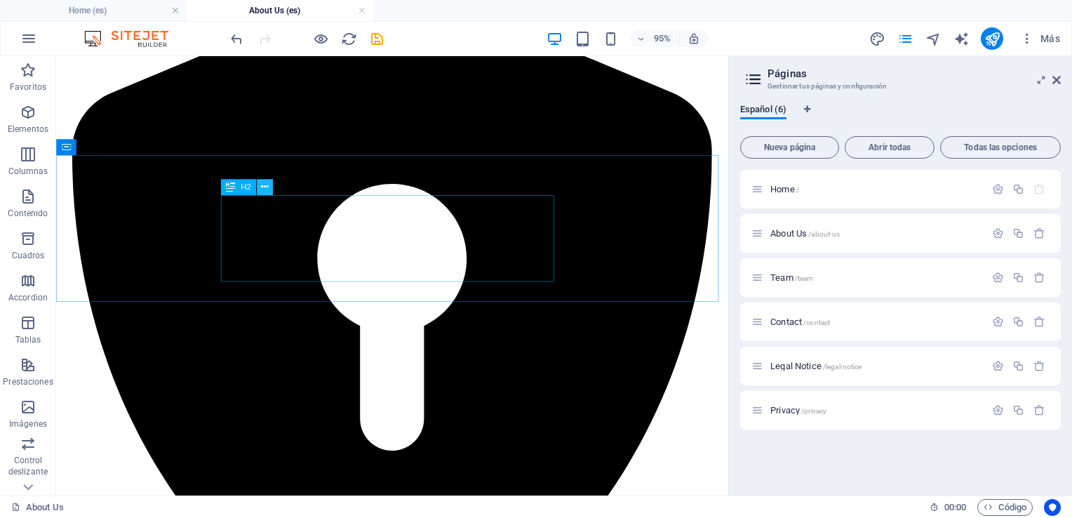
click at [265, 187] on icon at bounding box center [264, 187] width 7 height 14
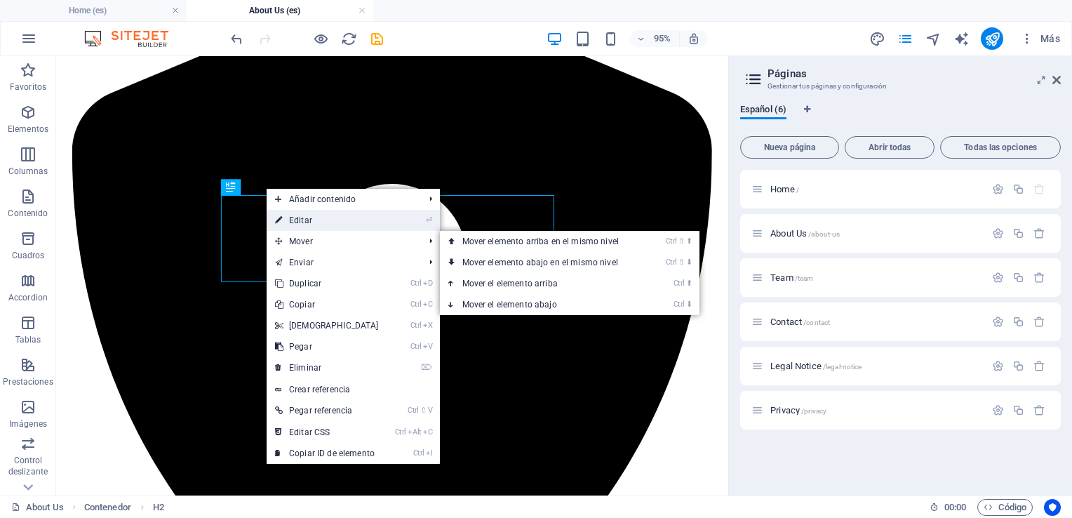
click at [297, 220] on link "⏎ Editar" at bounding box center [327, 220] width 121 height 21
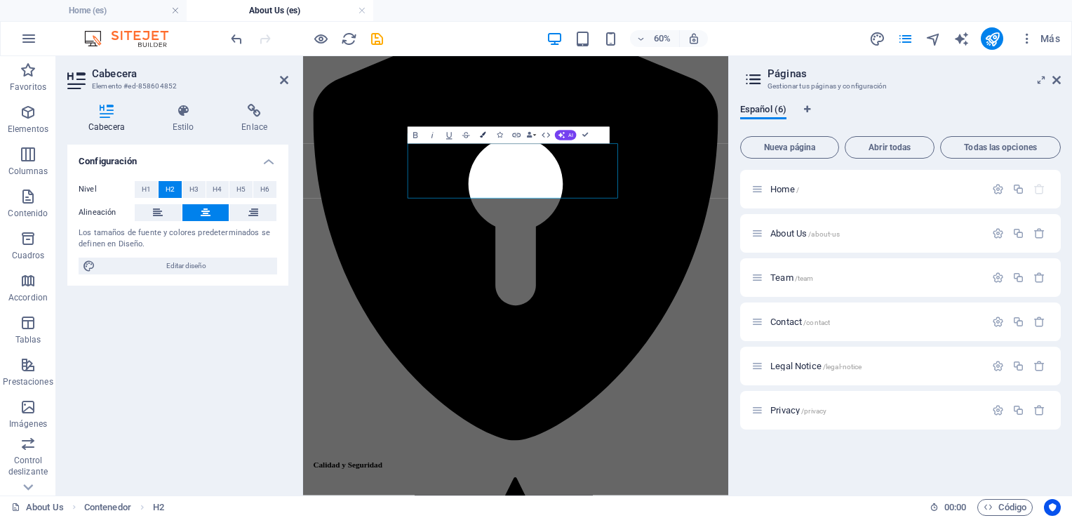
click at [481, 135] on icon "button" at bounding box center [483, 136] width 6 height 6
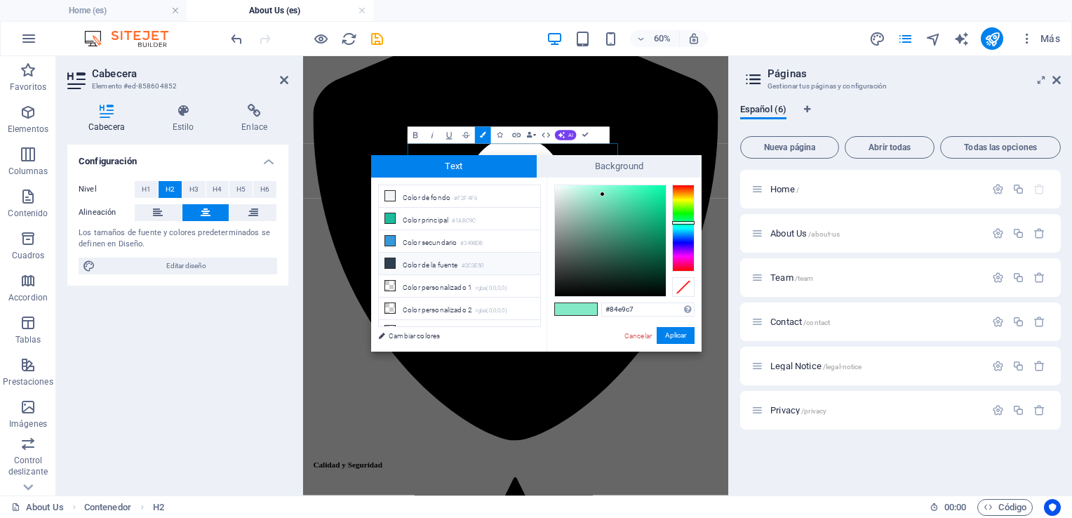
click at [404, 258] on li "Color de la fuente #2C3E50" at bounding box center [459, 264] width 161 height 22
type input "#2c3e50"
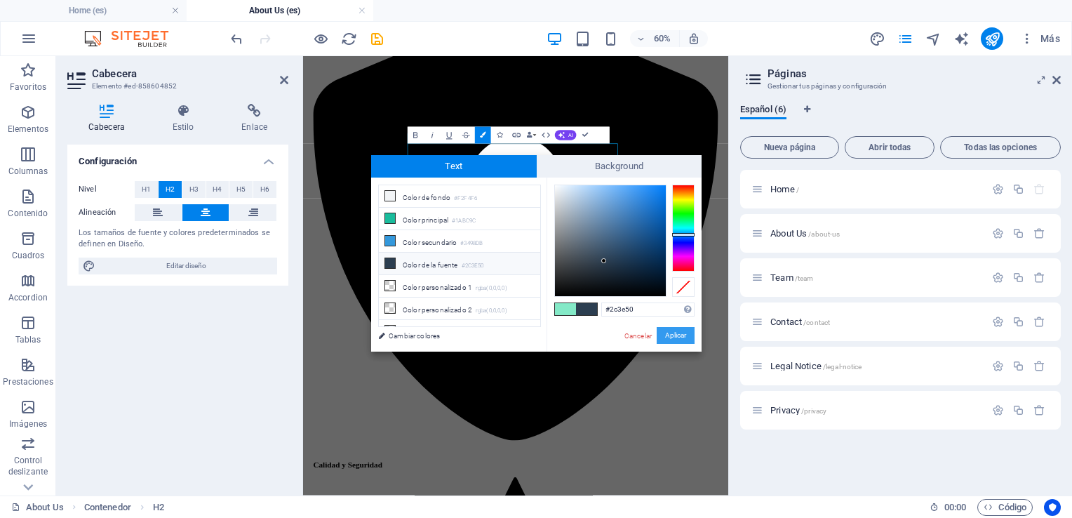
click at [682, 335] on button "Aplicar" at bounding box center [676, 335] width 38 height 17
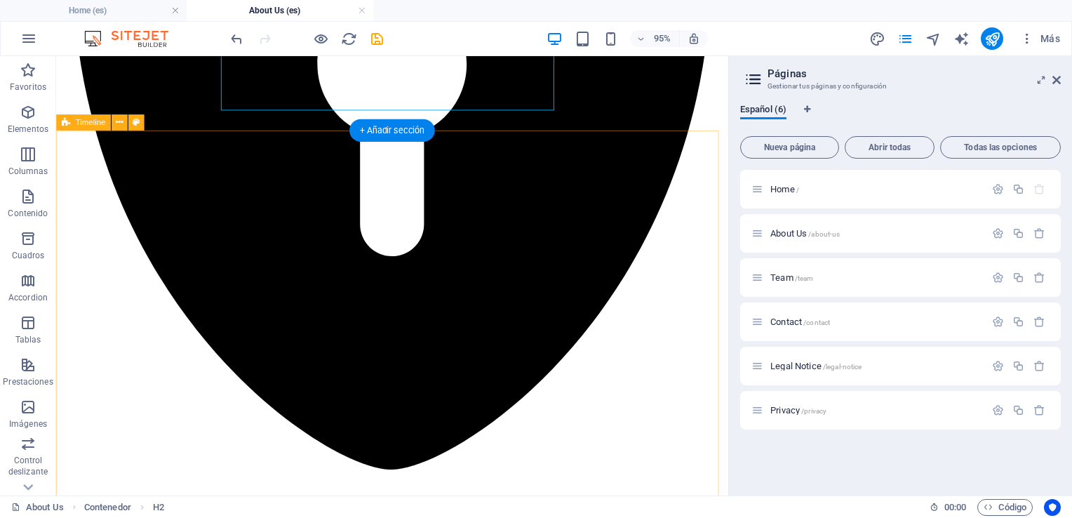
scroll to position [2027, 0]
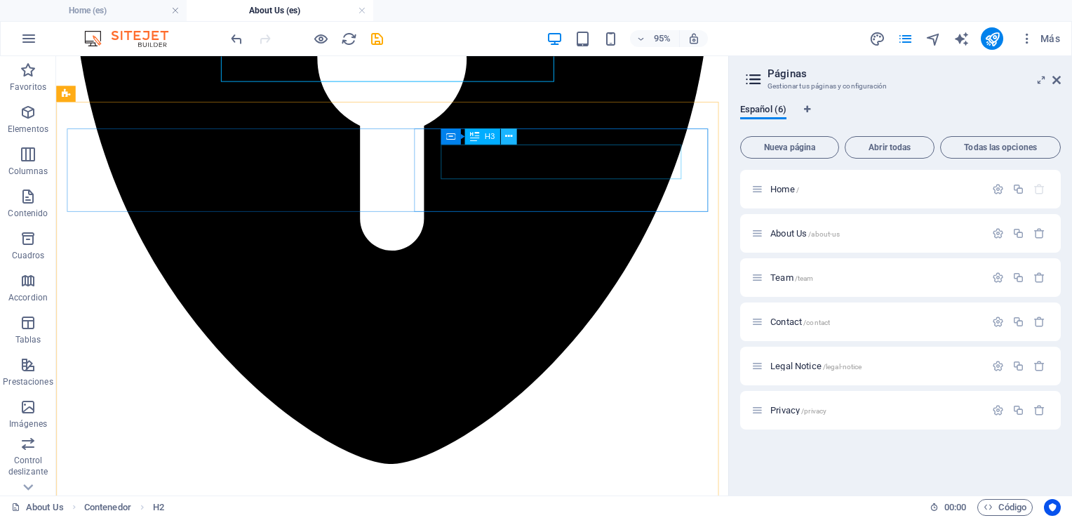
click at [508, 138] on icon at bounding box center [508, 136] width 7 height 14
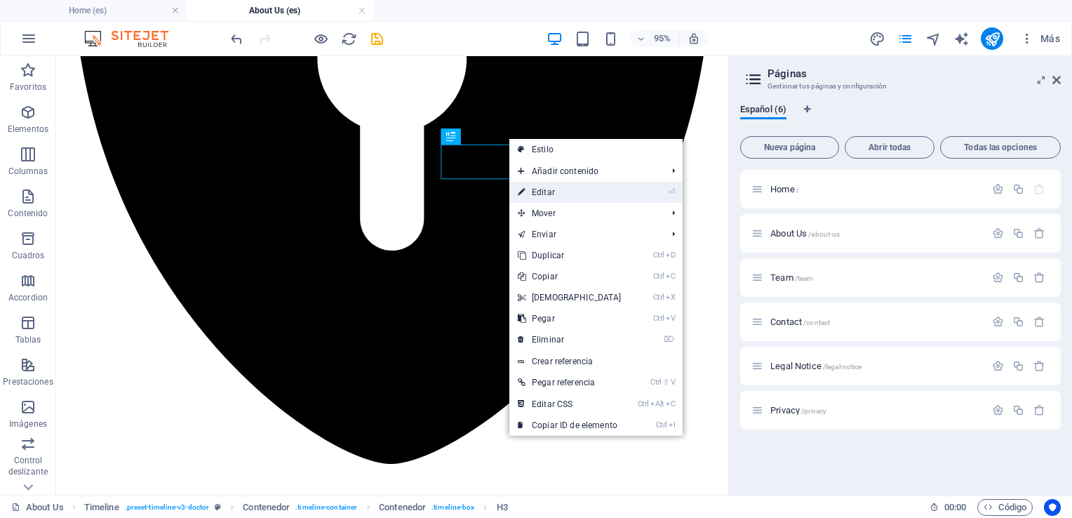
click at [544, 190] on link "⏎ Editar" at bounding box center [570, 192] width 121 height 21
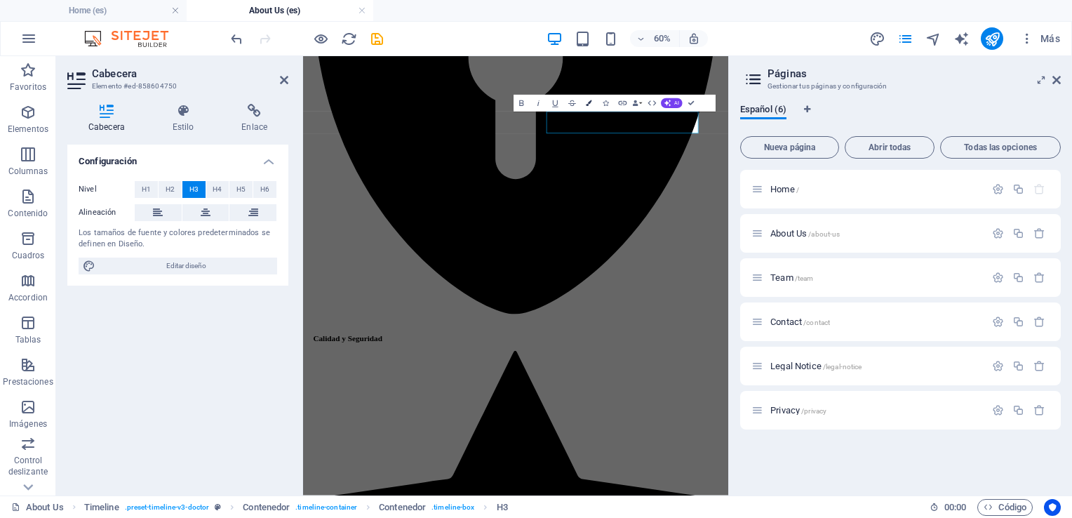
click at [587, 104] on icon "button" at bounding box center [589, 103] width 6 height 6
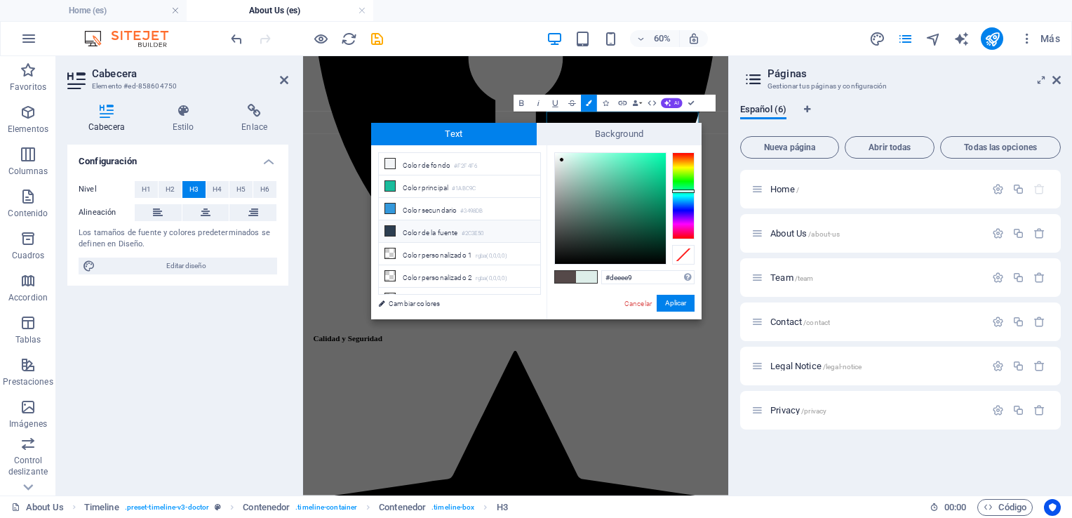
click at [434, 230] on li "Color de la fuente #2C3E50" at bounding box center [459, 231] width 161 height 22
type input "#2c3e50"
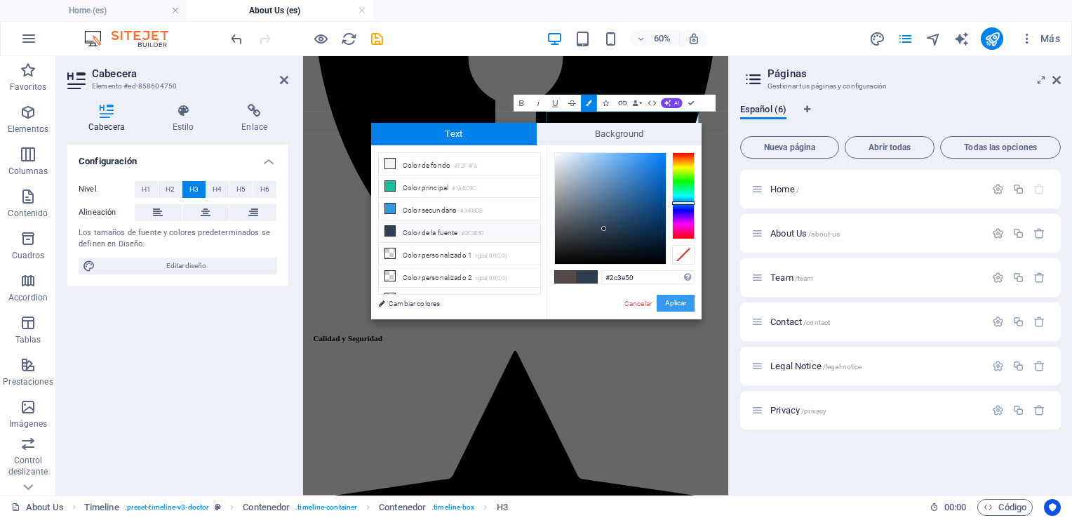
click at [664, 302] on button "Aplicar" at bounding box center [676, 303] width 38 height 17
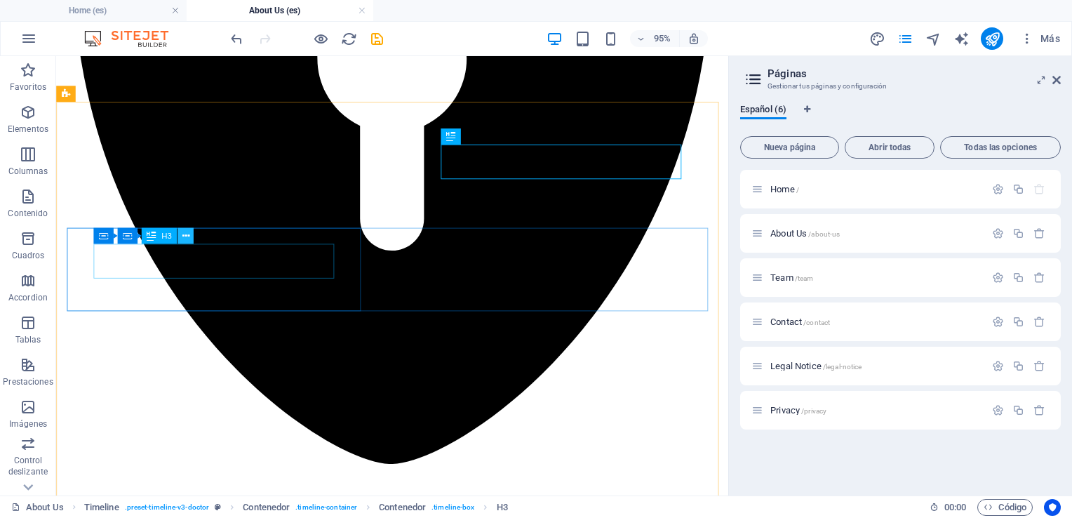
click at [188, 236] on icon at bounding box center [185, 236] width 7 height 14
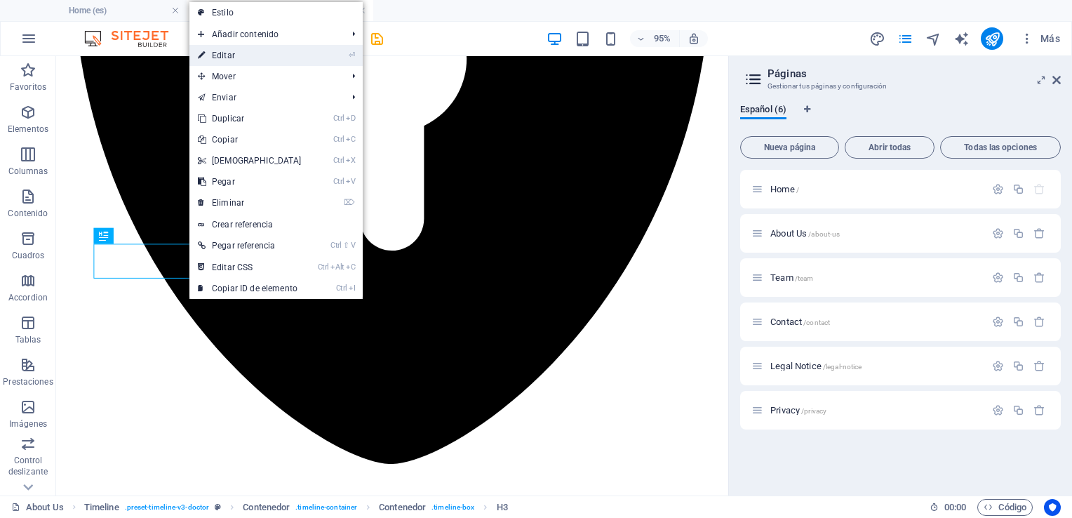
click at [233, 56] on link "⏎ Editar" at bounding box center [250, 55] width 121 height 21
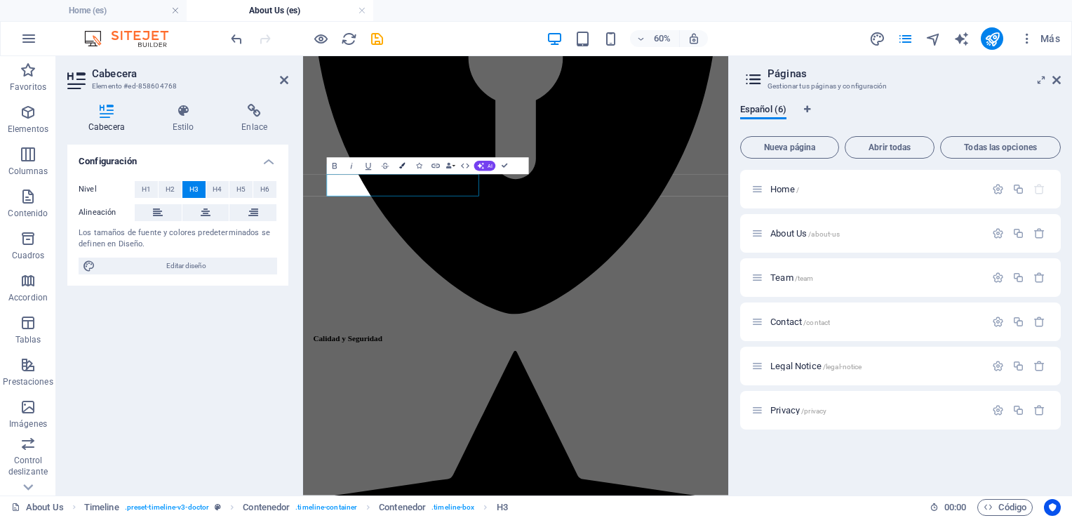
click at [401, 166] on icon "button" at bounding box center [402, 167] width 6 height 6
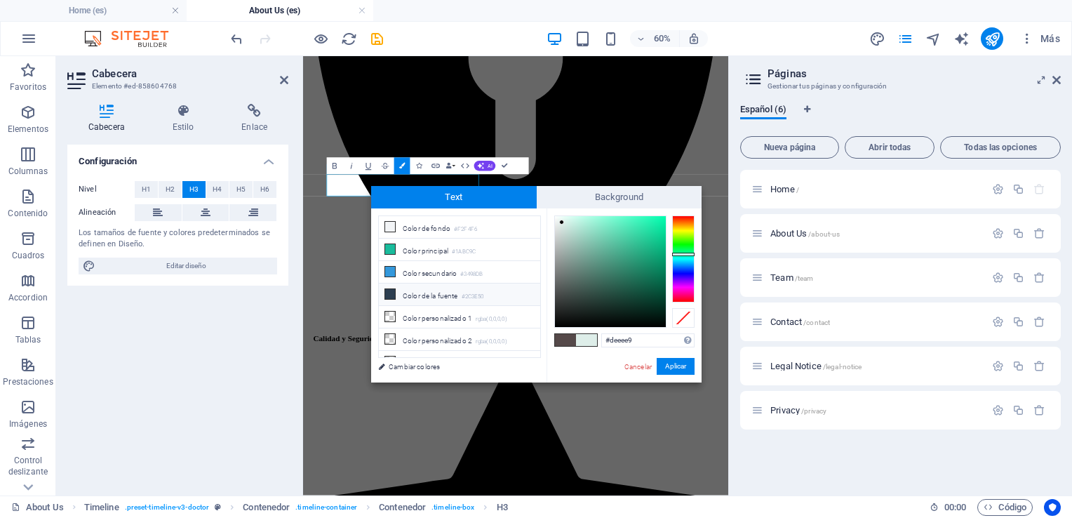
click at [414, 292] on li "Color de la fuente #2C3E50" at bounding box center [459, 295] width 161 height 22
type input "#2c3e50"
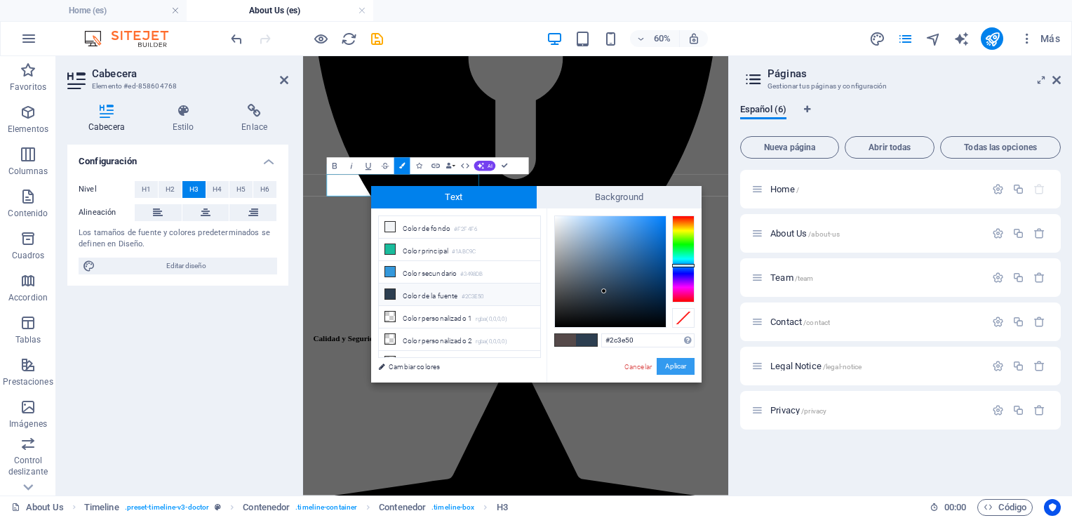
click at [670, 366] on button "Aplicar" at bounding box center [676, 366] width 38 height 17
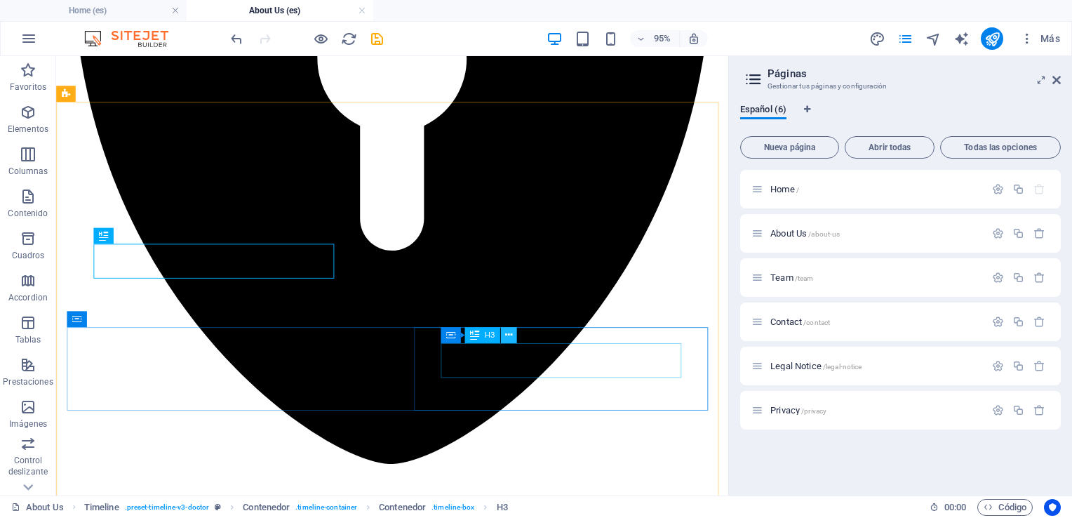
click at [508, 335] on icon at bounding box center [508, 335] width 7 height 14
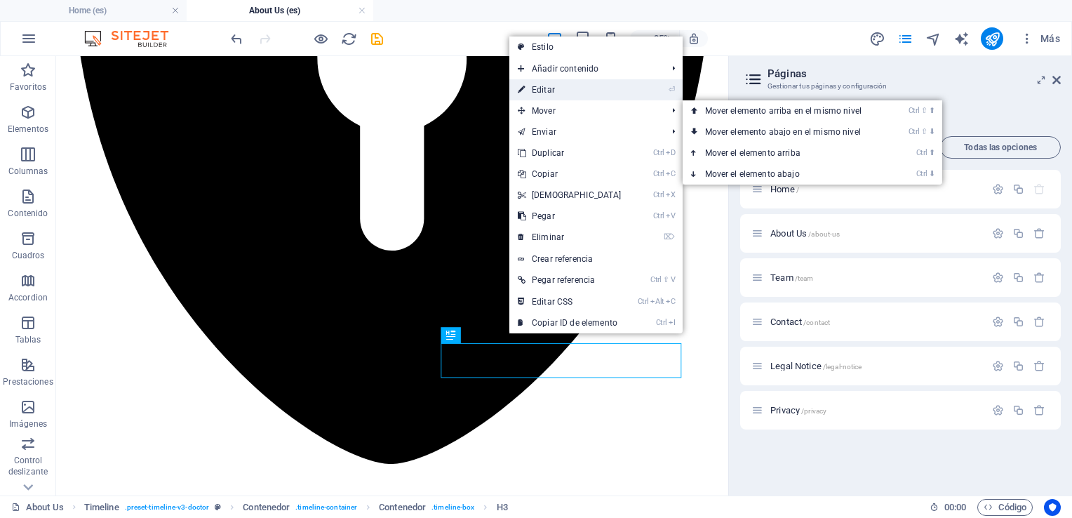
click at [543, 94] on link "⏎ Editar" at bounding box center [570, 89] width 121 height 21
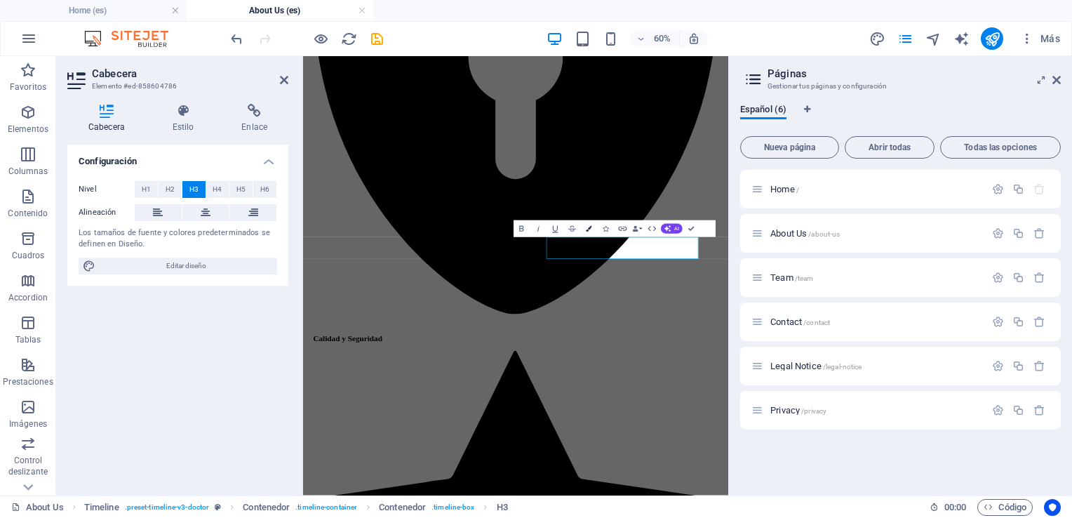
click at [590, 230] on icon "button" at bounding box center [589, 229] width 6 height 6
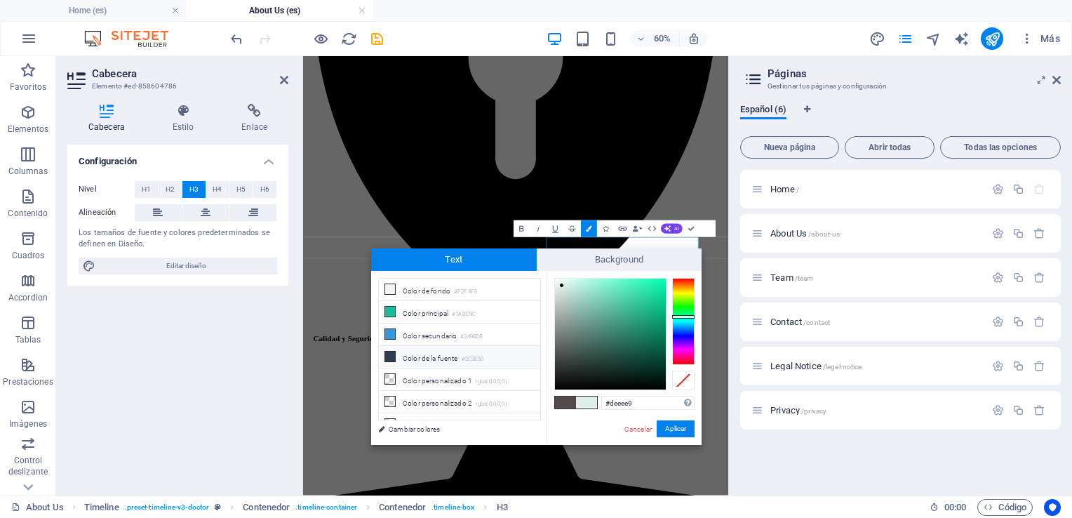
click at [434, 355] on li "Color de la fuente #2C3E50" at bounding box center [459, 357] width 161 height 22
type input "#2c3e50"
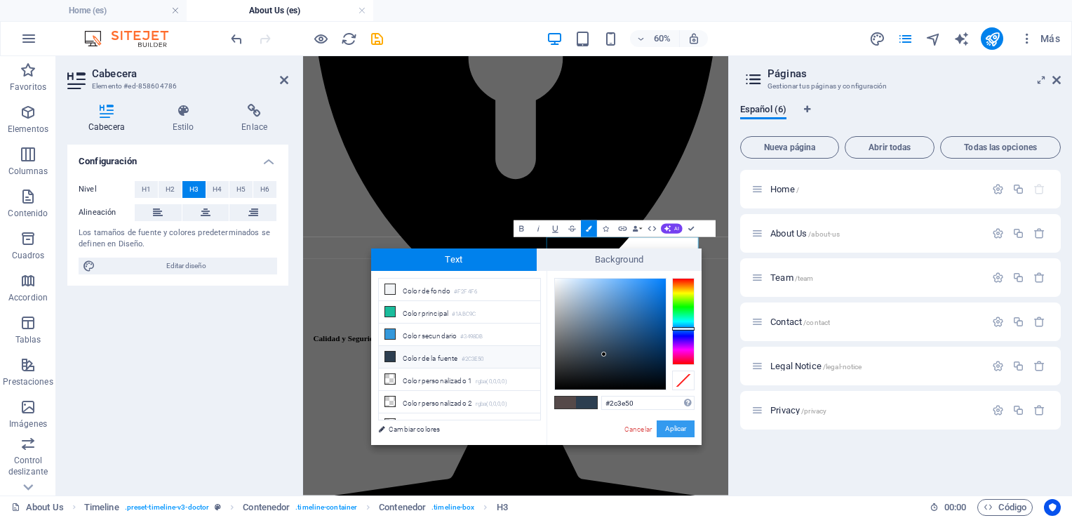
click at [667, 427] on button "Aplicar" at bounding box center [676, 428] width 38 height 17
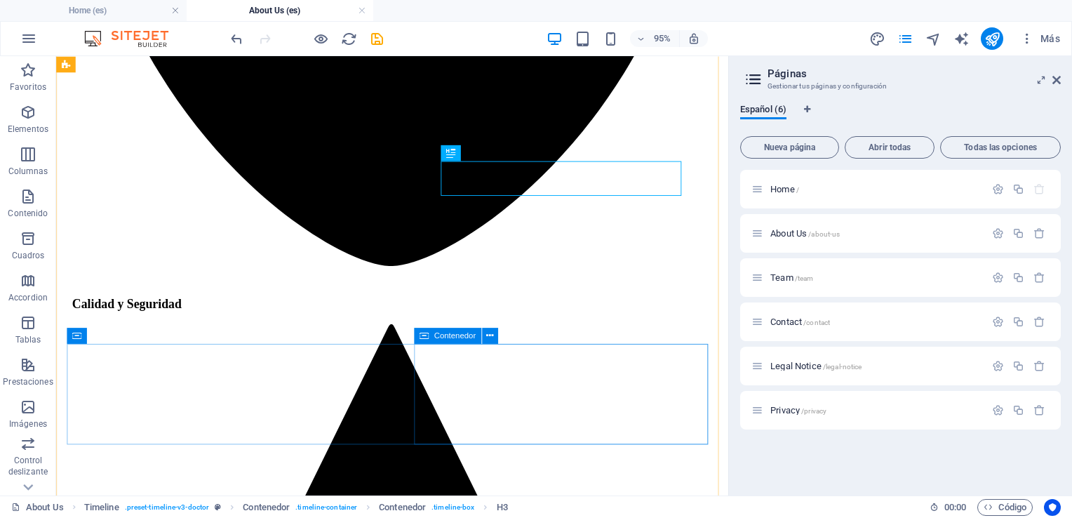
scroll to position [2238, 0]
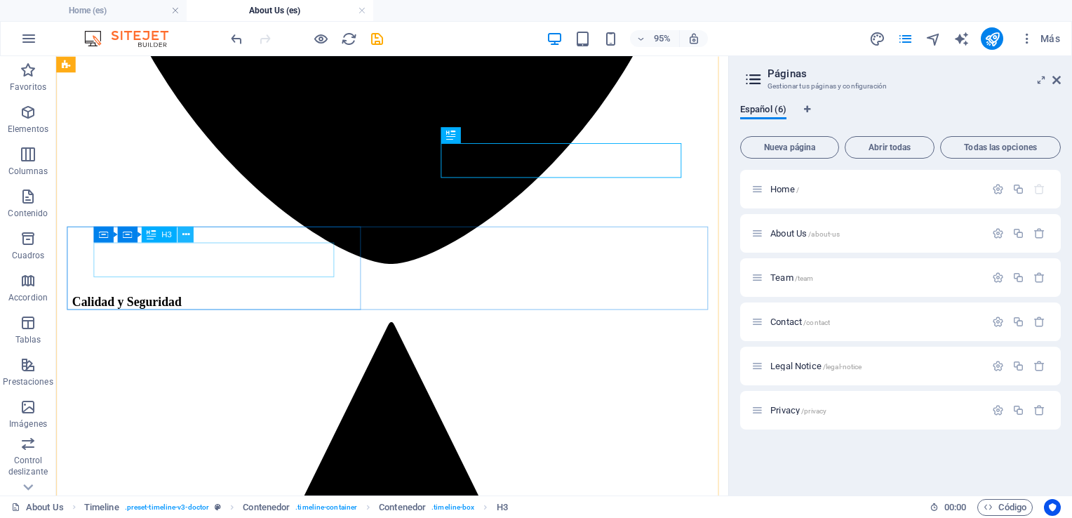
click at [191, 231] on button at bounding box center [186, 234] width 16 height 16
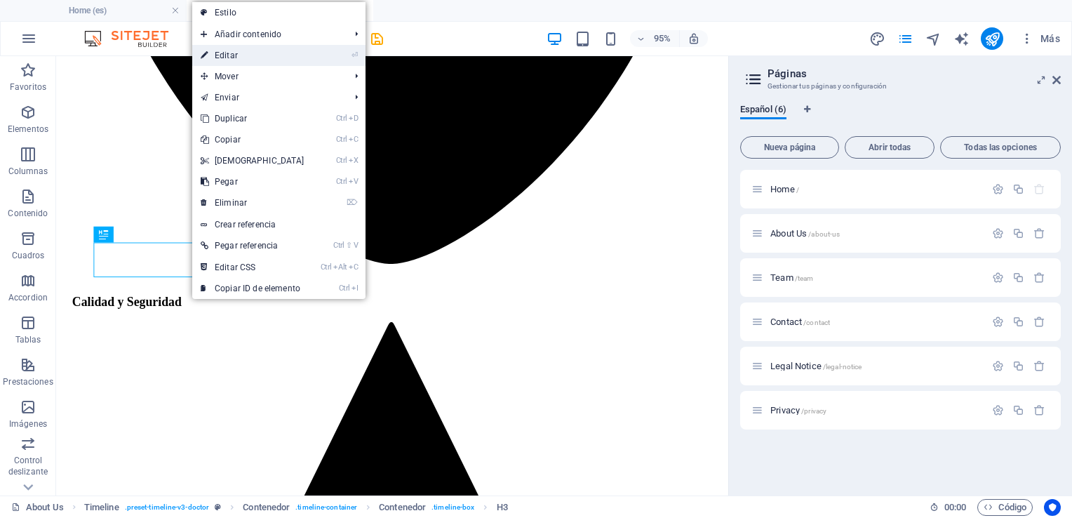
click at [232, 58] on link "⏎ Editar" at bounding box center [252, 55] width 121 height 21
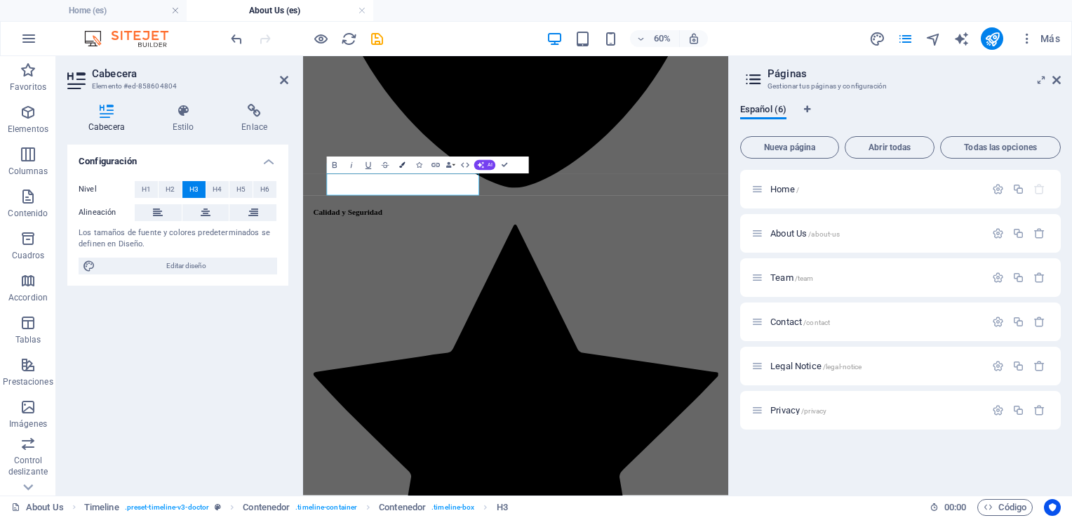
click at [401, 164] on icon "button" at bounding box center [402, 165] width 6 height 6
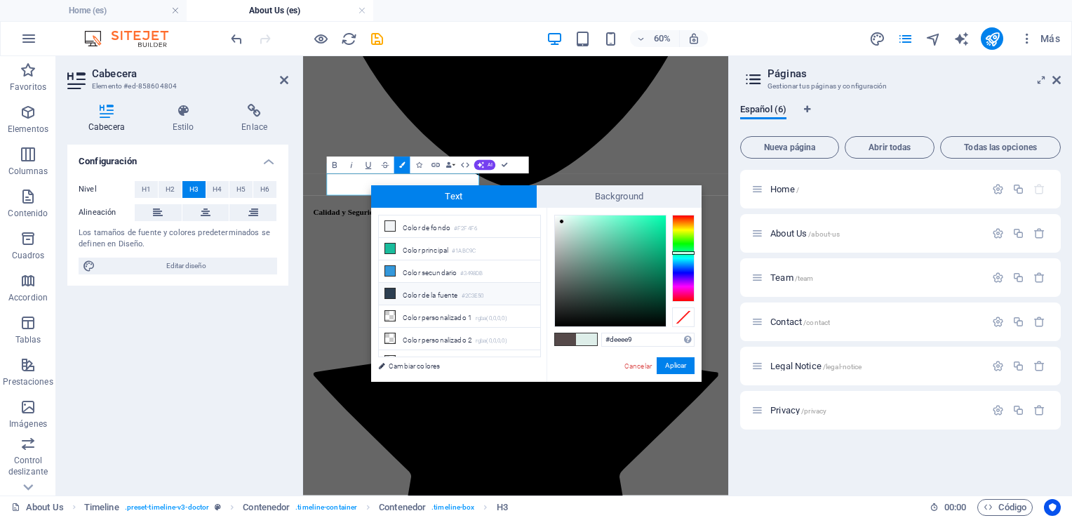
click at [432, 292] on li "Color de la fuente #2C3E50" at bounding box center [459, 294] width 161 height 22
type input "#2c3e50"
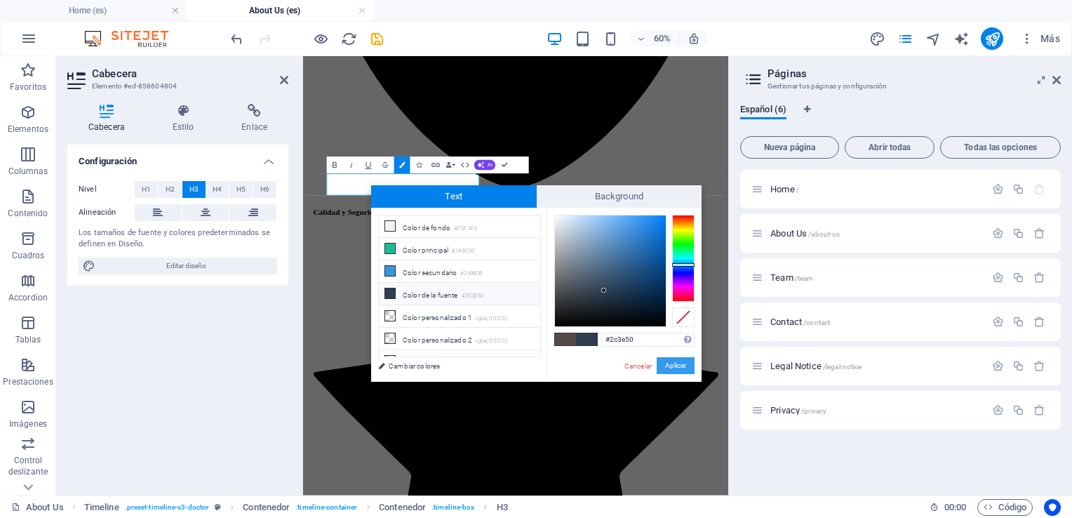
click at [673, 366] on button "Aplicar" at bounding box center [676, 365] width 38 height 17
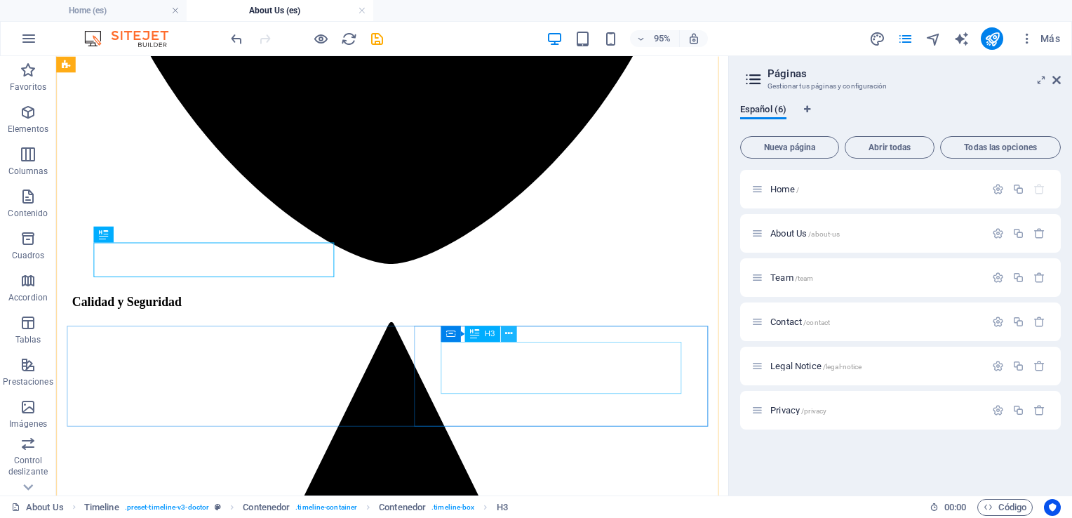
click at [511, 335] on icon at bounding box center [508, 333] width 7 height 14
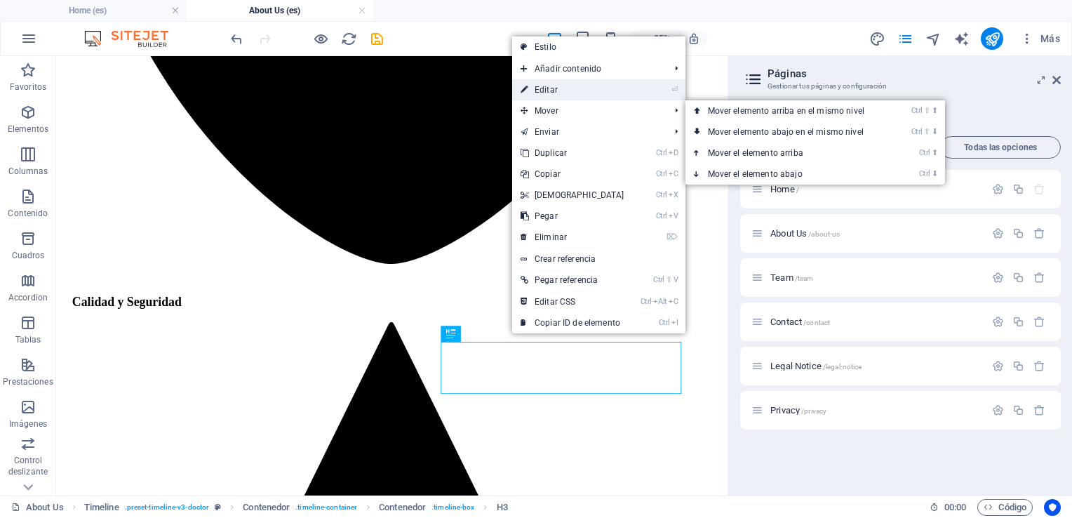
click at [552, 91] on link "⏎ Editar" at bounding box center [572, 89] width 121 height 21
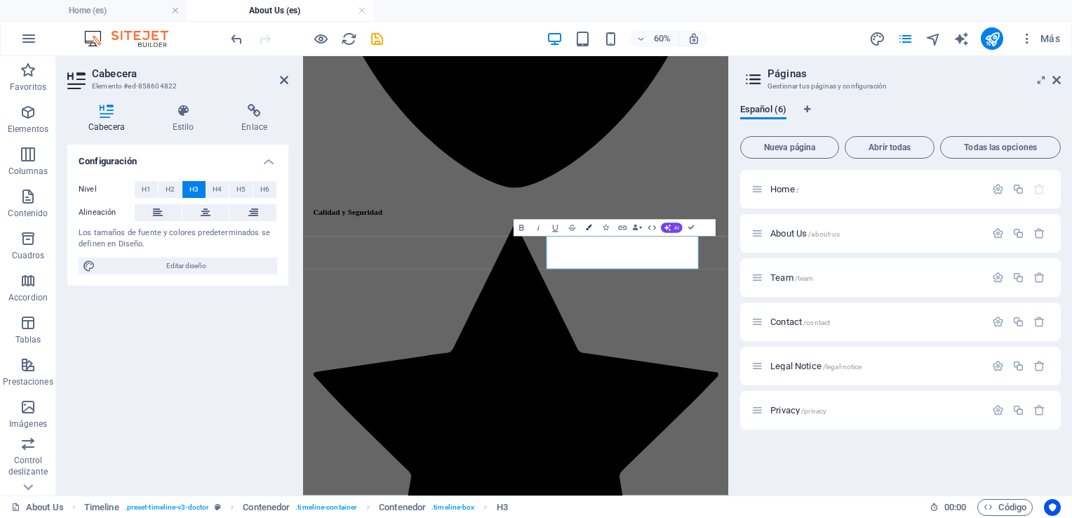
click at [587, 230] on icon "button" at bounding box center [589, 228] width 6 height 6
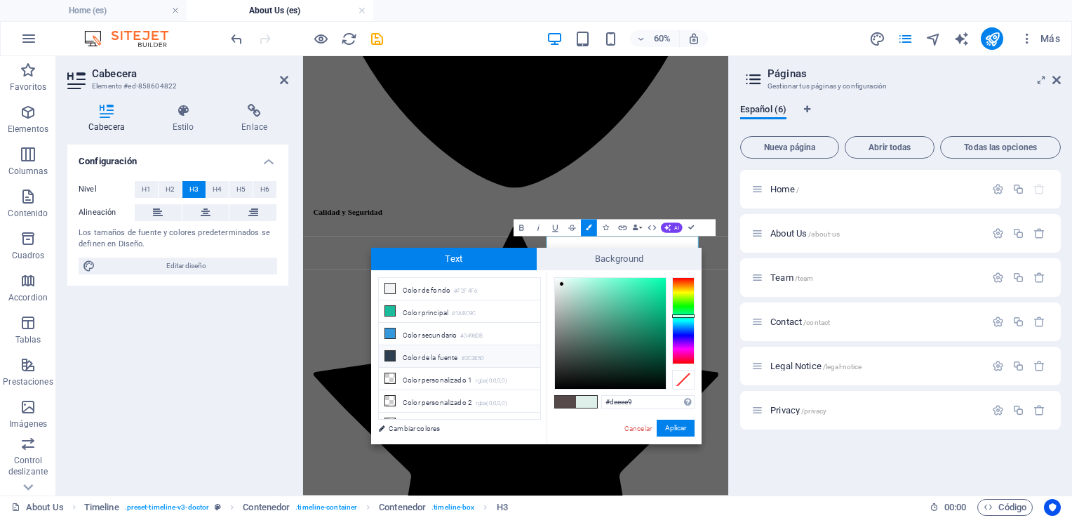
click at [441, 355] on li "Color de la fuente #2C3E50" at bounding box center [459, 356] width 161 height 22
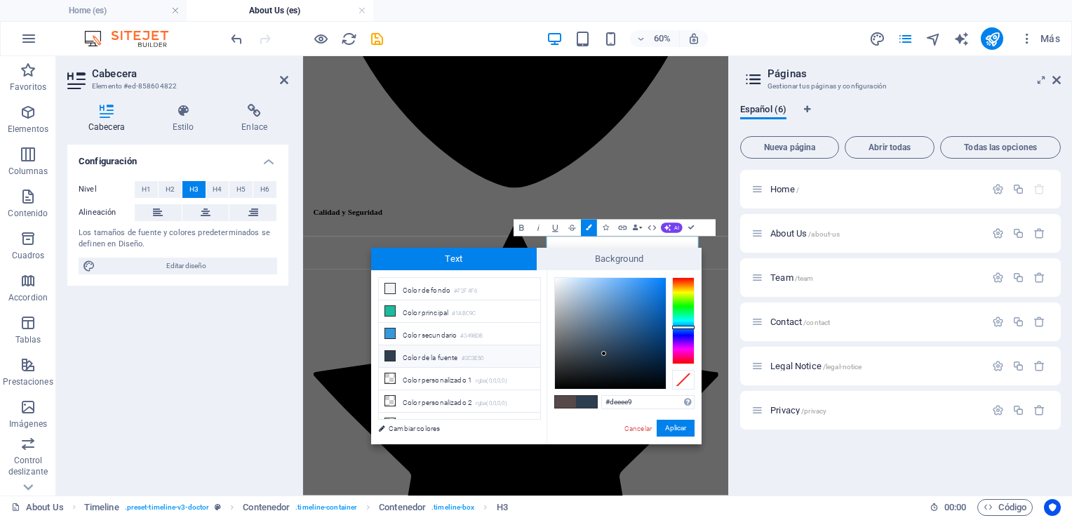
type input "#2c3e50"
click at [690, 428] on button "Aplicar" at bounding box center [676, 428] width 38 height 17
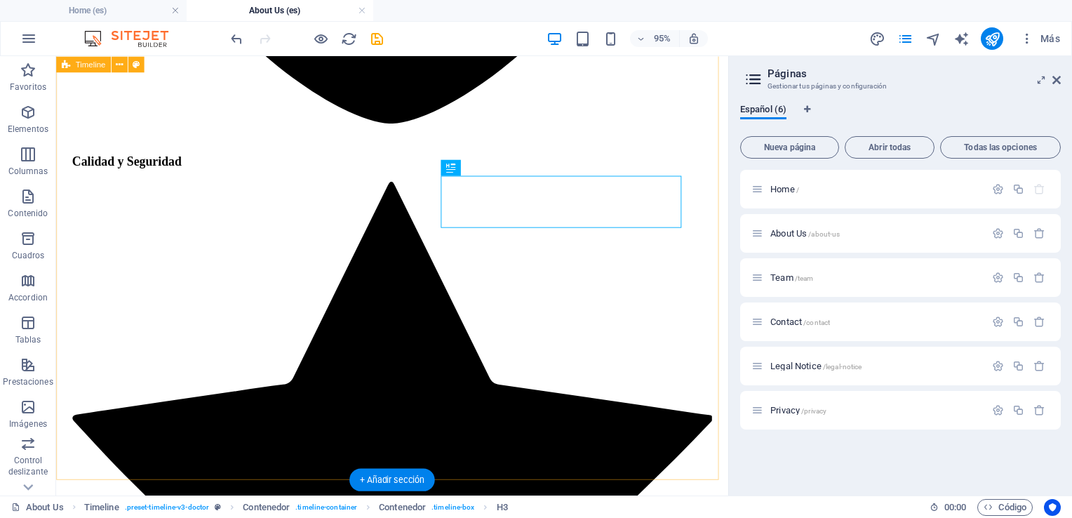
scroll to position [2448, 0]
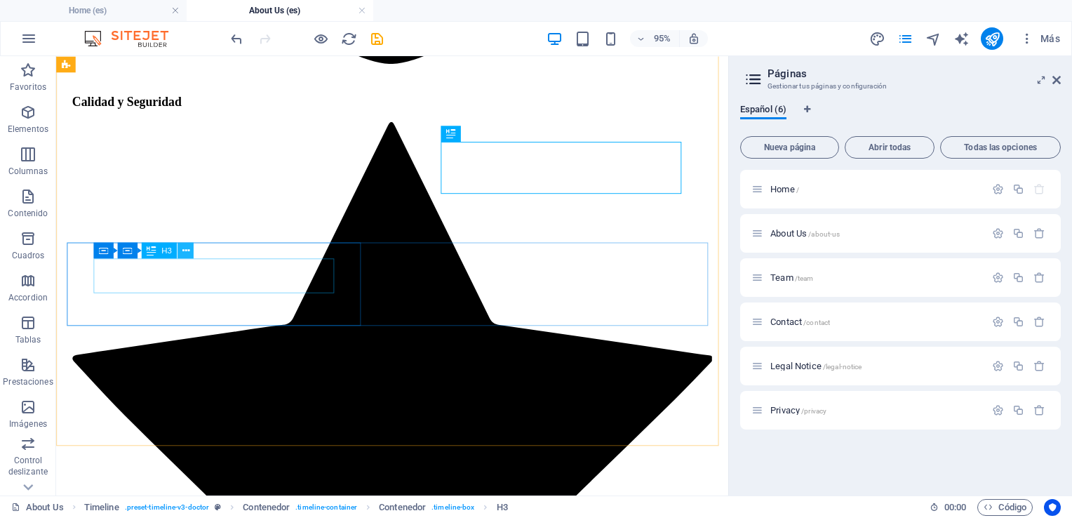
click at [185, 250] on icon at bounding box center [185, 251] width 7 height 14
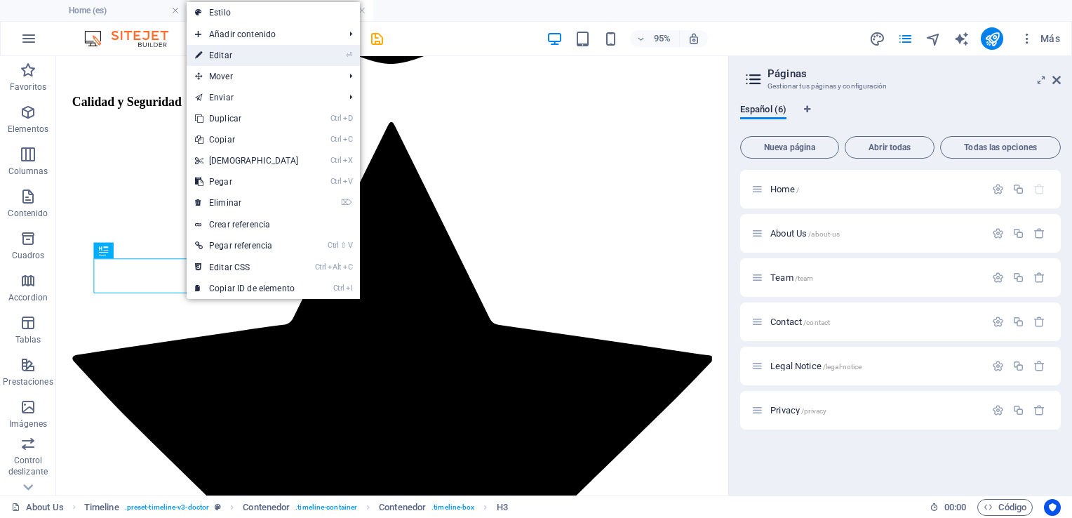
click at [225, 52] on link "⏎ Editar" at bounding box center [247, 55] width 121 height 21
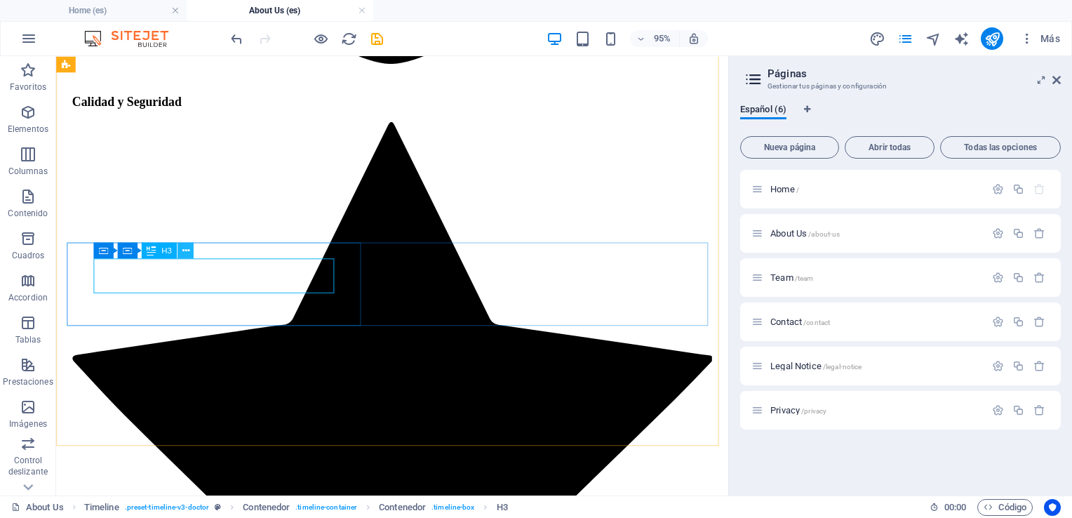
click at [185, 250] on icon at bounding box center [185, 251] width 7 height 14
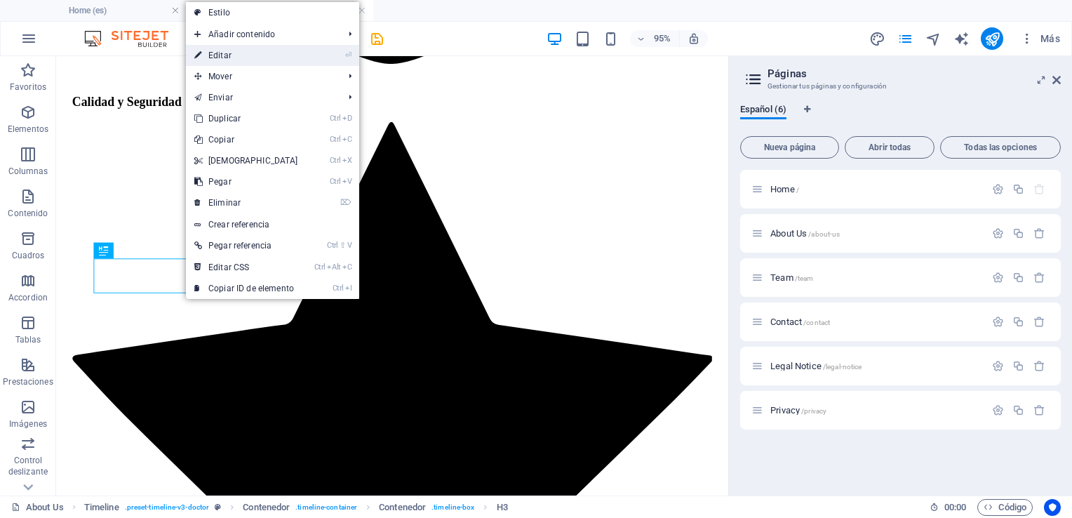
click at [232, 56] on link "⏎ Editar" at bounding box center [246, 55] width 121 height 21
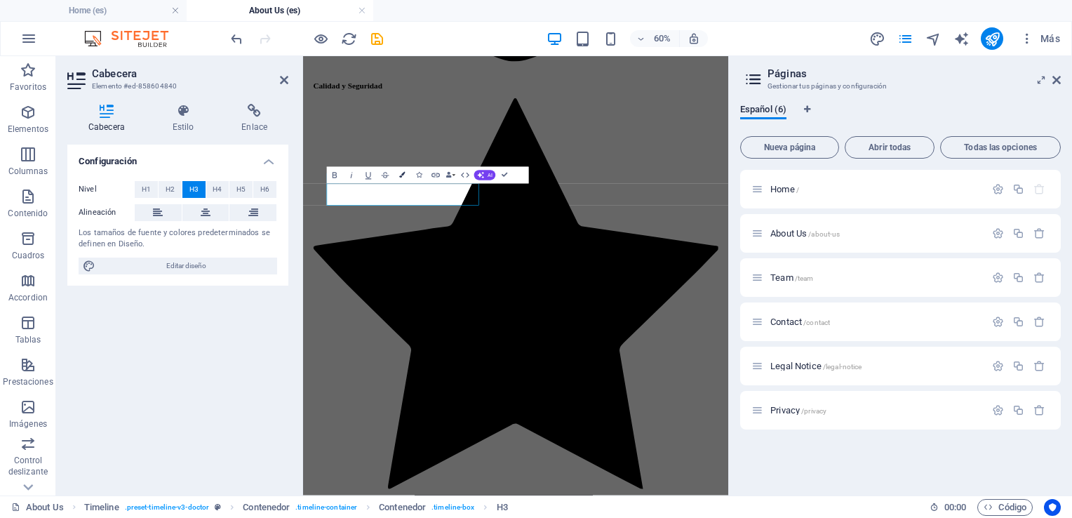
click at [399, 176] on icon "button" at bounding box center [402, 176] width 6 height 6
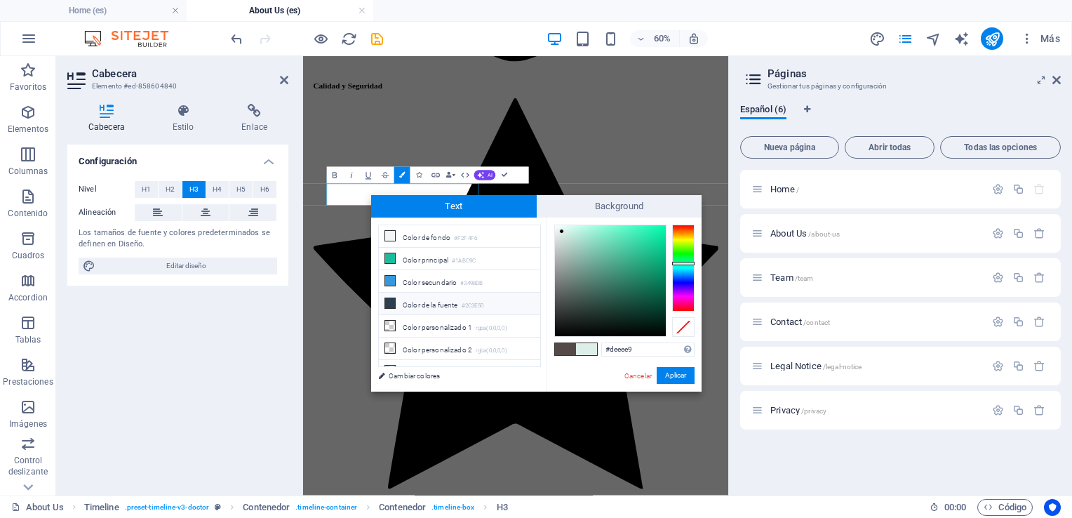
click at [418, 302] on li "Color de la fuente #2C3E50" at bounding box center [459, 304] width 161 height 22
type input "#2c3e50"
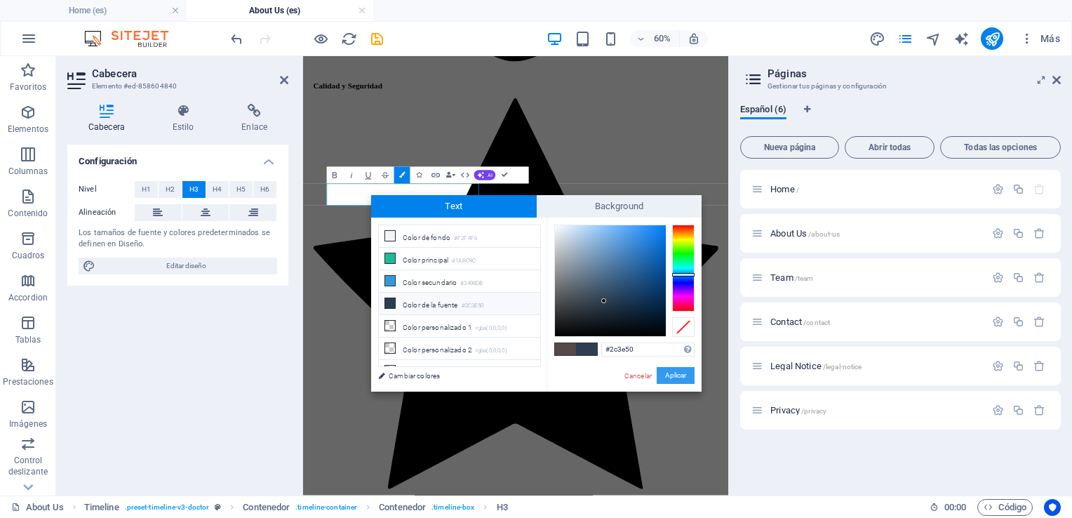
click at [677, 378] on button "Aplicar" at bounding box center [676, 375] width 38 height 17
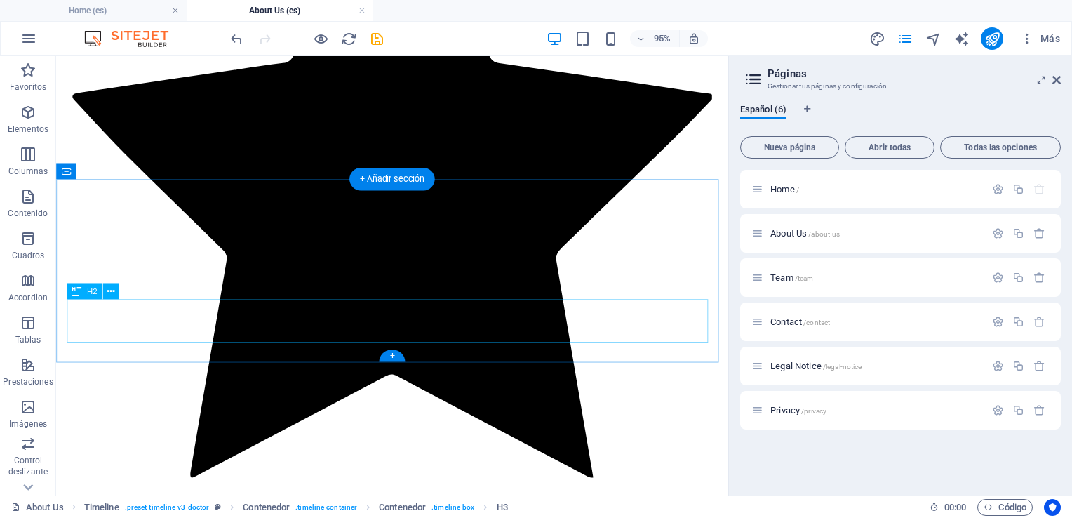
scroll to position [2729, 0]
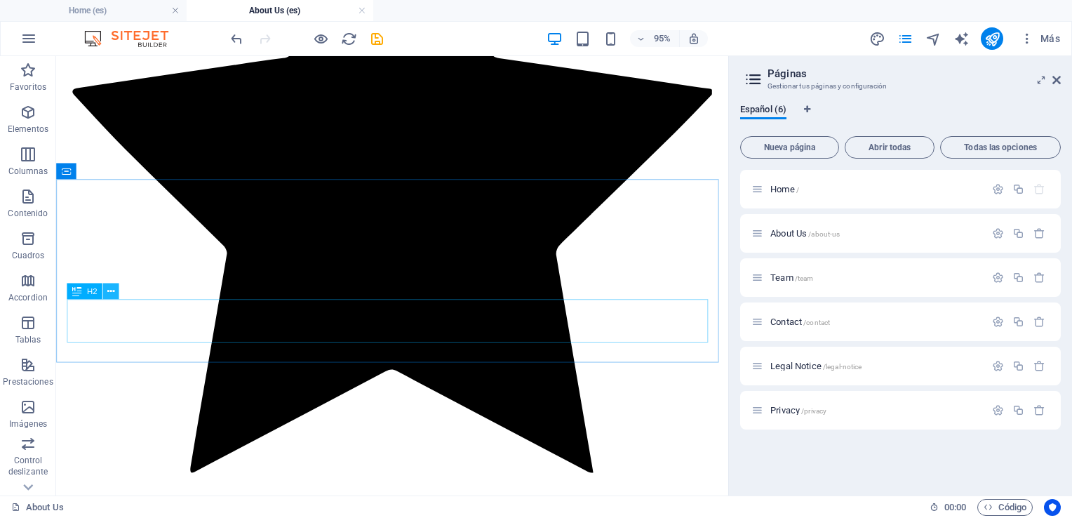
click at [116, 291] on button at bounding box center [111, 291] width 16 height 16
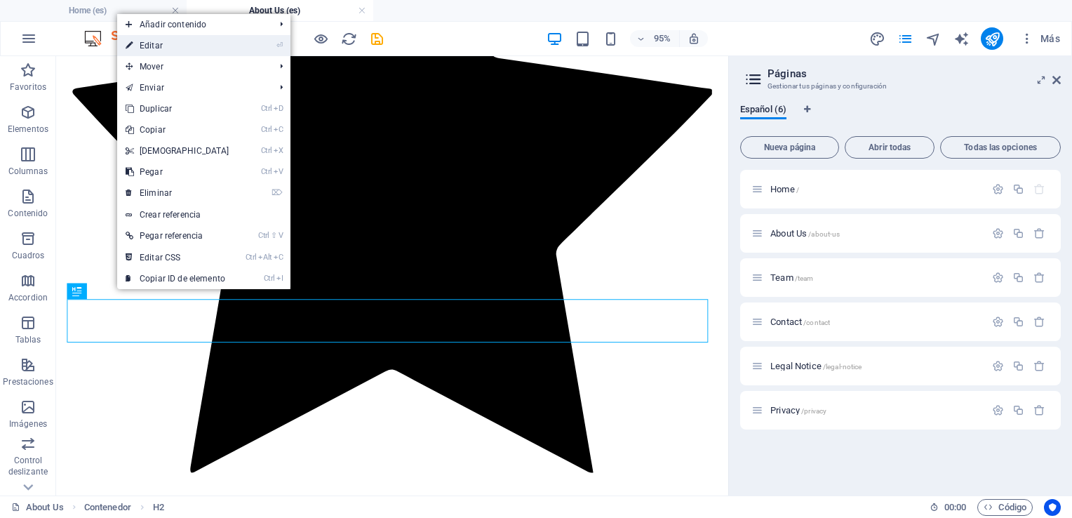
click at [157, 46] on link "⏎ Editar" at bounding box center [177, 45] width 121 height 21
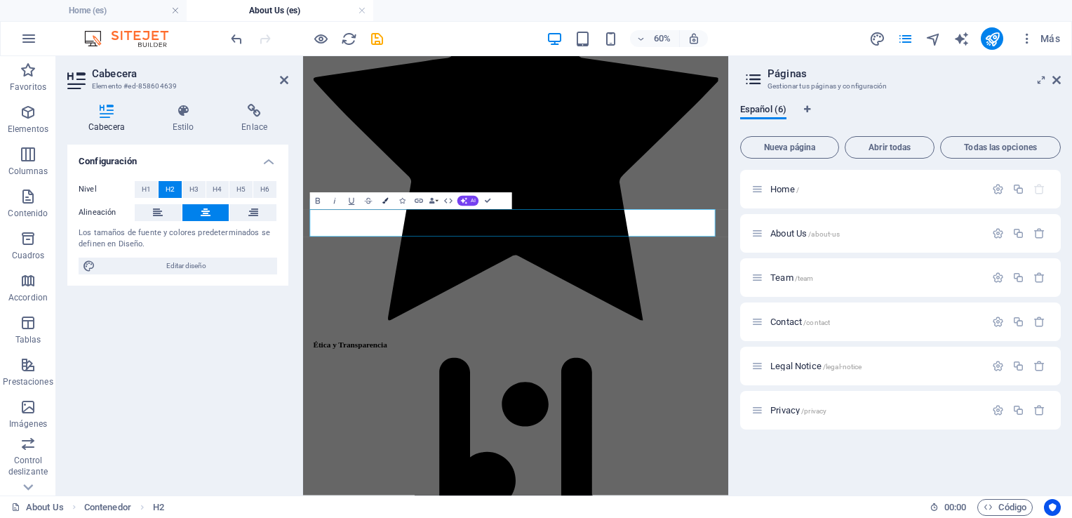
click at [385, 202] on icon "button" at bounding box center [386, 201] width 6 height 6
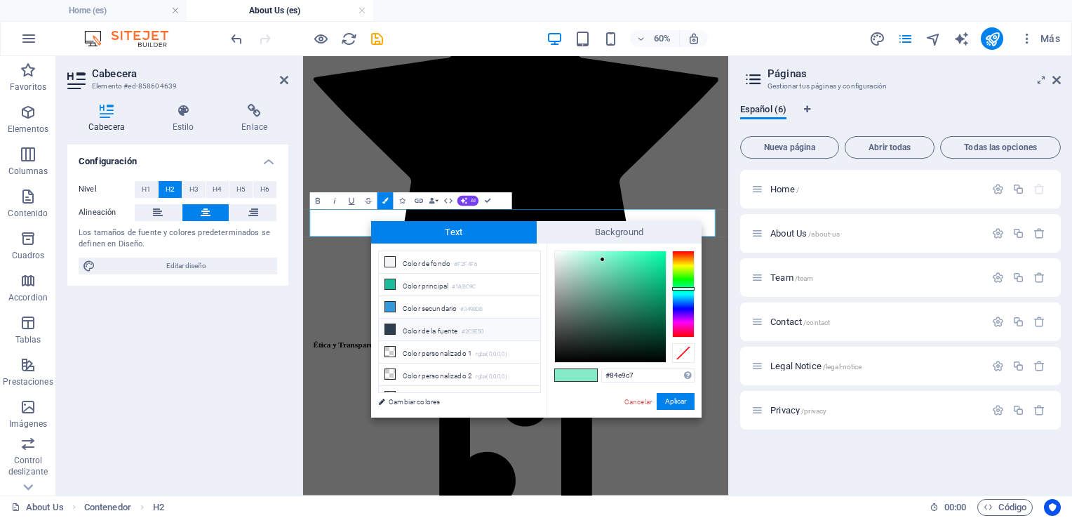
click at [423, 322] on li "Color de la fuente #2C3E50" at bounding box center [459, 330] width 161 height 22
type input "#2c3e50"
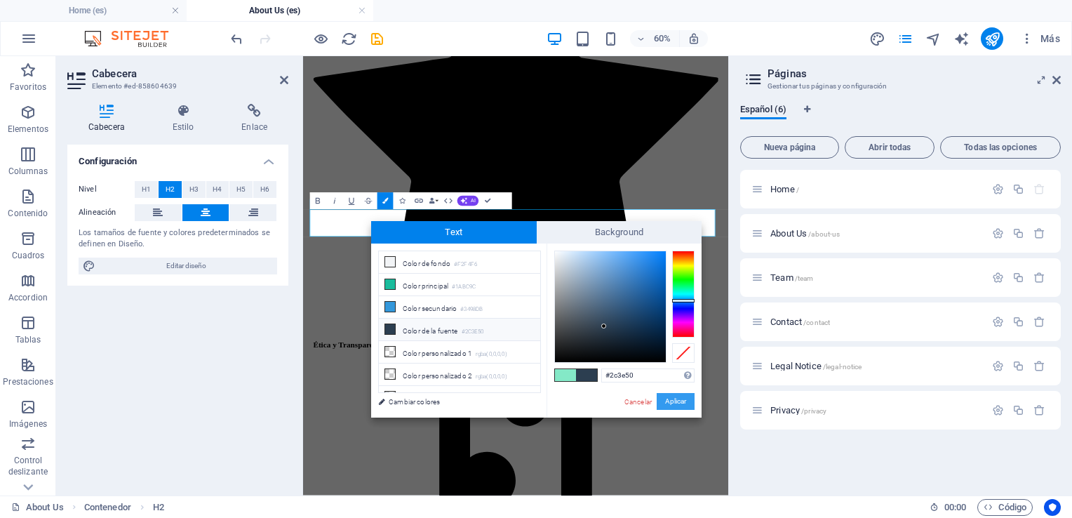
click at [674, 400] on button "Aplicar" at bounding box center [676, 401] width 38 height 17
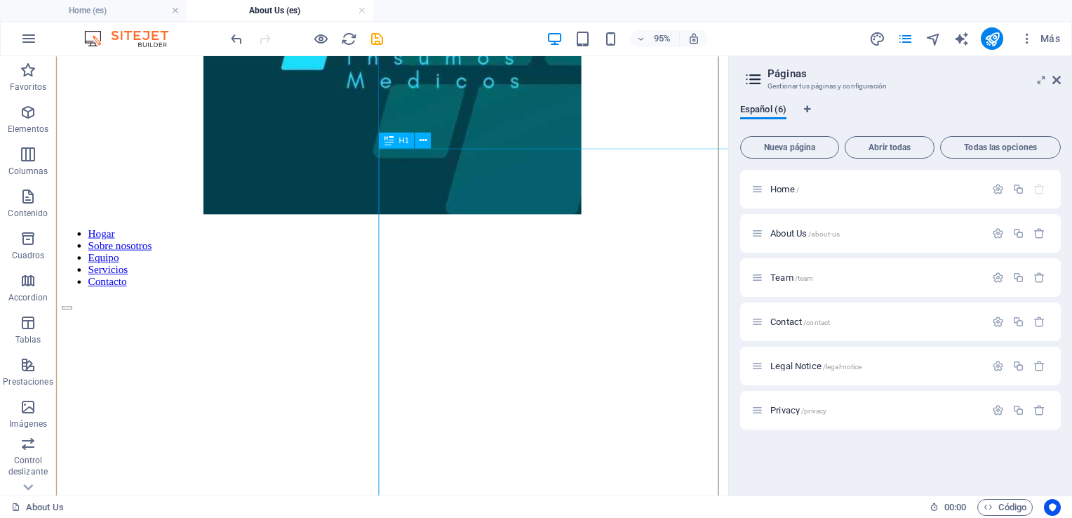
scroll to position [479, 0]
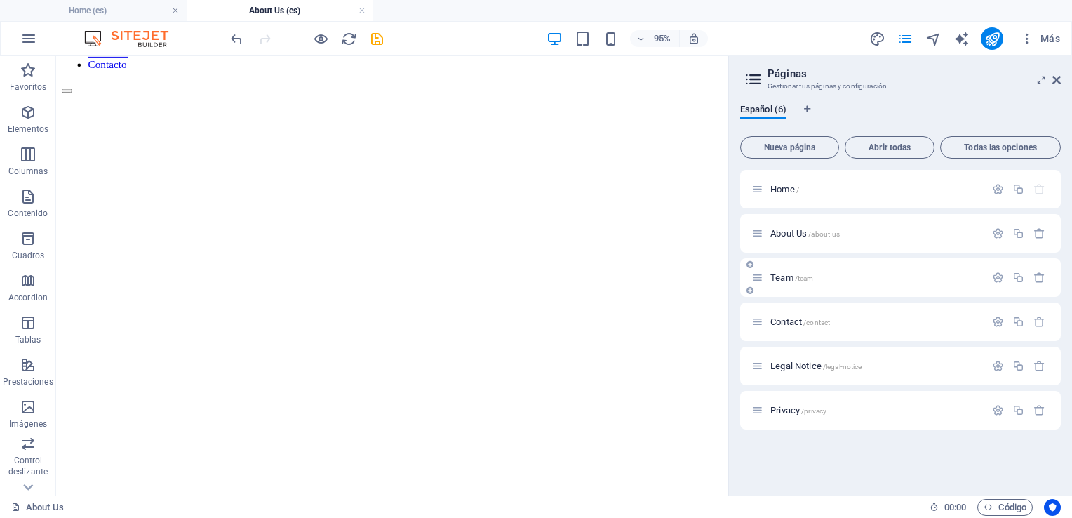
click at [806, 276] on span "/team" at bounding box center [804, 278] width 19 height 8
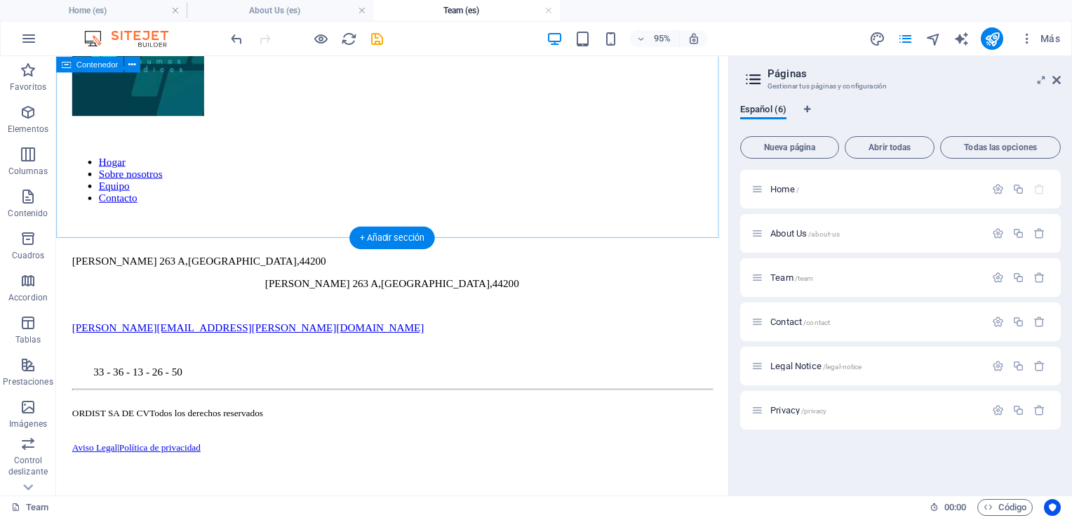
scroll to position [795, 0]
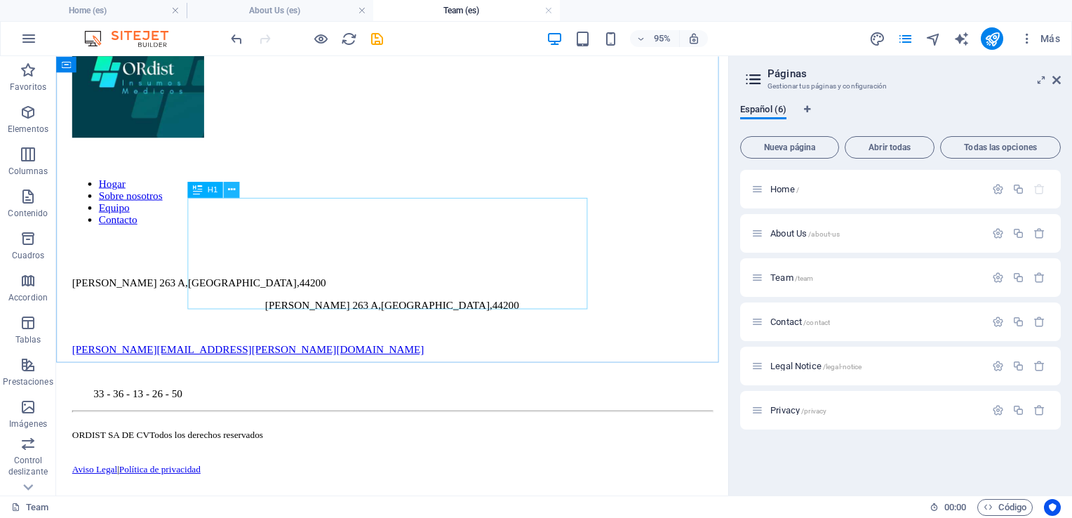
click at [229, 190] on icon at bounding box center [231, 189] width 7 height 14
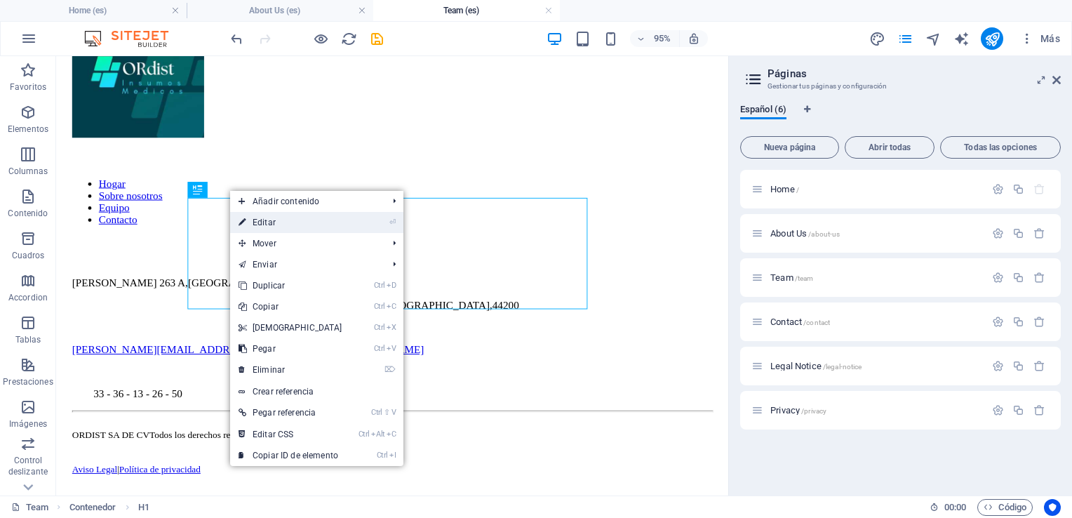
click at [264, 221] on link "⏎ Editar" at bounding box center [290, 222] width 121 height 21
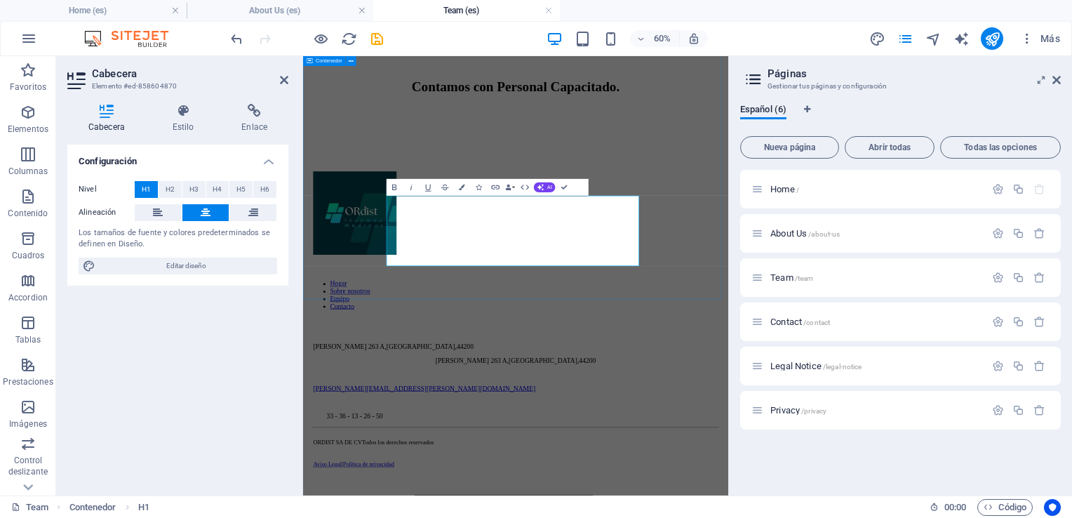
scroll to position [711, 0]
click at [460, 187] on icon "button" at bounding box center [462, 188] width 6 height 6
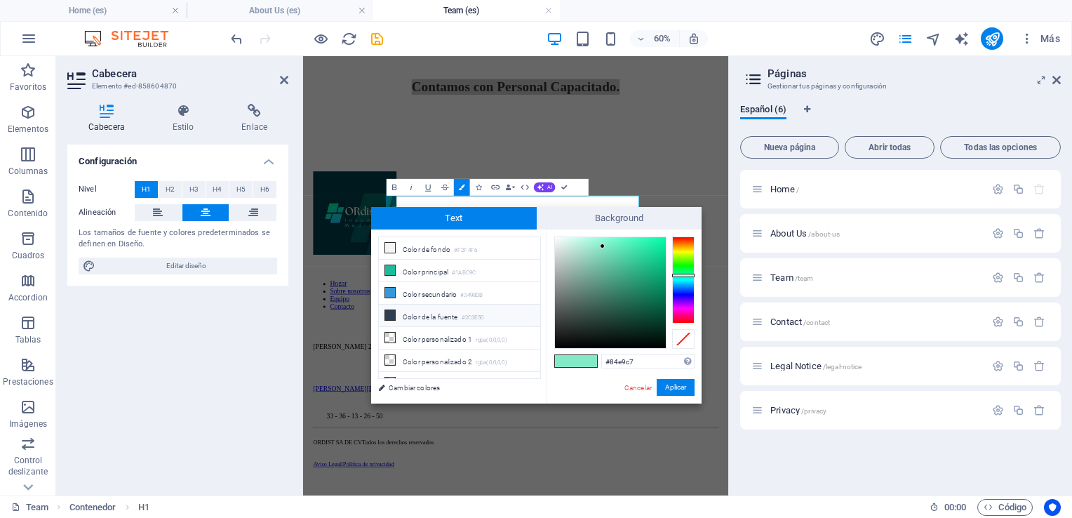
click at [444, 314] on li "Color de la fuente #2C3E50" at bounding box center [459, 316] width 161 height 22
type input "#2c3e50"
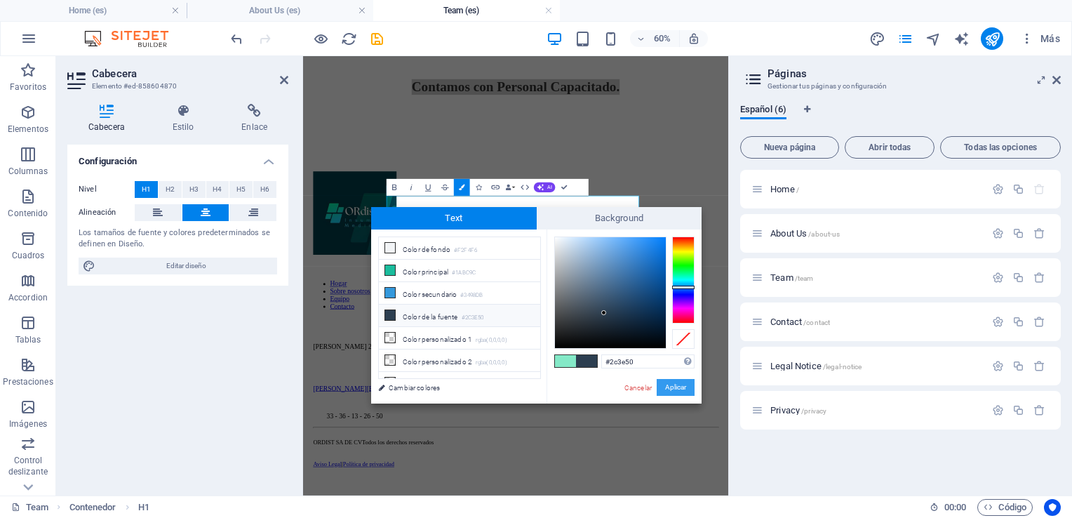
click at [672, 385] on button "Aplicar" at bounding box center [676, 387] width 38 height 17
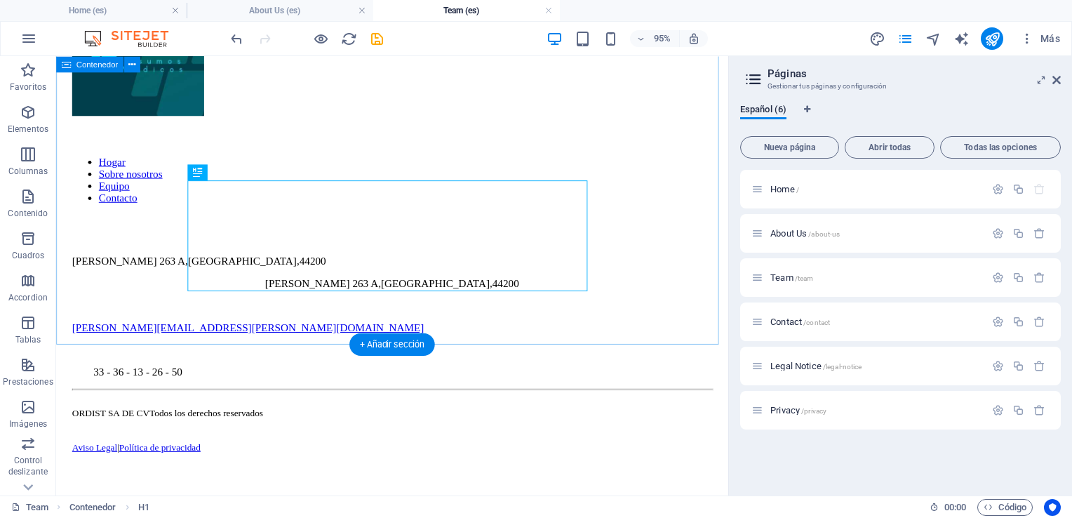
scroll to position [981, 0]
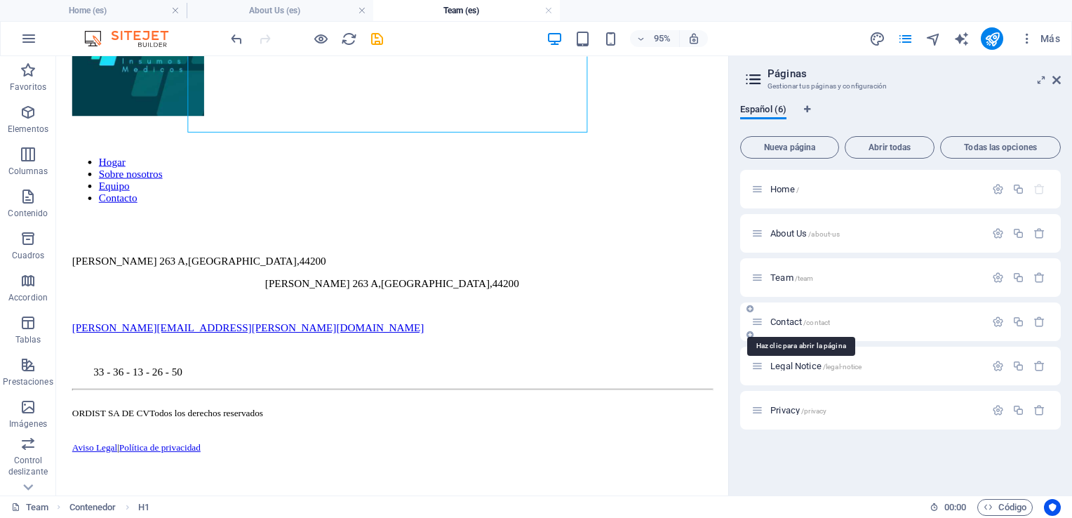
click at [826, 319] on span "/contact" at bounding box center [817, 323] width 27 height 8
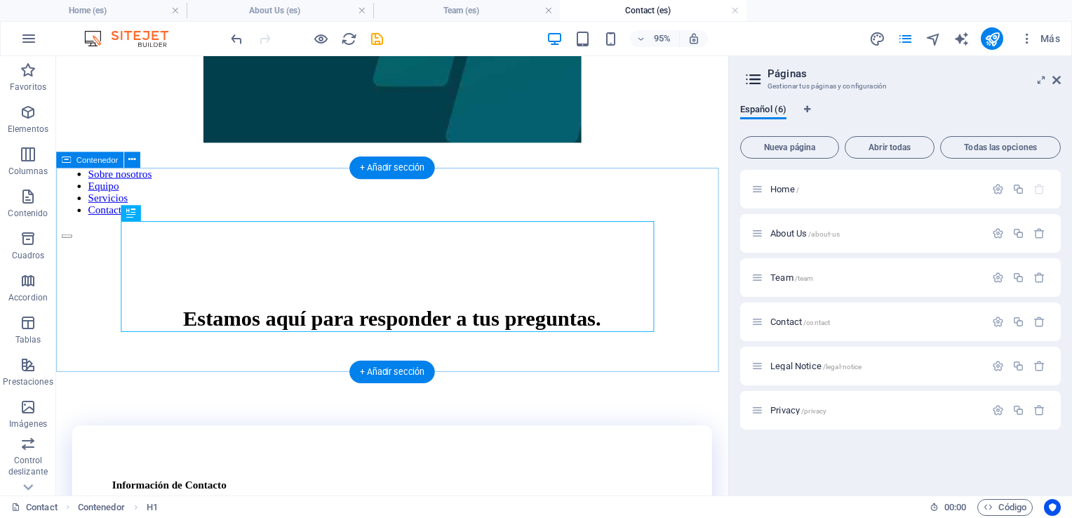
scroll to position [327, 0]
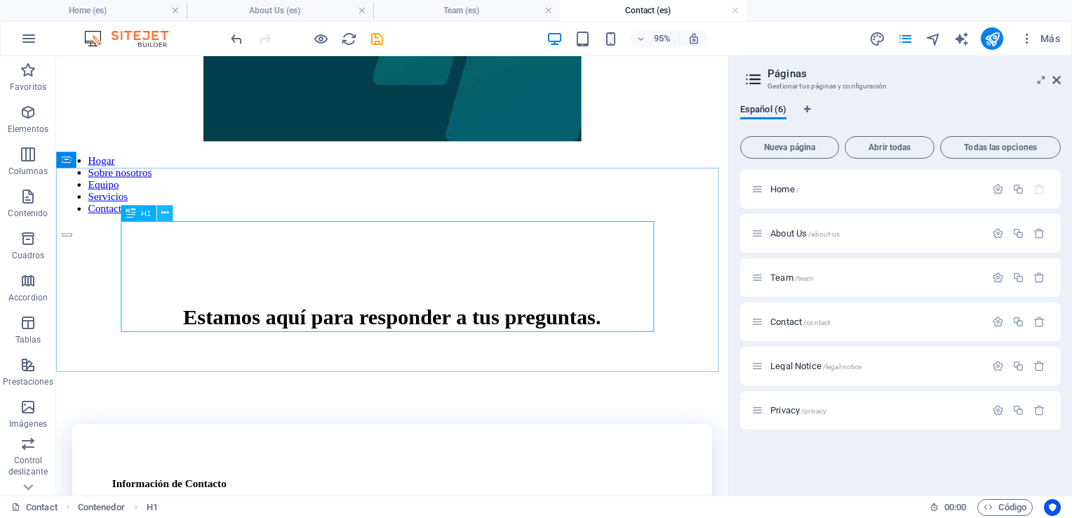
click at [166, 215] on icon at bounding box center [164, 213] width 7 height 14
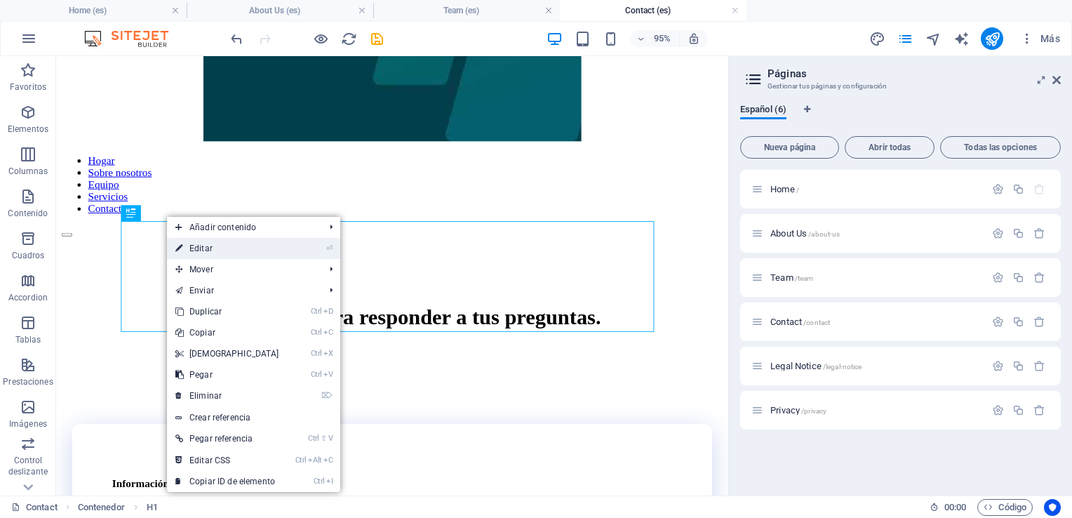
click at [208, 251] on link "⏎ Editar" at bounding box center [227, 248] width 121 height 21
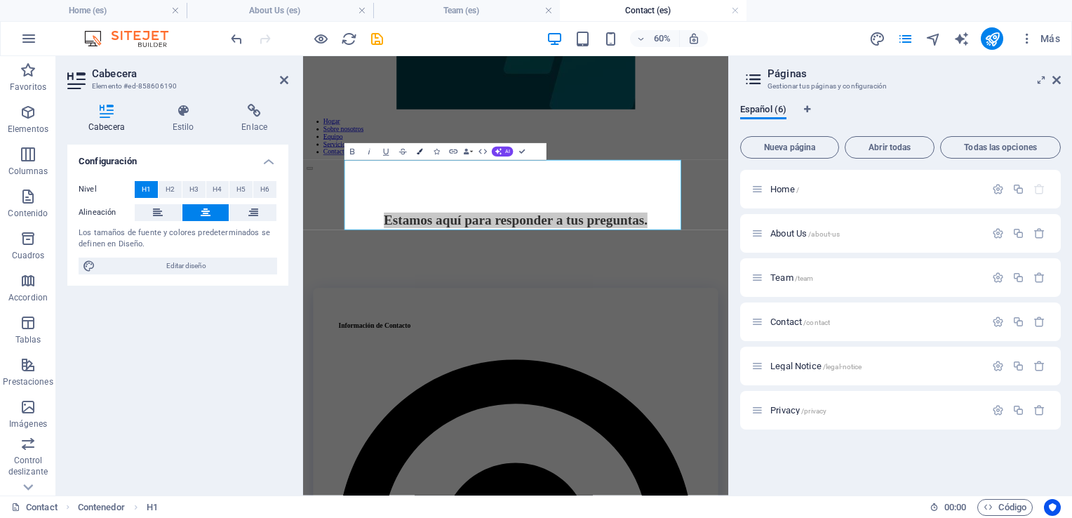
click at [419, 152] on icon "button" at bounding box center [420, 152] width 6 height 6
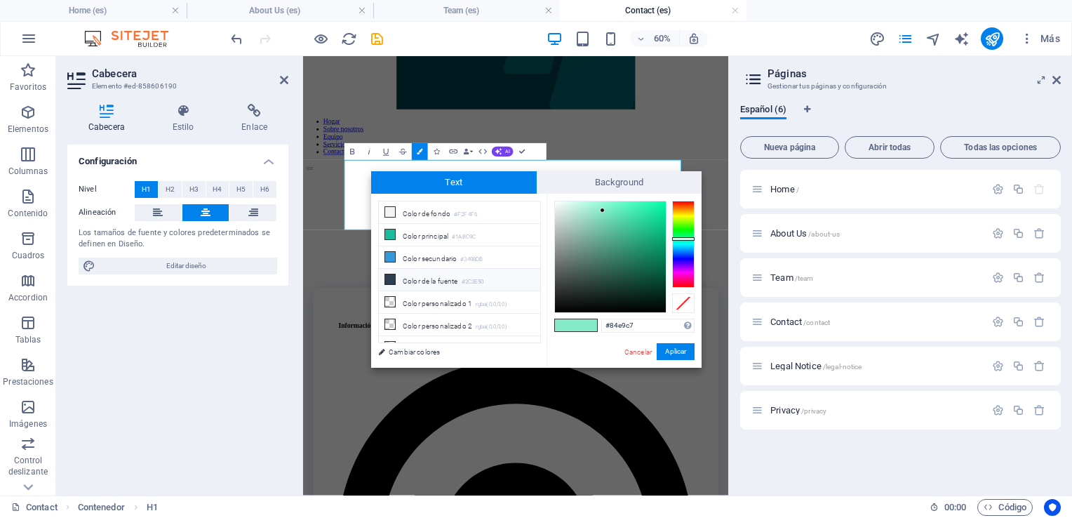
click at [412, 277] on li "Color de la fuente #2C3E50" at bounding box center [459, 280] width 161 height 22
type input "#2c3e50"
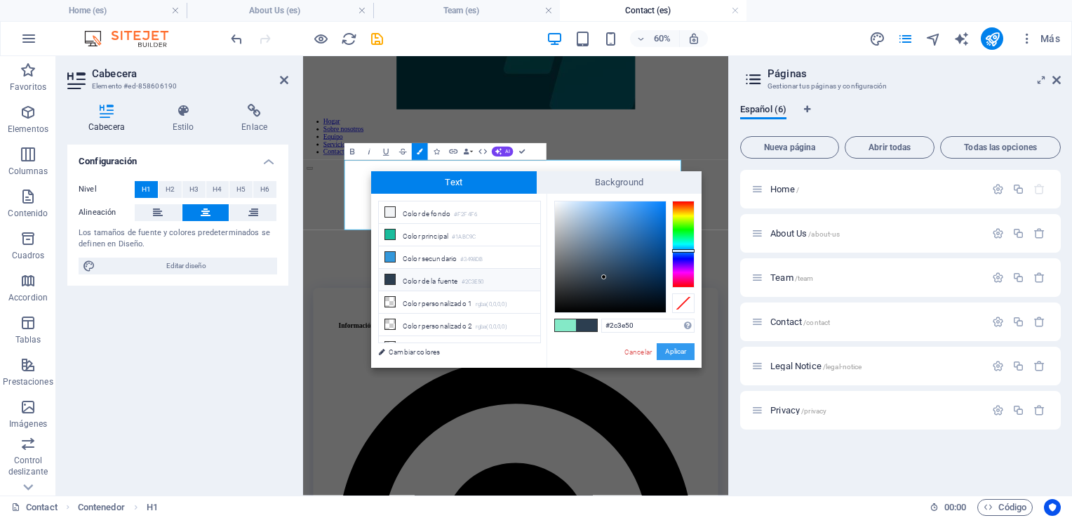
click at [672, 344] on button "Aplicar" at bounding box center [676, 351] width 38 height 17
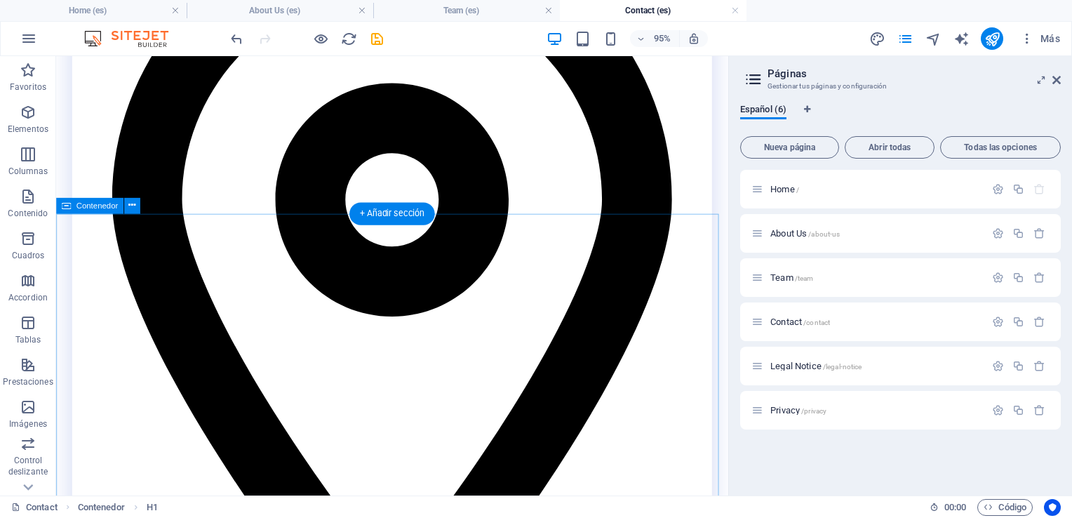
scroll to position [1053, 0]
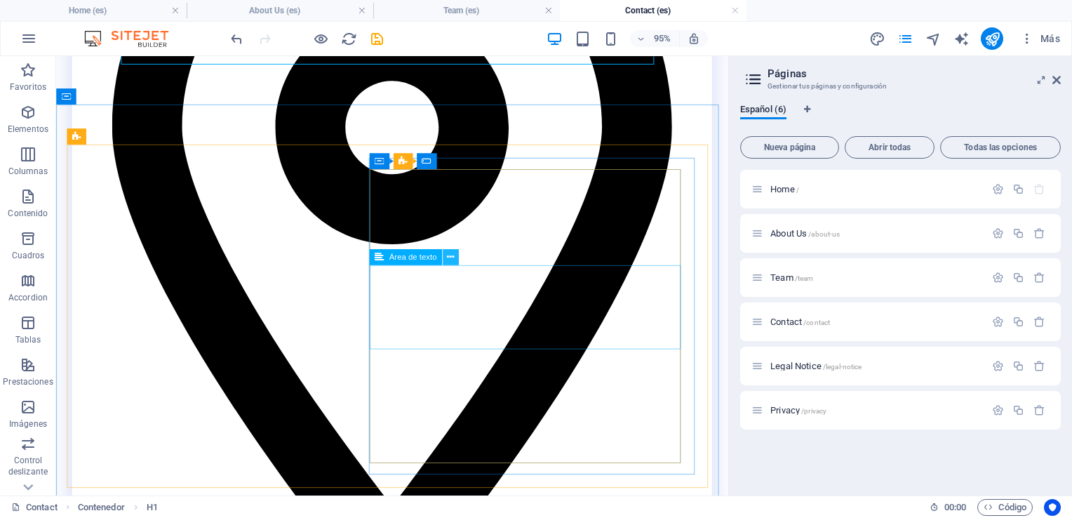
click at [455, 257] on button at bounding box center [451, 257] width 16 height 16
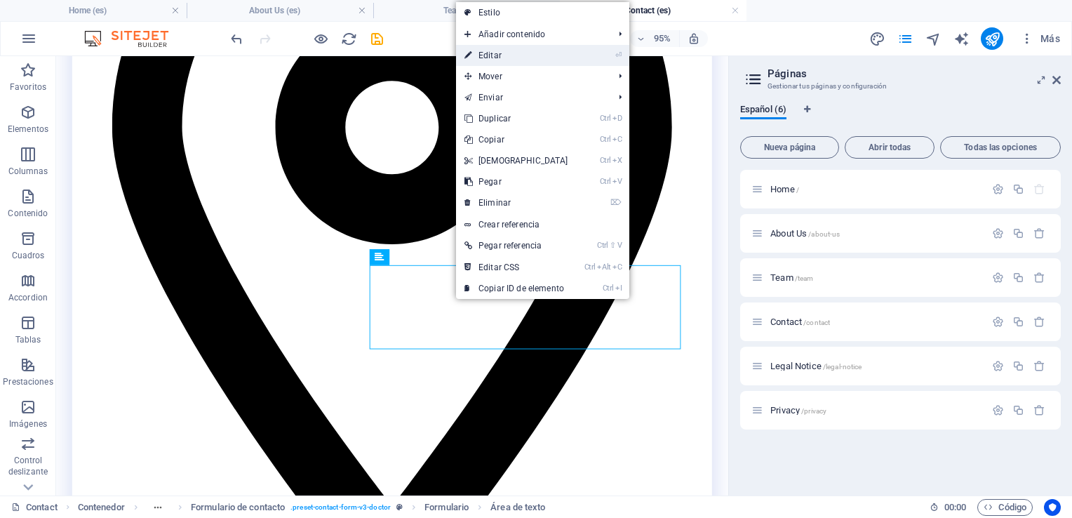
click at [496, 59] on link "⏎ Editar" at bounding box center [516, 55] width 121 height 21
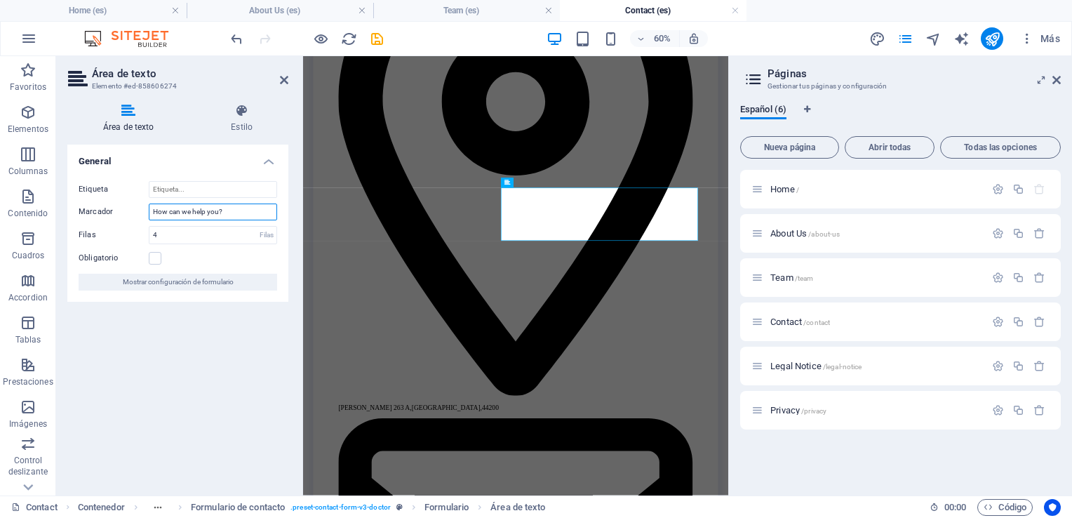
click at [233, 213] on input "How can we help you?" at bounding box center [213, 212] width 128 height 17
type input "H"
type input "¡"
type input "¿En qué podemos ayudarte?"
click at [281, 82] on icon at bounding box center [284, 79] width 8 height 11
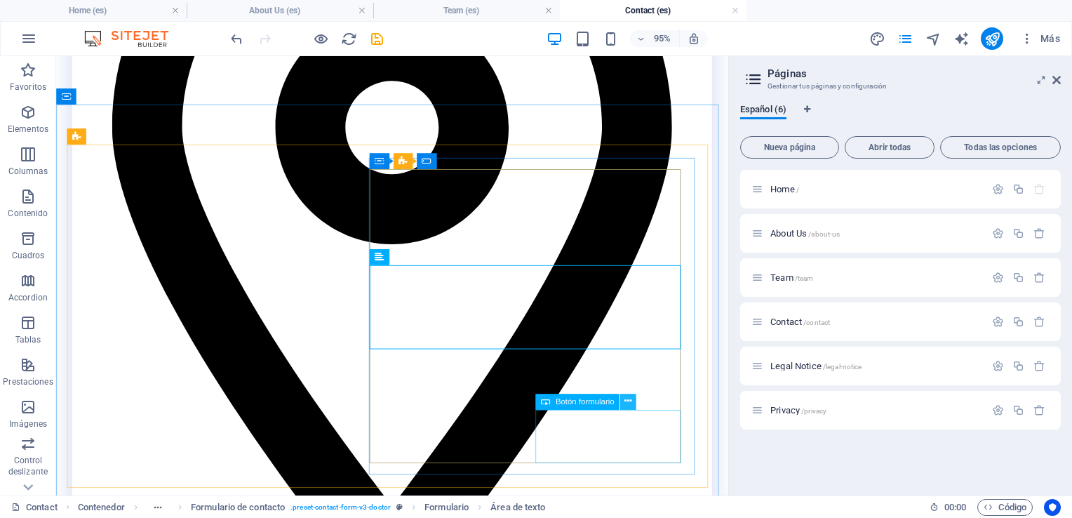
click at [628, 403] on icon at bounding box center [628, 401] width 7 height 14
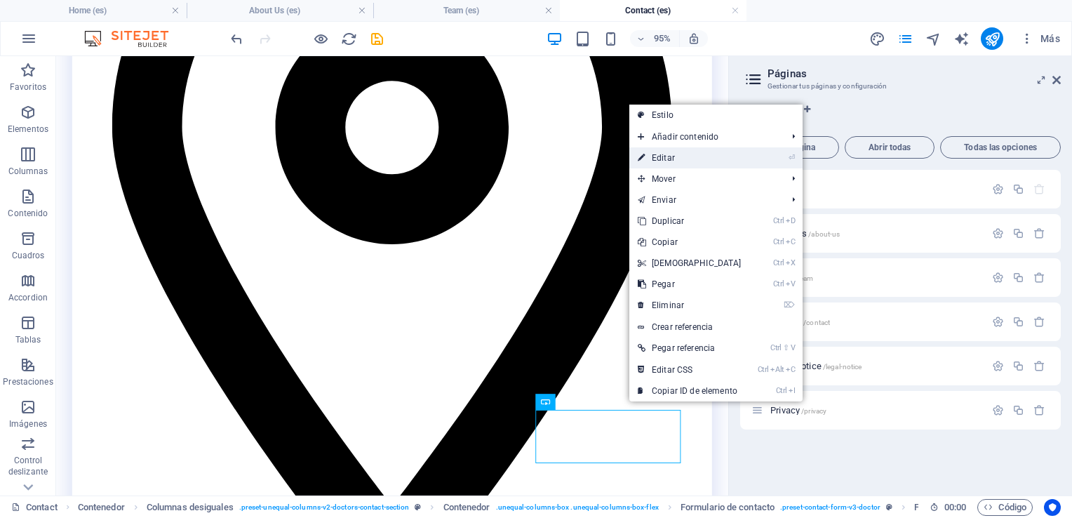
click at [667, 156] on link "⏎ Editar" at bounding box center [690, 157] width 121 height 21
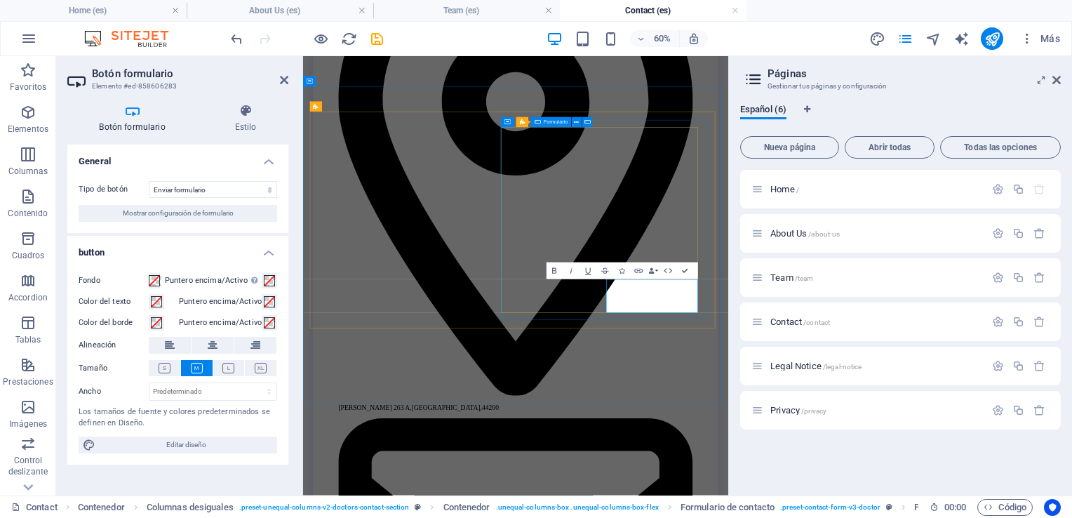
type button "Submit"
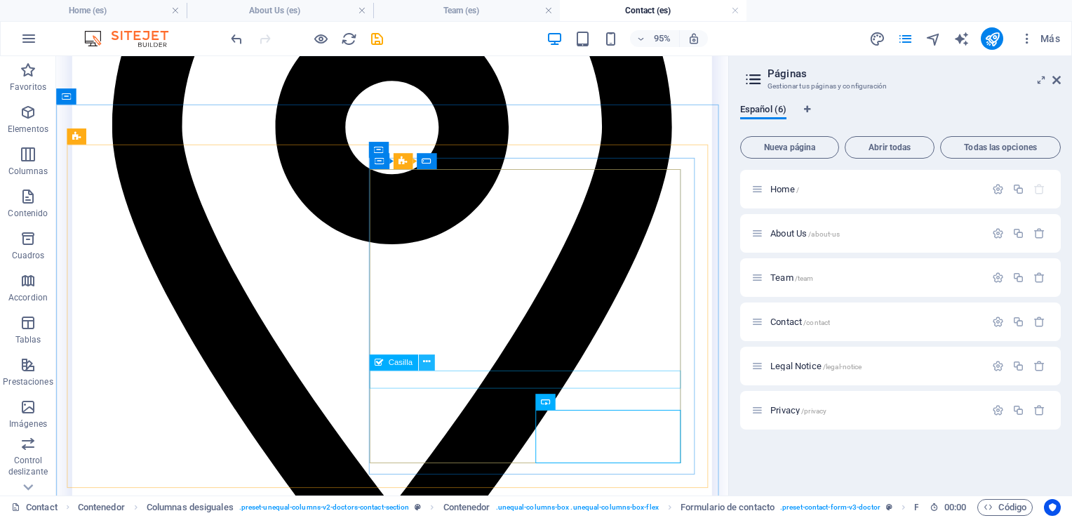
click at [426, 364] on icon at bounding box center [426, 362] width 7 height 14
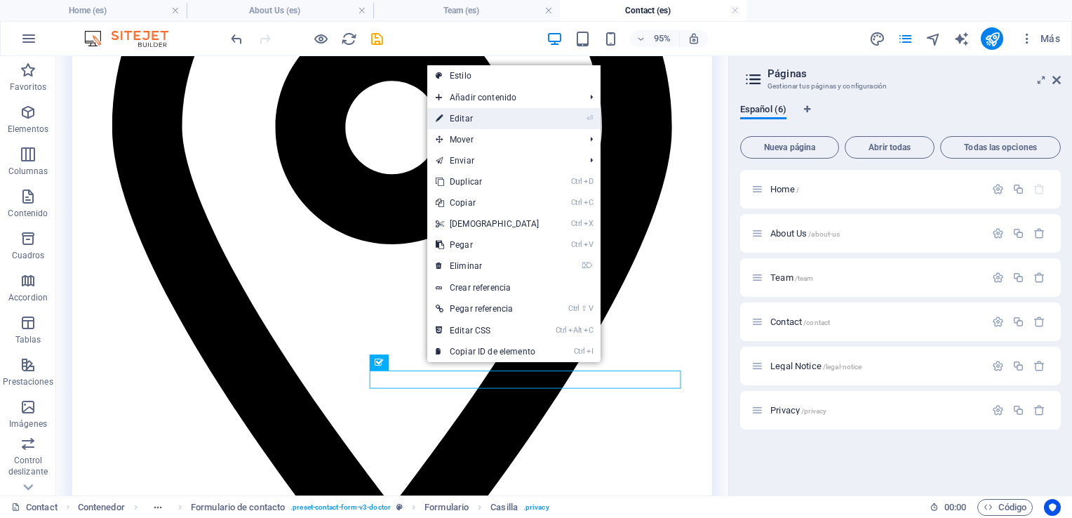
click at [468, 117] on link "⏎ Editar" at bounding box center [487, 118] width 121 height 21
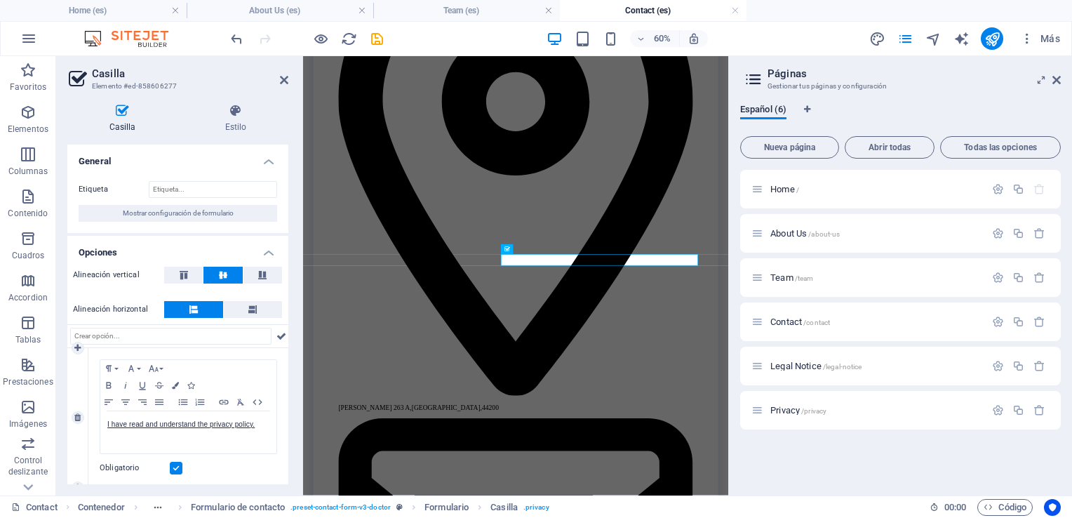
scroll to position [8, 0]
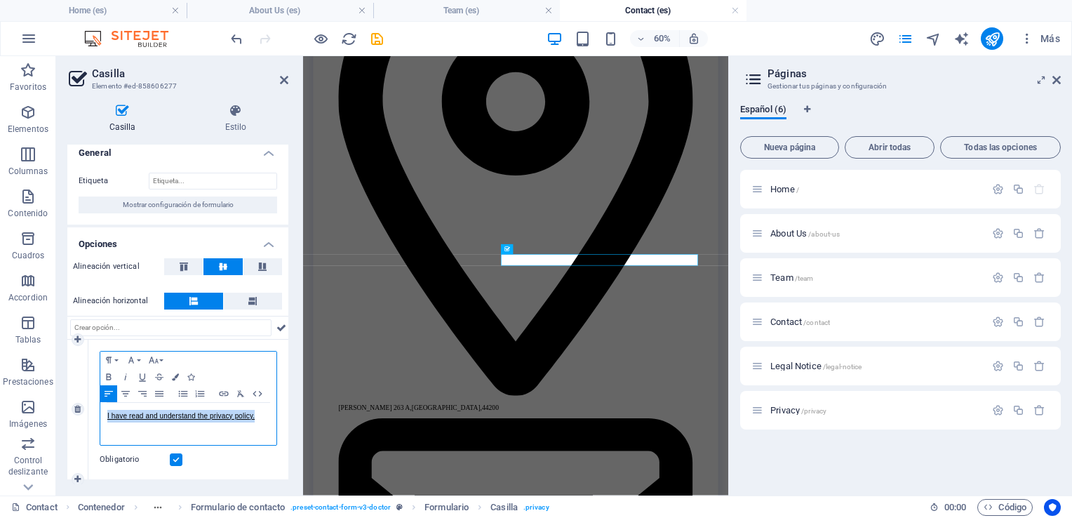
drag, startPoint x: 257, startPoint y: 414, endPoint x: 72, endPoint y: 414, distance: 185.3
click at [72, 414] on div "1 Paragraph Format Normal Heading 1 Heading 2 Heading 3 Heading 4 Heading 5 Hea…" at bounding box center [177, 410] width 221 height 140
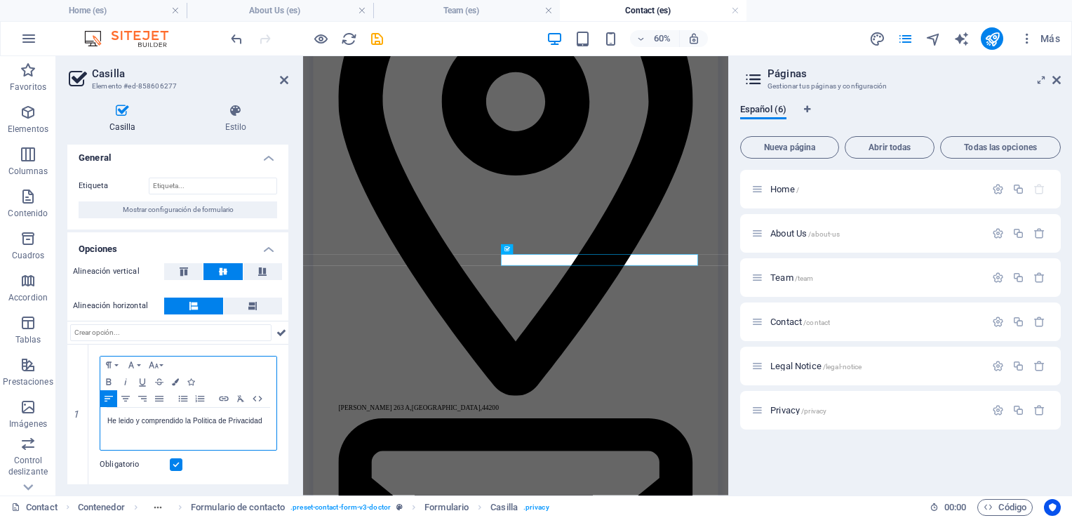
scroll to position [2, 0]
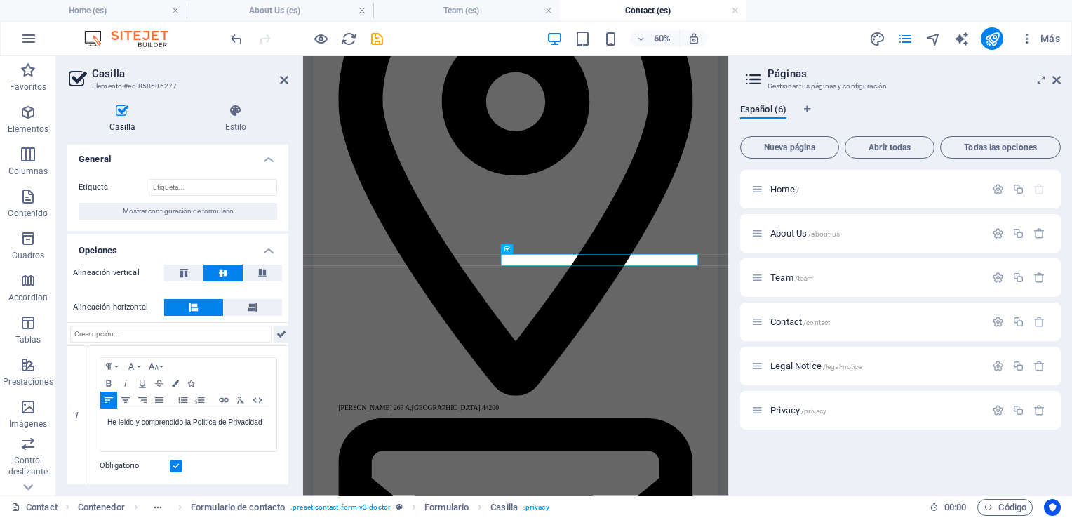
click at [281, 333] on icon at bounding box center [282, 334] width 10 height 17
click at [285, 80] on icon at bounding box center [284, 79] width 8 height 11
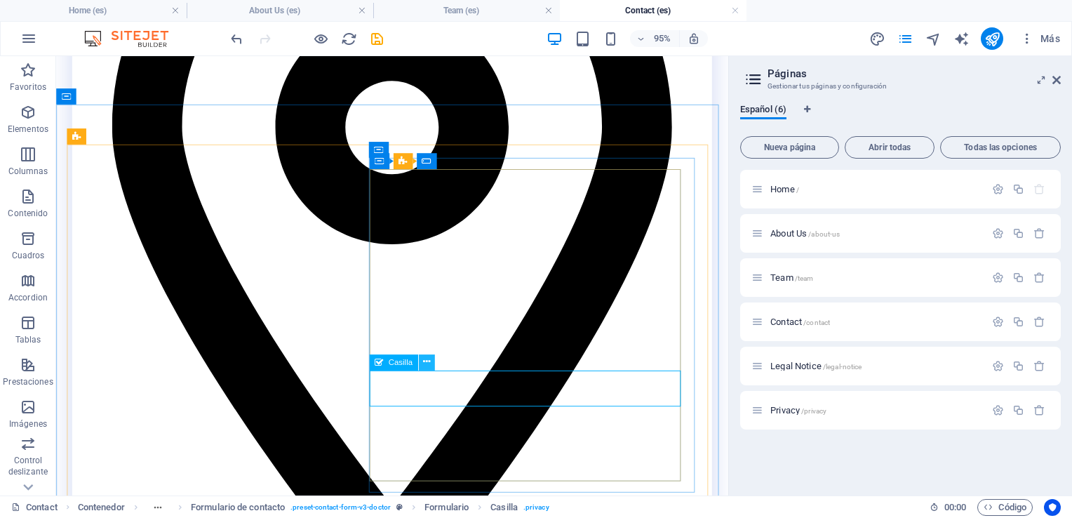
click at [423, 363] on icon at bounding box center [426, 362] width 7 height 14
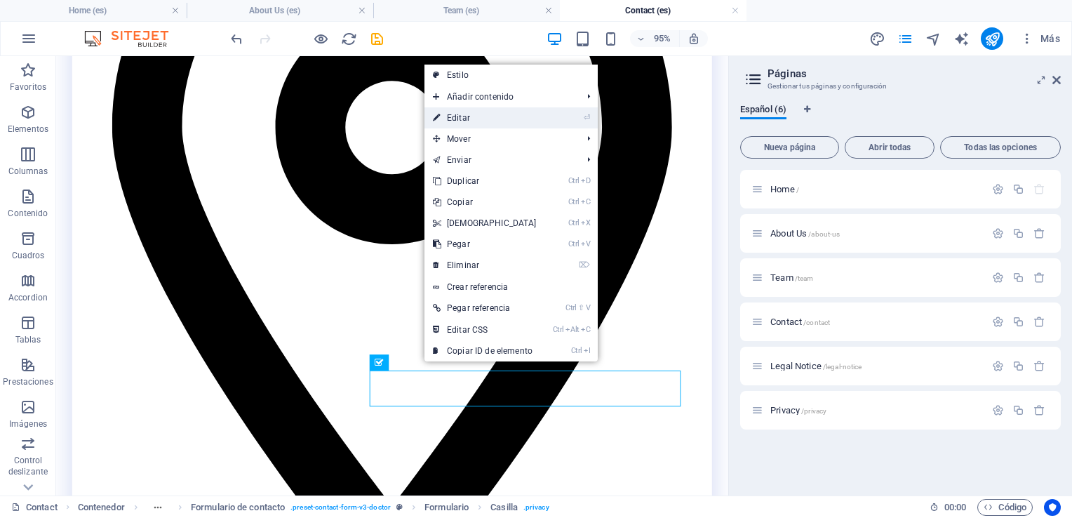
click at [469, 119] on link "⏎ Editar" at bounding box center [485, 117] width 121 height 21
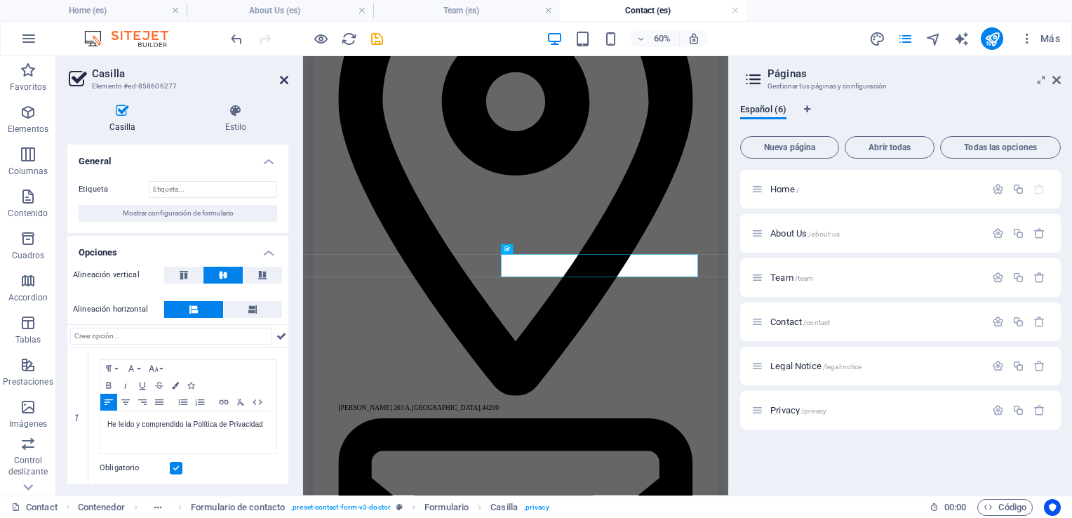
click at [281, 85] on icon at bounding box center [284, 79] width 8 height 11
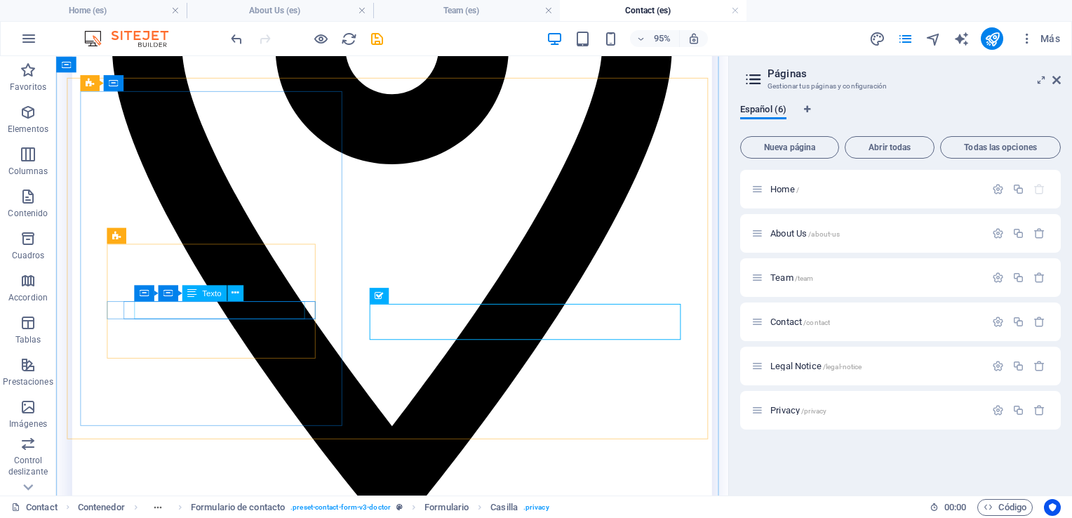
scroll to position [1123, 0]
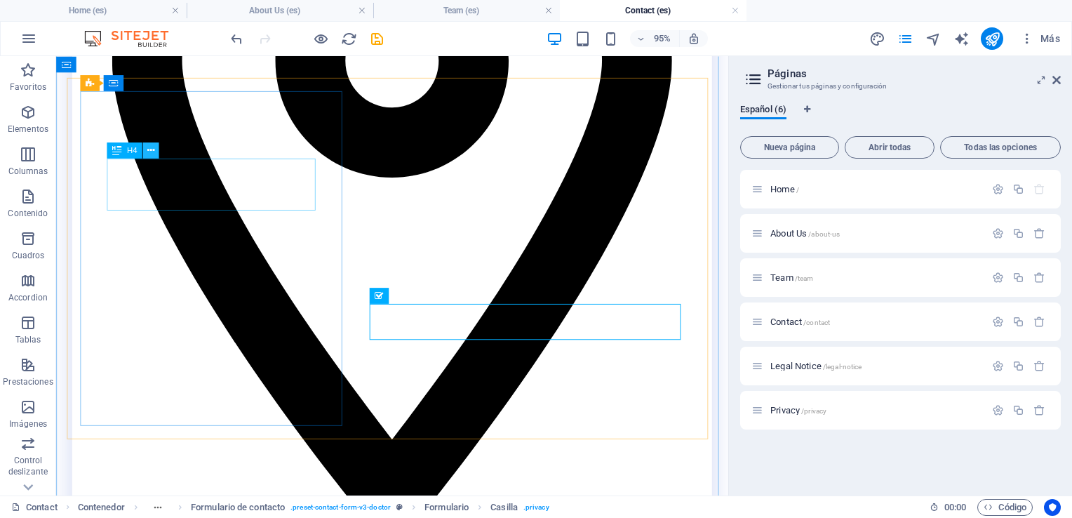
click at [150, 149] on icon at bounding box center [150, 150] width 7 height 14
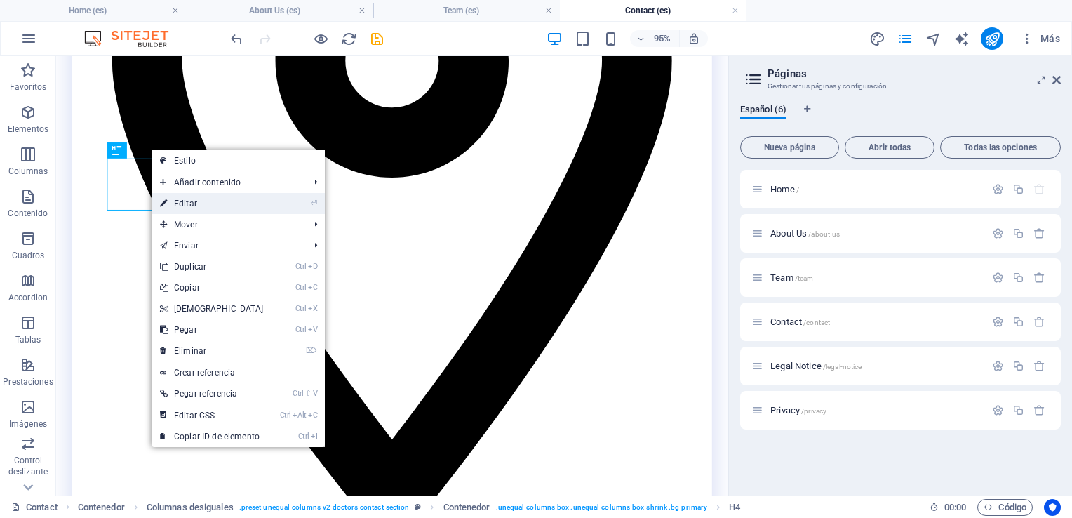
click at [188, 202] on link "⏎ Editar" at bounding box center [212, 203] width 121 height 21
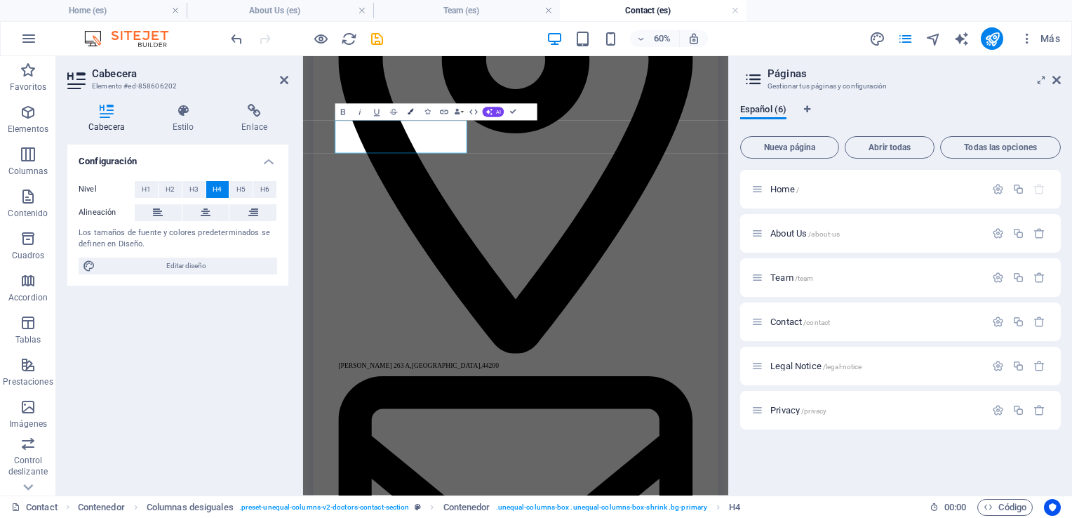
click at [411, 112] on icon "button" at bounding box center [411, 112] width 6 height 6
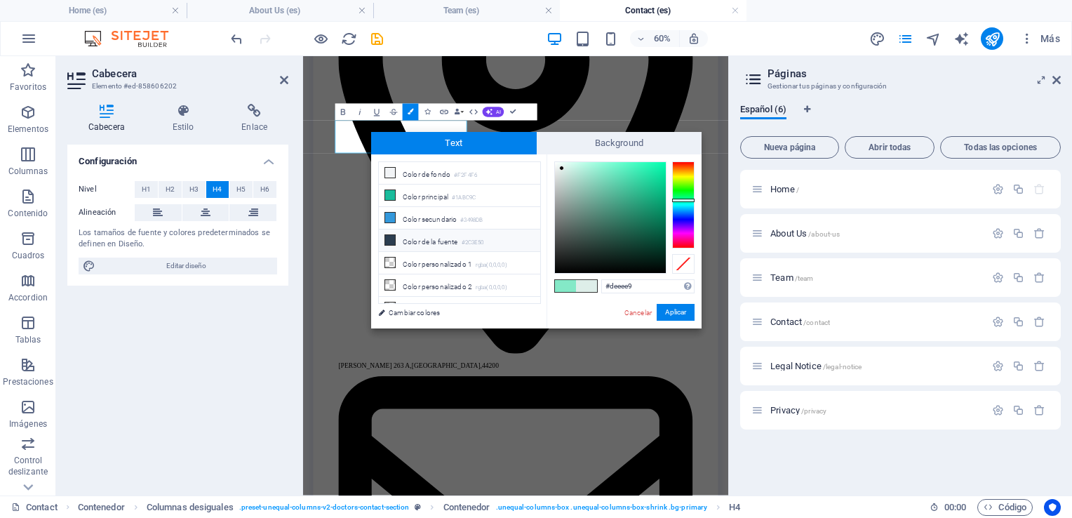
click at [430, 239] on li "Color de la fuente #2C3E50" at bounding box center [459, 241] width 161 height 22
type input "#2c3e50"
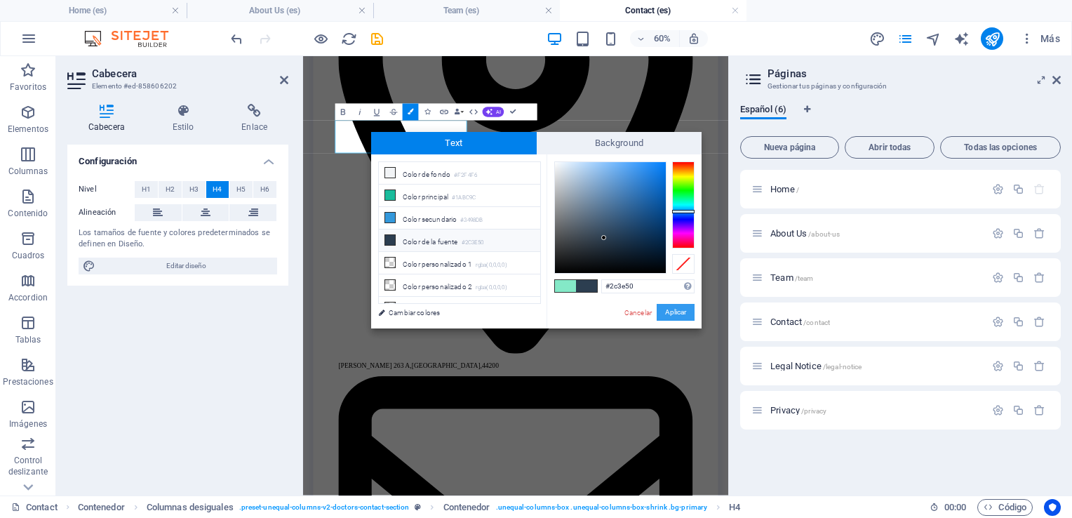
click at [677, 312] on button "Aplicar" at bounding box center [676, 312] width 38 height 17
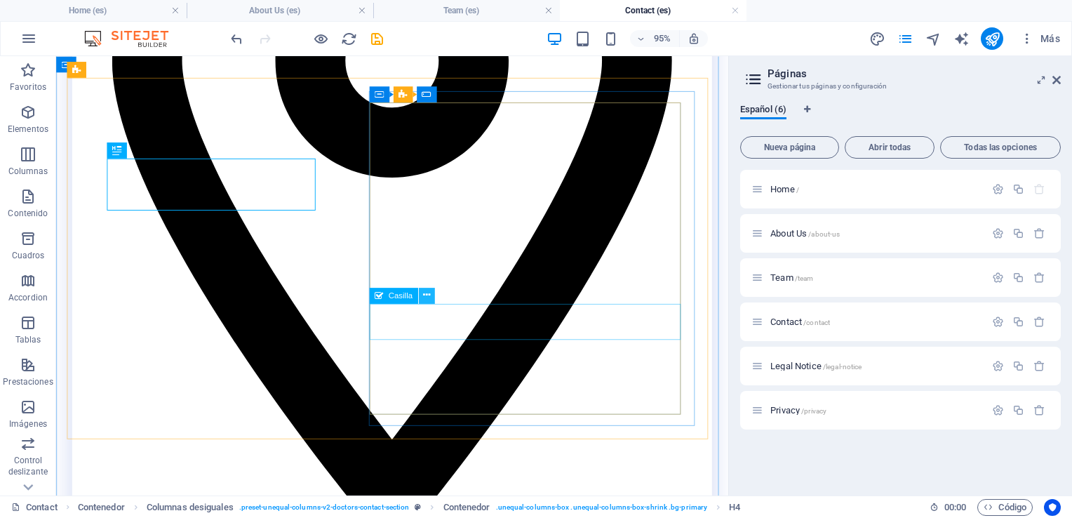
click at [429, 291] on icon at bounding box center [426, 295] width 7 height 14
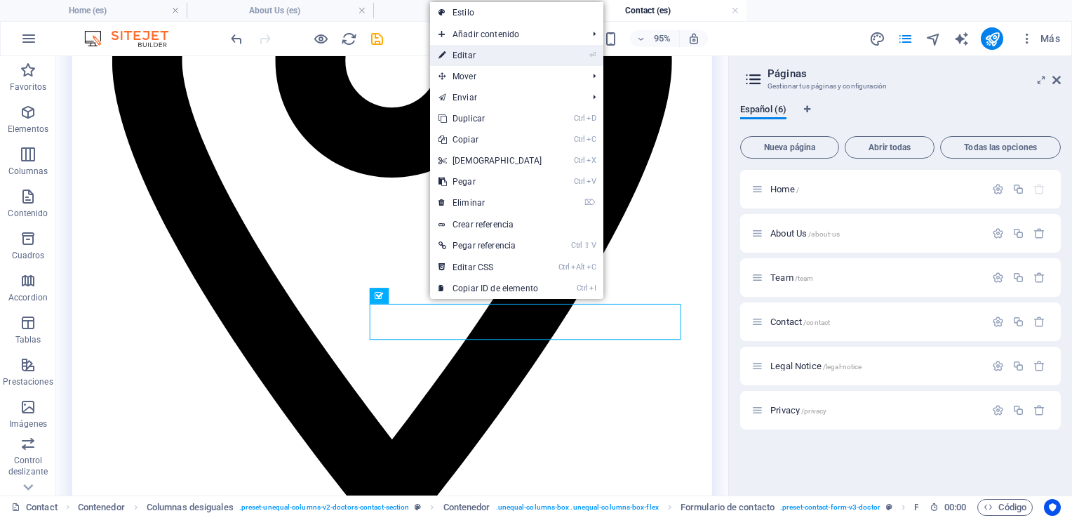
click at [469, 50] on link "⏎ Editar" at bounding box center [490, 55] width 121 height 21
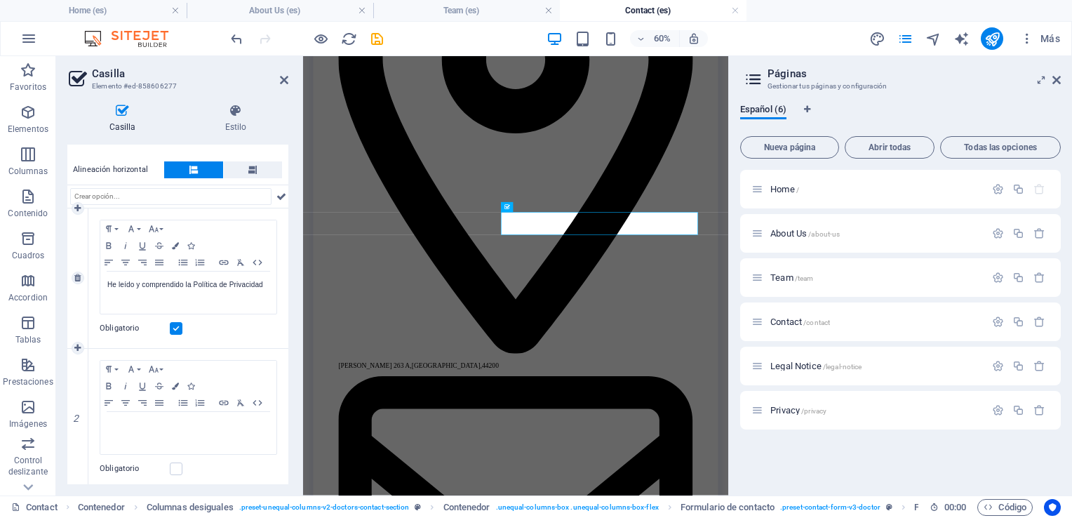
scroll to position [140, 0]
click at [80, 418] on icon at bounding box center [77, 417] width 6 height 8
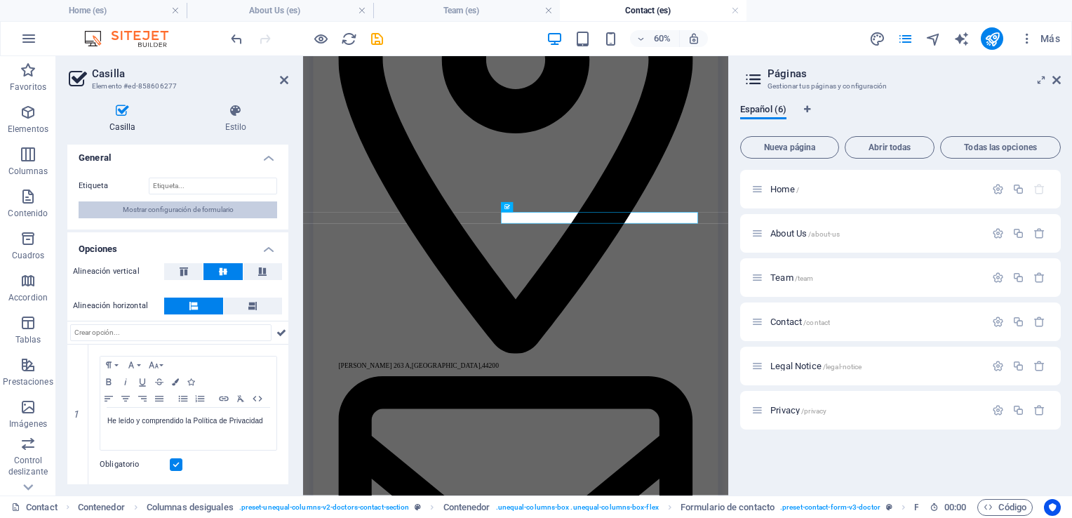
scroll to position [2, 0]
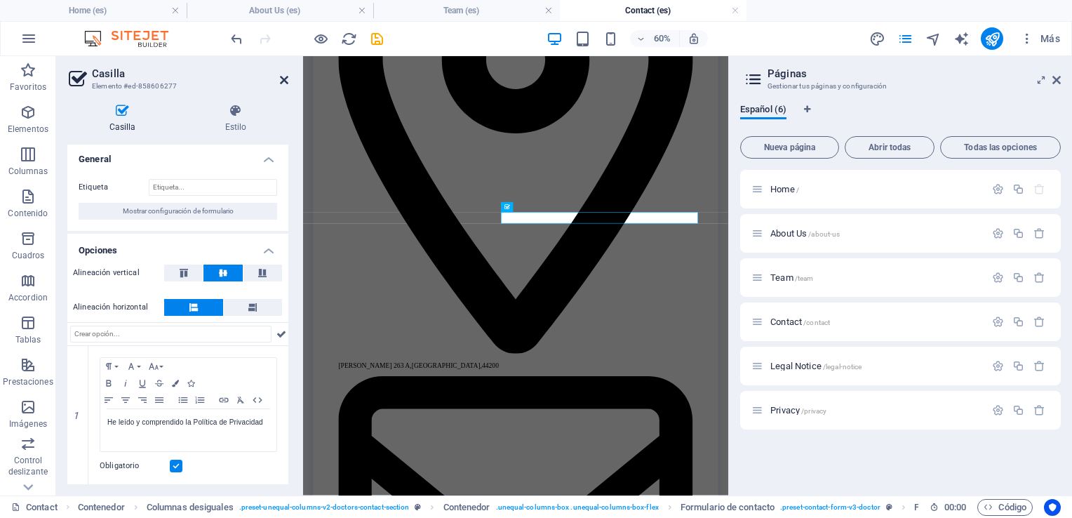
click at [281, 79] on icon at bounding box center [284, 79] width 8 height 11
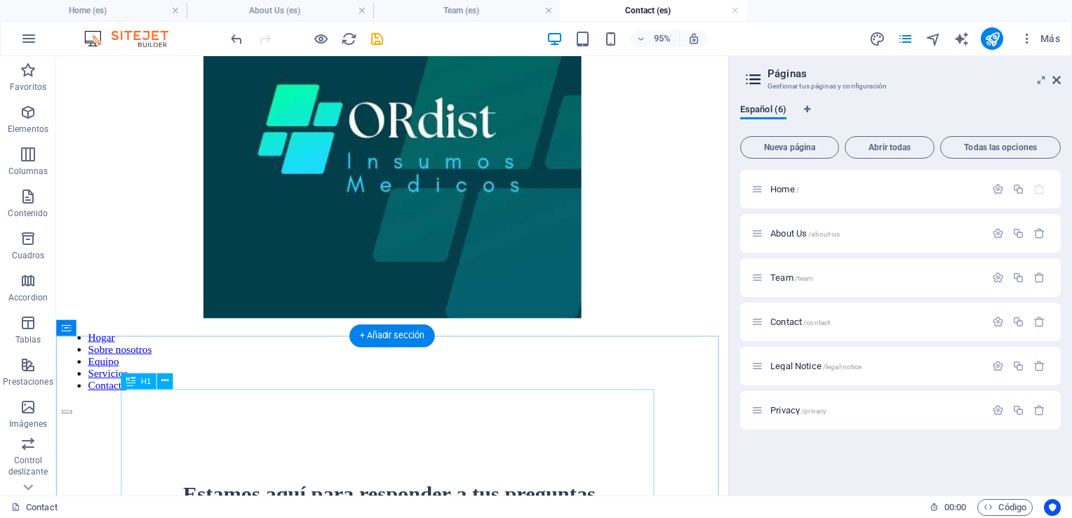
scroll to position [351, 0]
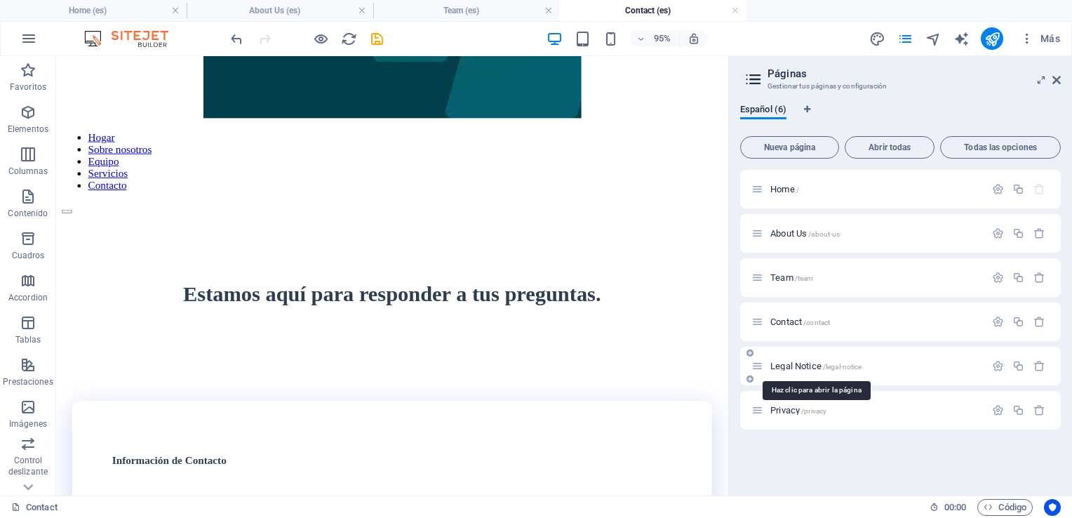
click at [820, 364] on span "Legal Notice /legal-notice" at bounding box center [816, 366] width 91 height 11
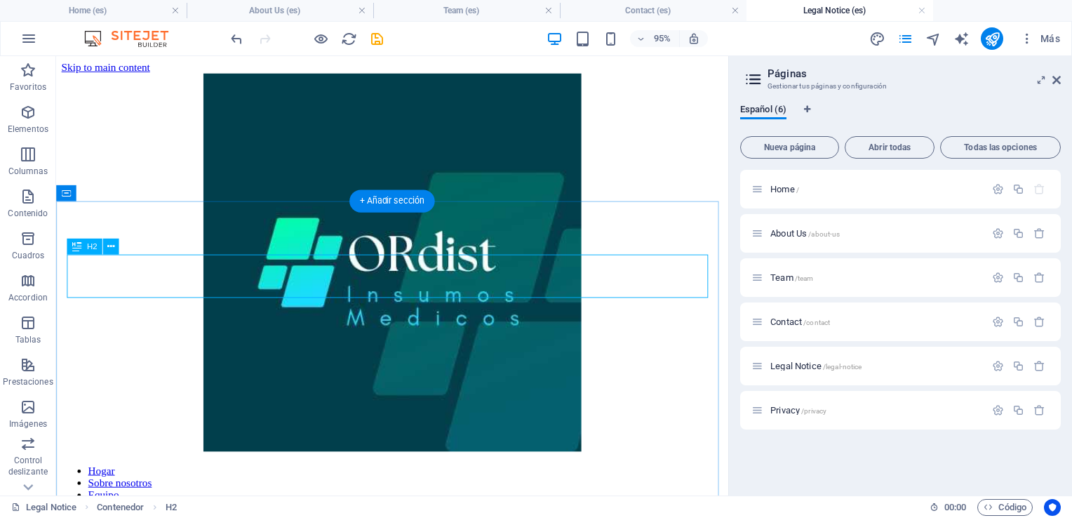
scroll to position [292, 0]
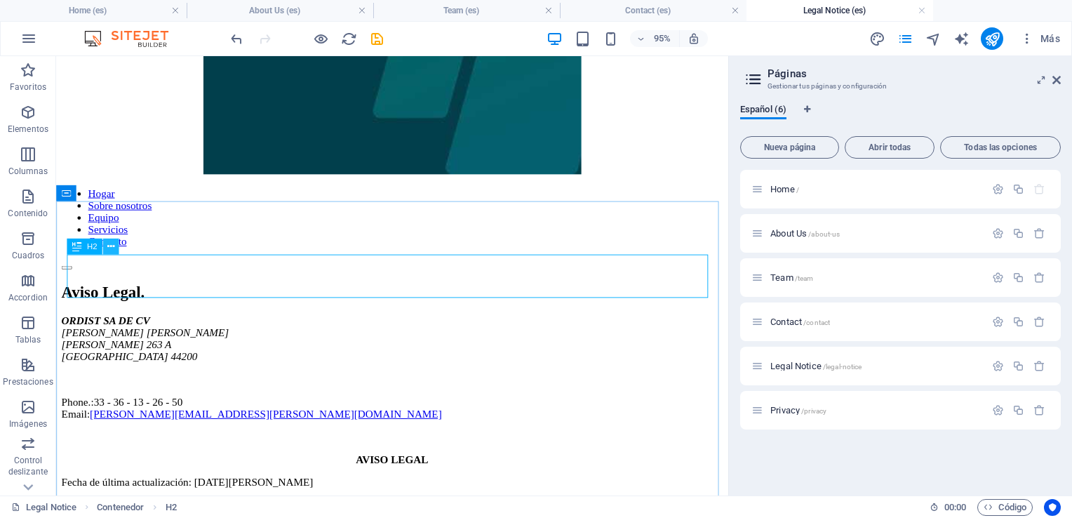
click at [114, 243] on icon at bounding box center [110, 246] width 7 height 14
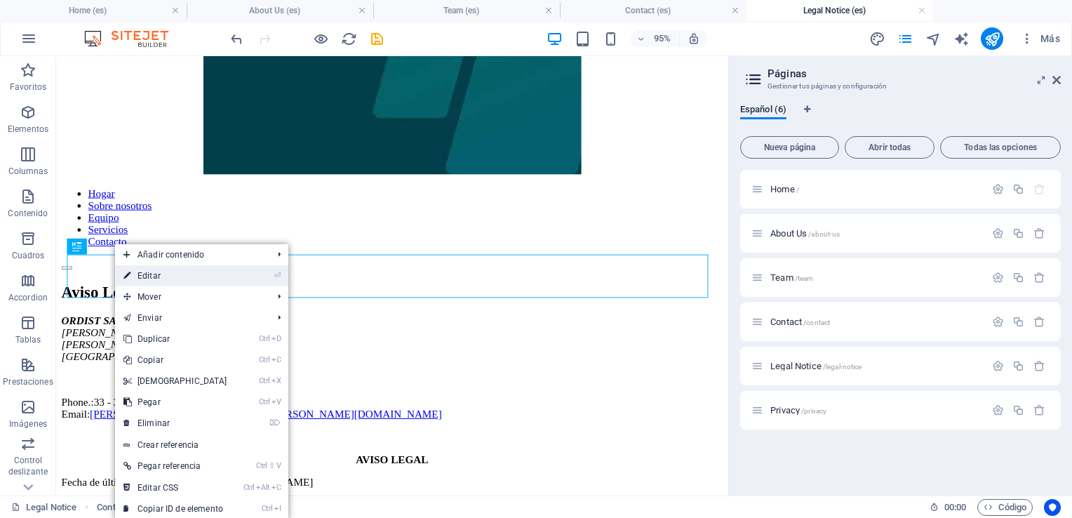
click at [143, 274] on link "⏎ Editar" at bounding box center [175, 275] width 121 height 21
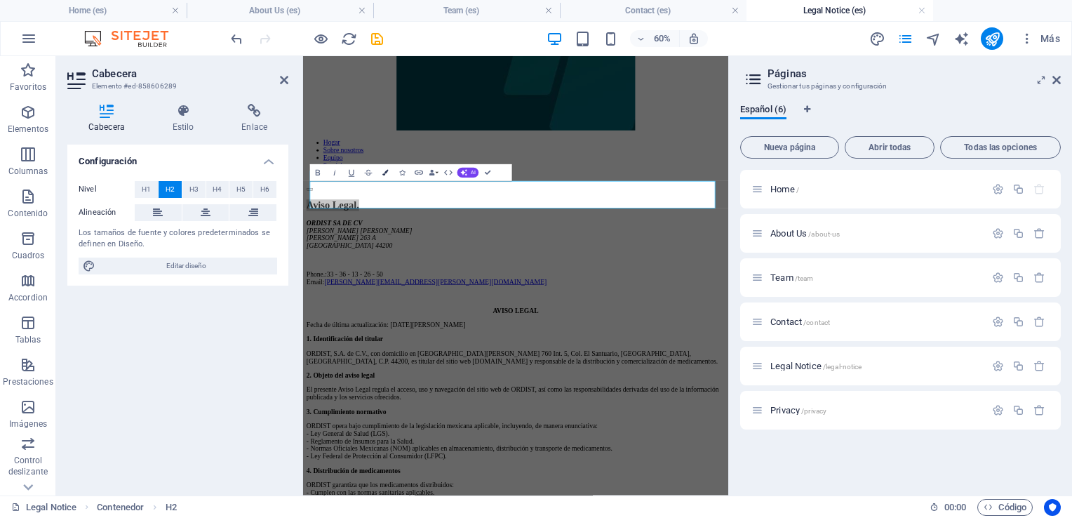
click at [385, 176] on button "Colors" at bounding box center [386, 172] width 16 height 17
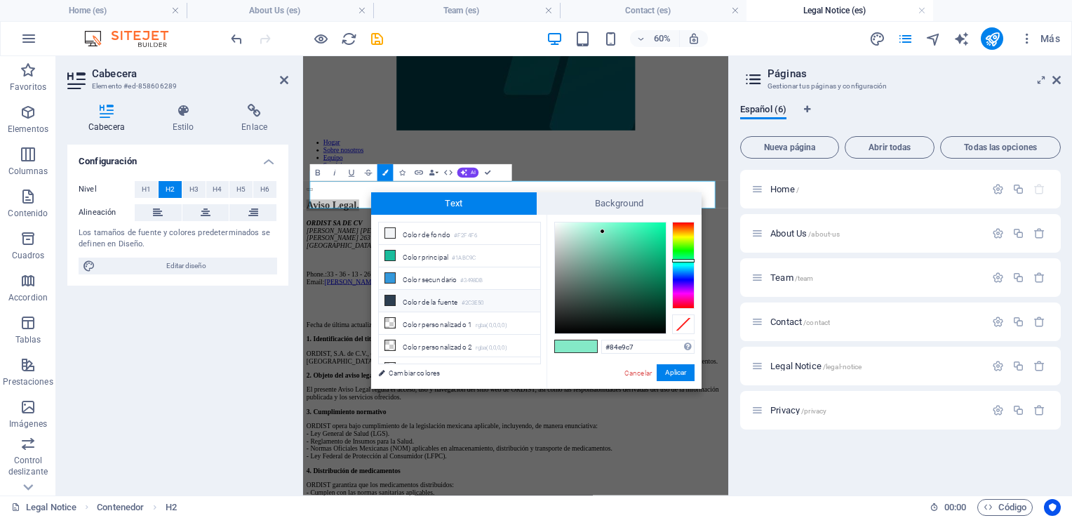
click at [409, 298] on li "Color de la fuente #2C3E50" at bounding box center [459, 301] width 161 height 22
type input "#2c3e50"
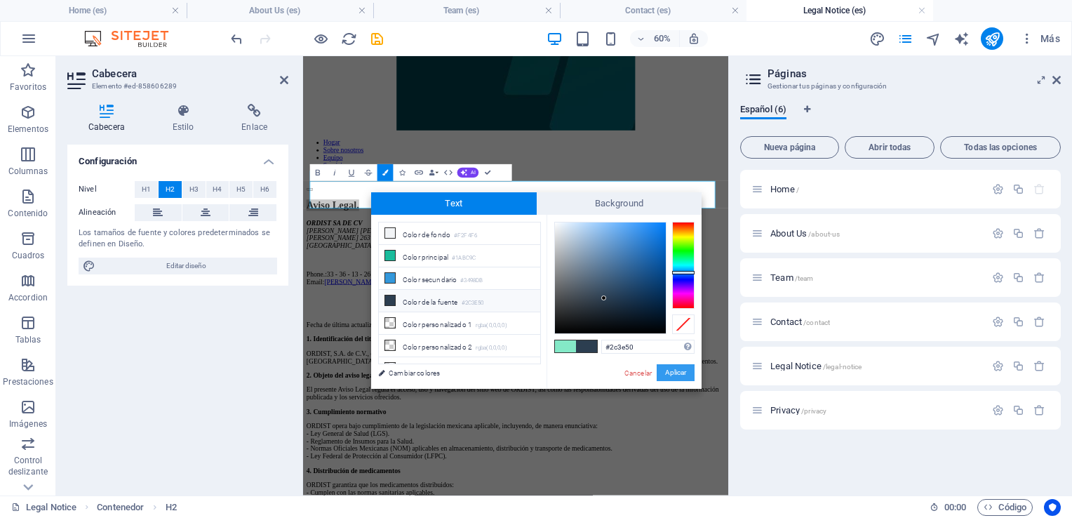
drag, startPoint x: 670, startPoint y: 372, endPoint x: 613, endPoint y: 528, distance: 166.1
click at [670, 372] on button "Aplicar" at bounding box center [676, 372] width 38 height 17
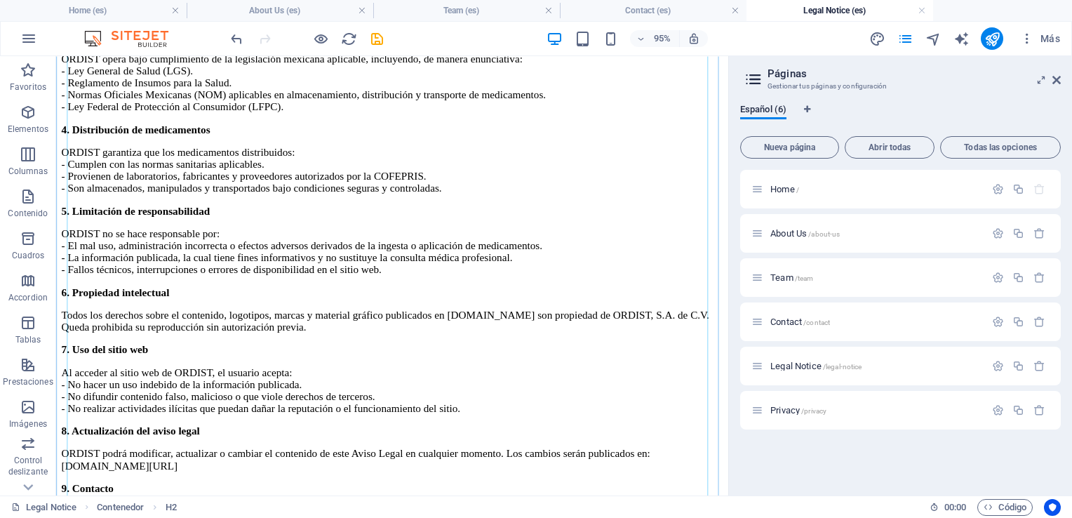
scroll to position [947, 0]
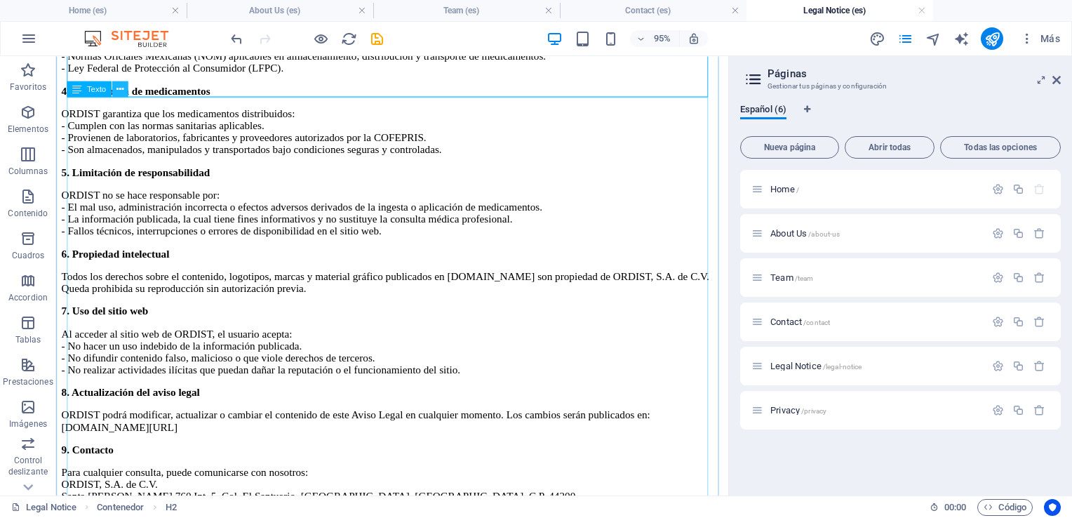
click at [119, 88] on icon at bounding box center [120, 89] width 7 height 14
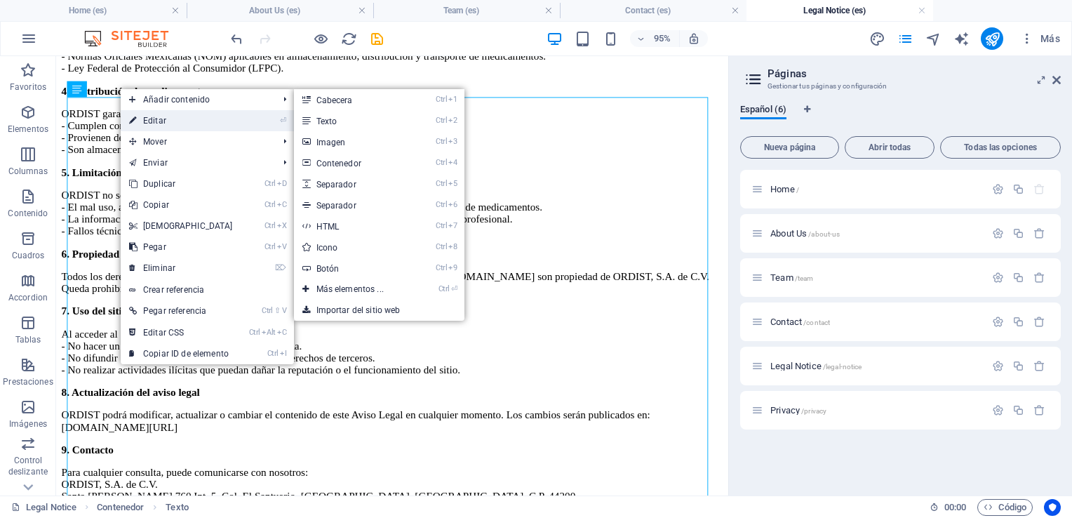
click at [159, 123] on link "⏎ Editar" at bounding box center [181, 120] width 121 height 21
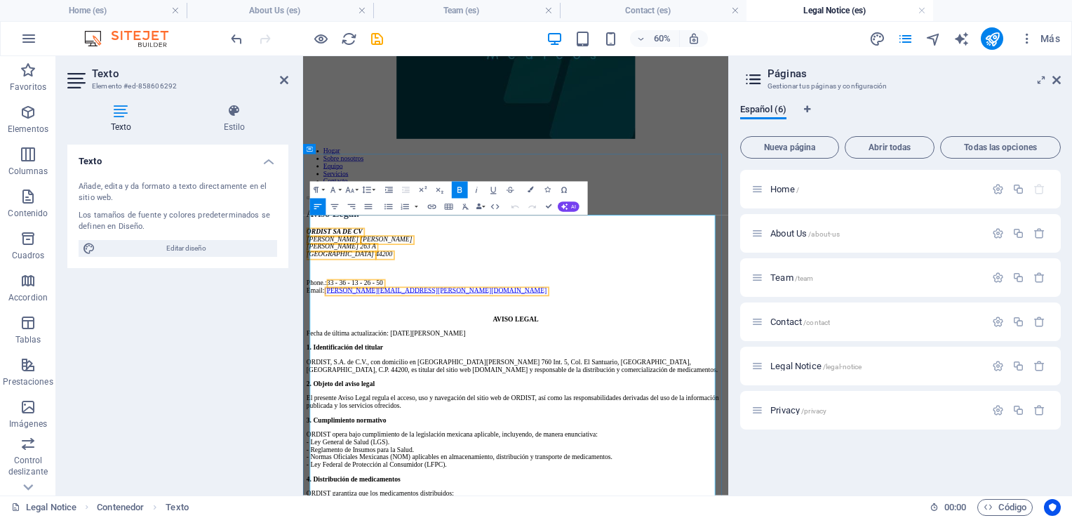
scroll to position [281, 0]
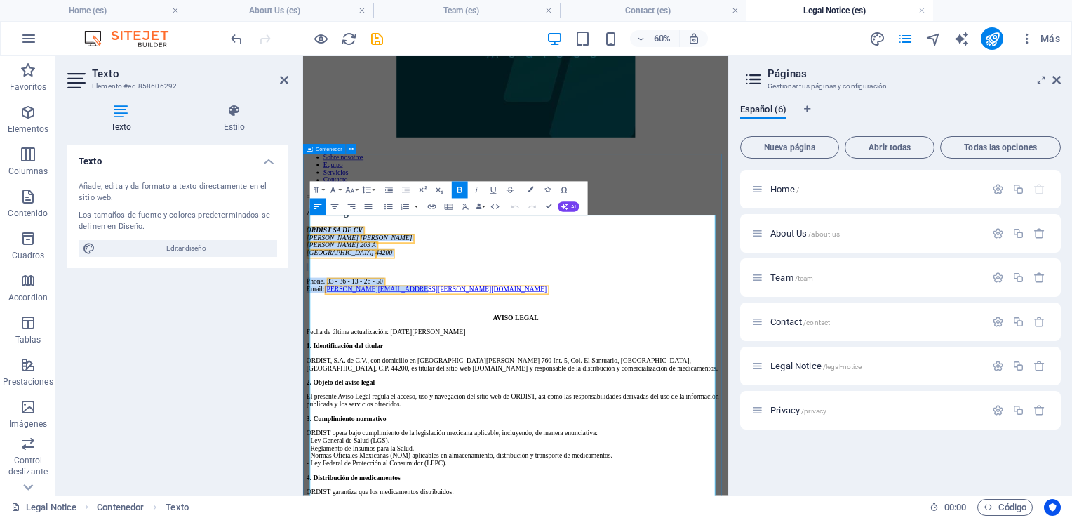
drag, startPoint x: 543, startPoint y: 446, endPoint x: 312, endPoint y: 328, distance: 259.3
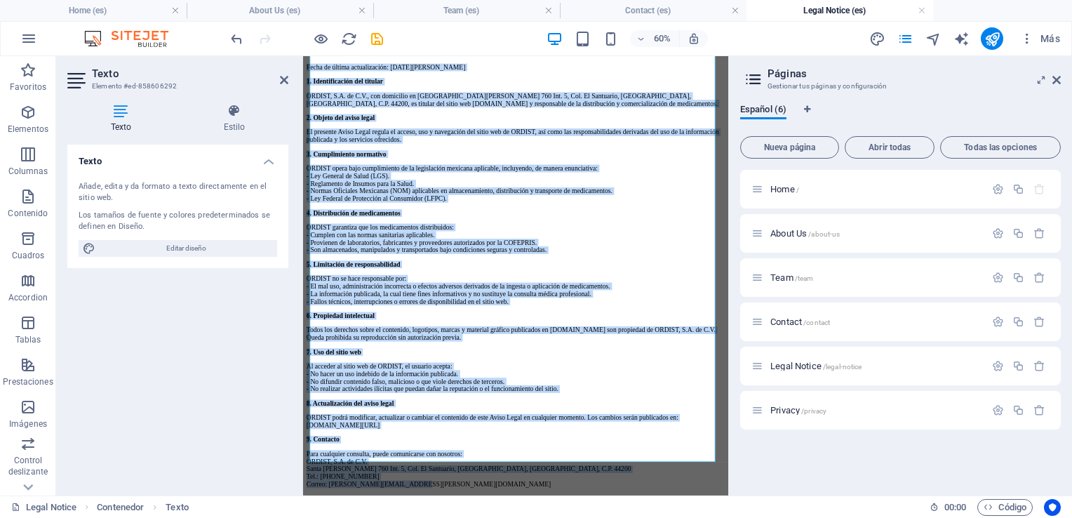
scroll to position [1129, 0]
drag, startPoint x: 314, startPoint y: 387, endPoint x: 668, endPoint y: 773, distance: 523.6
click at [674, 517] on div "Aviso Legal. AVISO LEGAL Fecha de última actualización: [DATE][PERSON_NAME] 1. …" at bounding box center [658, 371] width 698 height 812
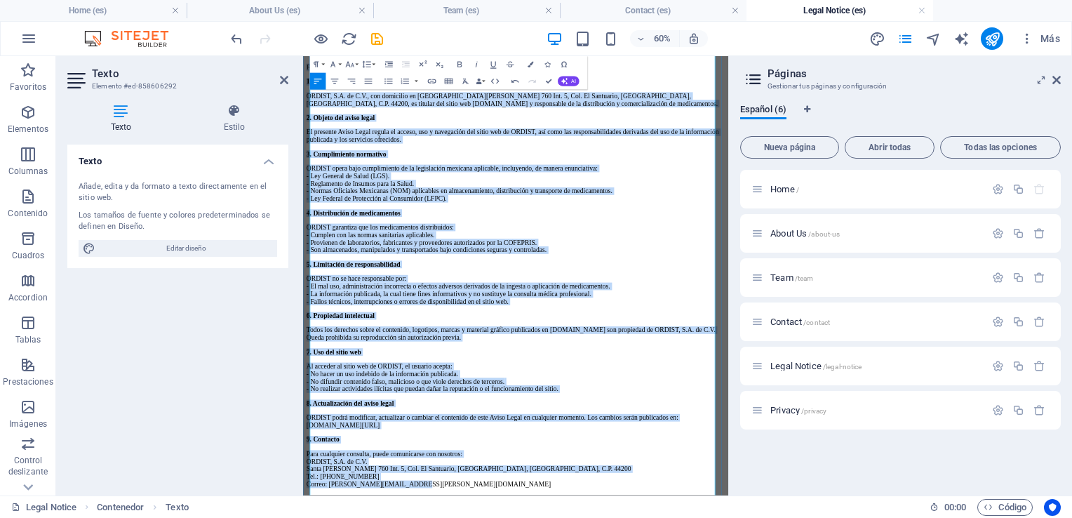
scroll to position [988, 0]
click at [371, 80] on icon "button" at bounding box center [369, 82] width 10 height 10
click at [674, 387] on p "ORDIST garantiza que los medicamentos distribuidos: - Cumplen con las normas sa…" at bounding box center [658, 361] width 698 height 51
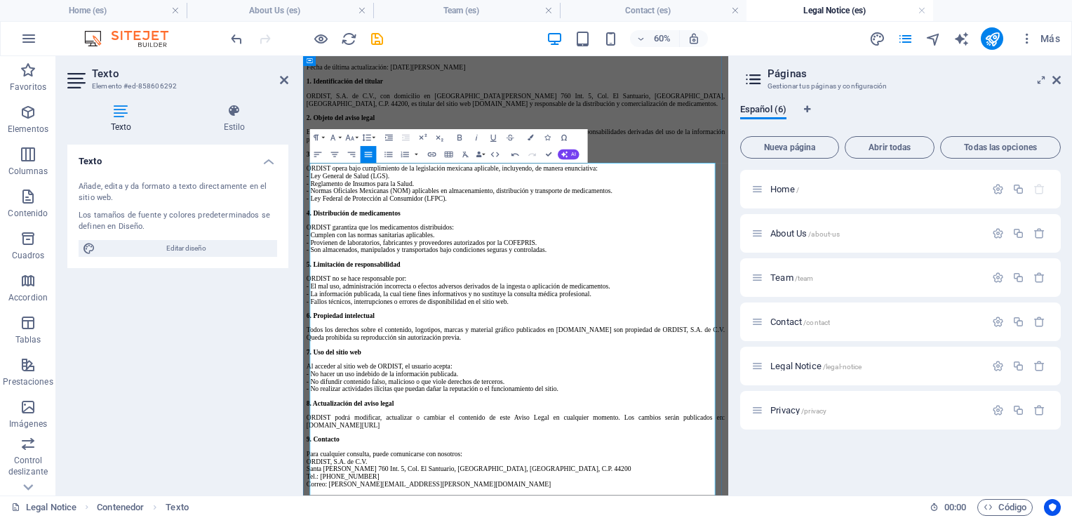
scroll to position [1129, 0]
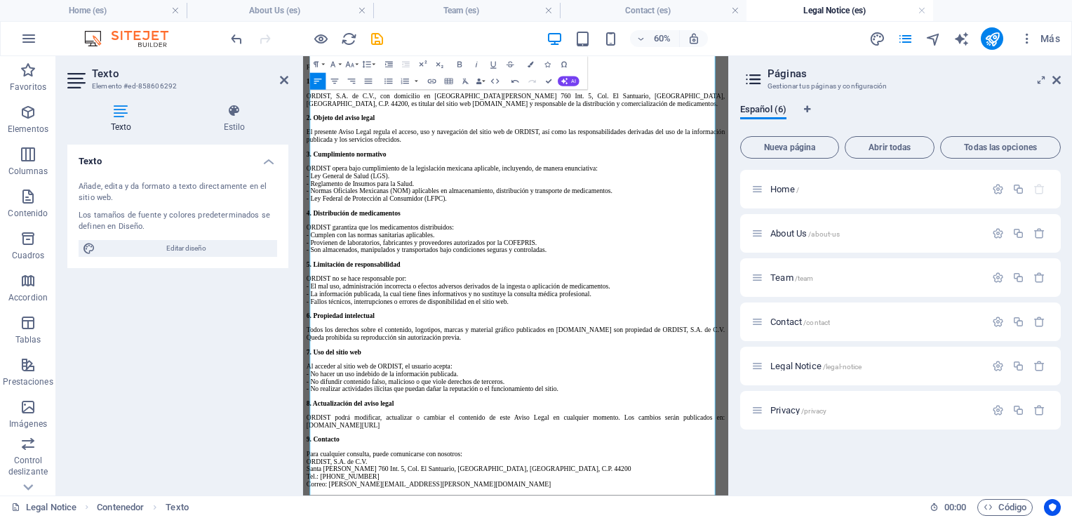
scroll to position [778, 0]
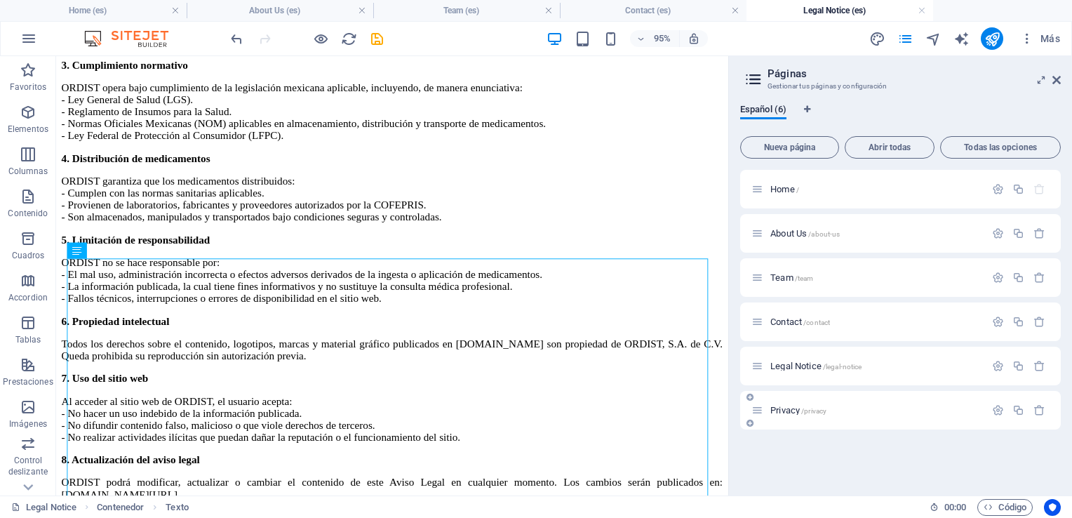
click at [805, 413] on span "/privacy" at bounding box center [814, 411] width 25 height 8
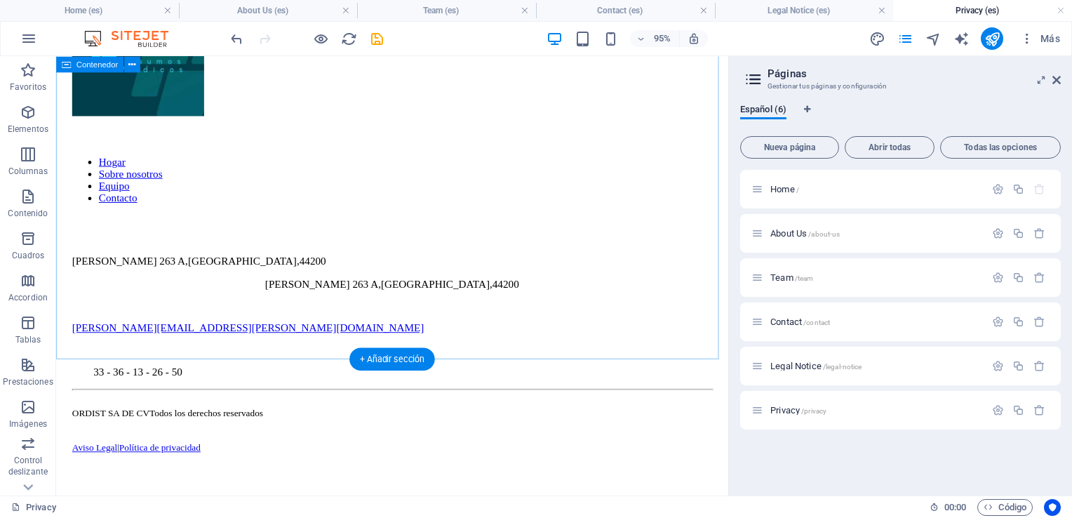
scroll to position [1649, 0]
click at [1057, 81] on icon at bounding box center [1057, 79] width 8 height 11
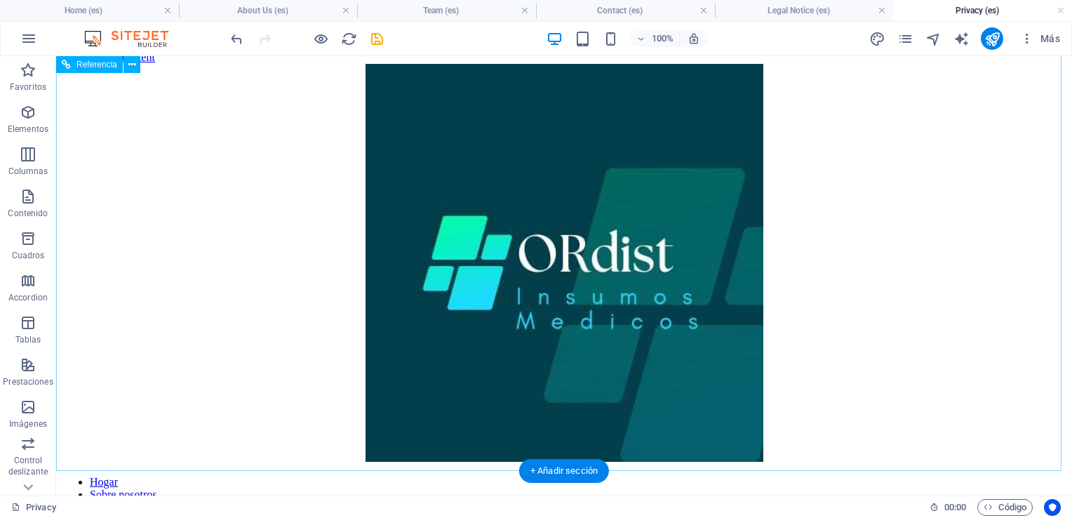
scroll to position [0, 0]
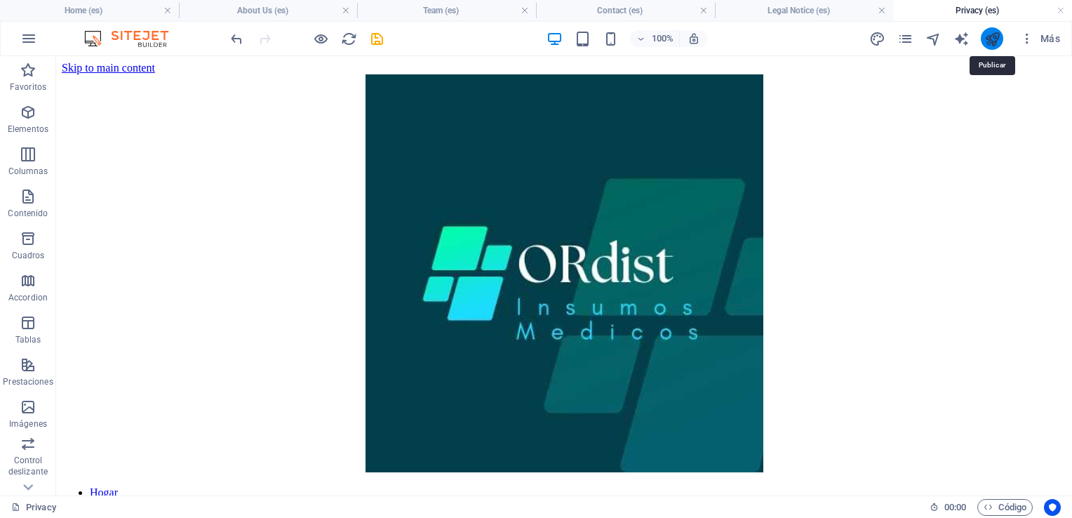
click at [993, 34] on icon "publish" at bounding box center [993, 39] width 16 height 16
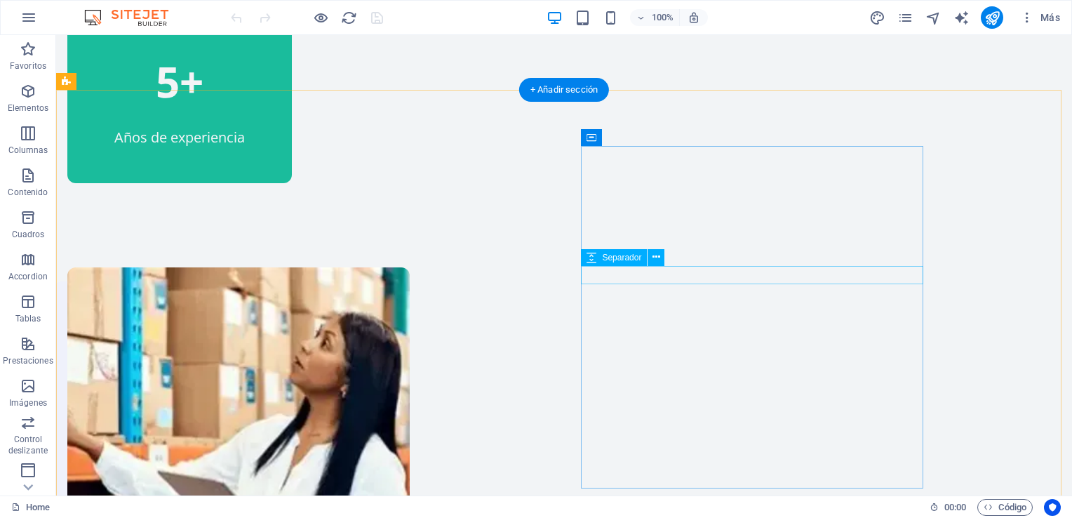
scroll to position [1496, 0]
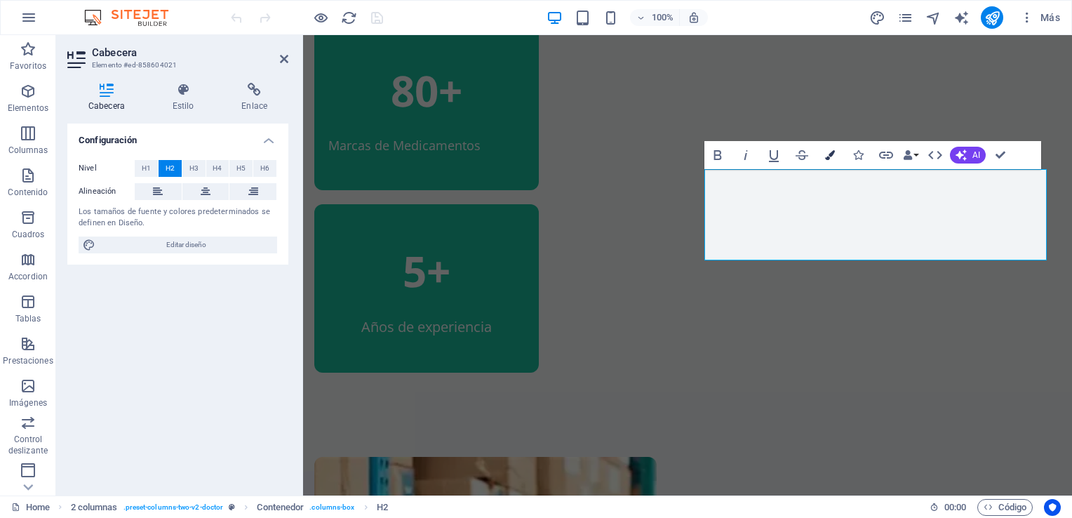
click at [831, 156] on icon "button" at bounding box center [830, 155] width 10 height 10
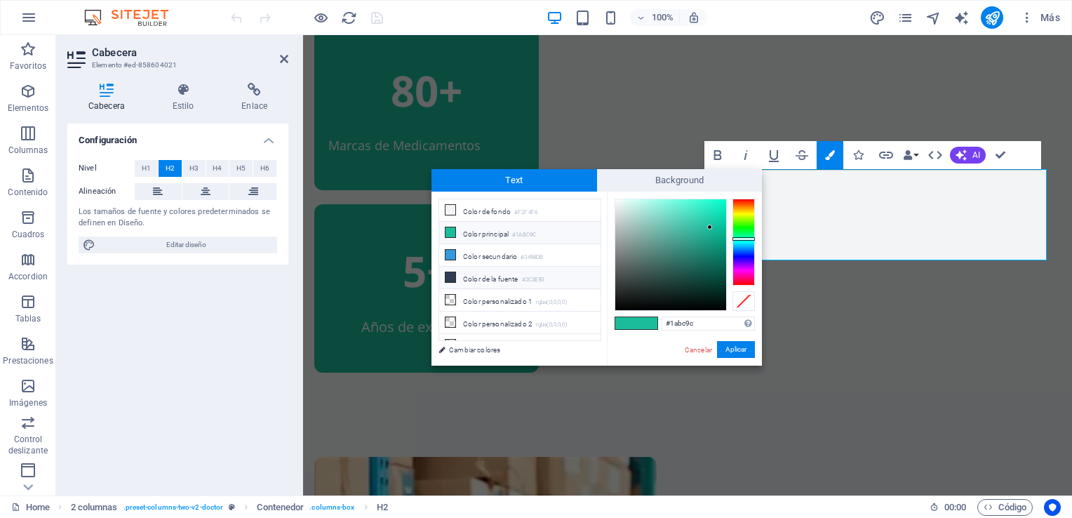
click at [481, 271] on li "Color de la fuente #2C3E50" at bounding box center [519, 278] width 161 height 22
type input "#2c3e50"
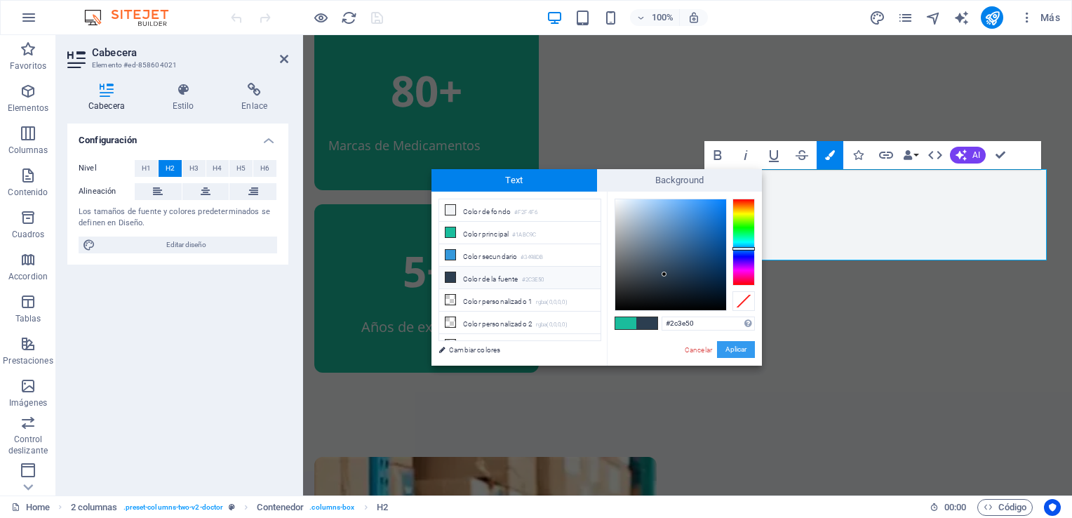
click at [744, 349] on button "Aplicar" at bounding box center [736, 349] width 38 height 17
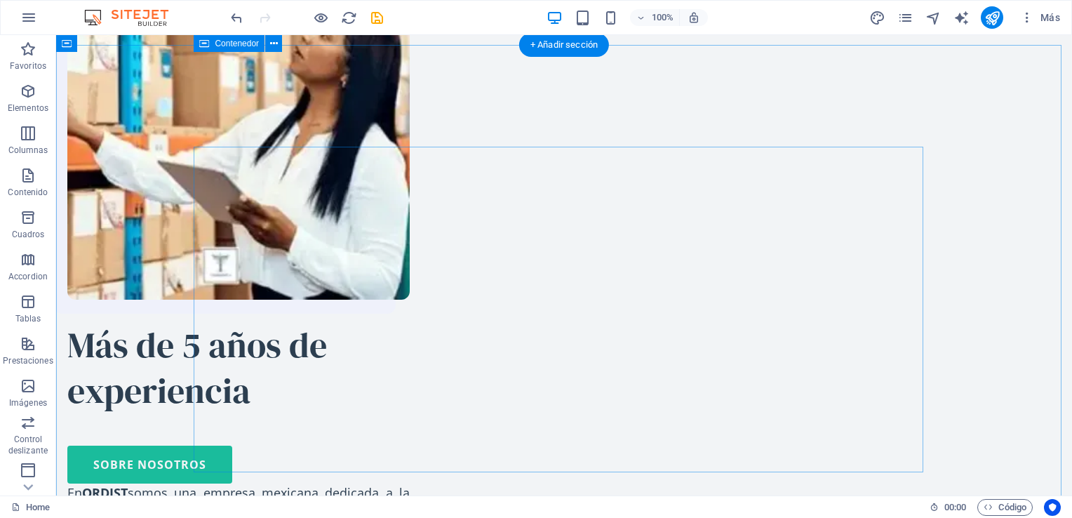
scroll to position [1988, 0]
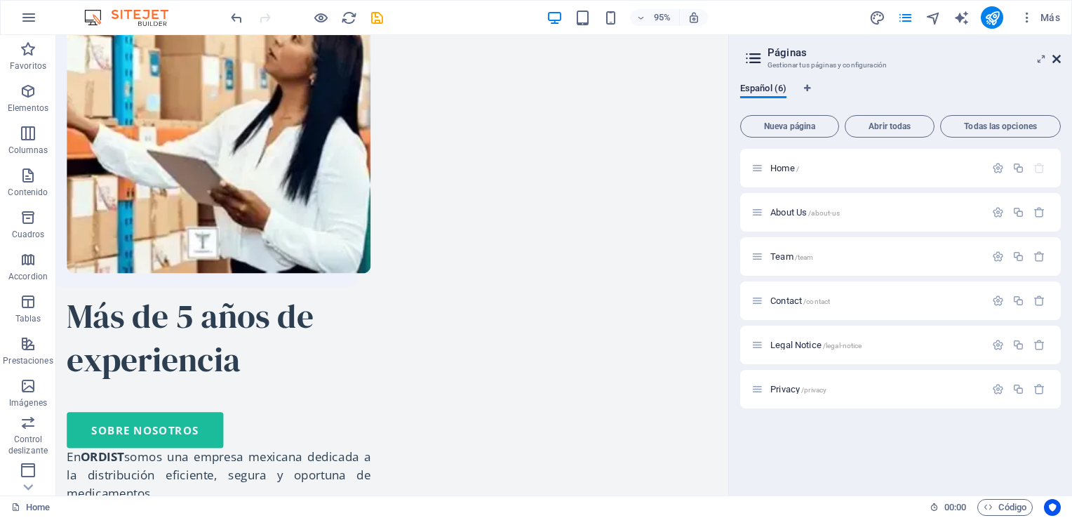
click at [1058, 58] on icon at bounding box center [1057, 58] width 8 height 11
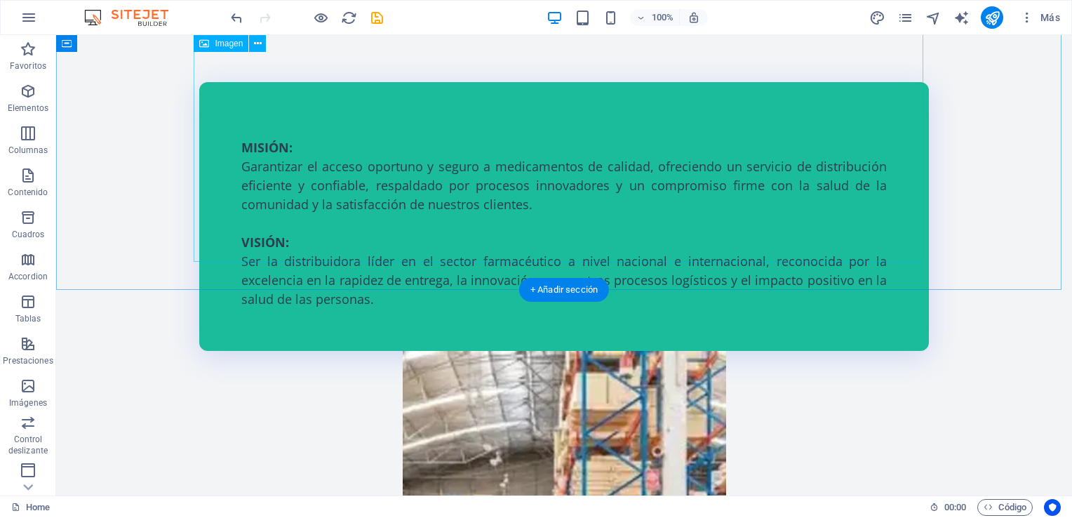
scroll to position [2900, 0]
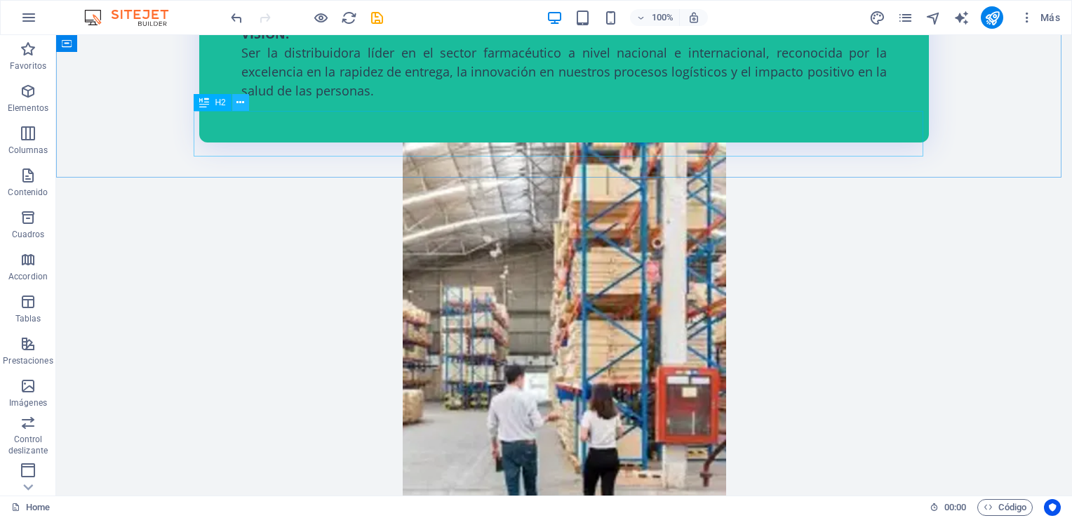
click at [241, 108] on icon at bounding box center [241, 102] width 8 height 15
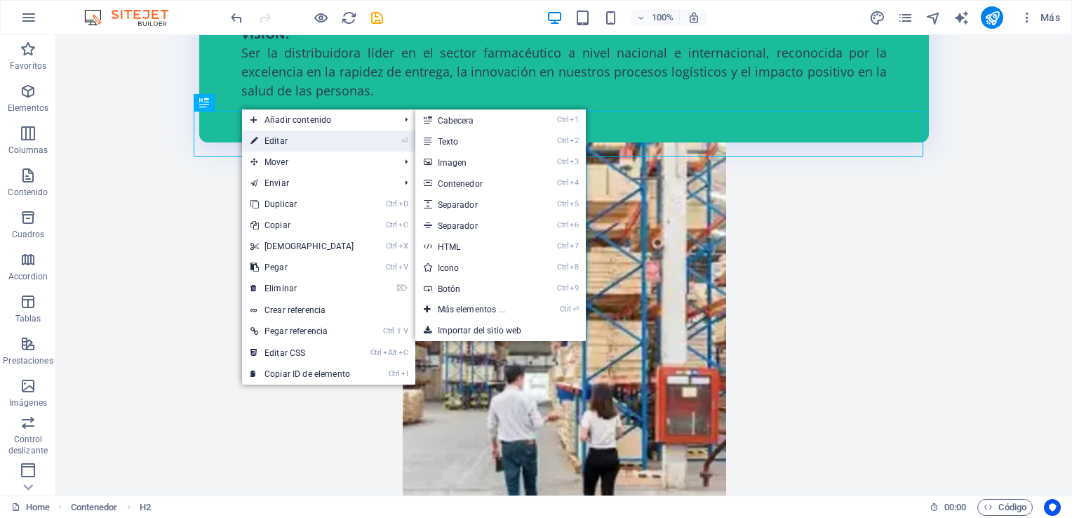
click at [272, 140] on link "⏎ Editar" at bounding box center [302, 141] width 121 height 21
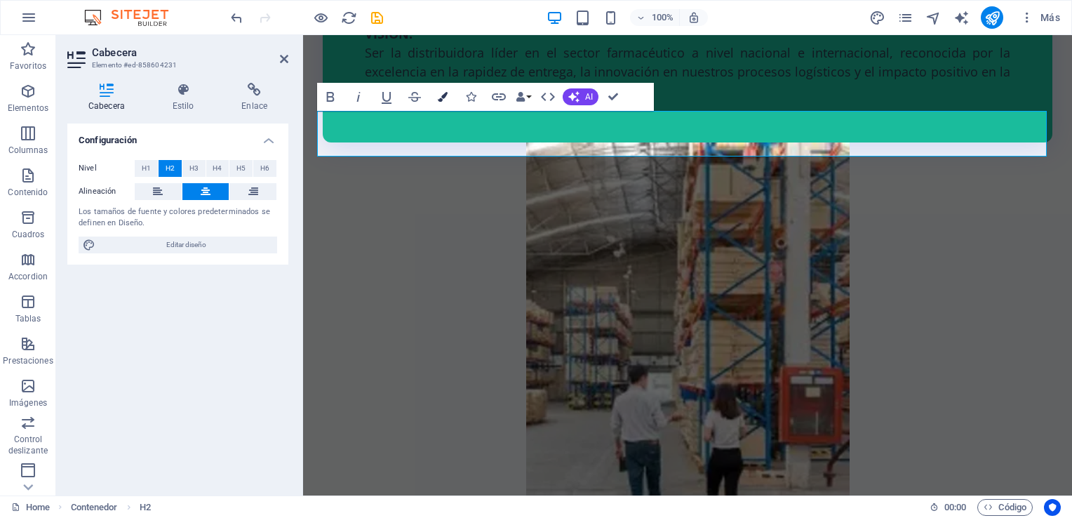
click at [441, 94] on icon "button" at bounding box center [443, 97] width 10 height 10
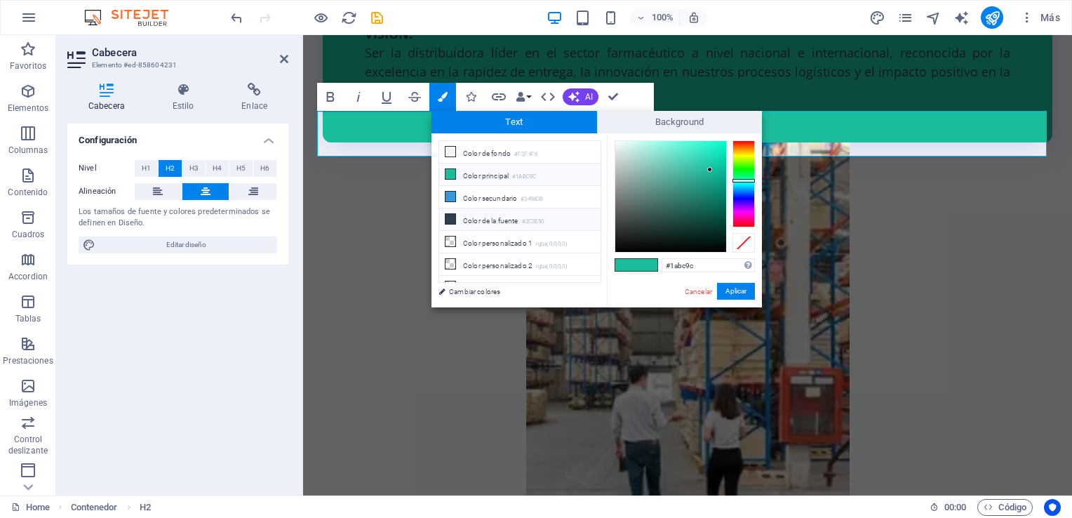
click at [472, 214] on li "Color de la fuente #2C3E50" at bounding box center [519, 219] width 161 height 22
type input "#2c3e50"
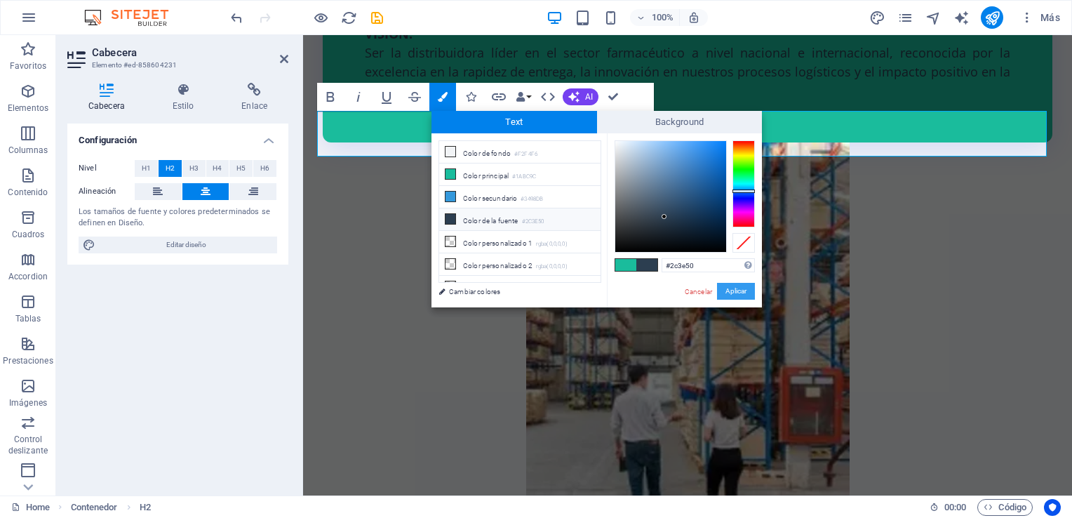
click at [744, 293] on button "Aplicar" at bounding box center [736, 291] width 38 height 17
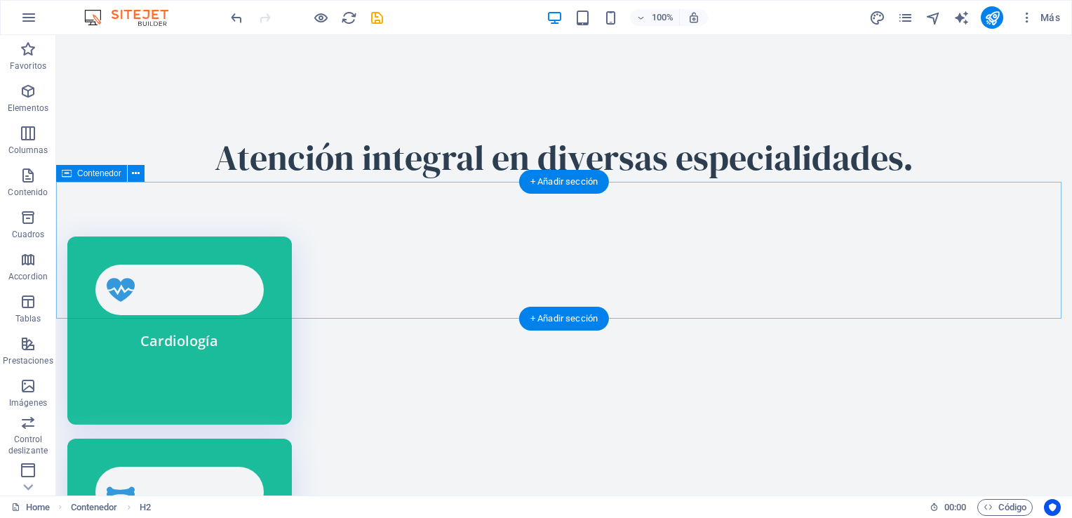
scroll to position [3462, 0]
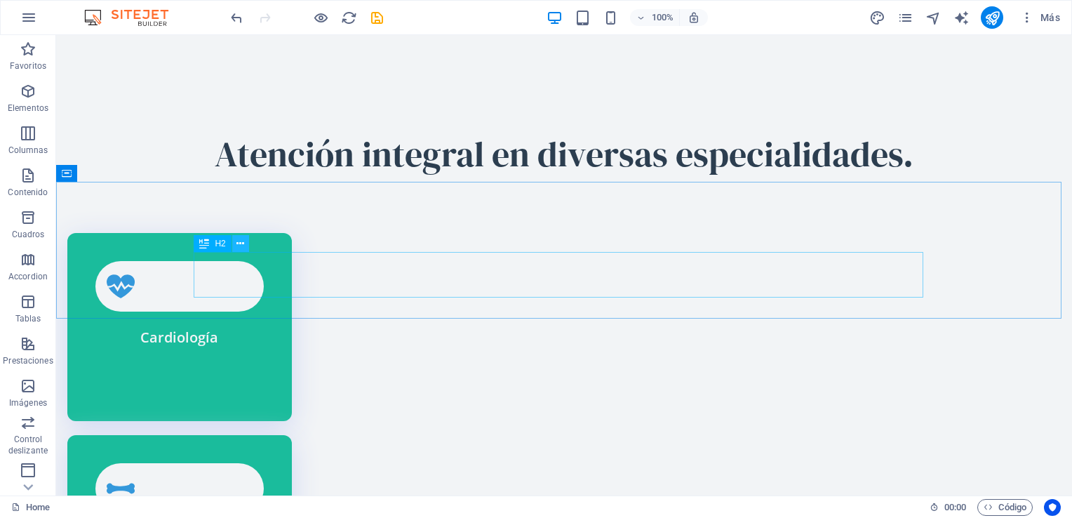
click at [242, 246] on icon at bounding box center [241, 244] width 8 height 15
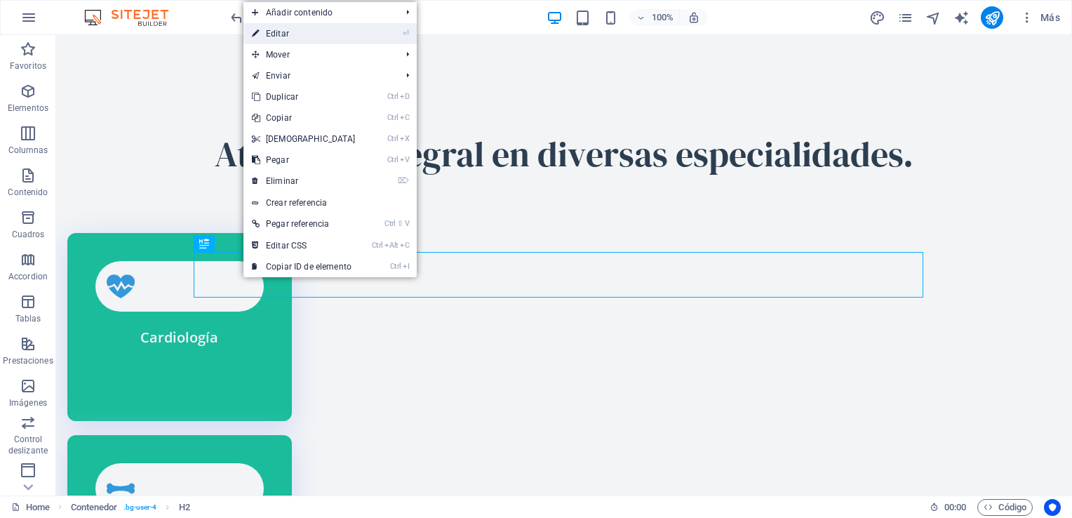
click at [279, 32] on link "⏎ Editar" at bounding box center [304, 33] width 121 height 21
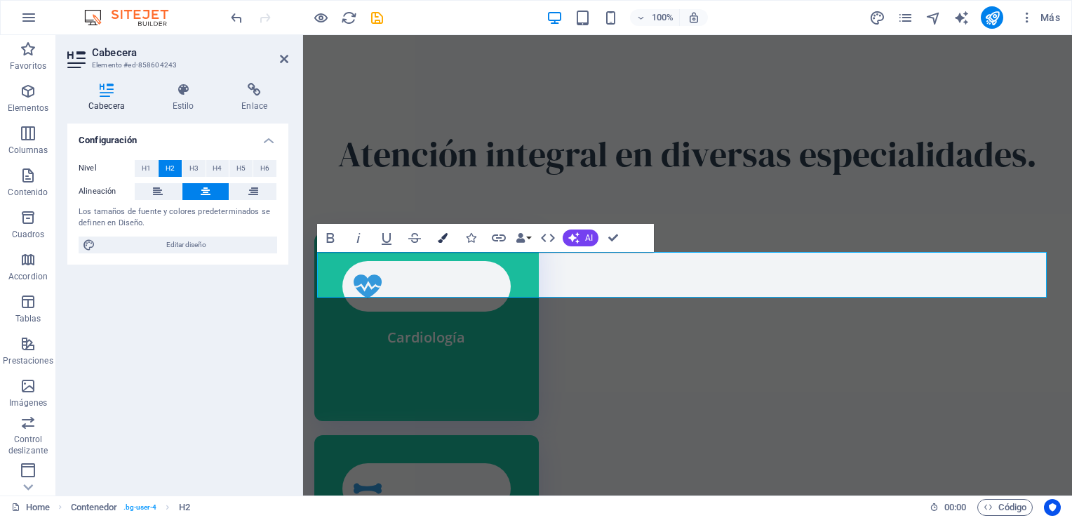
click at [443, 239] on icon "button" at bounding box center [443, 238] width 10 height 10
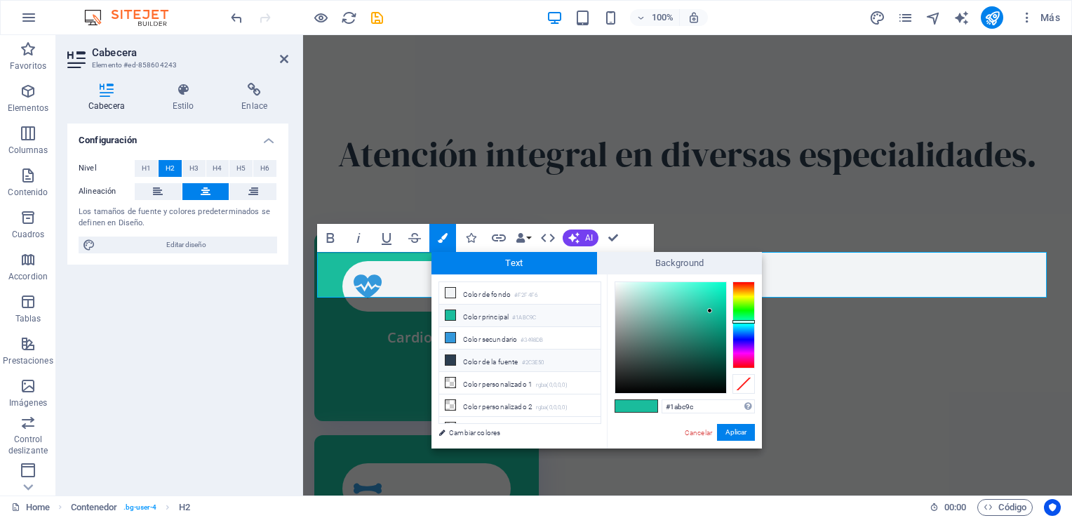
click at [474, 354] on li "Color de la fuente #2C3E50" at bounding box center [519, 361] width 161 height 22
type input "#2c3e50"
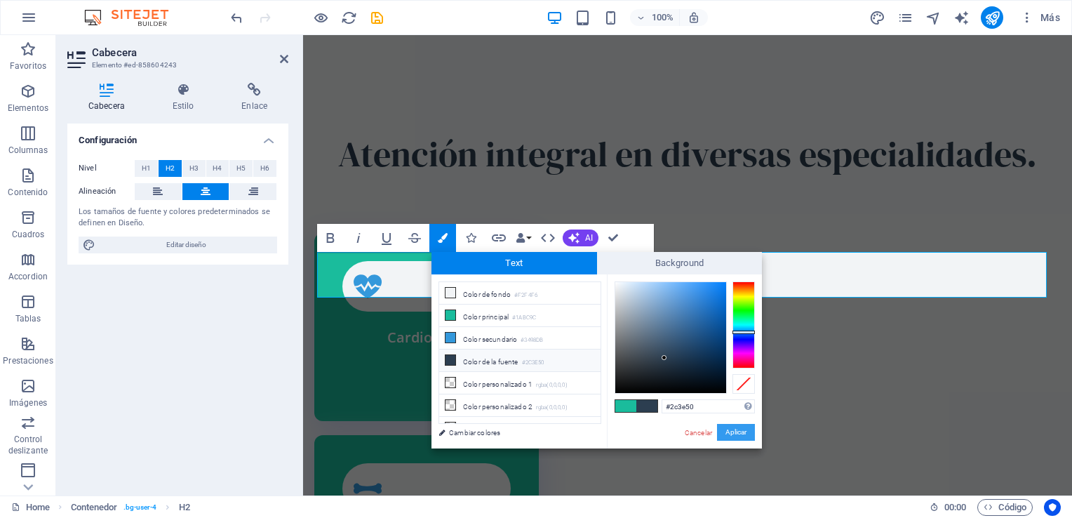
click at [747, 434] on button "Aplicar" at bounding box center [736, 432] width 38 height 17
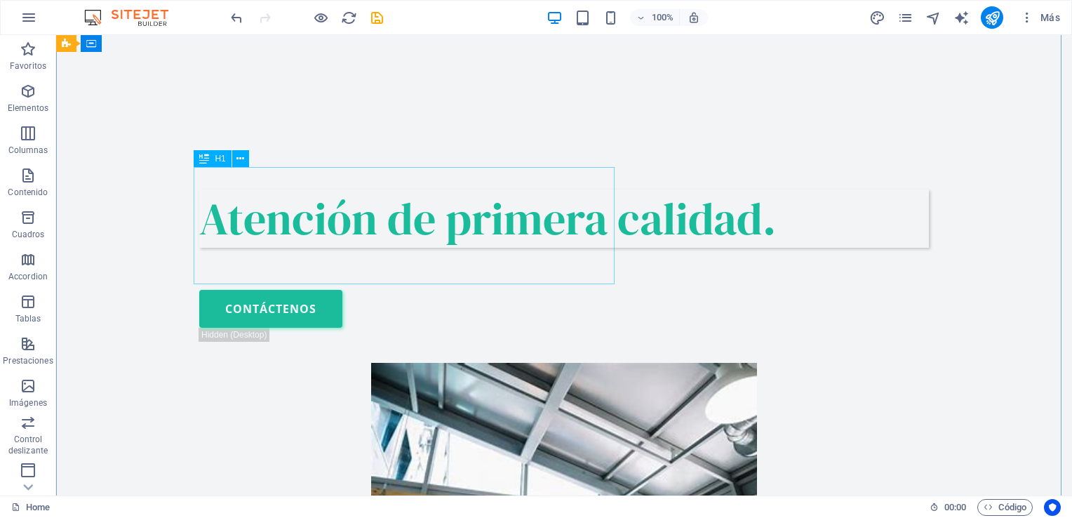
scroll to position [724, 0]
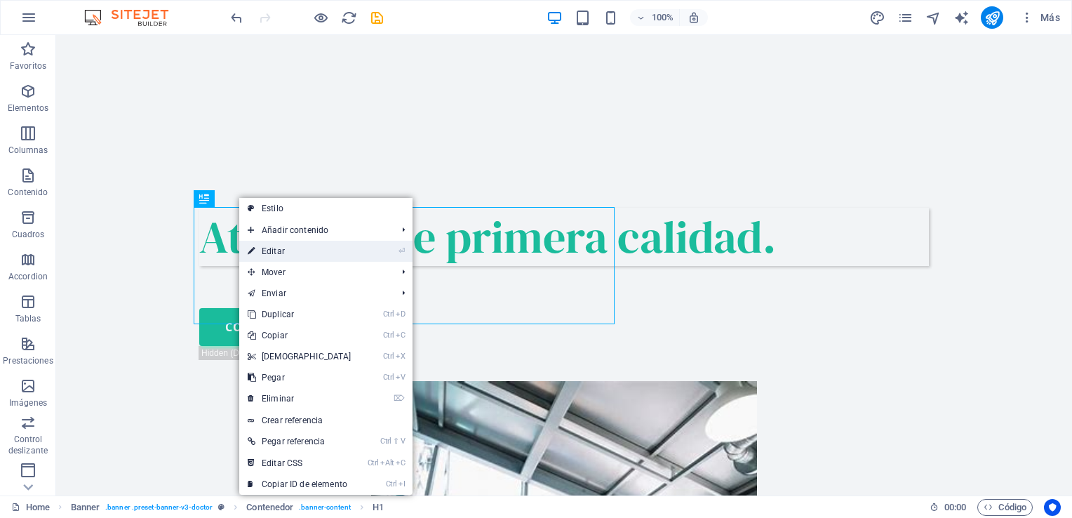
click at [278, 256] on link "⏎ Editar" at bounding box center [299, 251] width 121 height 21
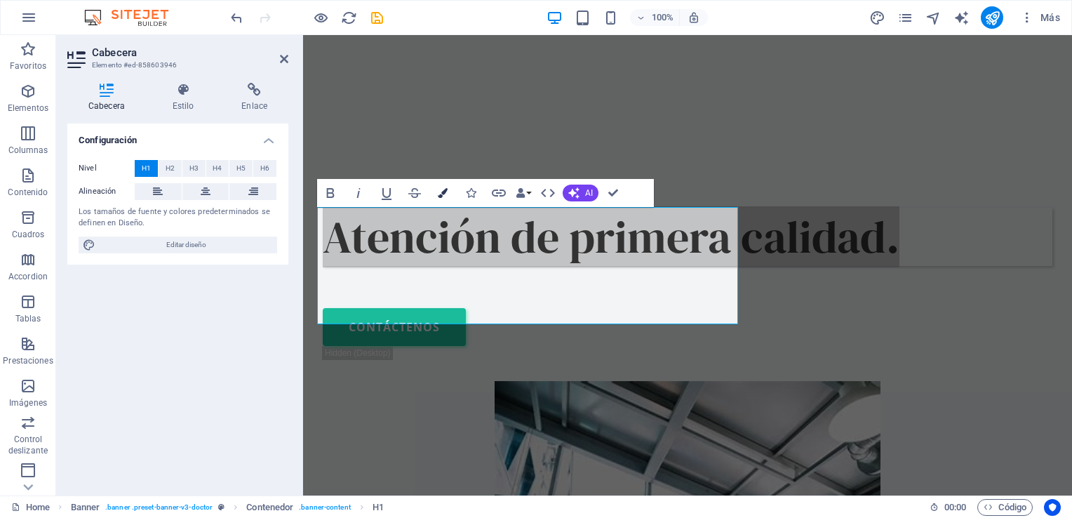
click at [444, 190] on icon "button" at bounding box center [443, 193] width 10 height 10
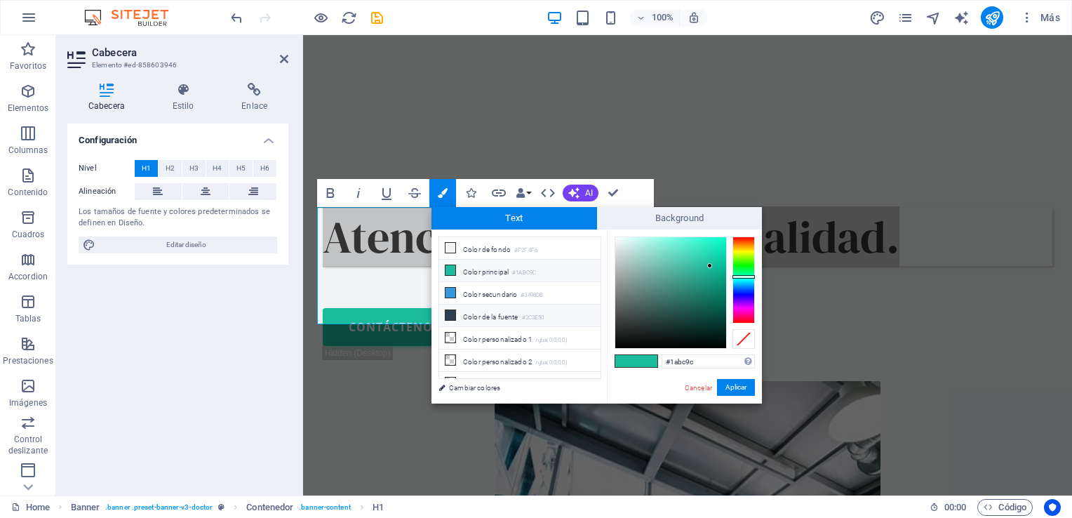
click at [464, 316] on li "Color de la fuente #2C3E50" at bounding box center [519, 316] width 161 height 22
type input "#2c3e50"
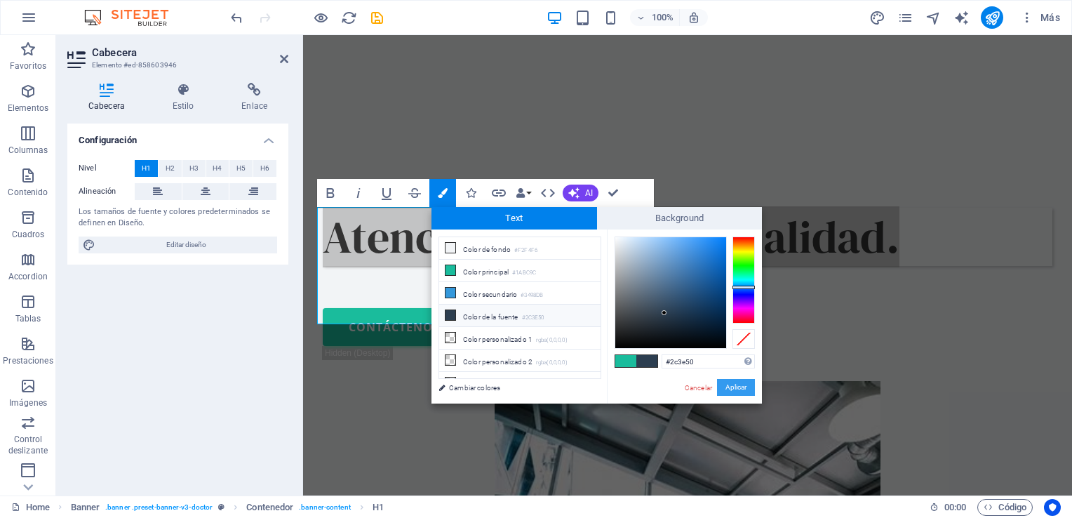
click at [732, 387] on button "Aplicar" at bounding box center [736, 387] width 38 height 17
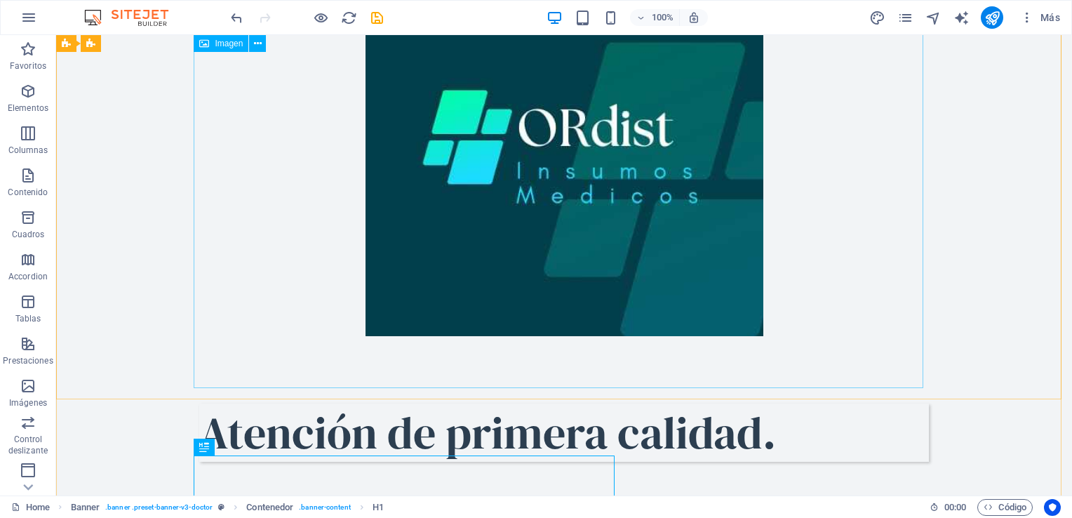
scroll to position [0, 0]
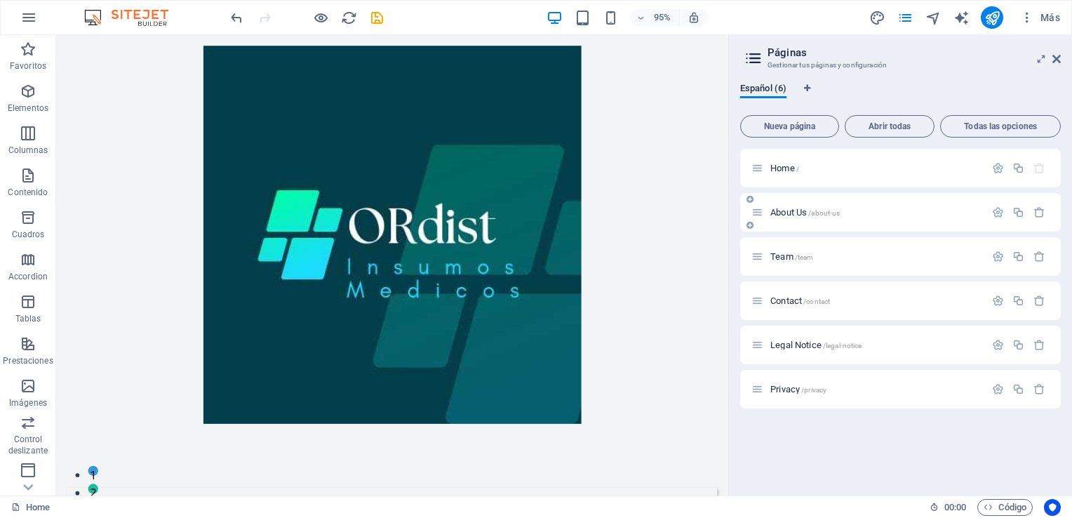
click at [808, 209] on span "About Us /about-us" at bounding box center [805, 212] width 69 height 11
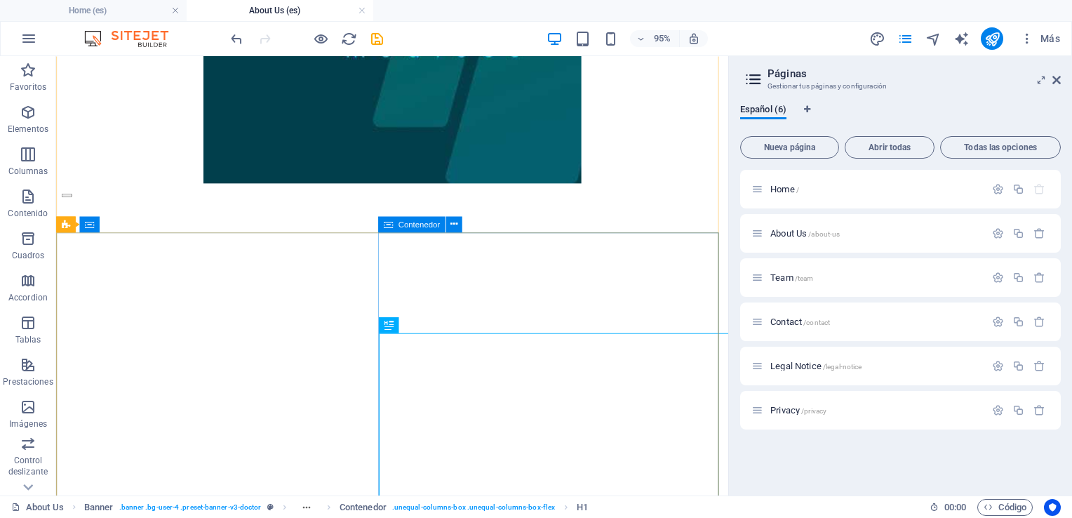
scroll to position [288, 0]
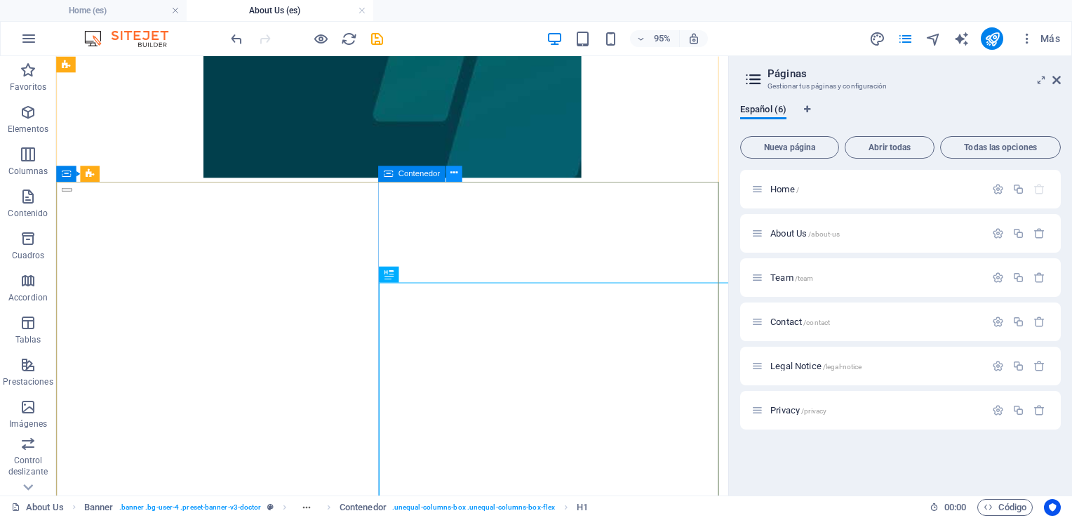
click at [455, 170] on icon at bounding box center [454, 173] width 7 height 14
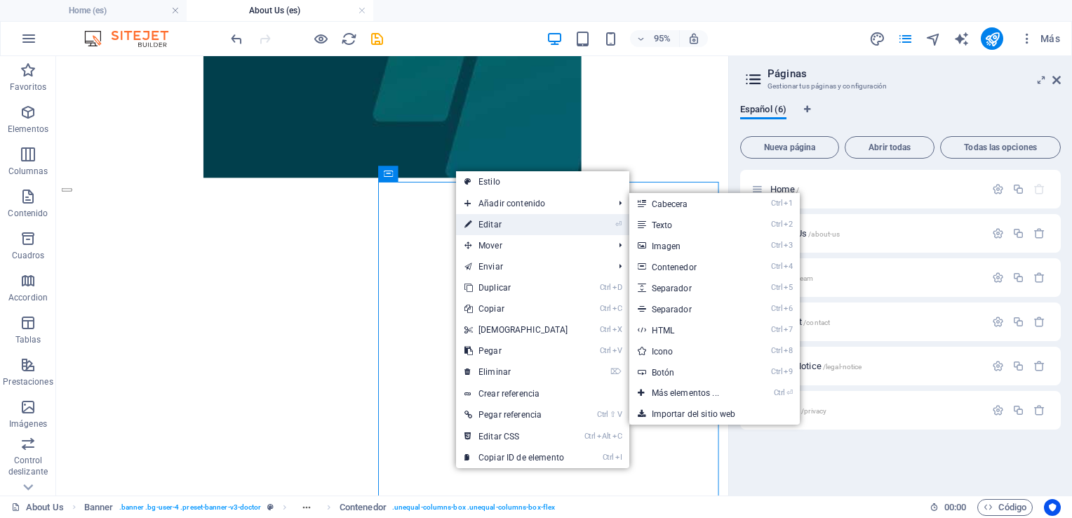
click at [482, 223] on link "⏎ Editar" at bounding box center [516, 224] width 121 height 21
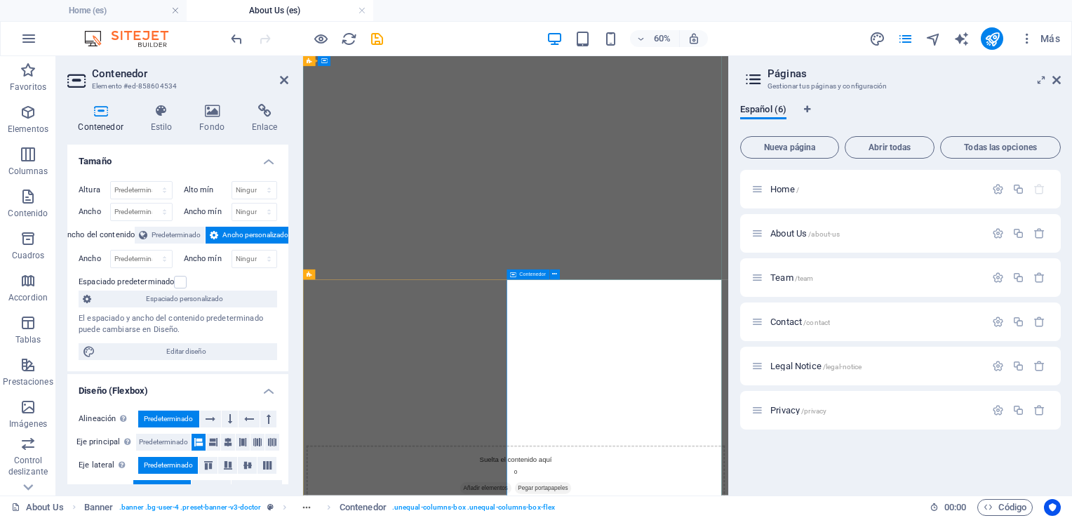
scroll to position [351, 0]
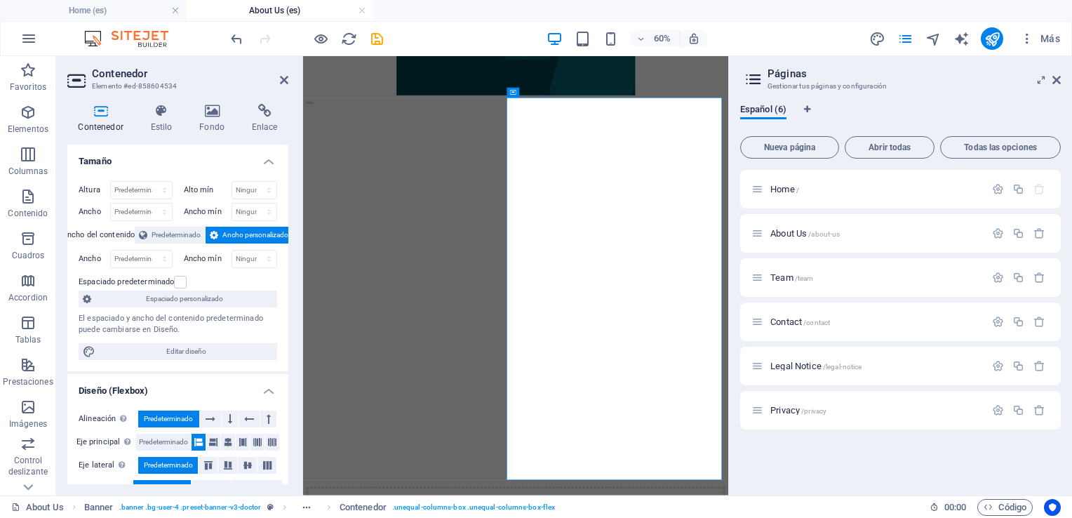
click at [1064, 81] on aside "Páginas Gestionar tus páginas y configuración Español (6) Nueva página Abrir to…" at bounding box center [901, 275] width 344 height 439
click at [1058, 81] on icon at bounding box center [1057, 79] width 8 height 11
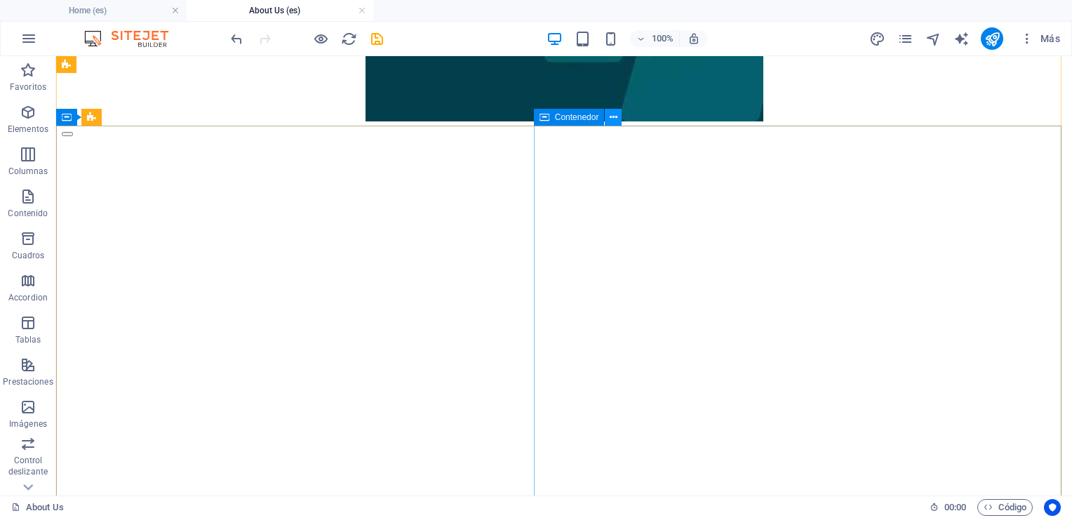
click at [620, 115] on button at bounding box center [613, 117] width 17 height 17
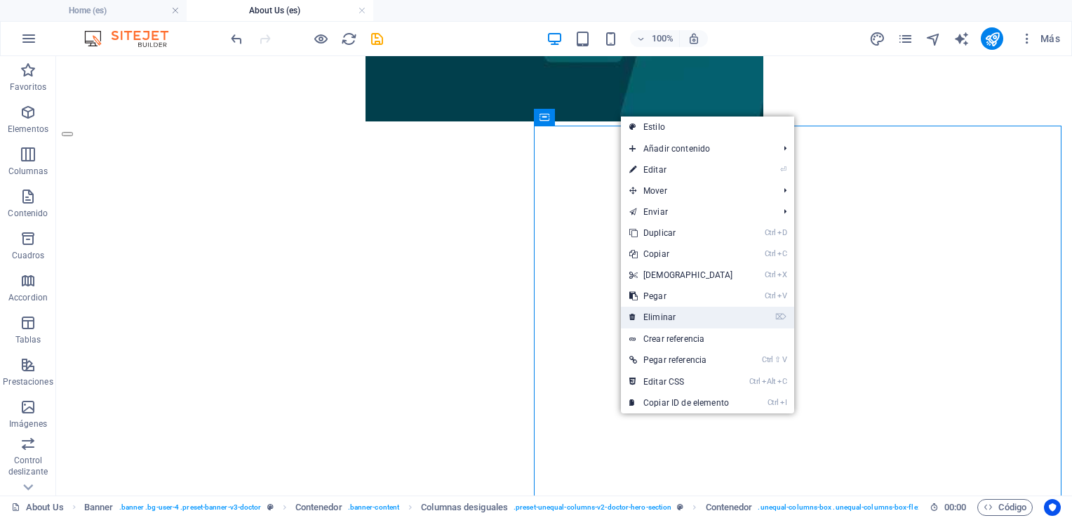
click at [655, 320] on link "⌦ Eliminar" at bounding box center [681, 317] width 121 height 21
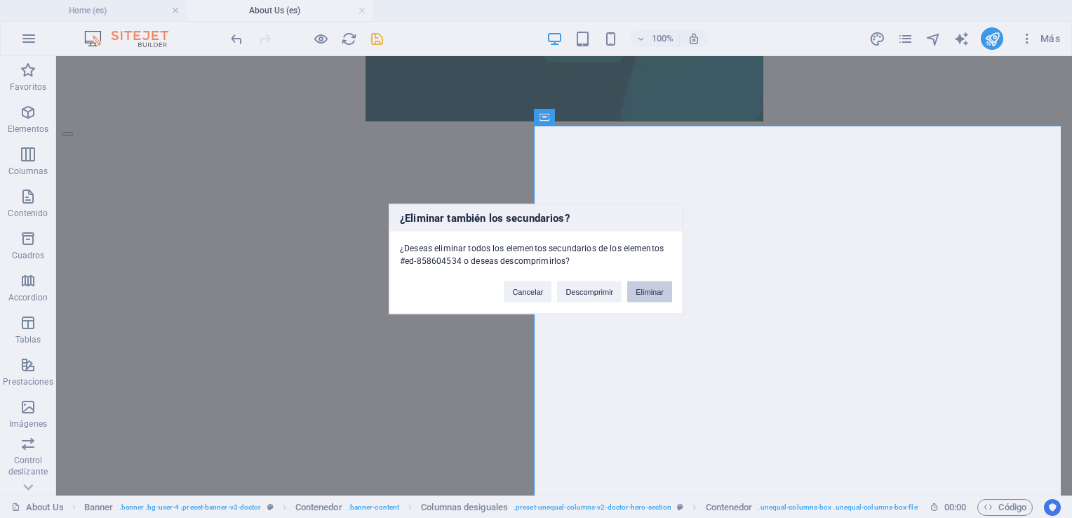
click at [639, 289] on button "Eliminar" at bounding box center [649, 291] width 45 height 21
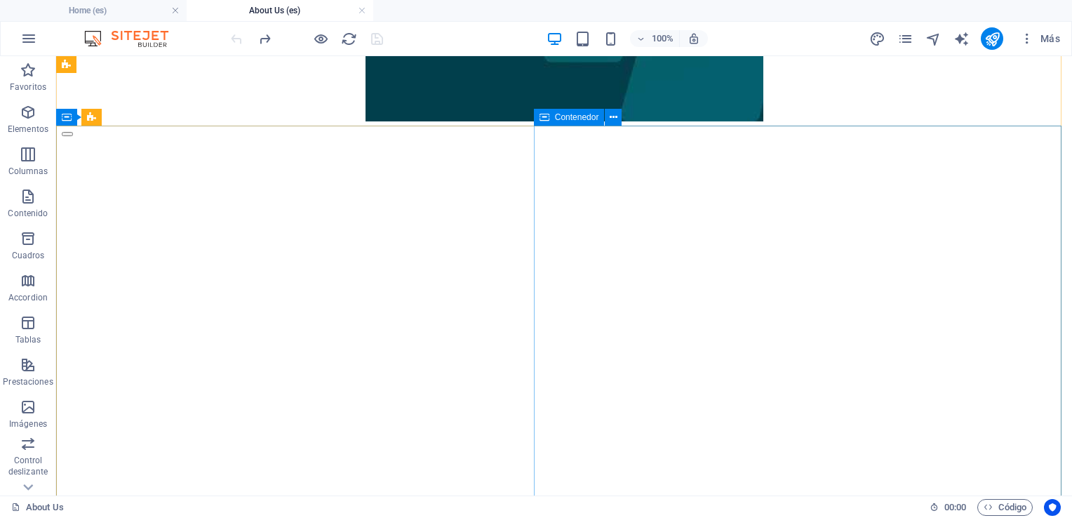
click at [576, 119] on span "Contenedor" at bounding box center [577, 117] width 44 height 8
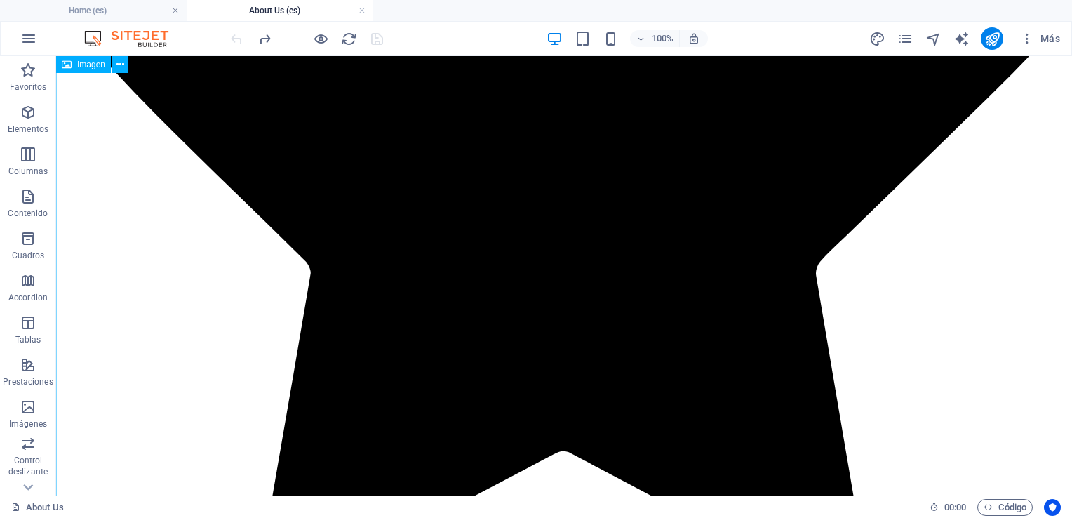
scroll to position [3122, 0]
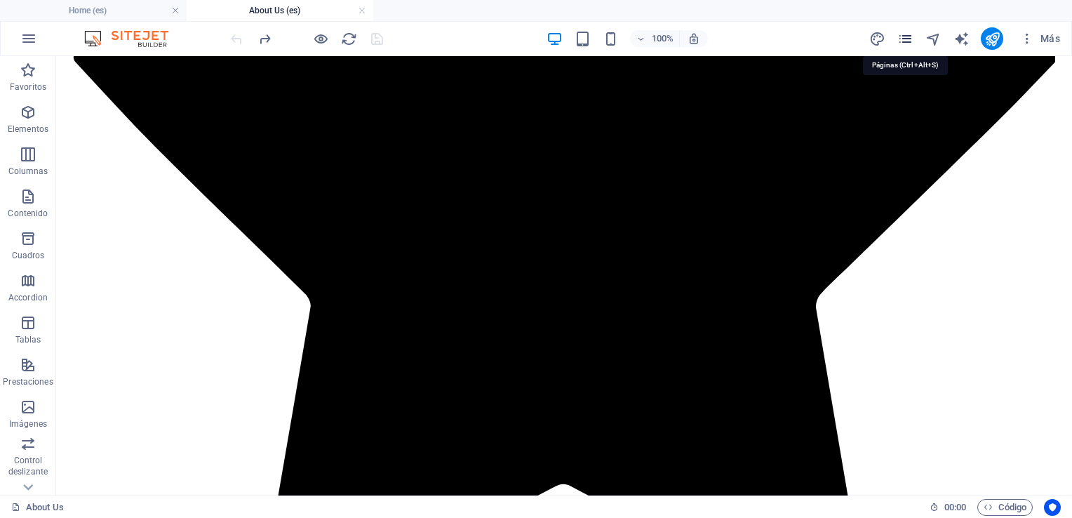
click at [902, 41] on icon "pages" at bounding box center [906, 39] width 16 height 16
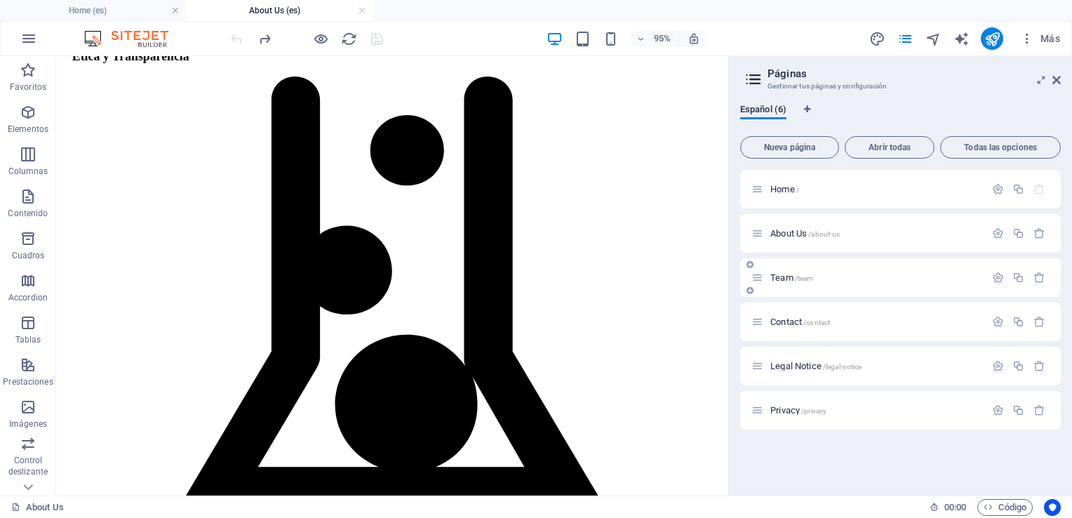
click at [880, 268] on div "Team /team" at bounding box center [900, 277] width 321 height 39
click at [796, 274] on span "/team" at bounding box center [804, 278] width 19 height 8
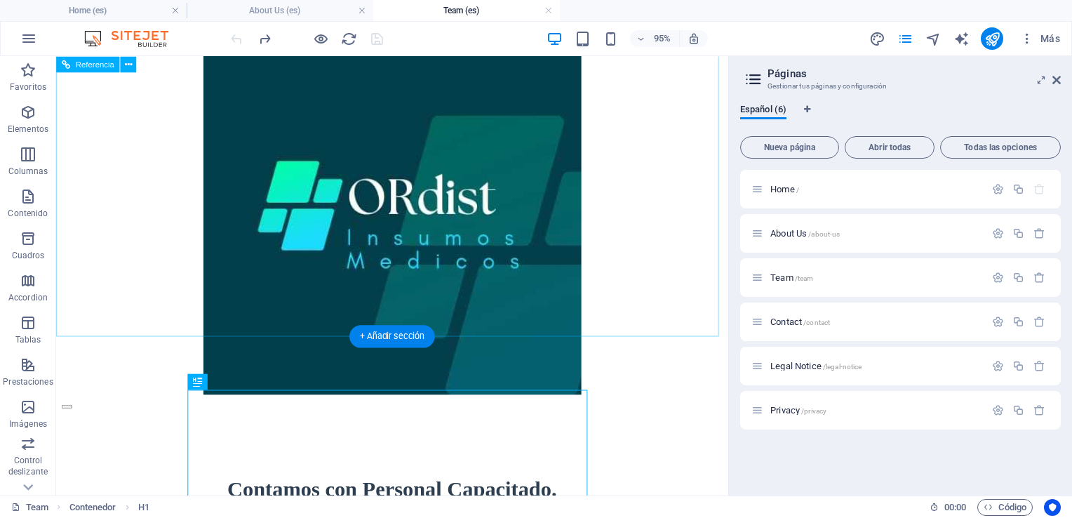
scroll to position [0, 0]
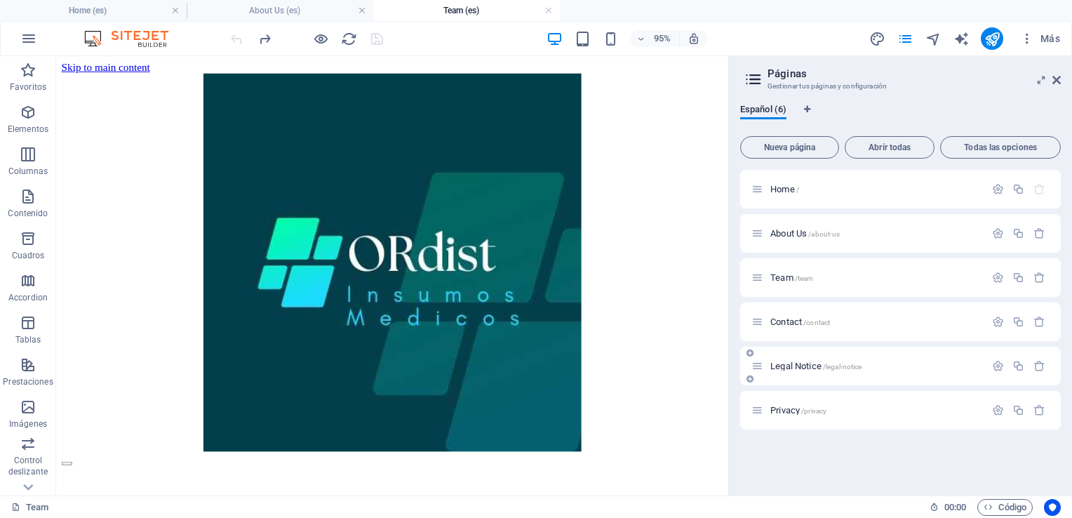
click at [814, 366] on span "Legal Notice /legal-notice" at bounding box center [816, 366] width 91 height 11
click at [1051, 81] on header "Páginas Gestionar tus páginas y configuración" at bounding box center [902, 74] width 318 height 36
click at [1056, 73] on h2 "Páginas" at bounding box center [914, 73] width 293 height 13
click at [1056, 79] on icon at bounding box center [1057, 79] width 8 height 11
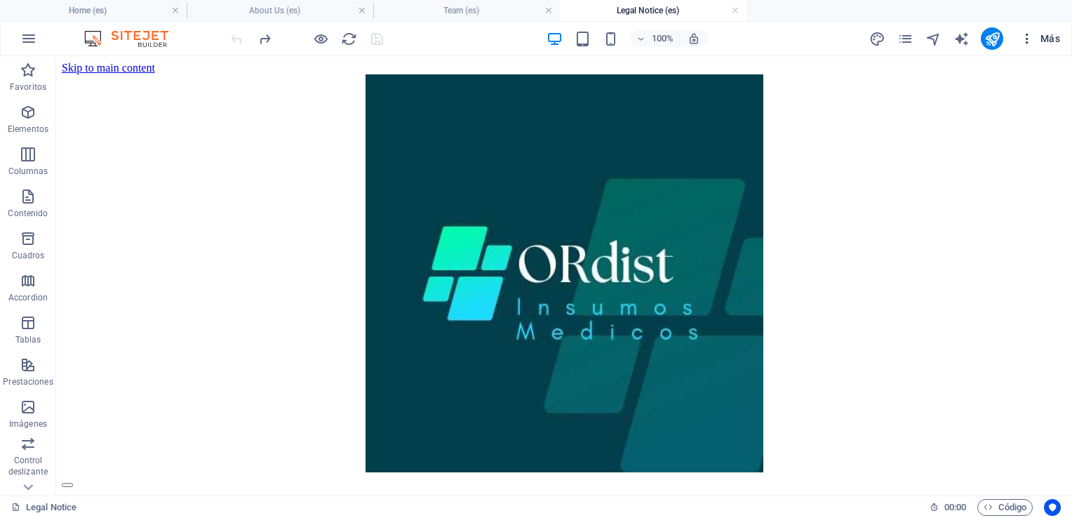
click at [1028, 41] on icon "button" at bounding box center [1027, 39] width 14 height 14
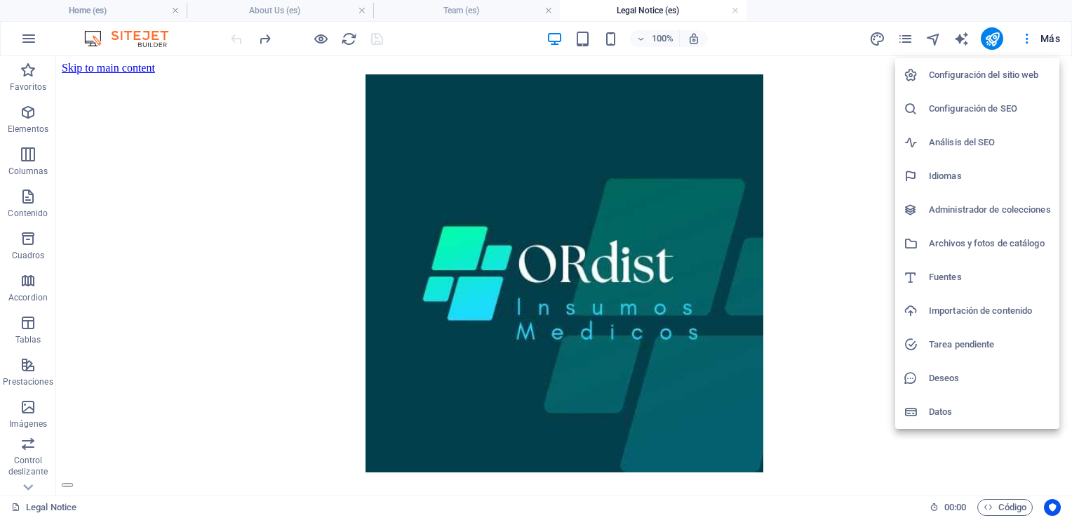
click at [956, 170] on h6 "Idiomas" at bounding box center [990, 176] width 122 height 17
select select "44"
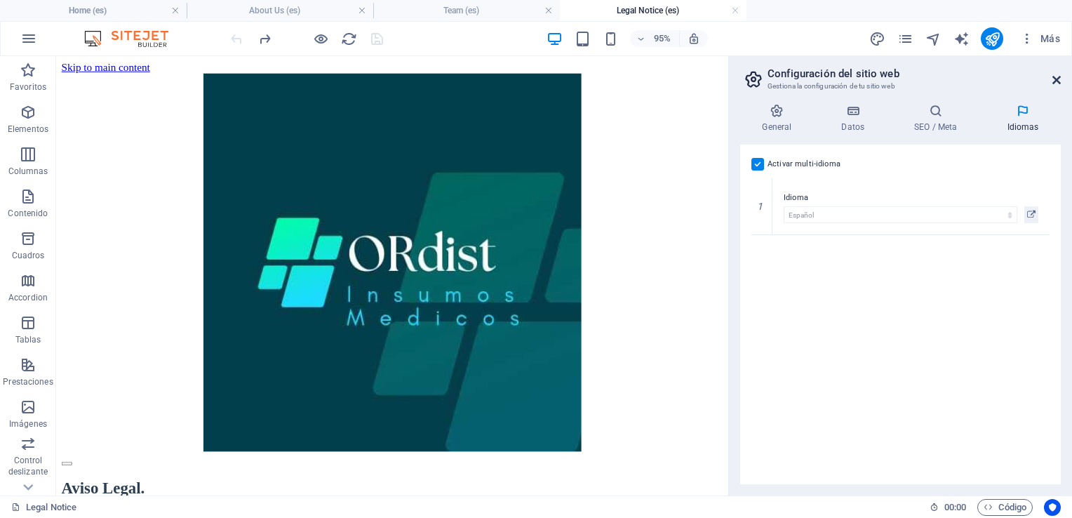
click at [1056, 83] on icon at bounding box center [1057, 79] width 8 height 11
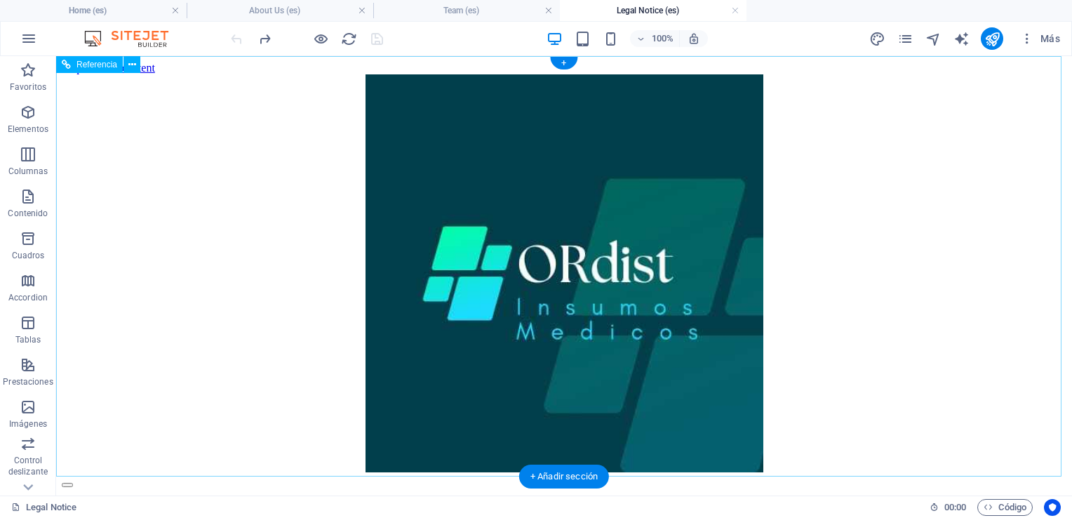
click at [233, 98] on figure at bounding box center [564, 274] width 1005 height 401
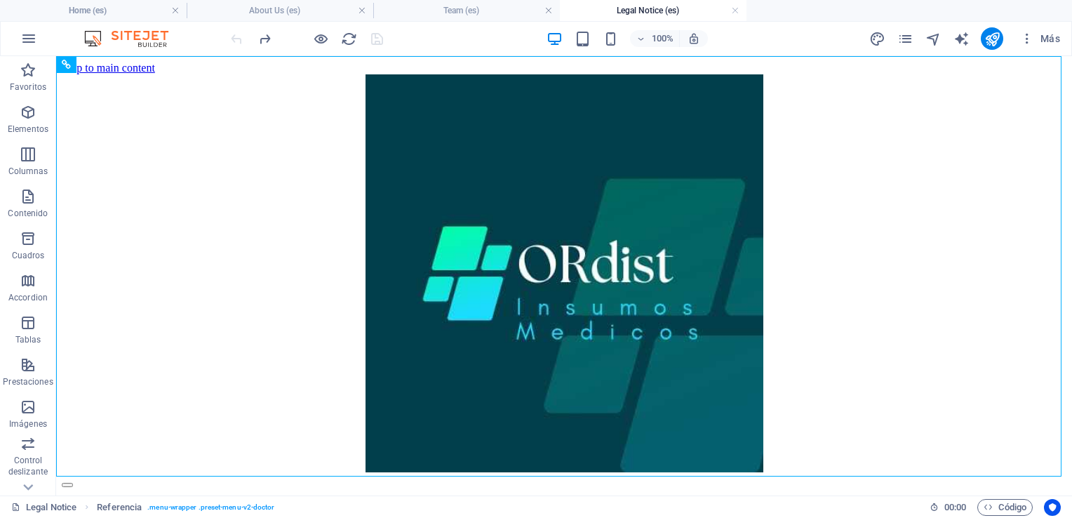
click at [397, 36] on div "100% Más" at bounding box center [647, 38] width 838 height 22
click at [379, 41] on div at bounding box center [306, 38] width 157 height 22
click at [376, 41] on div at bounding box center [306, 38] width 157 height 22
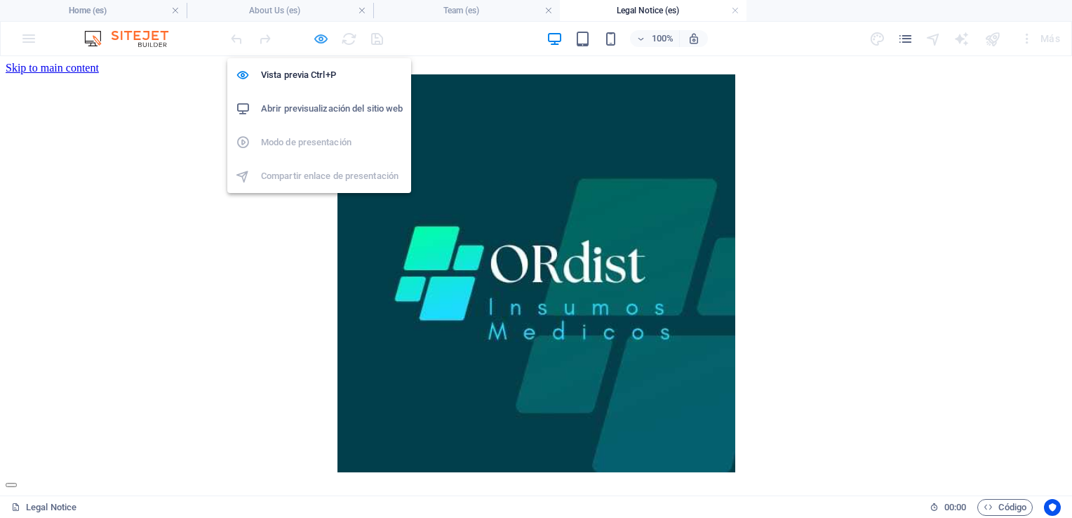
click at [327, 39] on icon "button" at bounding box center [321, 39] width 16 height 16
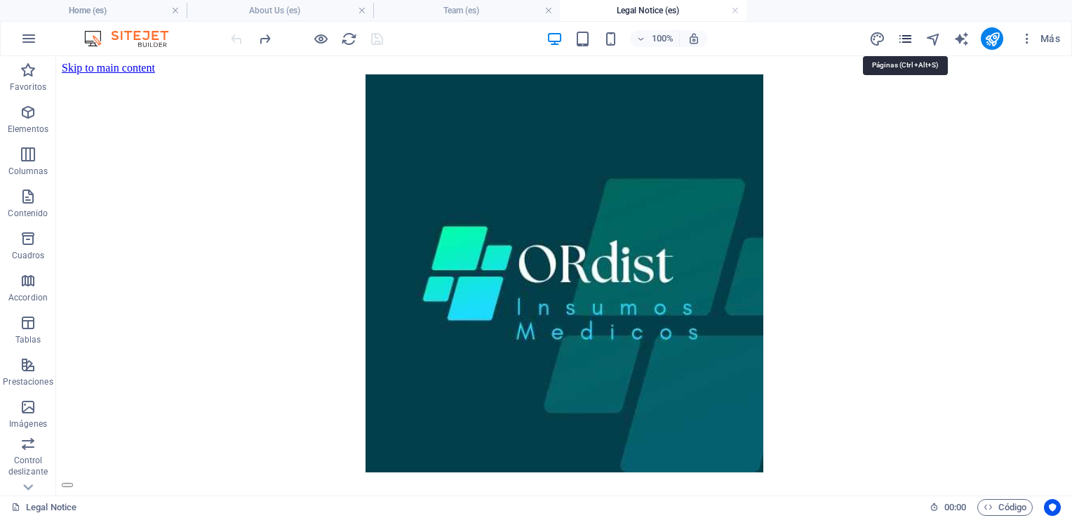
click at [903, 42] on icon "pages" at bounding box center [906, 39] width 16 height 16
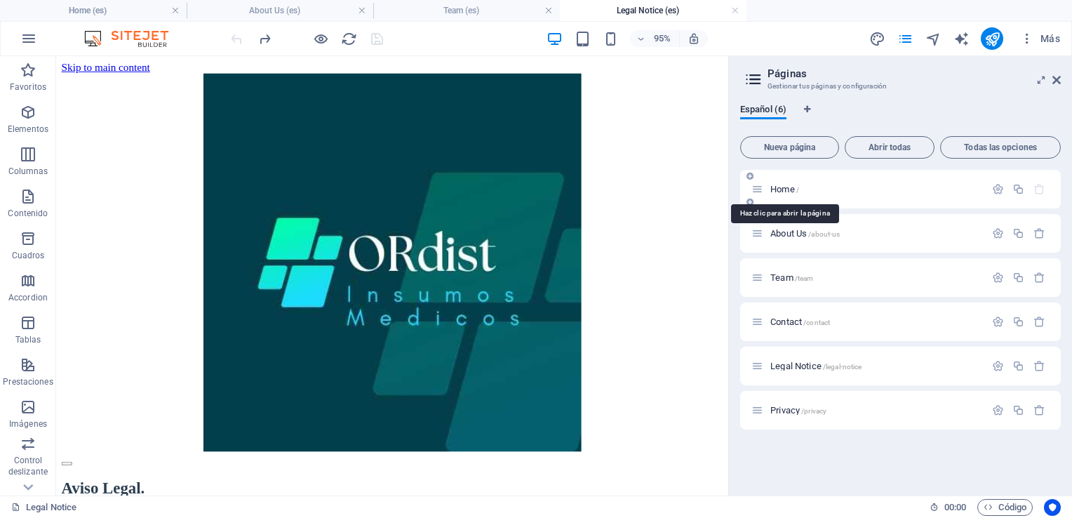
click at [778, 187] on span "Home /" at bounding box center [785, 189] width 29 height 11
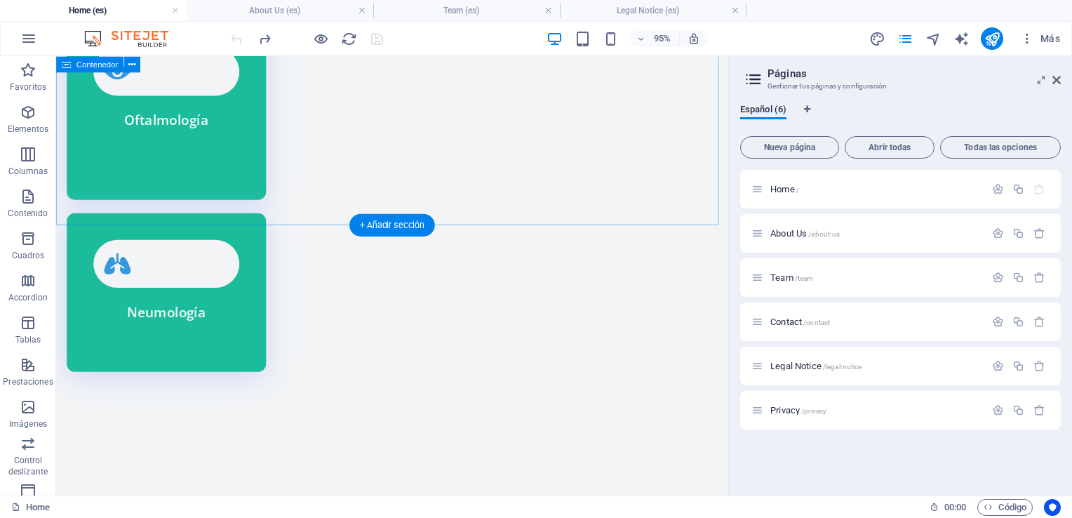
scroll to position [4547, 0]
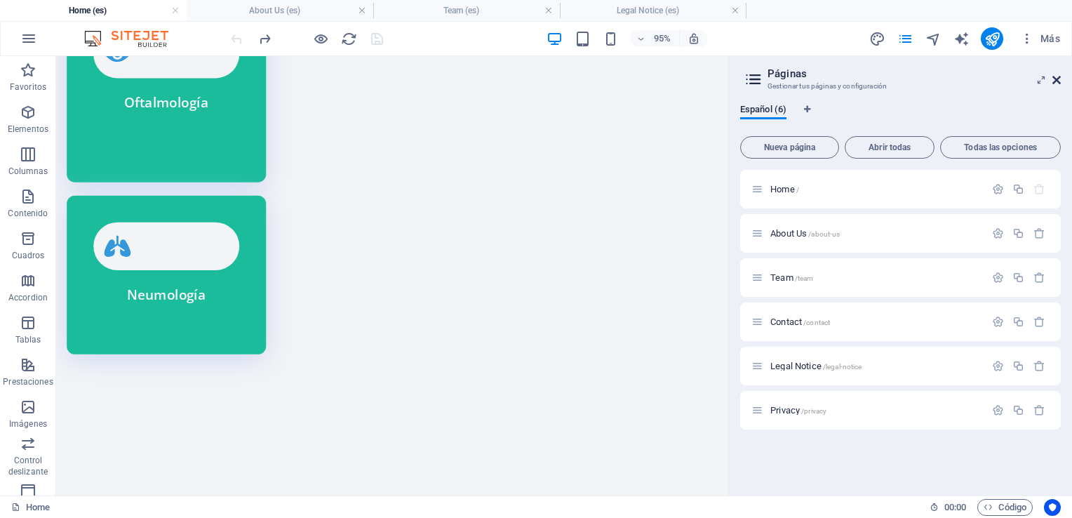
click at [1056, 78] on icon at bounding box center [1057, 79] width 8 height 11
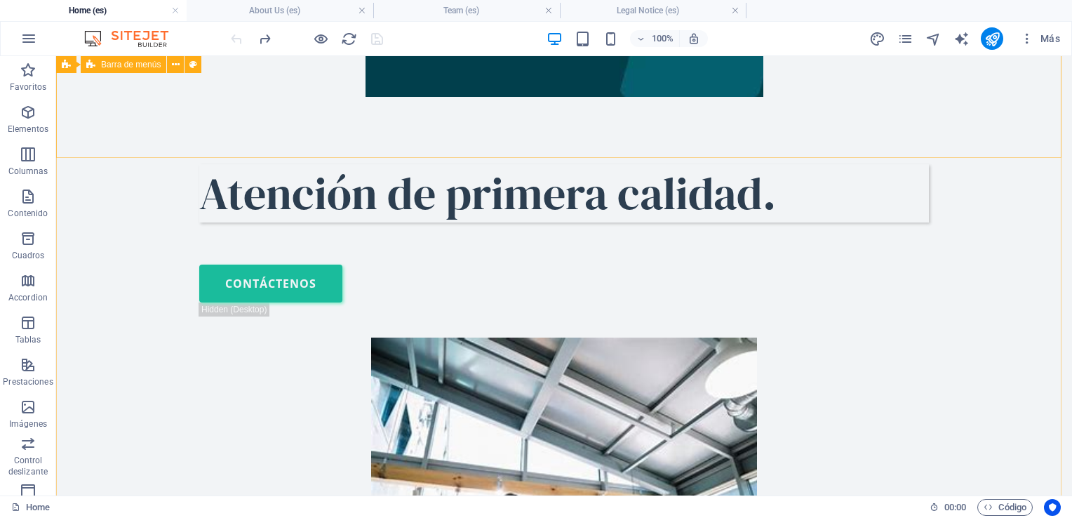
scroll to position [0, 0]
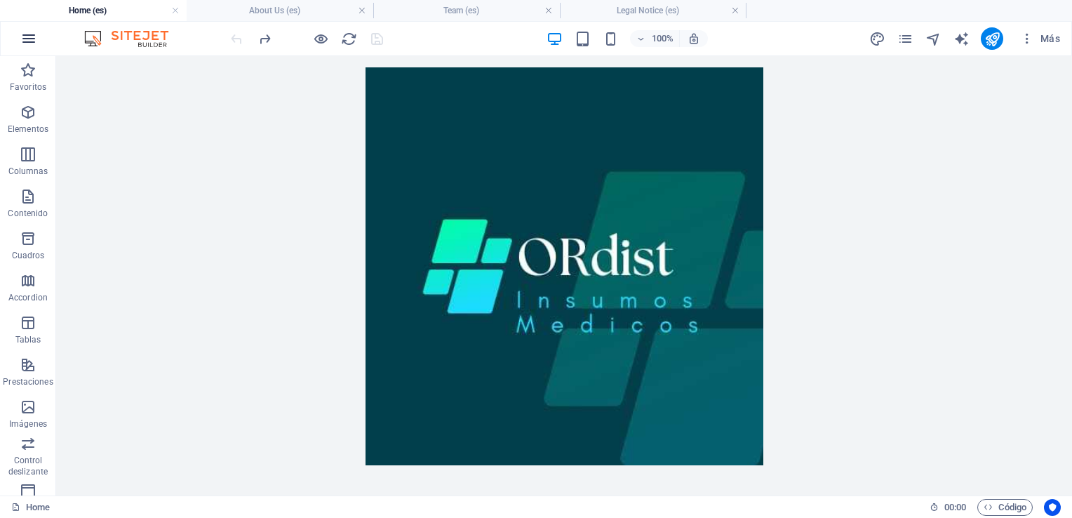
click at [0, 0] on icon "button" at bounding box center [0, 0] width 0 height 0
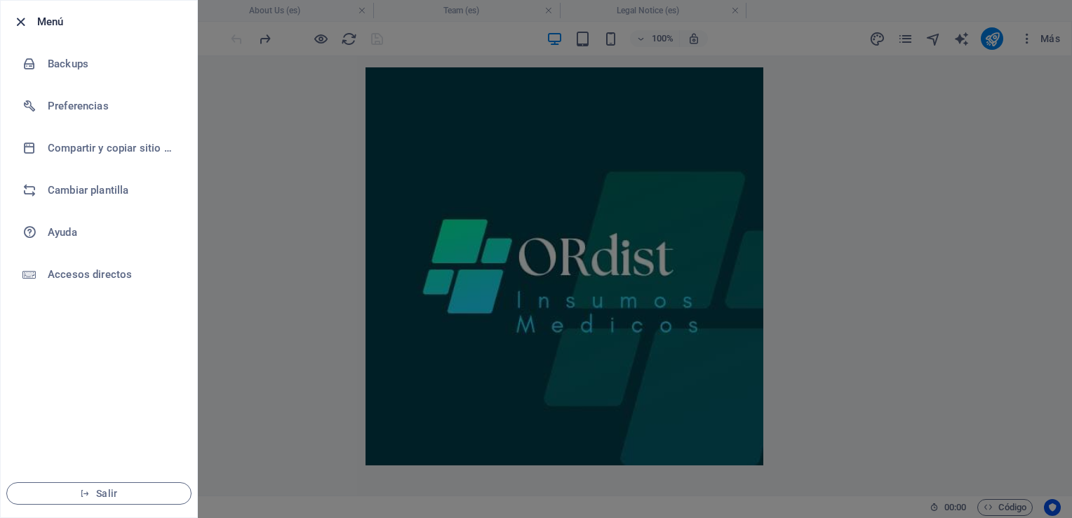
click at [20, 20] on icon "button" at bounding box center [21, 22] width 16 height 16
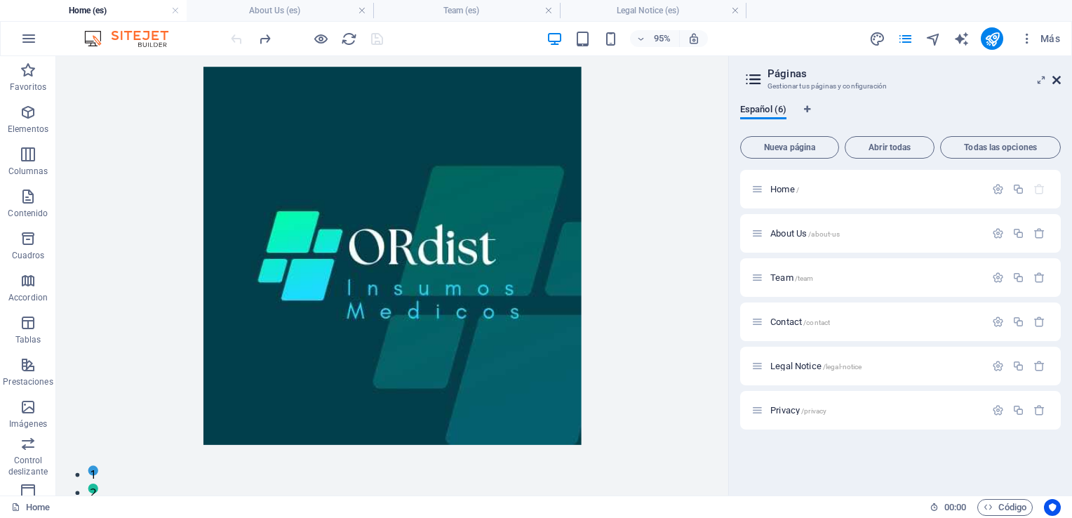
click at [1058, 78] on icon at bounding box center [1057, 79] width 8 height 11
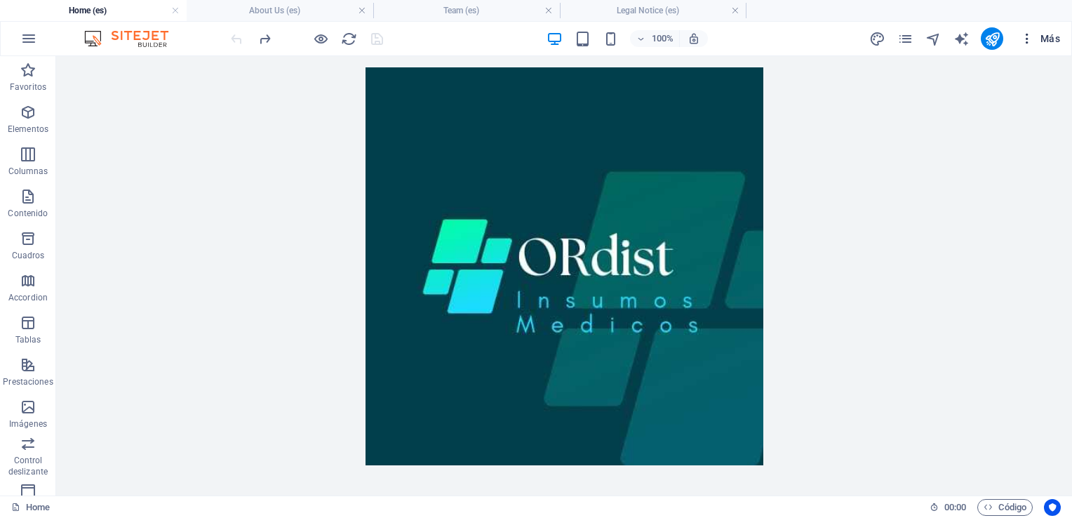
click at [1047, 35] on span "Más" at bounding box center [1040, 39] width 40 height 14
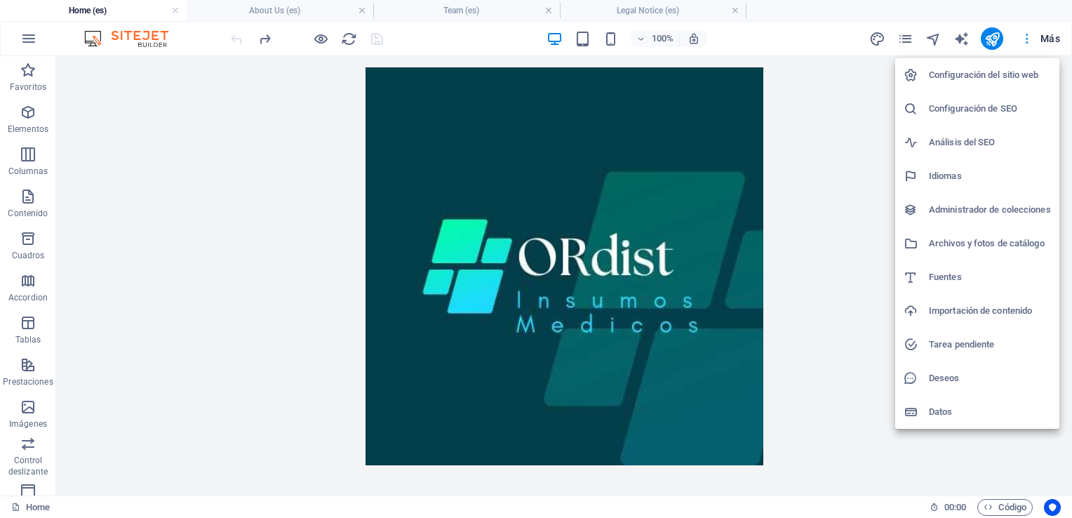
click at [1047, 35] on div at bounding box center [536, 259] width 1072 height 518
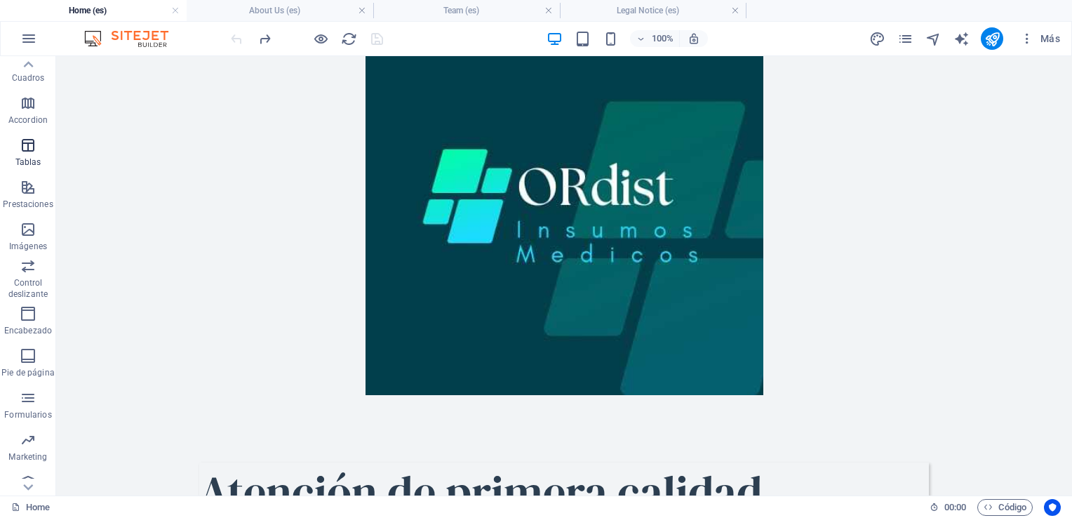
scroll to position [192, 0]
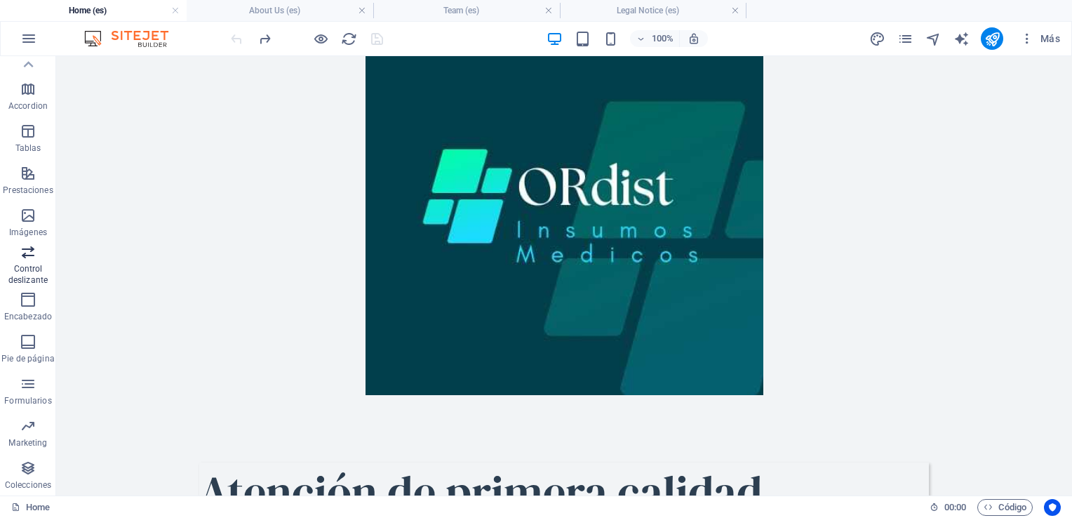
click at [22, 256] on icon "button" at bounding box center [28, 252] width 17 height 17
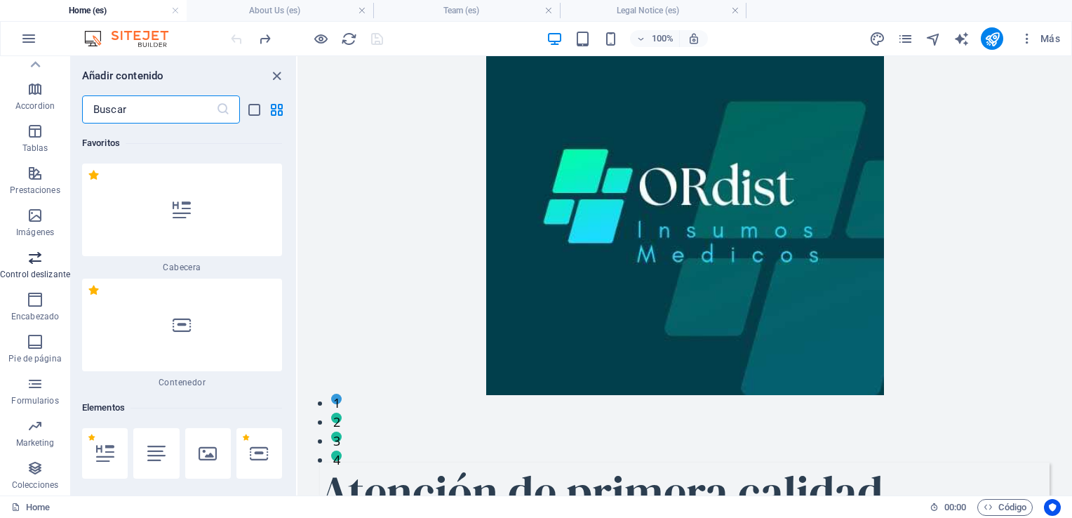
scroll to position [15163, 0]
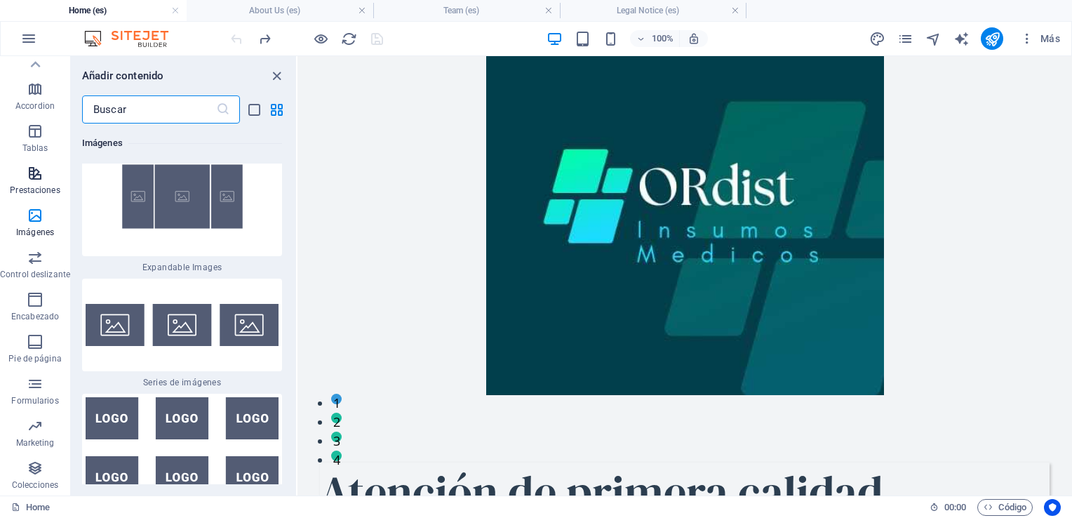
click at [34, 180] on icon "button" at bounding box center [35, 173] width 17 height 17
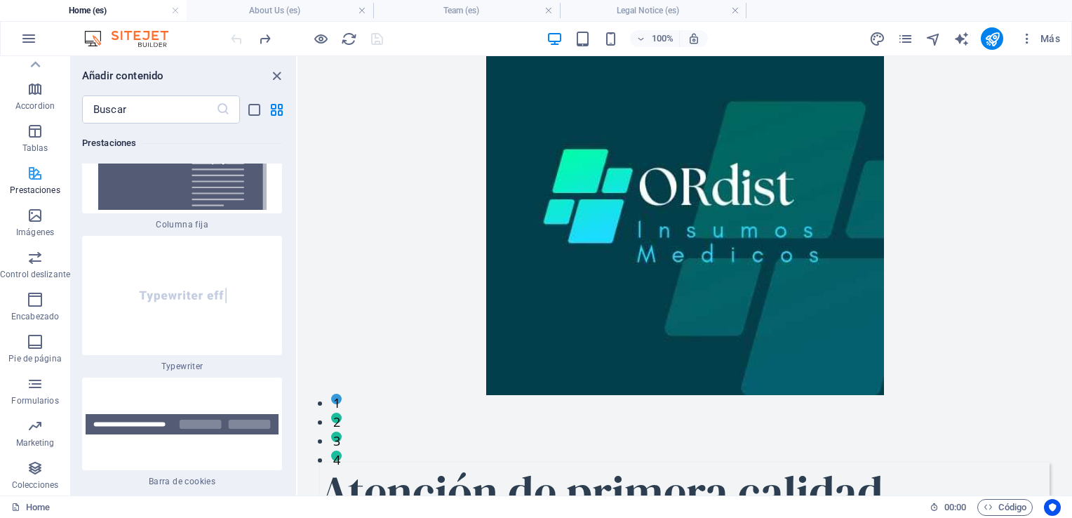
scroll to position [10719, 0]
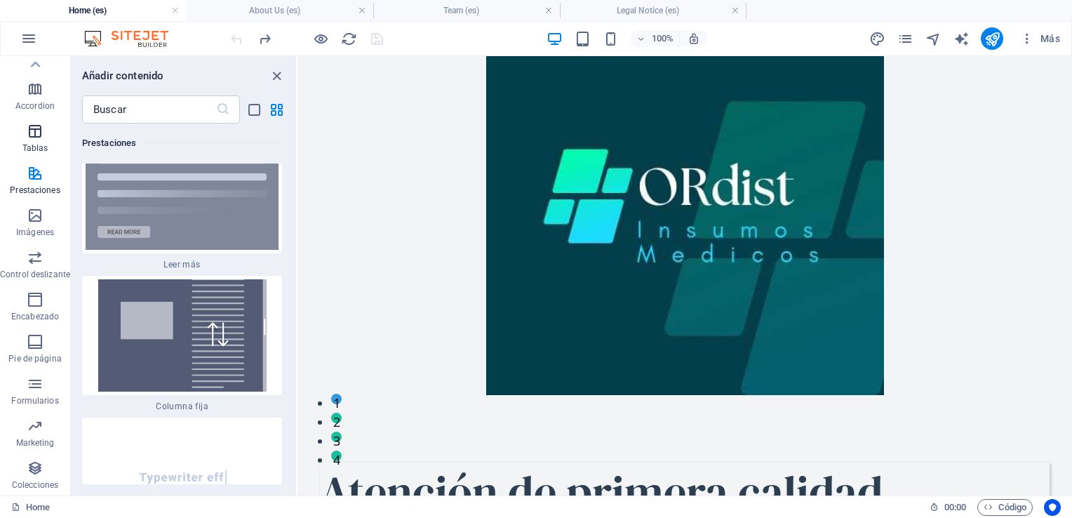
click at [31, 150] on p "Tablas" at bounding box center [35, 147] width 26 height 11
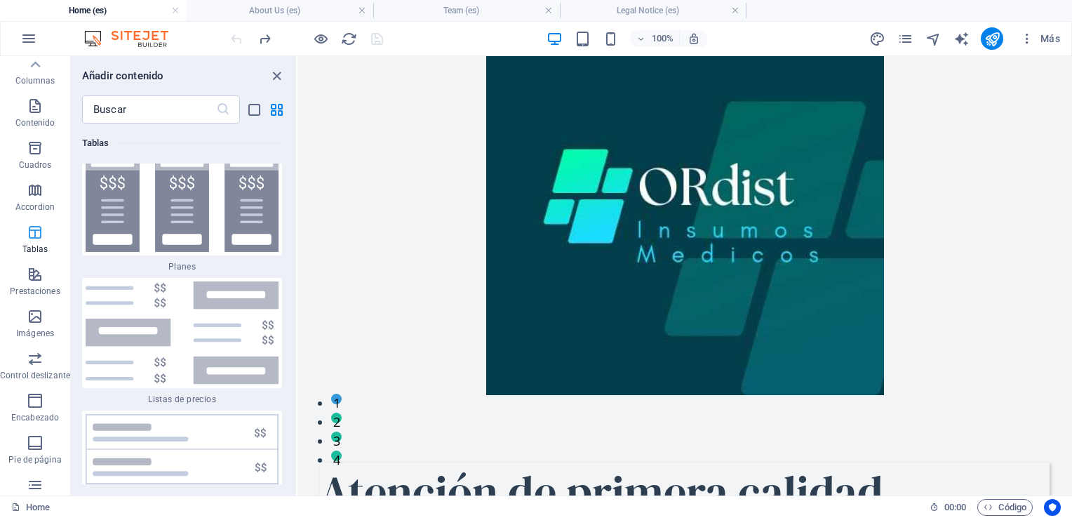
scroll to position [51, 0]
click at [27, 192] on icon "button" at bounding box center [35, 187] width 17 height 17
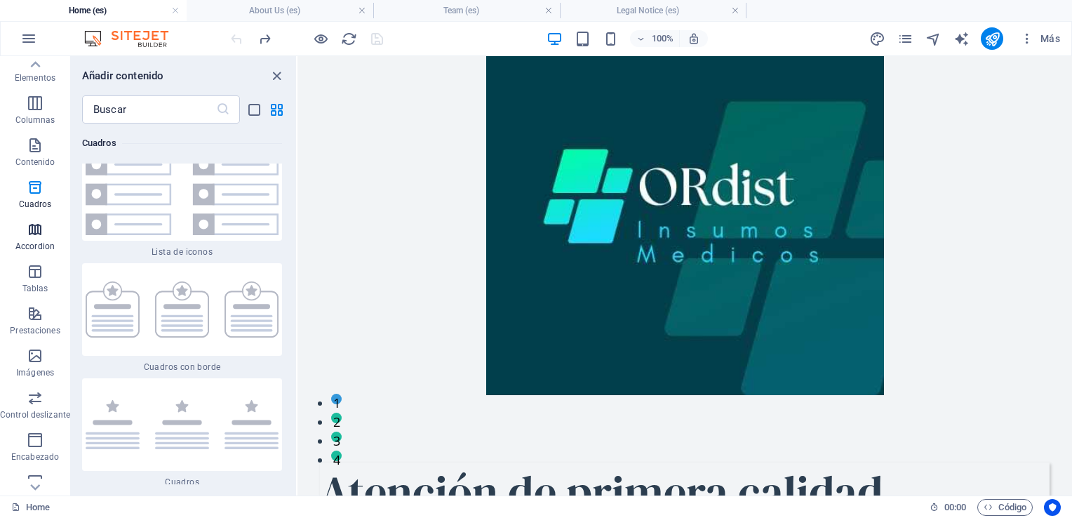
scroll to position [0, 0]
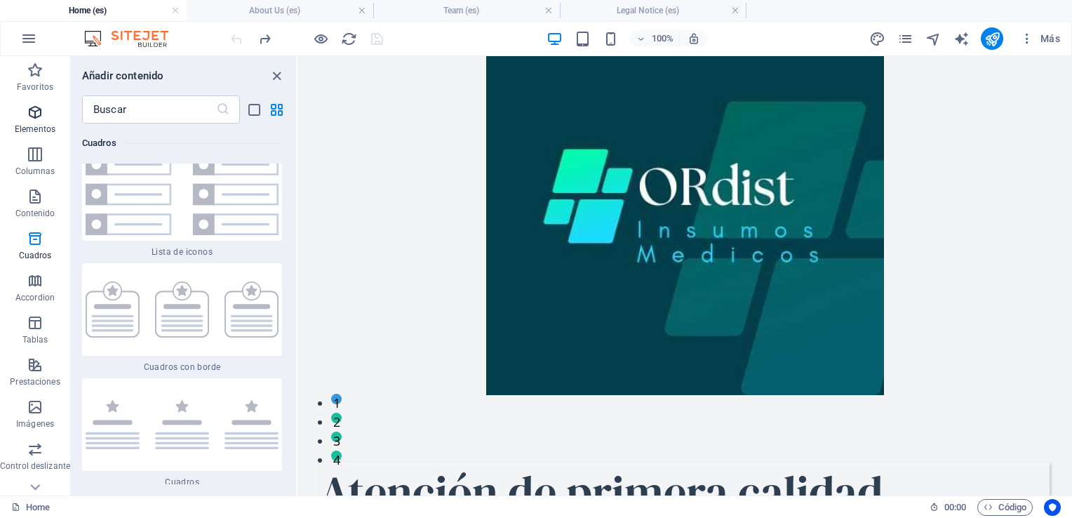
click at [27, 117] on icon "button" at bounding box center [35, 112] width 17 height 17
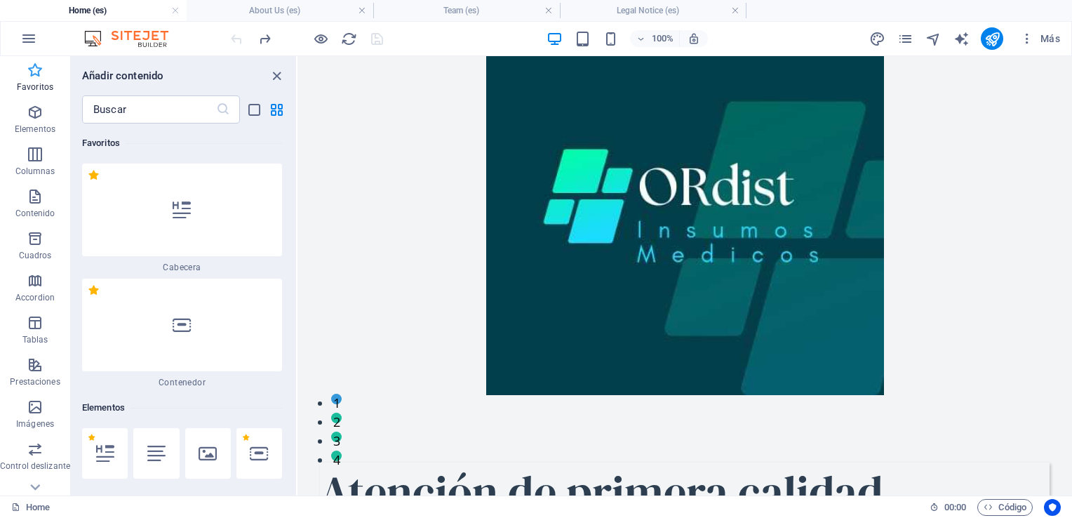
click at [38, 69] on icon "button" at bounding box center [35, 70] width 17 height 17
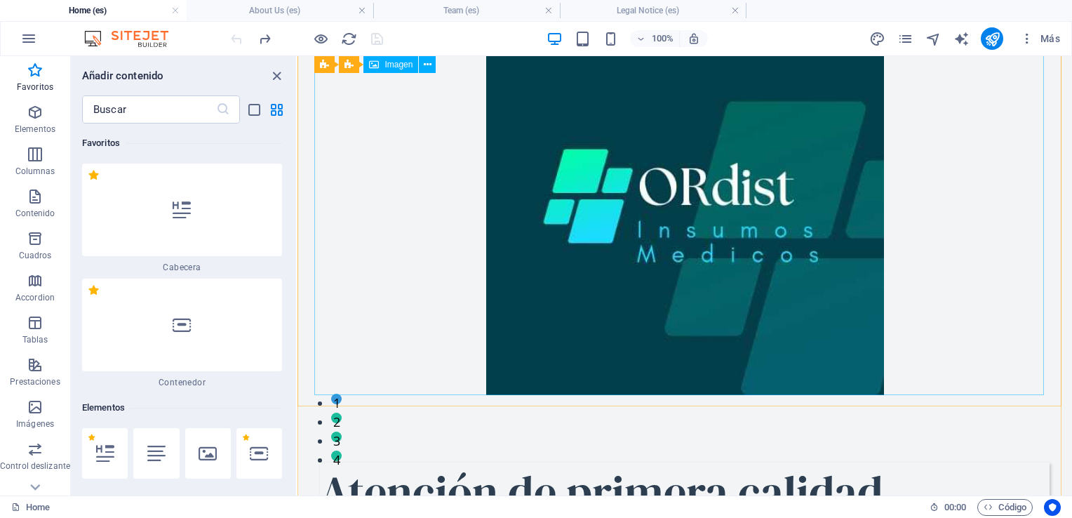
click at [370, 288] on figure at bounding box center [685, 196] width 730 height 398
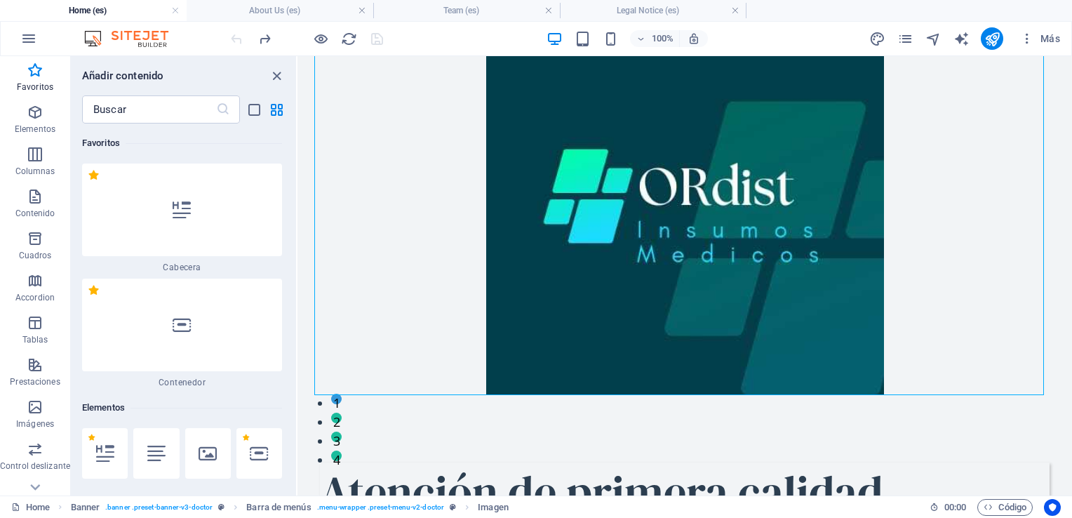
click at [0, 0] on div at bounding box center [0, 0] width 0 height 0
drag, startPoint x: 378, startPoint y: 37, endPoint x: 296, endPoint y: 11, distance: 85.5
click at [278, 12] on h4 "About Us (es)" at bounding box center [280, 10] width 187 height 15
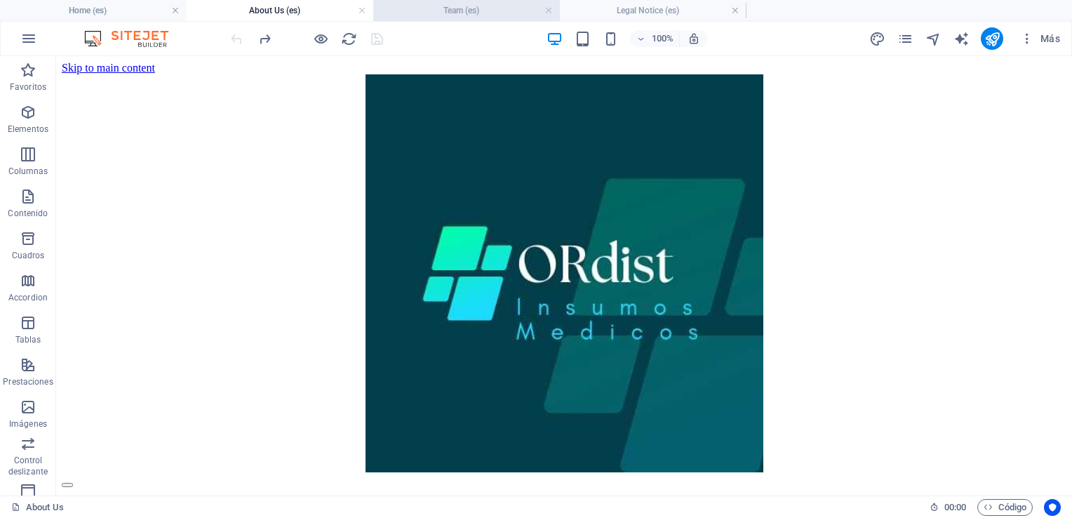
click at [480, 11] on h4 "Team (es)" at bounding box center [466, 10] width 187 height 15
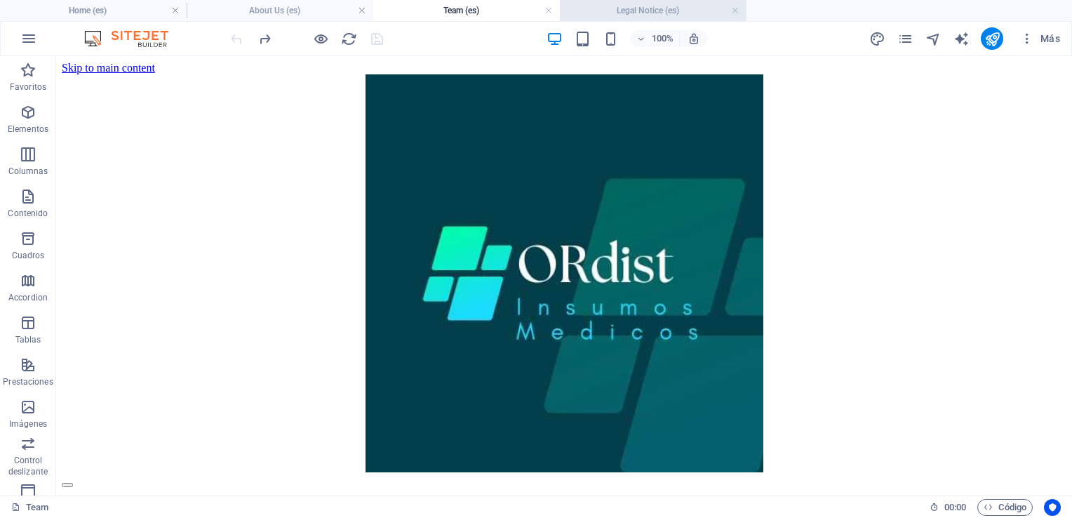
click at [604, 11] on h4 "Legal Notice (es)" at bounding box center [653, 10] width 187 height 15
click at [626, 4] on h4 "Legal Notice (es)" at bounding box center [653, 10] width 187 height 15
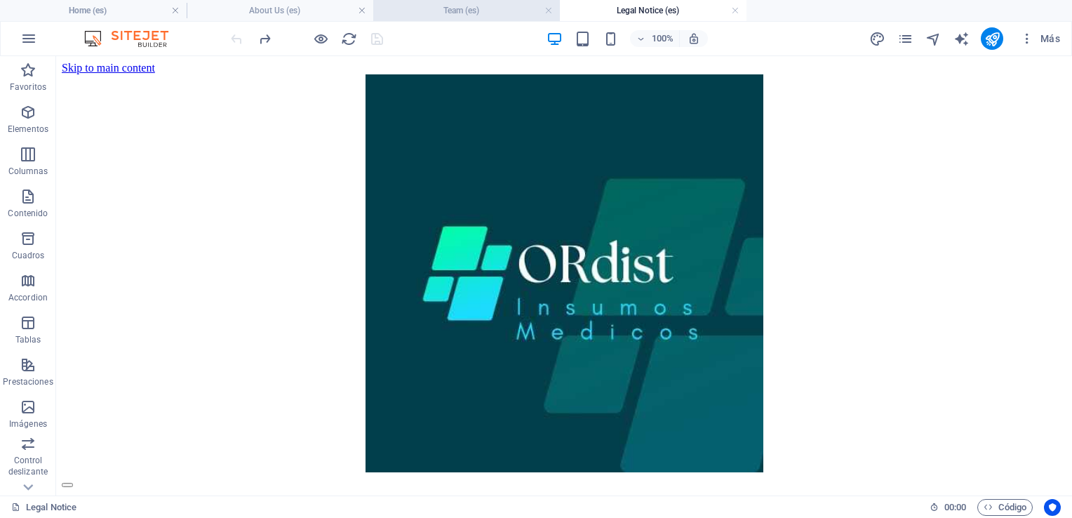
click at [500, 4] on h4 "Team (es)" at bounding box center [466, 10] width 187 height 15
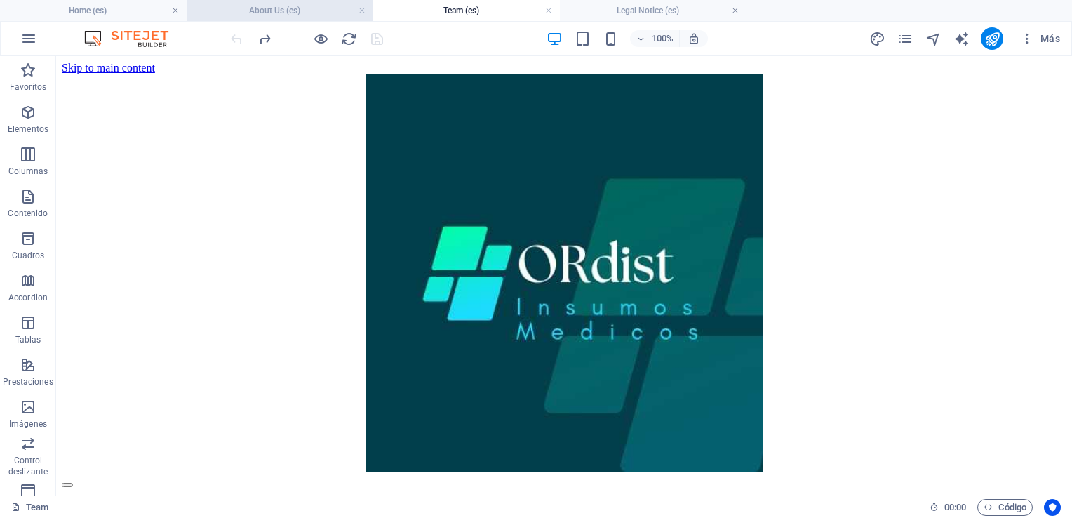
click at [312, 15] on h4 "About Us (es)" at bounding box center [280, 10] width 187 height 15
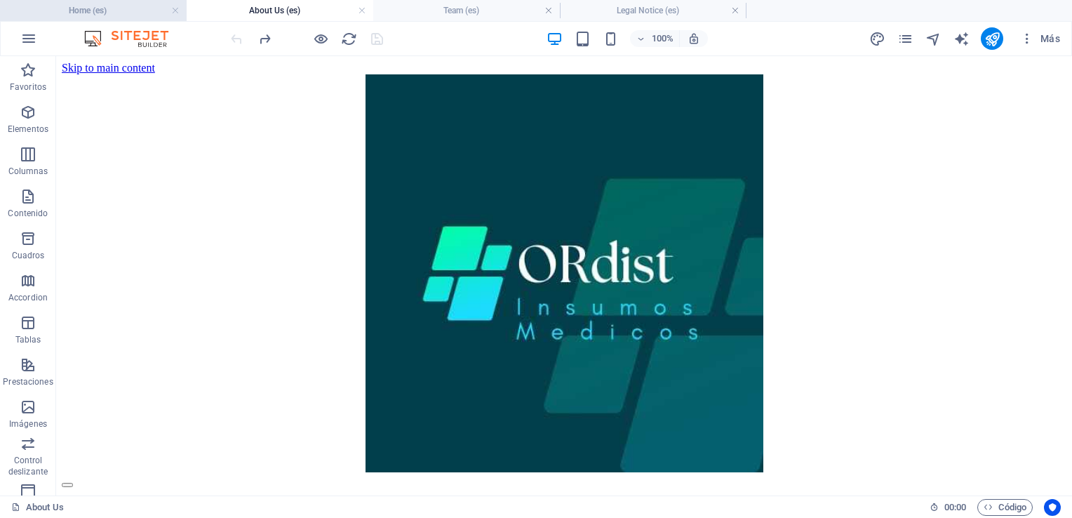
click at [168, 4] on h4 "Home (es)" at bounding box center [93, 10] width 187 height 15
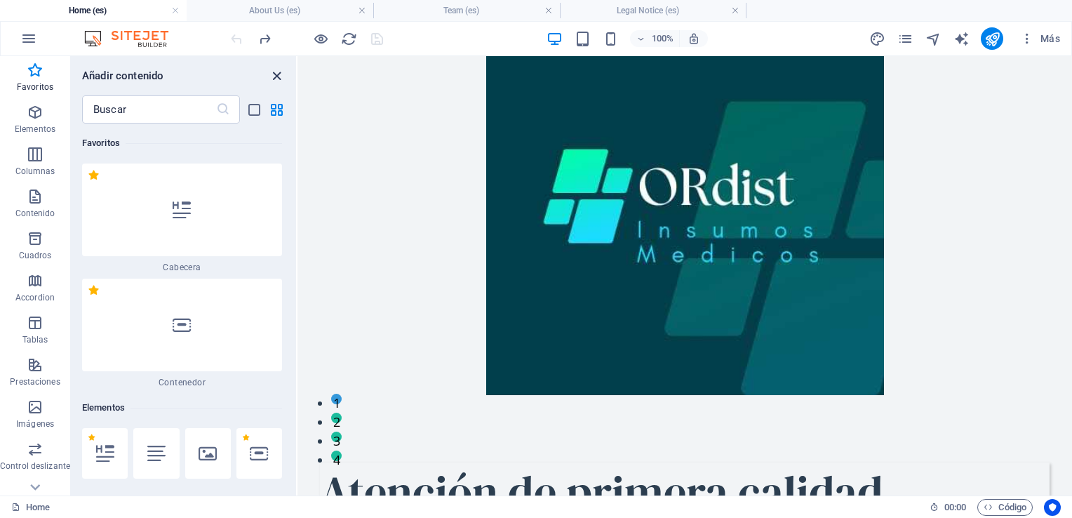
click at [275, 74] on icon "close panel" at bounding box center [277, 76] width 16 height 16
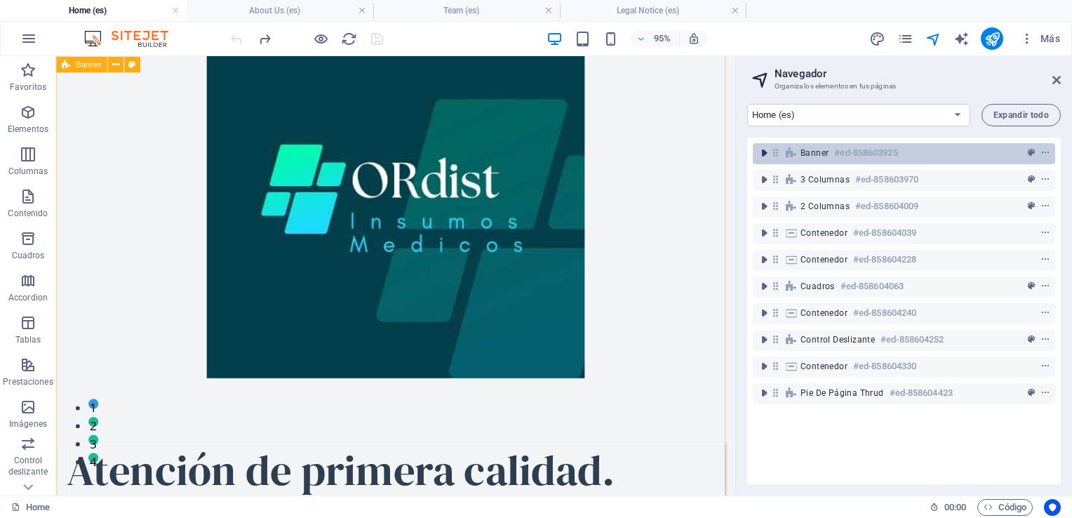
click at [764, 154] on icon "toggle-expand" at bounding box center [764, 153] width 14 height 14
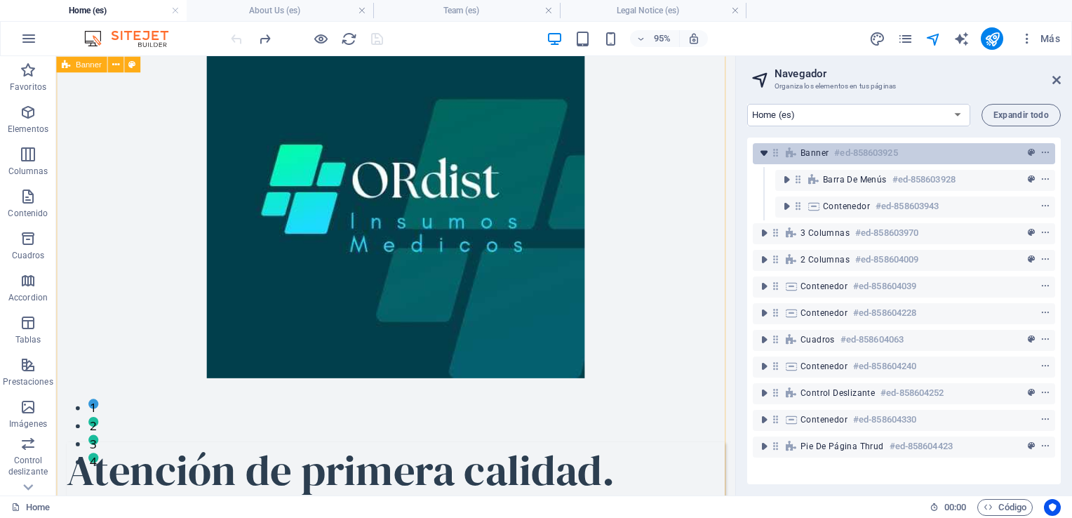
click at [764, 154] on icon "toggle-expand" at bounding box center [764, 153] width 14 height 14
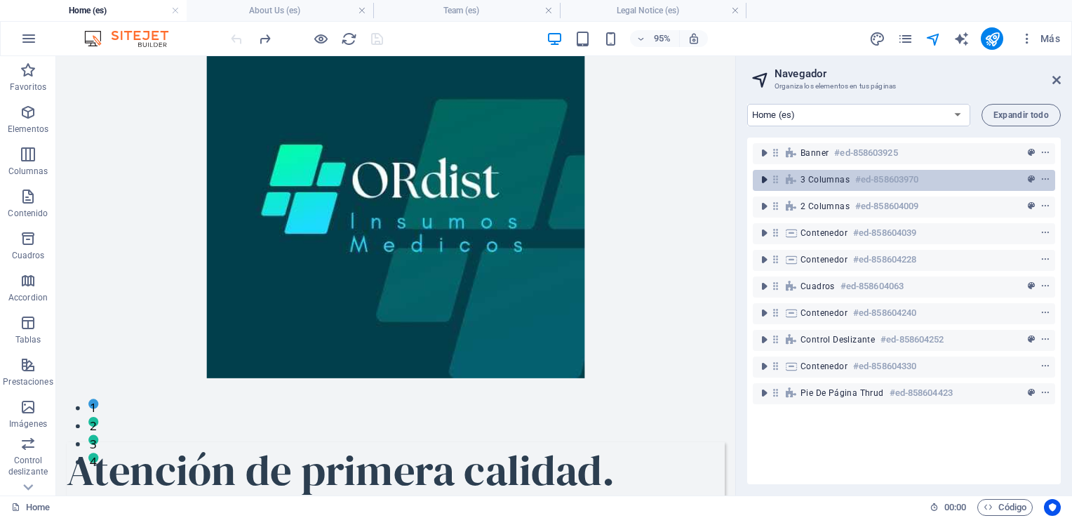
click at [763, 178] on icon "toggle-expand" at bounding box center [764, 180] width 14 height 14
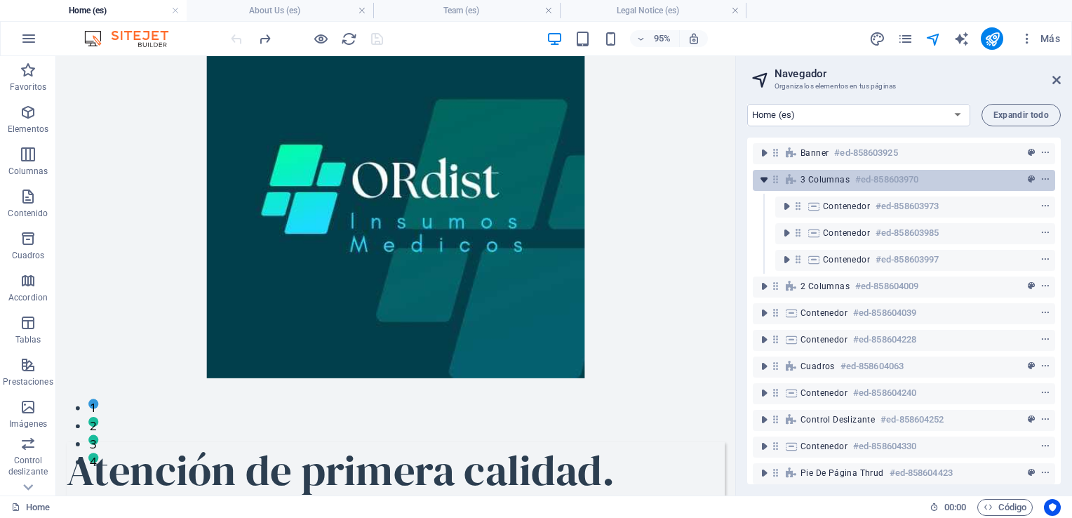
click at [763, 178] on icon "toggle-expand" at bounding box center [764, 180] width 14 height 14
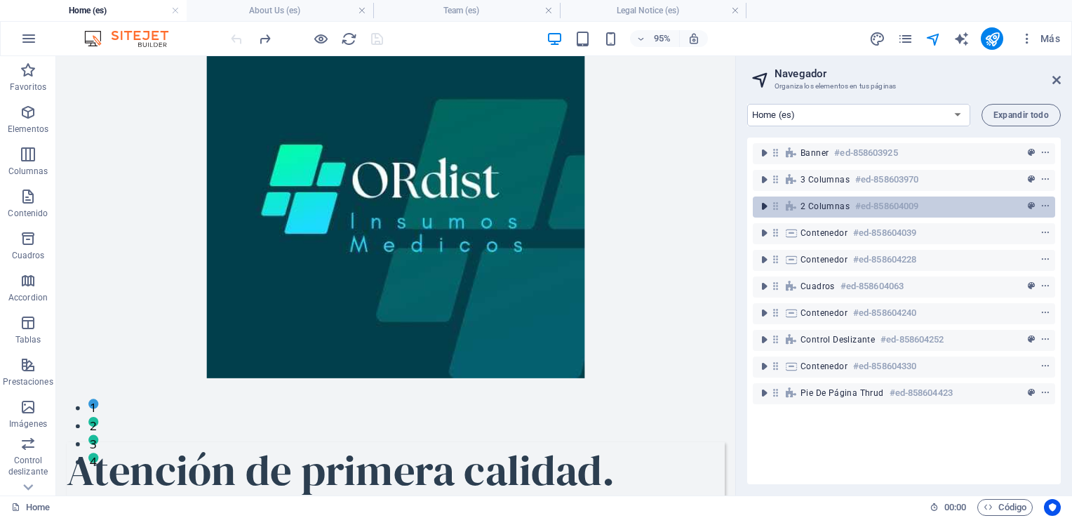
click at [766, 205] on icon "toggle-expand" at bounding box center [764, 206] width 14 height 14
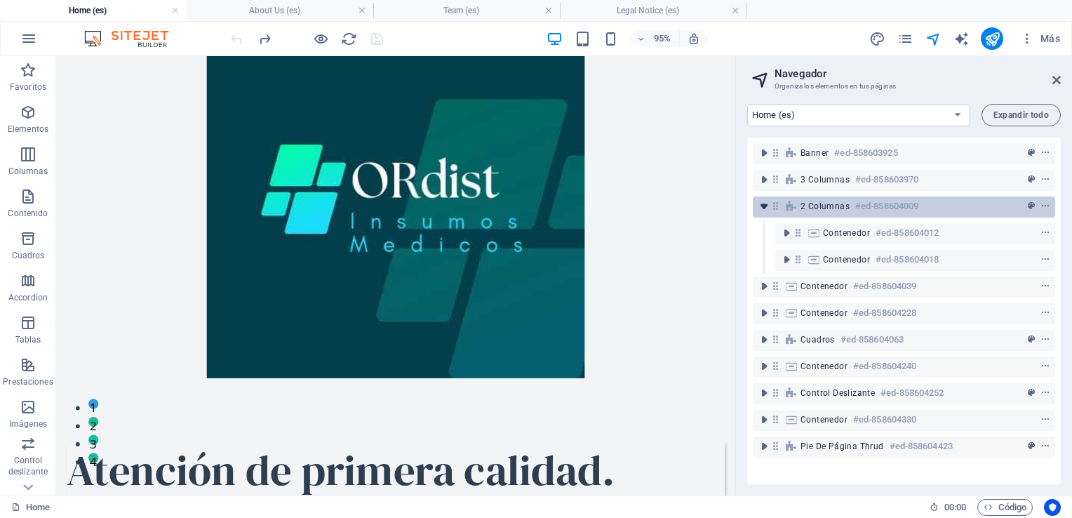
click at [766, 205] on icon "toggle-expand" at bounding box center [764, 206] width 14 height 14
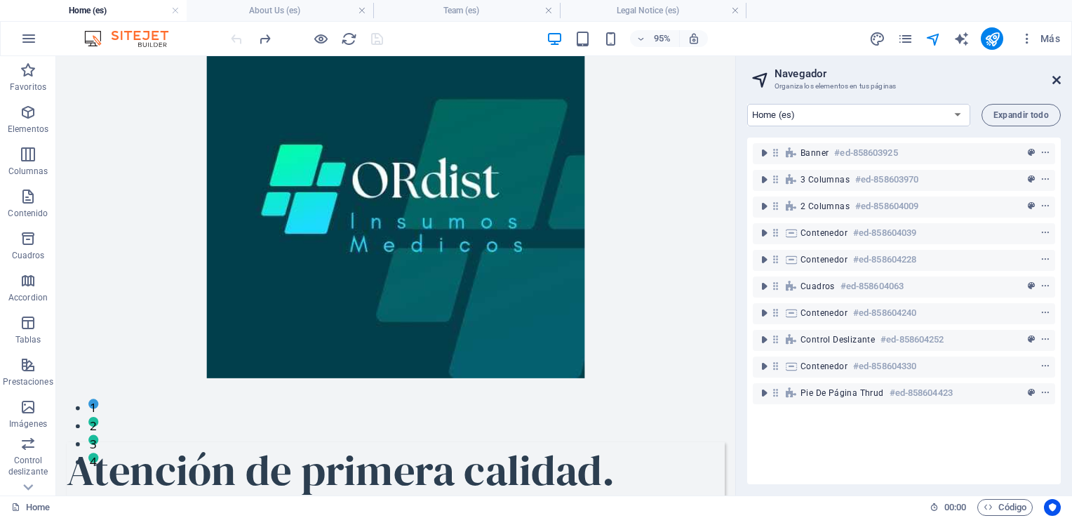
click at [1057, 80] on icon at bounding box center [1057, 79] width 8 height 11
